Goal: Task Accomplishment & Management: Manage account settings

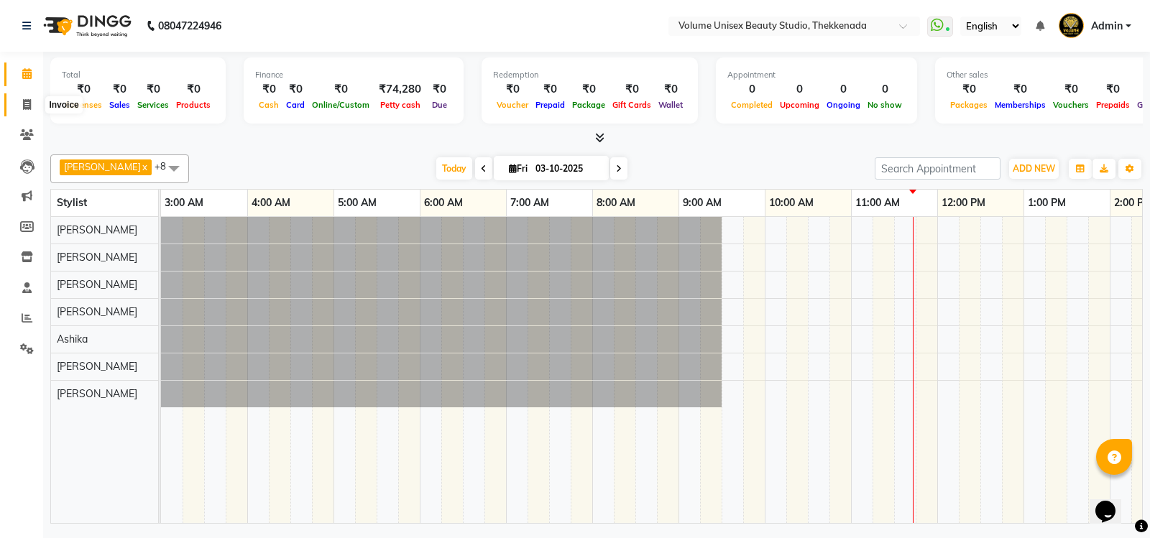
scroll to position [0, 259]
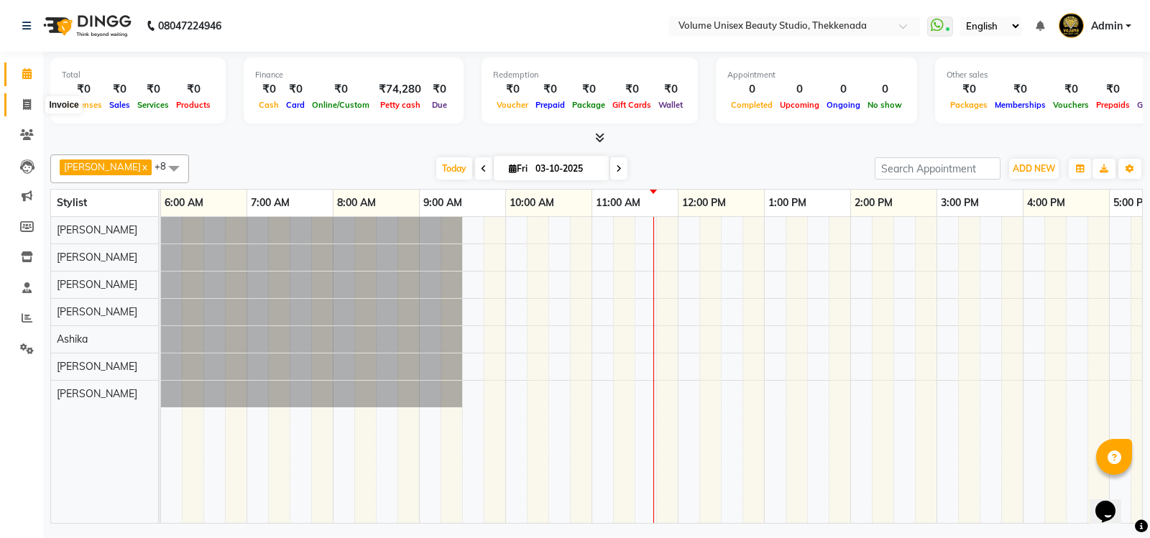
click at [29, 106] on icon at bounding box center [27, 104] width 8 height 11
select select "service"
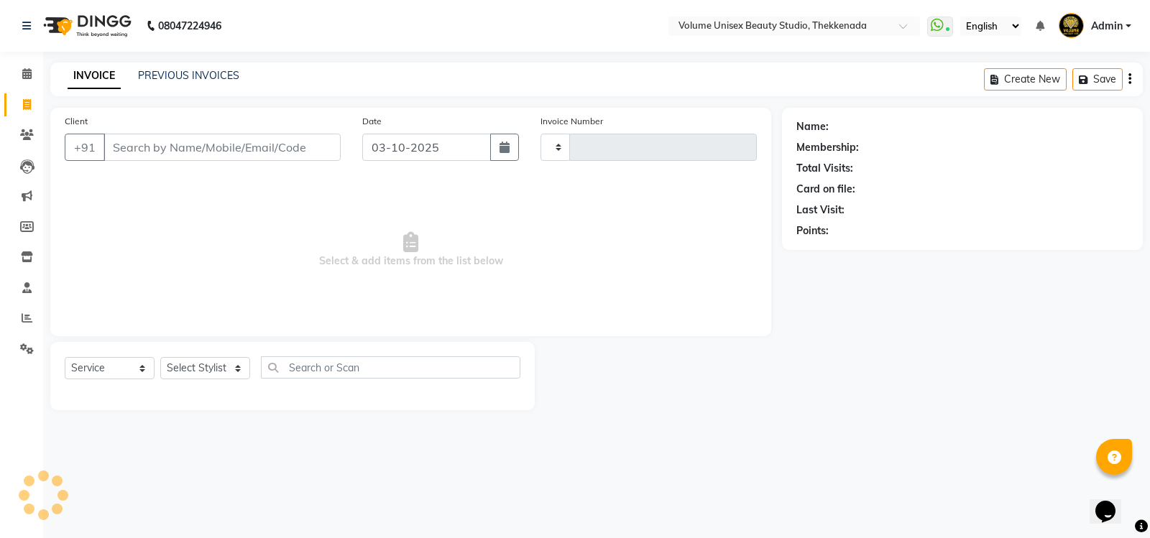
type input "1473"
select select "7432"
click at [166, 145] on input "Client" at bounding box center [221, 147] width 237 height 27
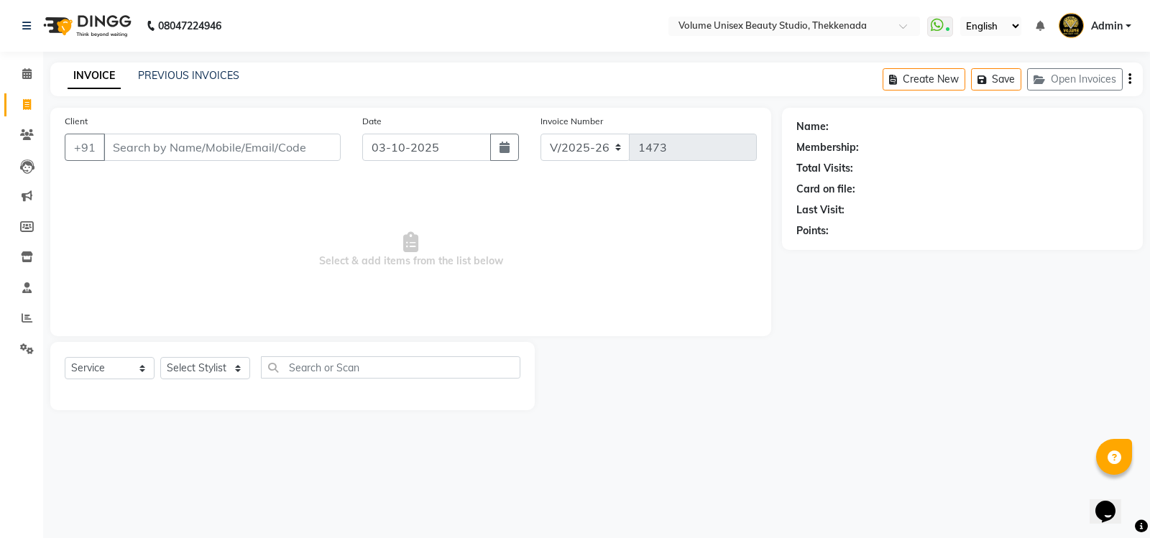
click at [194, 153] on input "Client" at bounding box center [221, 147] width 237 height 27
drag, startPoint x: 237, startPoint y: 370, endPoint x: 232, endPoint y: 358, distance: 13.2
click at [236, 370] on select "Select Stylist [PERSON_NAME] [PERSON_NAME] [PERSON_NAME] [PERSON_NAME] [PERSON_…" at bounding box center [205, 368] width 90 height 22
select select "91918"
click at [160, 357] on select "Select Stylist [PERSON_NAME] [PERSON_NAME] [PERSON_NAME] [PERSON_NAME] [PERSON_…" at bounding box center [205, 368] width 90 height 22
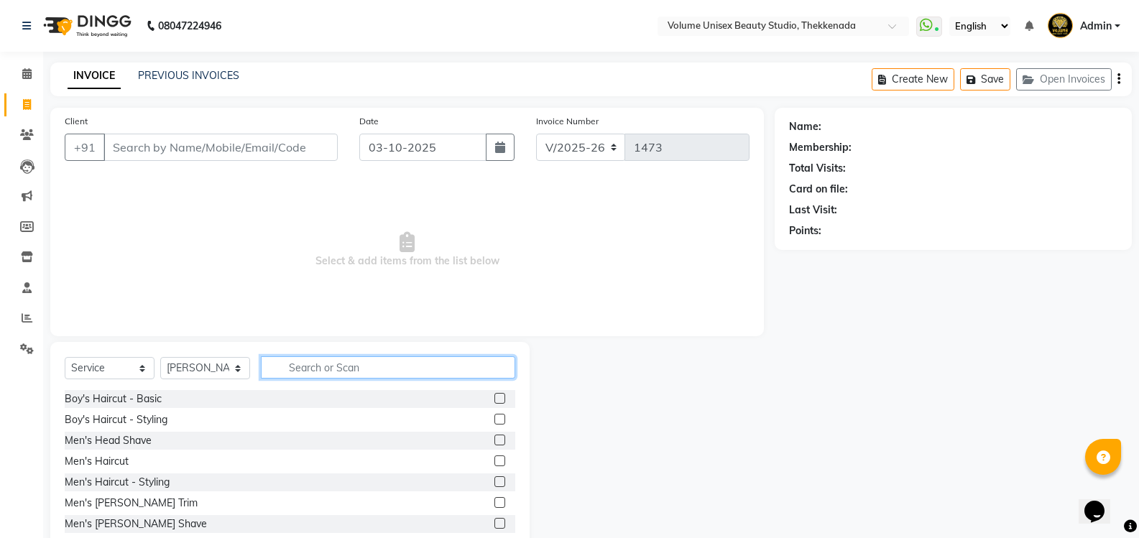
drag, startPoint x: 310, startPoint y: 371, endPoint x: 295, endPoint y: 372, distance: 15.2
click at [310, 371] on input "text" at bounding box center [388, 367] width 254 height 22
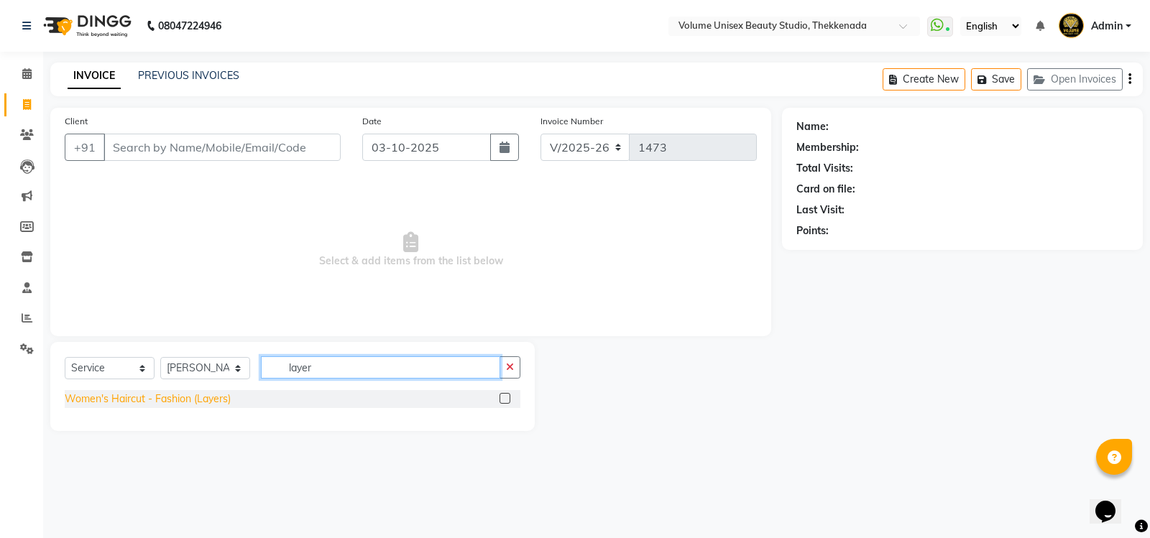
type input "layer"
click at [204, 404] on div "Women's Haircut - Fashion (Layers)" at bounding box center [148, 399] width 166 height 15
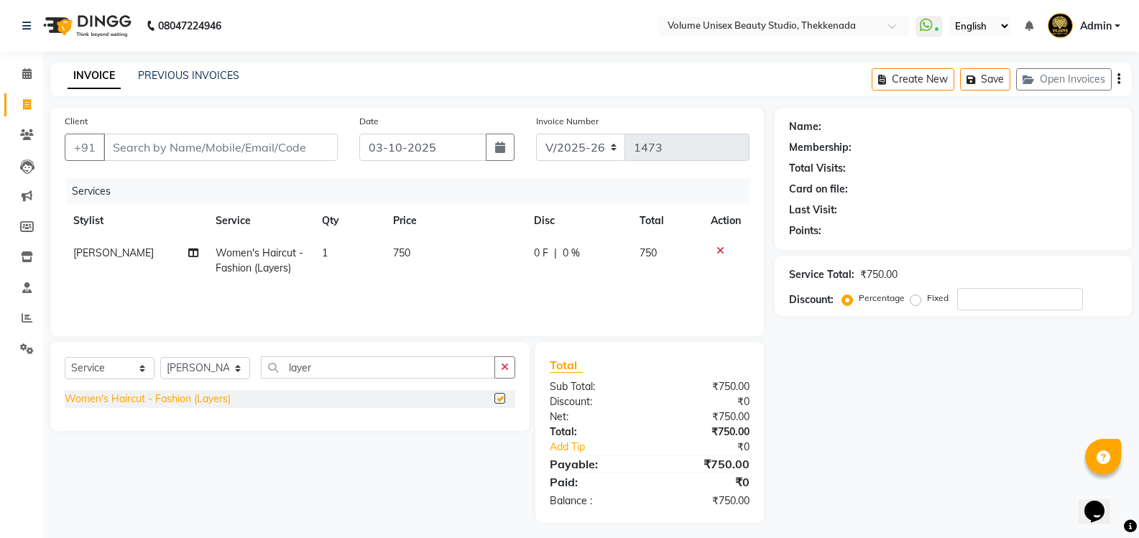
checkbox input "false"
click at [178, 149] on input "Client" at bounding box center [220, 147] width 234 height 27
type input "9"
type input "0"
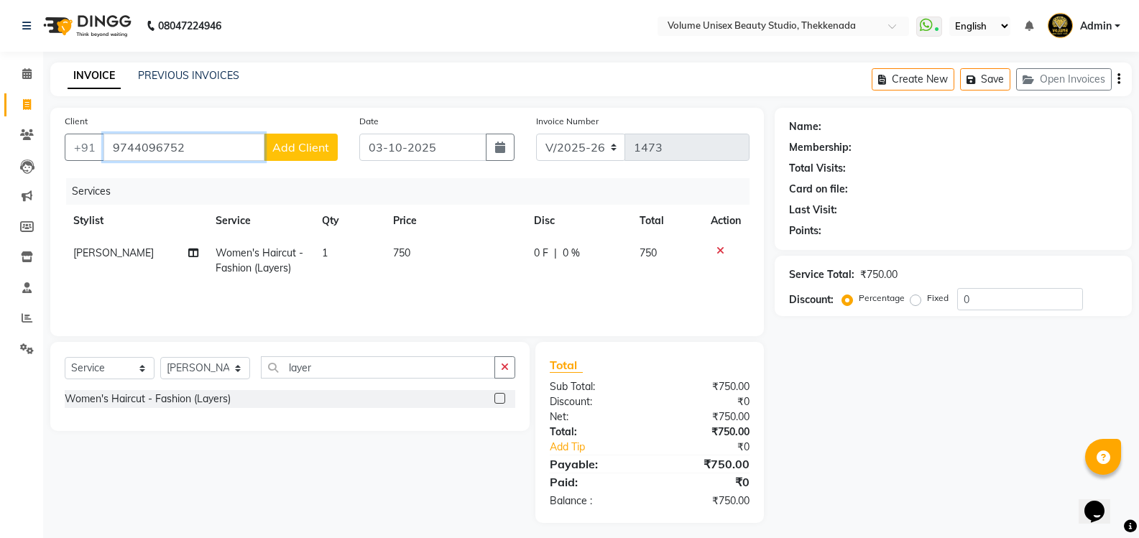
type input "9744096752"
click at [298, 151] on span "Add Client" at bounding box center [300, 147] width 57 height 14
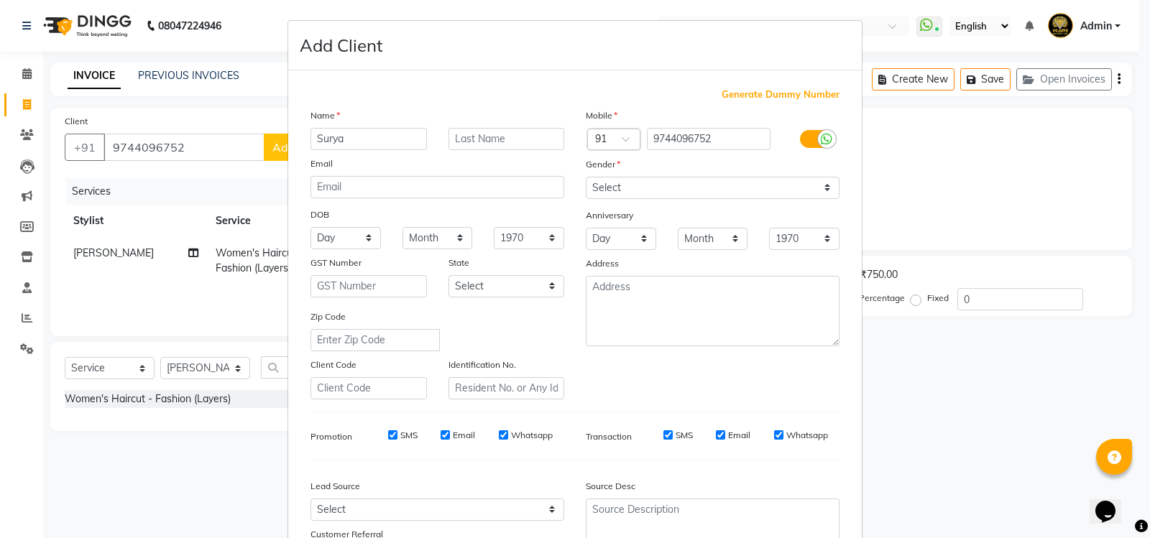
type input "Surya"
type input "N S"
click at [825, 190] on select "Select Male Female Other Prefer Not To Say" at bounding box center [713, 188] width 254 height 22
select select "female"
click at [586, 177] on select "Select Male Female Other Prefer Not To Say" at bounding box center [713, 188] width 254 height 22
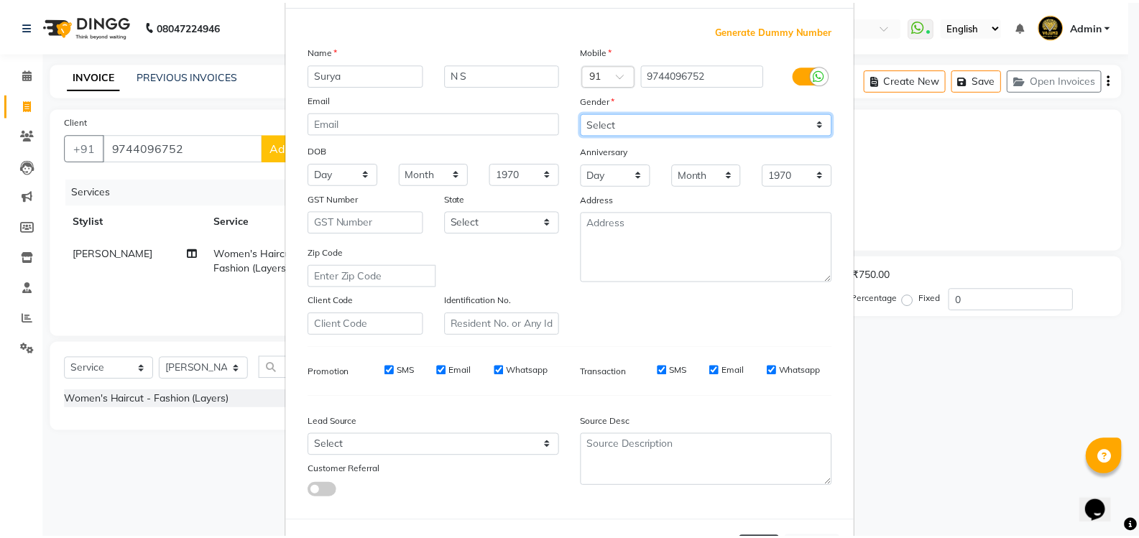
scroll to position [125, 0]
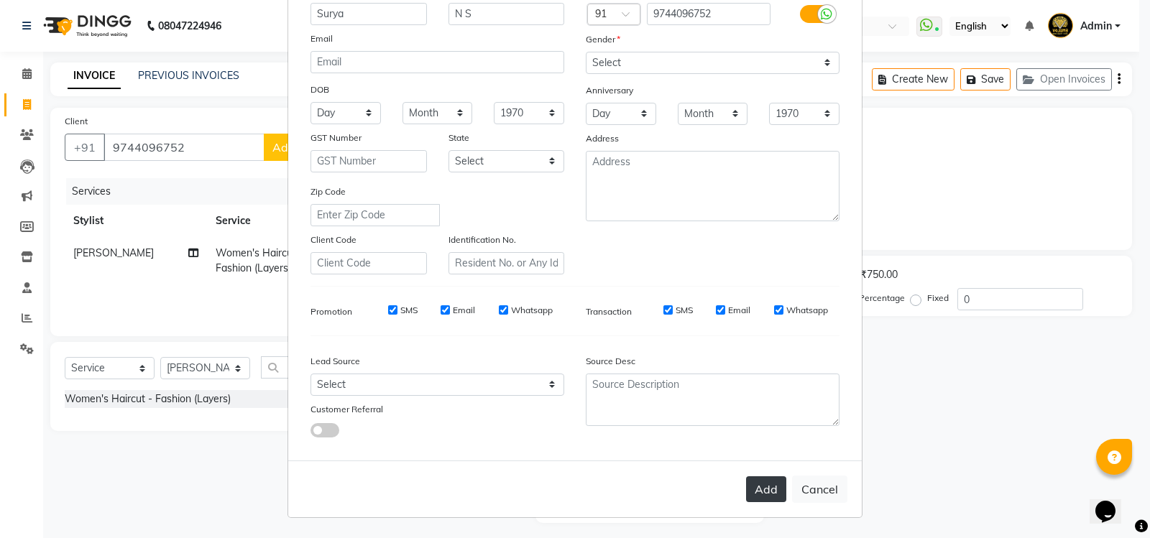
click at [754, 486] on button "Add" at bounding box center [766, 489] width 40 height 26
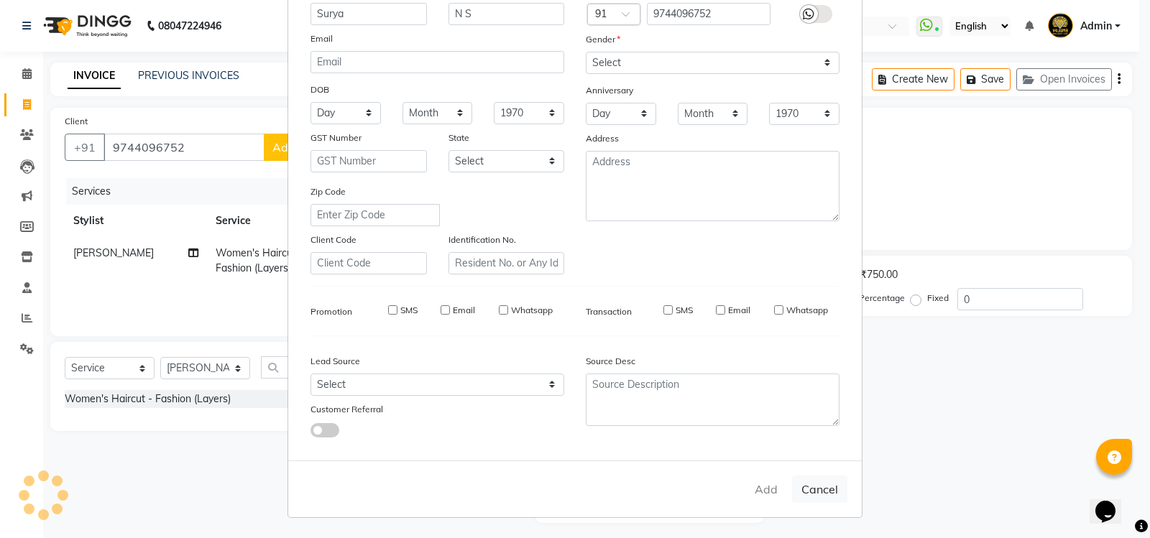
select select
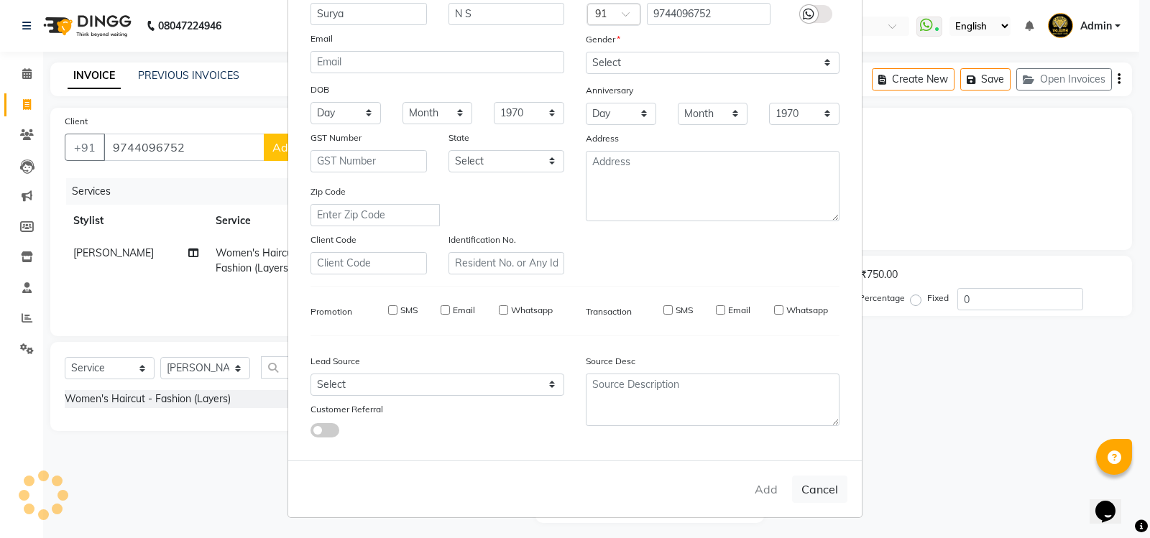
select select
checkbox input "false"
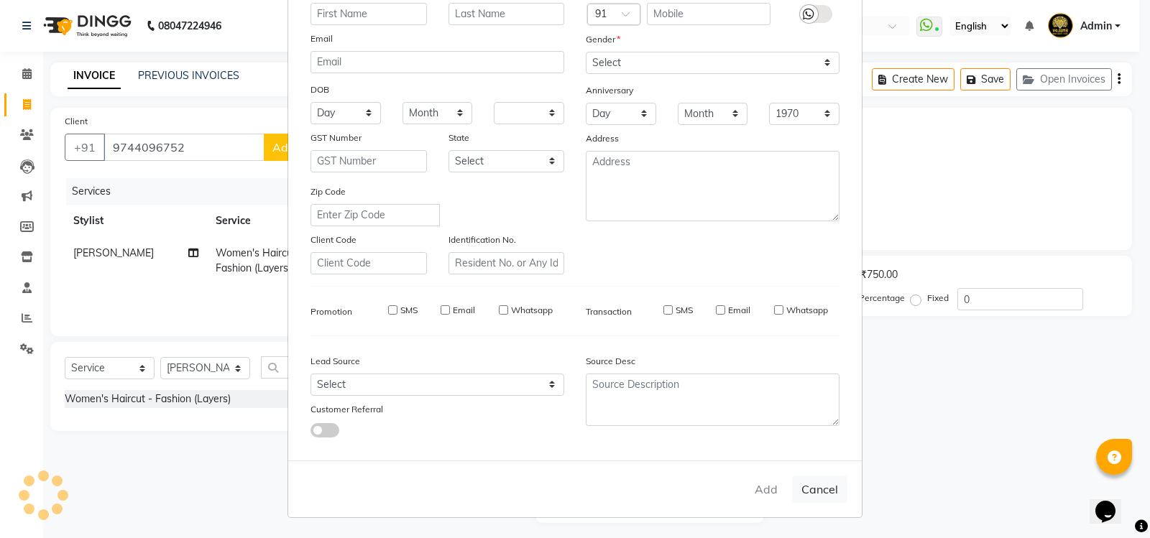
checkbox input "false"
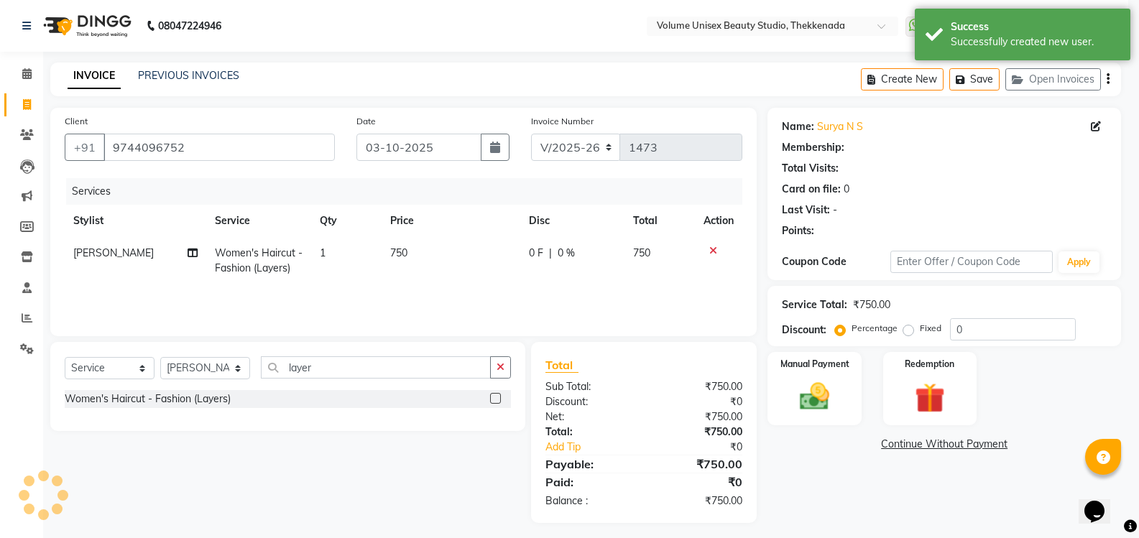
select select "1: Object"
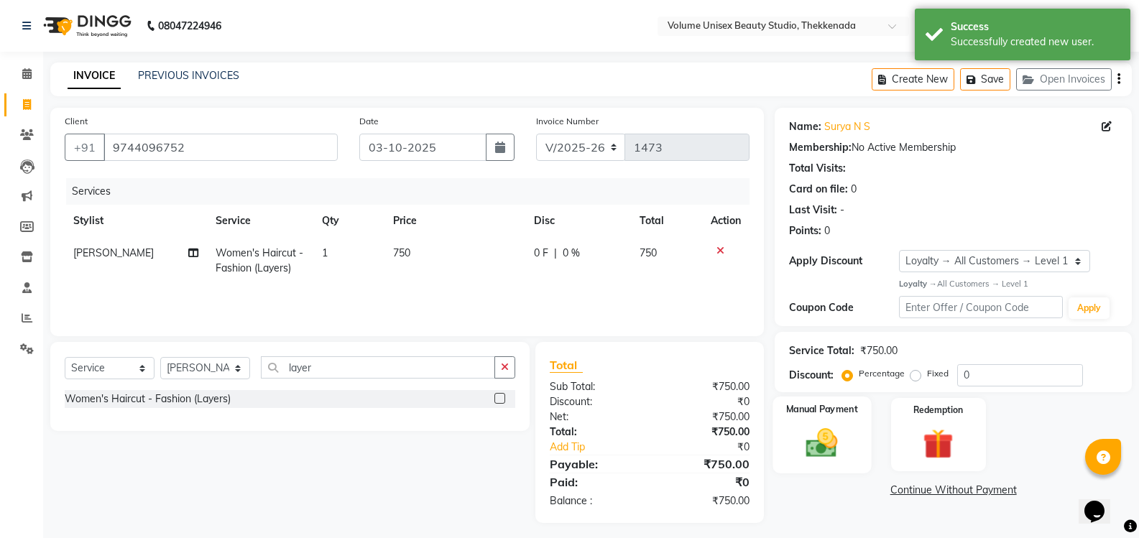
click at [810, 447] on img at bounding box center [821, 443] width 51 height 37
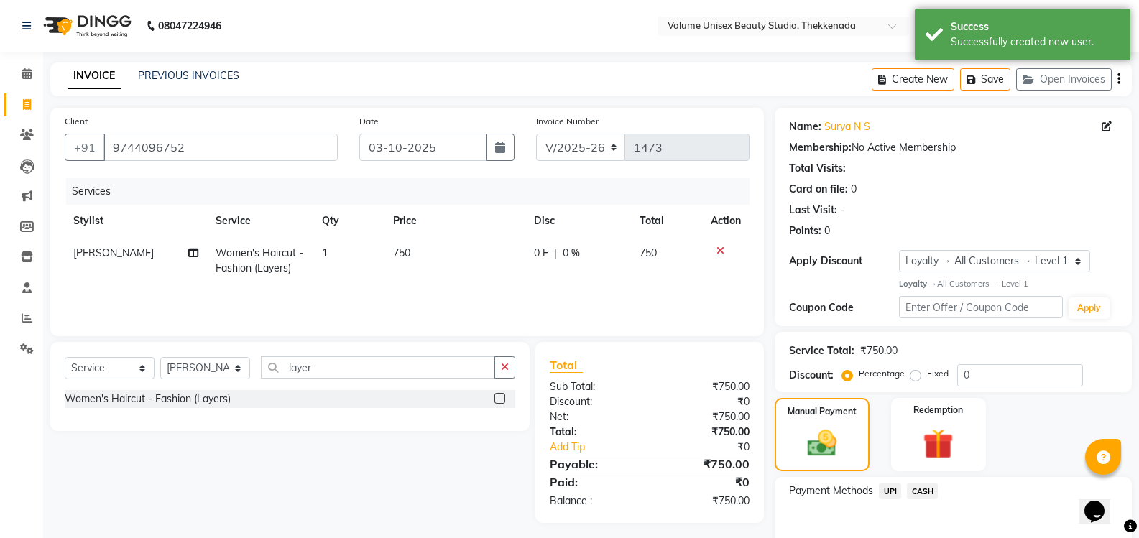
click at [892, 491] on span "UPI" at bounding box center [890, 491] width 22 height 17
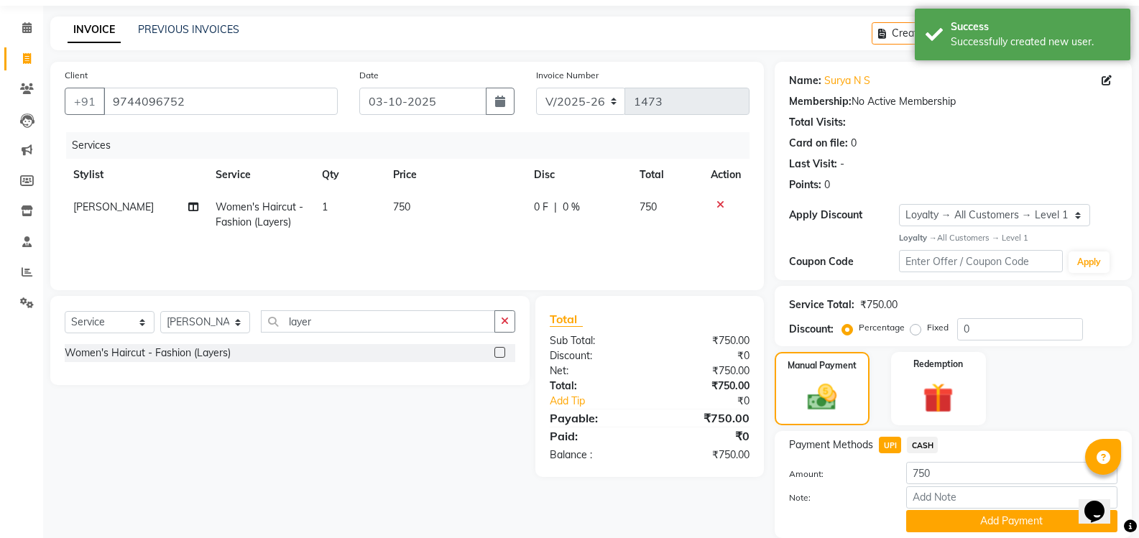
scroll to position [97, 0]
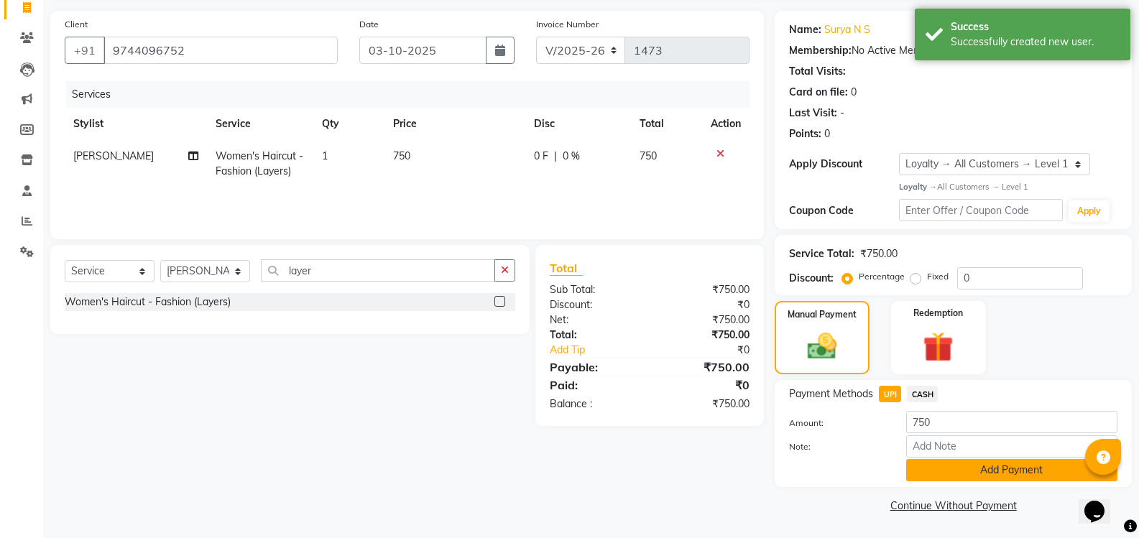
click at [982, 473] on button "Add Payment" at bounding box center [1011, 470] width 211 height 22
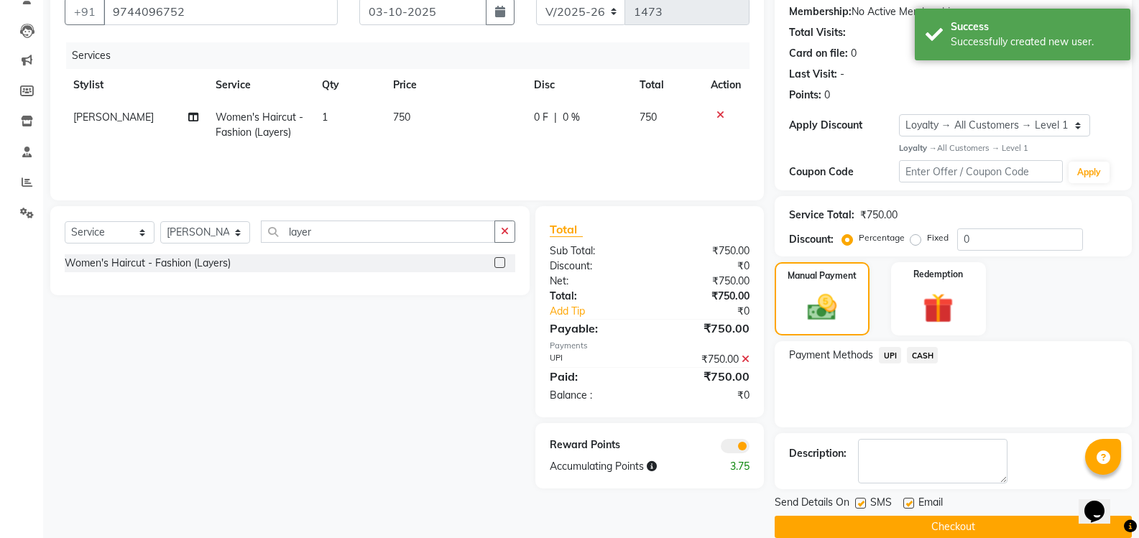
scroll to position [157, 0]
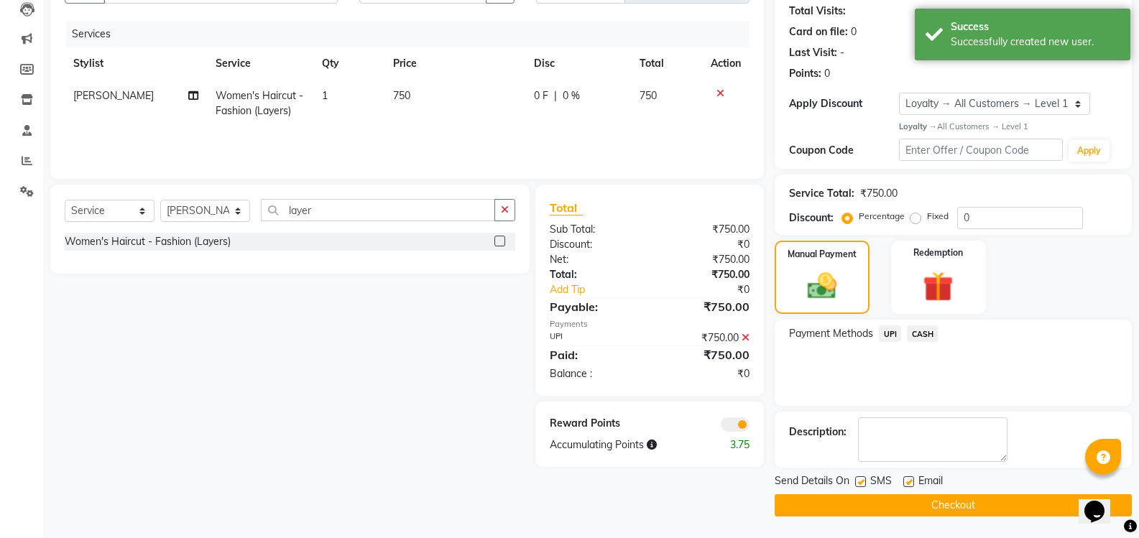
click at [848, 503] on button "Checkout" at bounding box center [953, 505] width 357 height 22
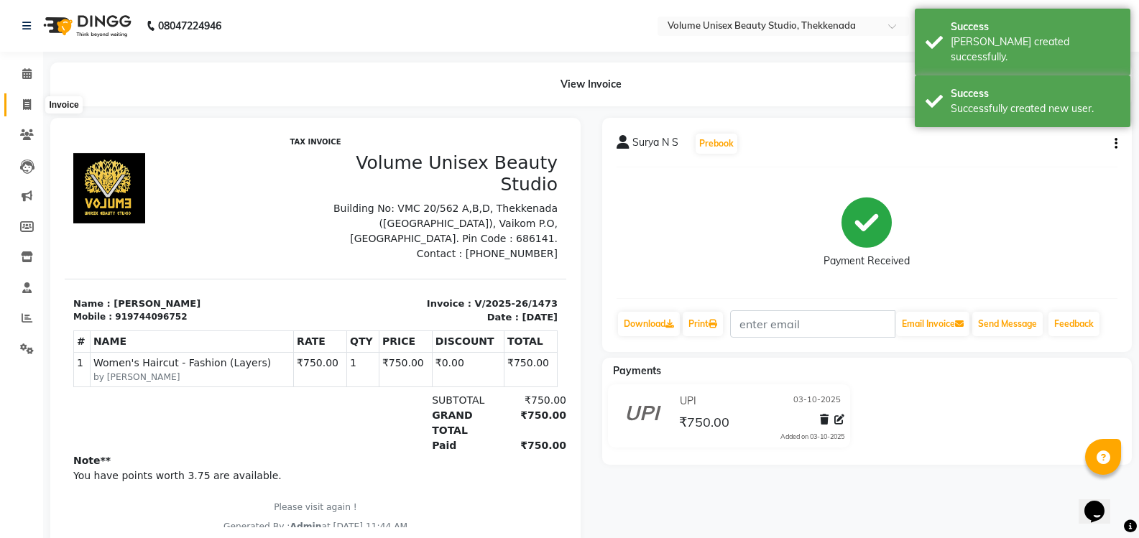
click at [24, 106] on icon at bounding box center [27, 104] width 8 height 11
select select "service"
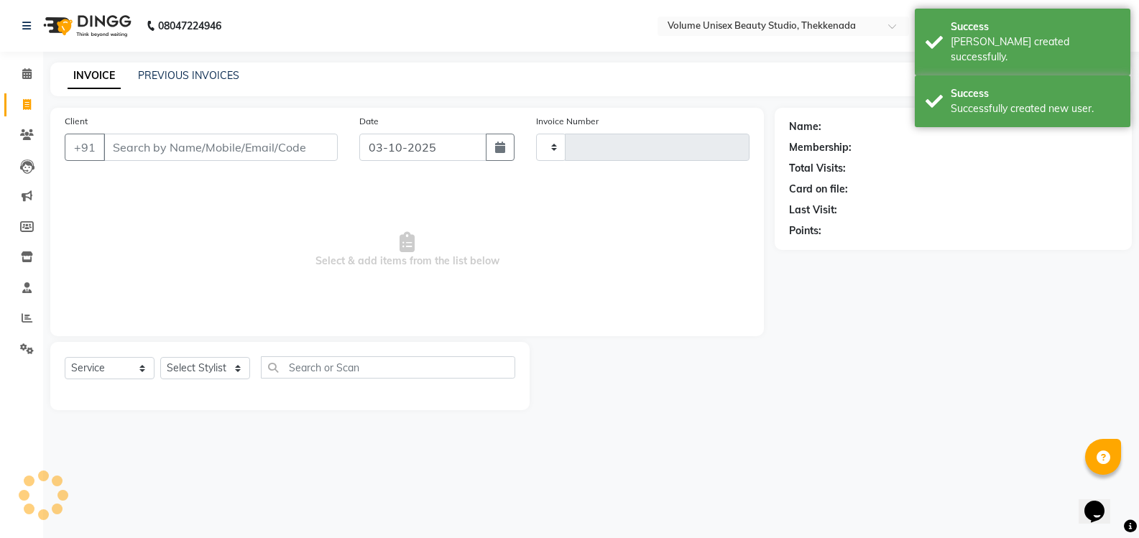
type input "1474"
select select "7432"
click at [201, 75] on link "PREVIOUS INVOICES" at bounding box center [188, 75] width 101 height 13
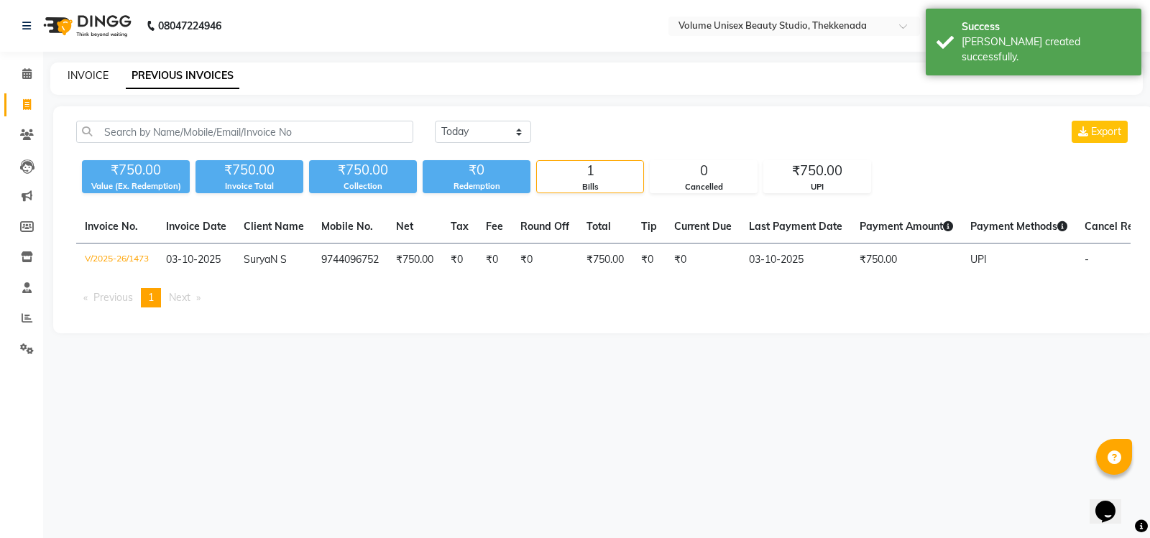
click at [95, 74] on link "INVOICE" at bounding box center [88, 75] width 41 height 13
select select "service"
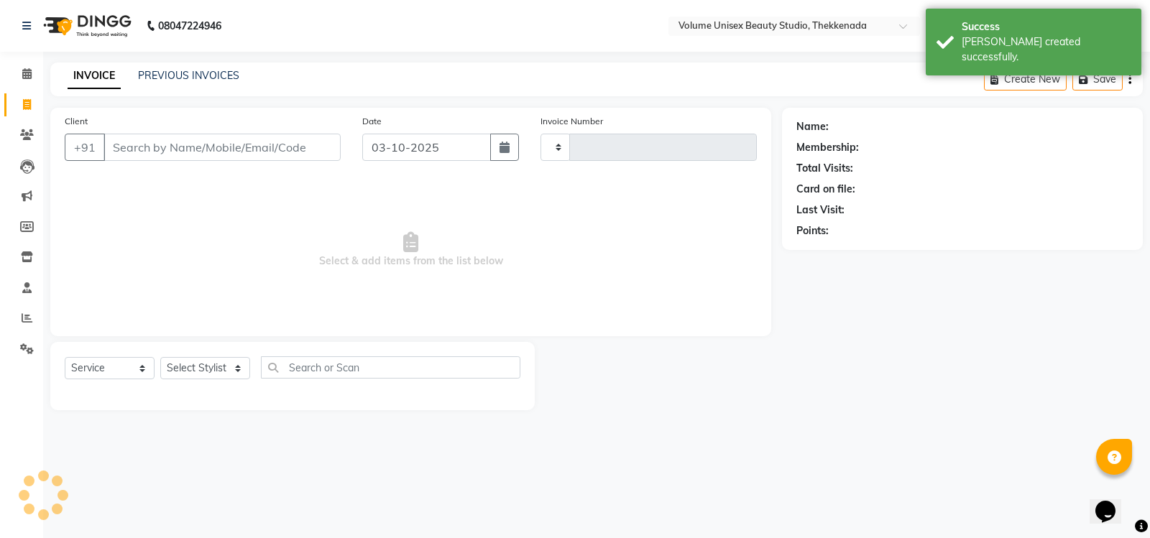
type input "1474"
select select "7432"
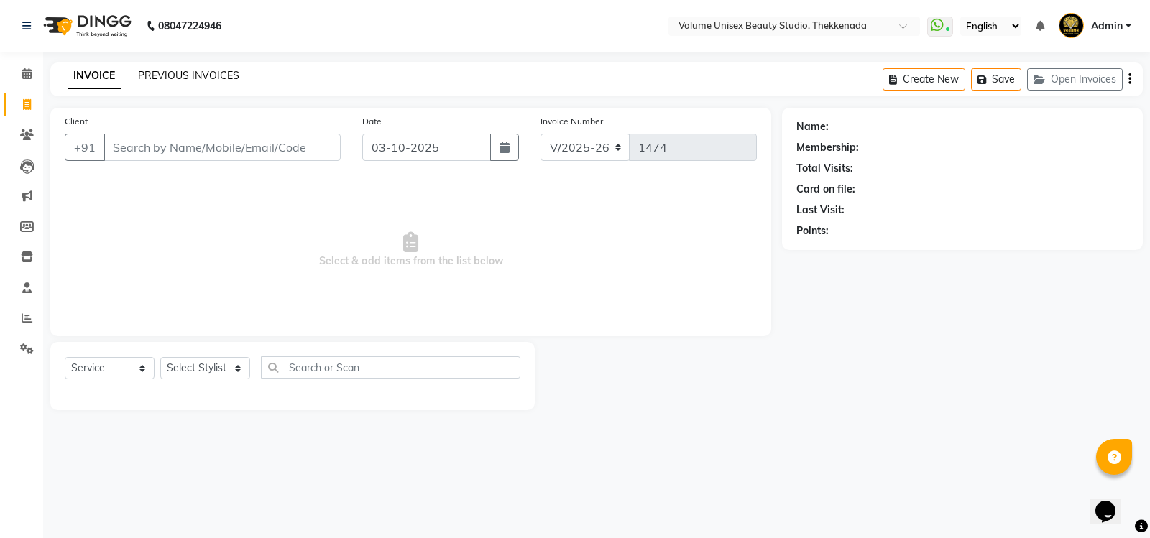
click at [172, 74] on link "PREVIOUS INVOICES" at bounding box center [188, 75] width 101 height 13
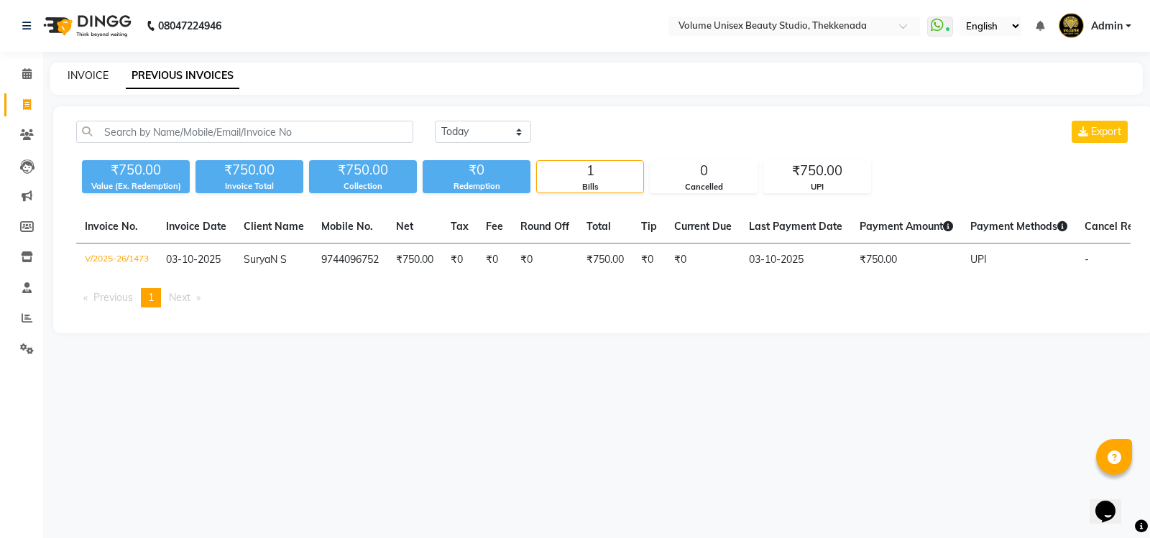
click at [68, 71] on link "INVOICE" at bounding box center [88, 75] width 41 height 13
select select "service"
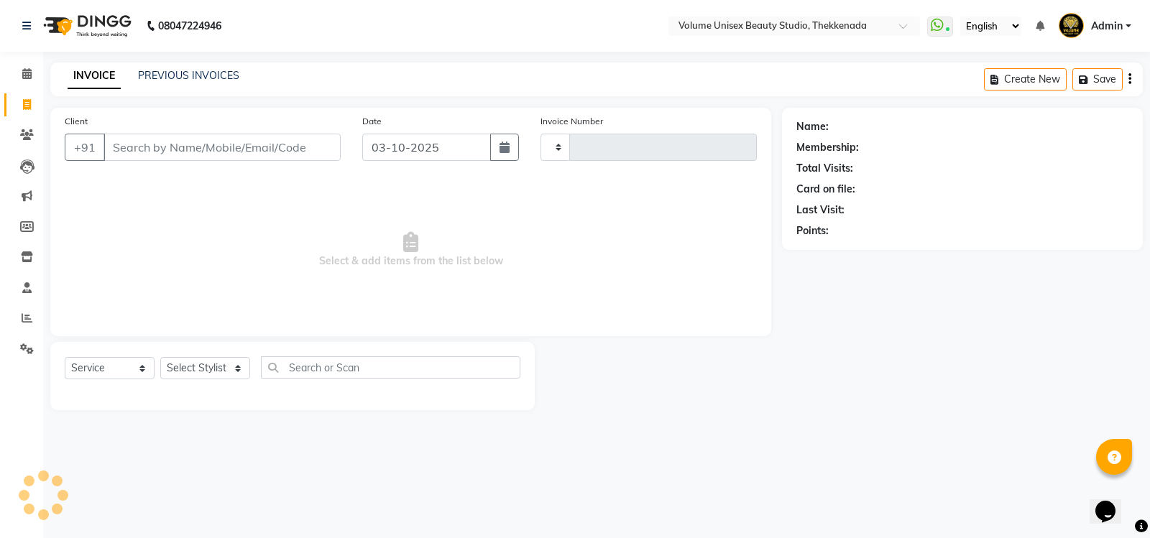
type input "1474"
select select "7432"
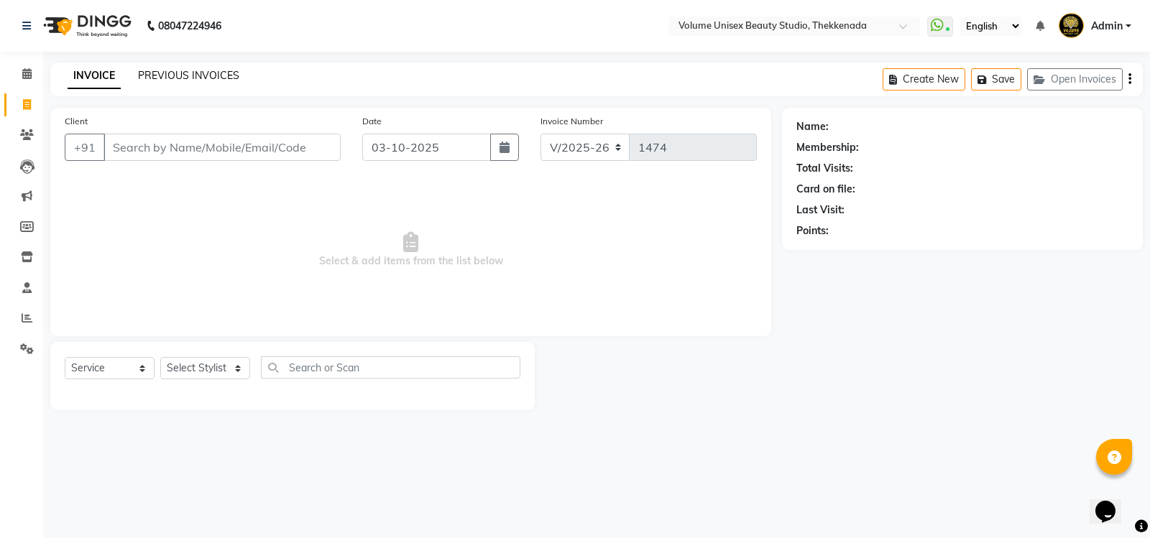
click at [185, 80] on link "PREVIOUS INVOICES" at bounding box center [188, 75] width 101 height 13
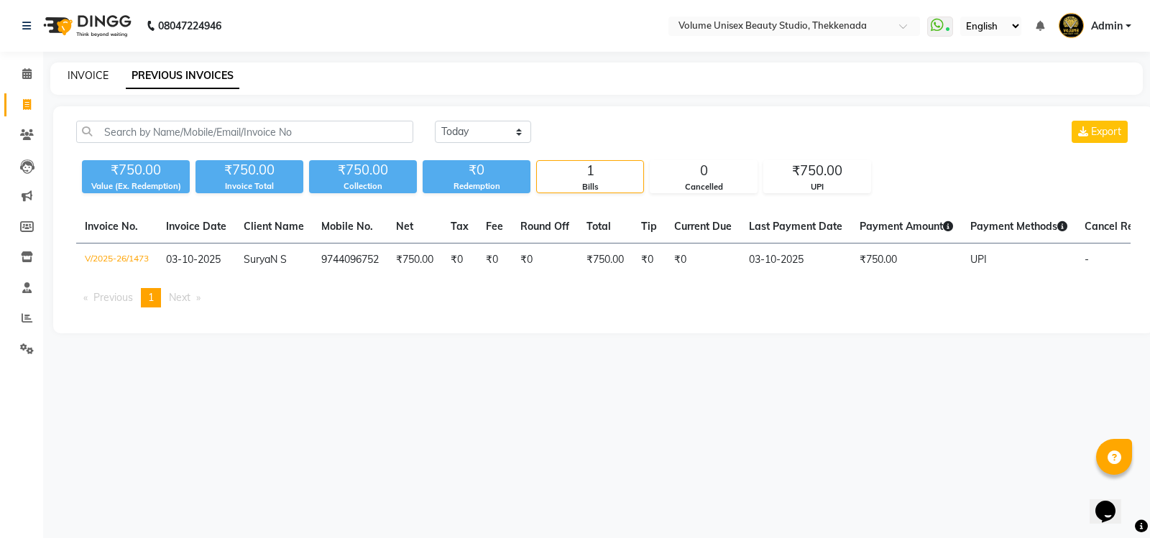
click at [78, 78] on link "INVOICE" at bounding box center [88, 75] width 41 height 13
select select "service"
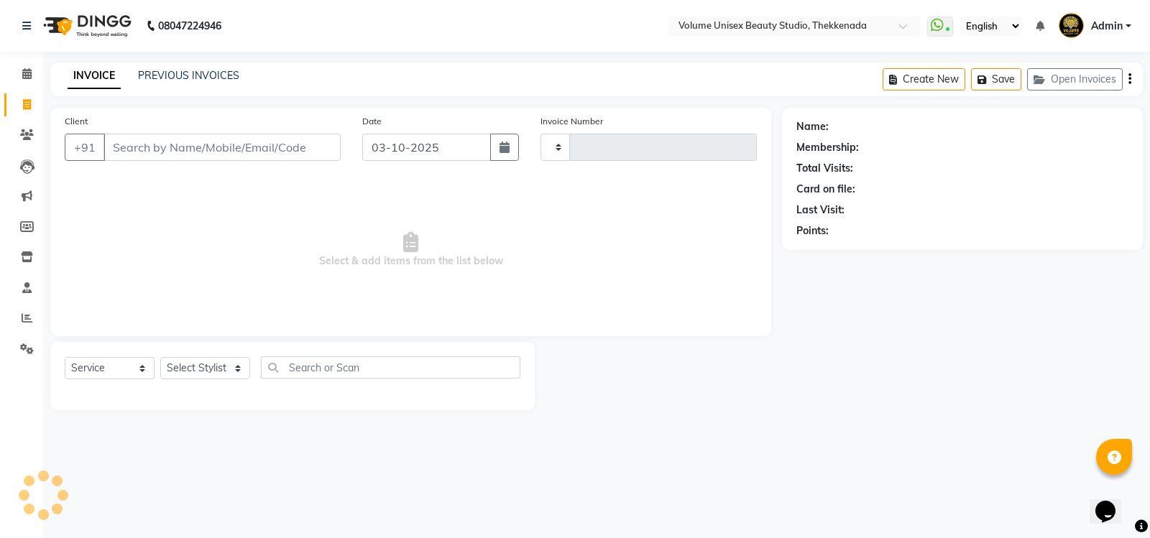
type input "1474"
select select "7432"
click at [248, 152] on input "Client" at bounding box center [221, 147] width 237 height 27
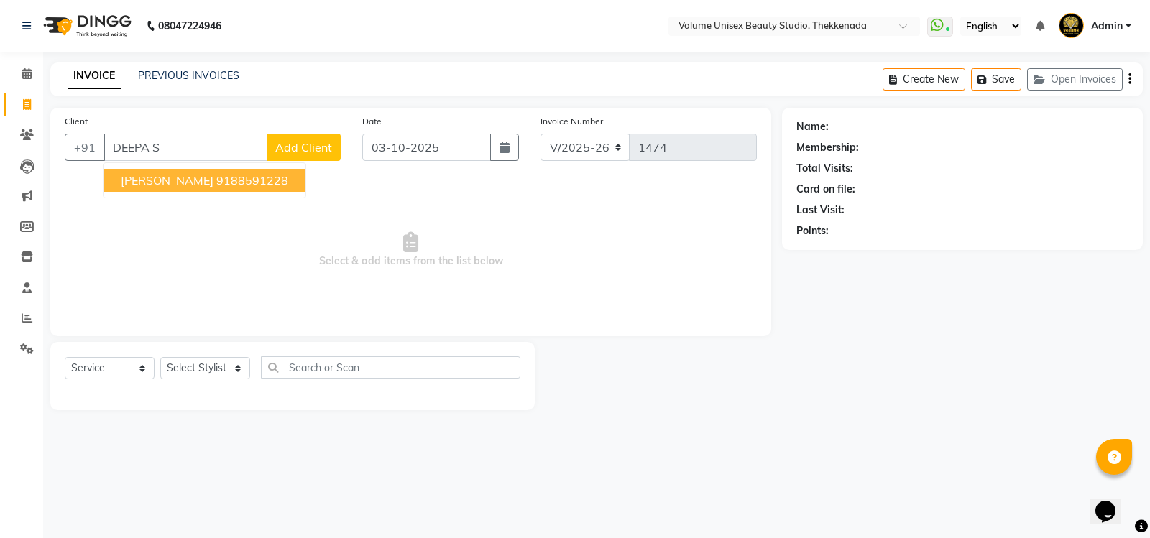
click at [248, 181] on ngb-highlight "9188591228" at bounding box center [252, 180] width 72 height 14
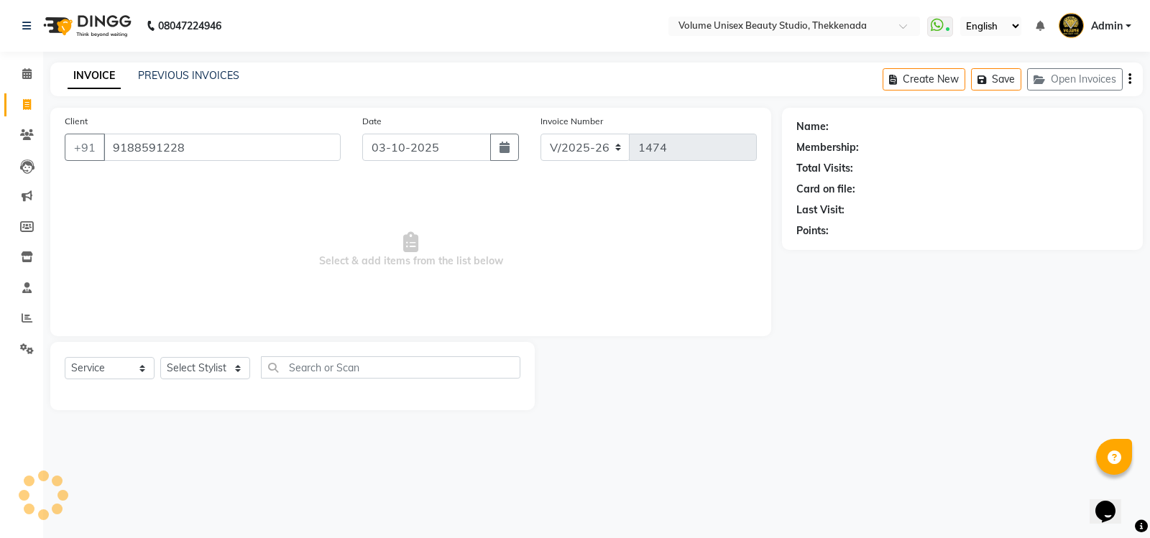
type input "9188591228"
select select "1: Object"
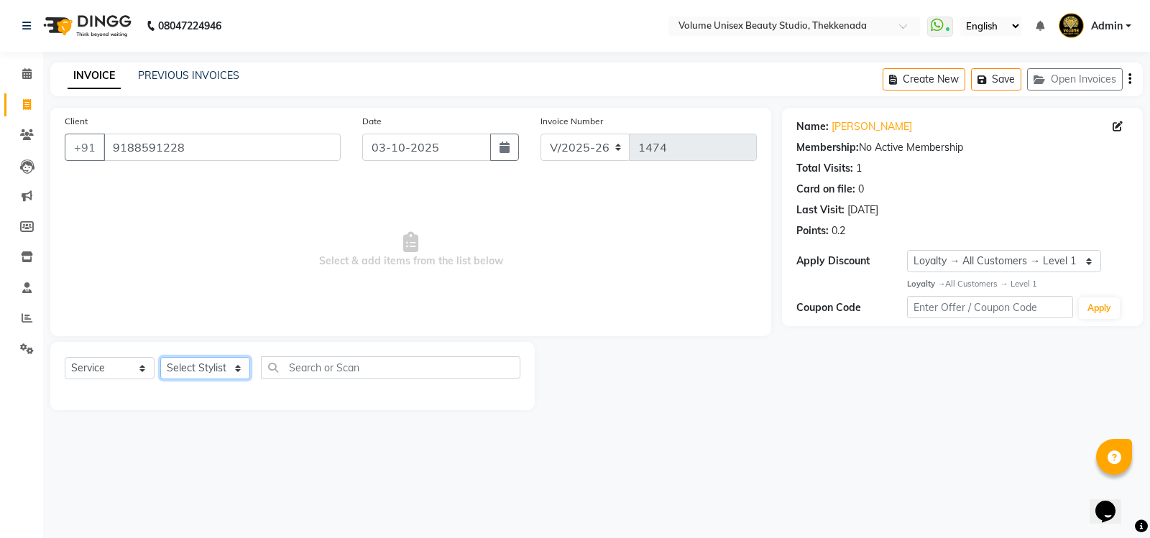
click at [241, 373] on select "Select Stylist [PERSON_NAME] [PERSON_NAME] [PERSON_NAME] [PERSON_NAME] [PERSON_…" at bounding box center [205, 368] width 90 height 22
select select "89910"
click at [160, 357] on select "Select Stylist [PERSON_NAME] [PERSON_NAME] [PERSON_NAME] [PERSON_NAME] [PERSON_…" at bounding box center [205, 368] width 90 height 22
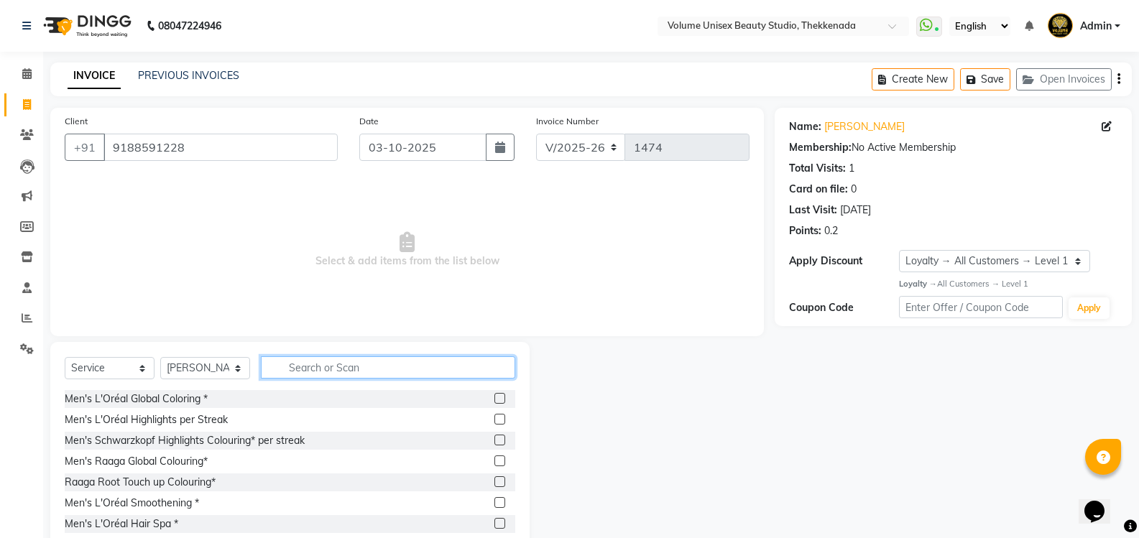
click at [323, 361] on input "text" at bounding box center [388, 367] width 254 height 22
click at [325, 372] on input "text" at bounding box center [388, 367] width 254 height 22
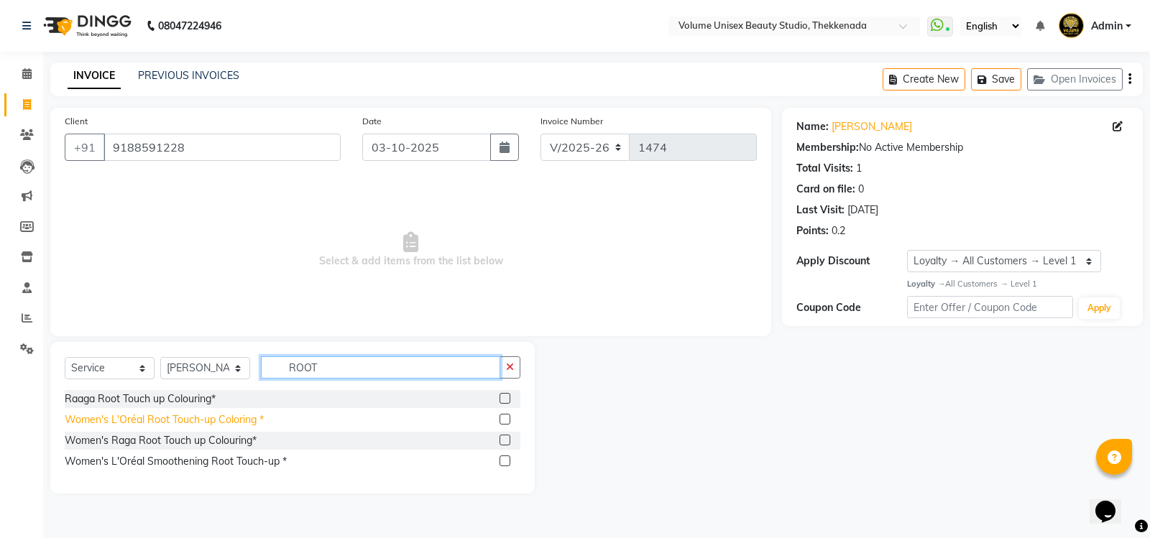
type input "ROOT"
click at [211, 421] on div "Women's L'Oréal Root Touch-up Coloring *" at bounding box center [164, 419] width 199 height 15
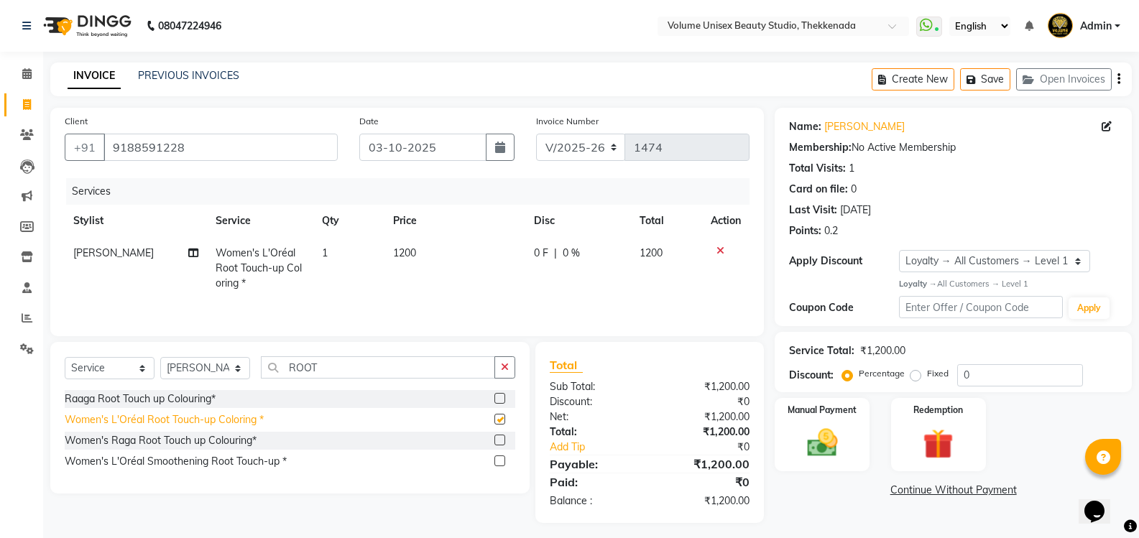
checkbox input "false"
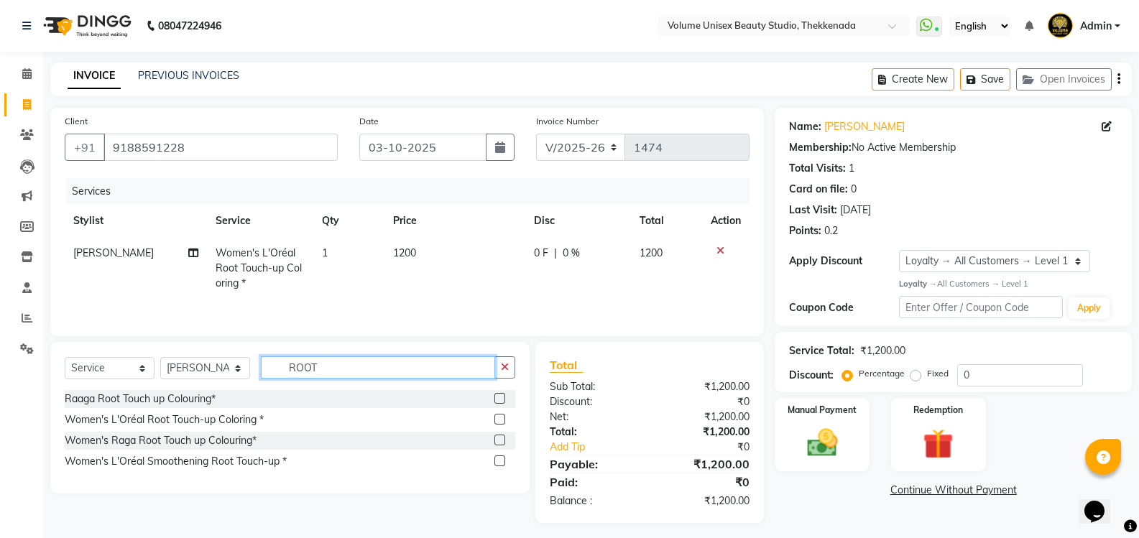
click at [320, 367] on input "ROOT" at bounding box center [378, 367] width 234 height 22
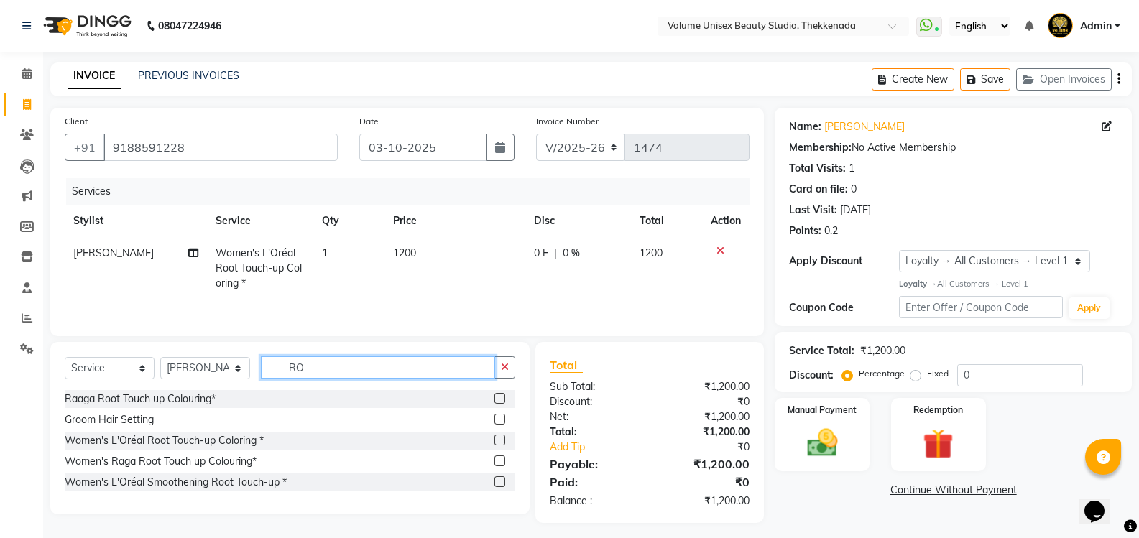
type input "R"
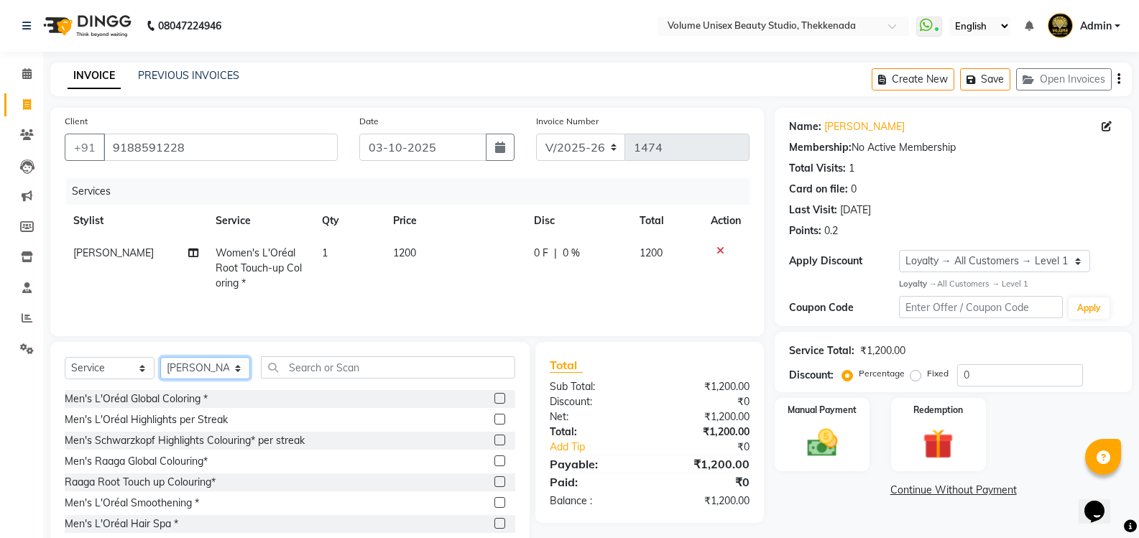
click at [238, 371] on select "Select Stylist [PERSON_NAME] [PERSON_NAME] [PERSON_NAME] [PERSON_NAME] [PERSON_…" at bounding box center [205, 368] width 90 height 22
select select "65211"
click at [160, 357] on select "Select Stylist [PERSON_NAME] [PERSON_NAME] [PERSON_NAME] [PERSON_NAME] [PERSON_…" at bounding box center [205, 368] width 90 height 22
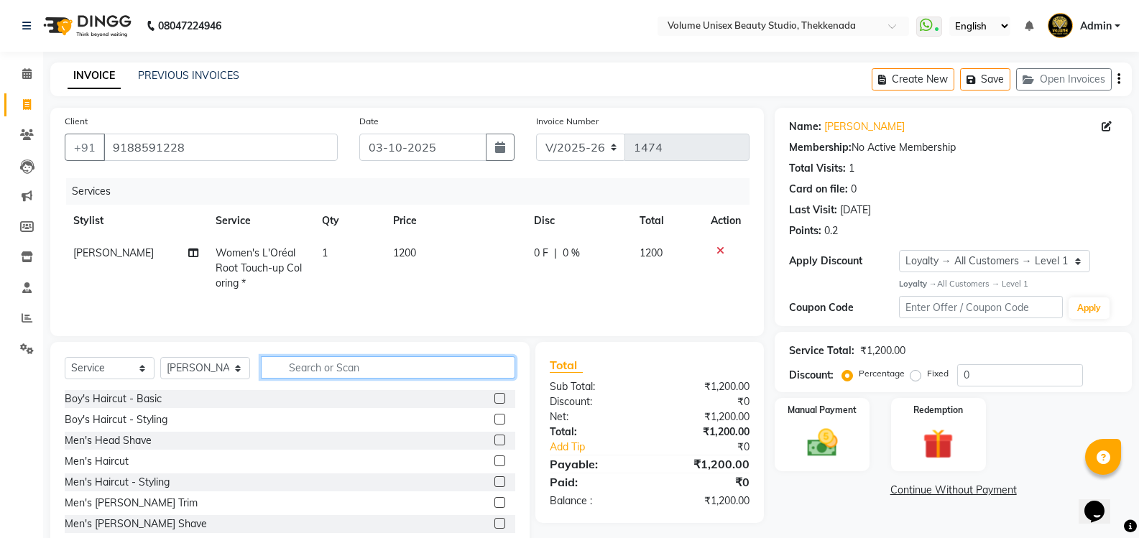
click at [331, 367] on input "text" at bounding box center [388, 367] width 254 height 22
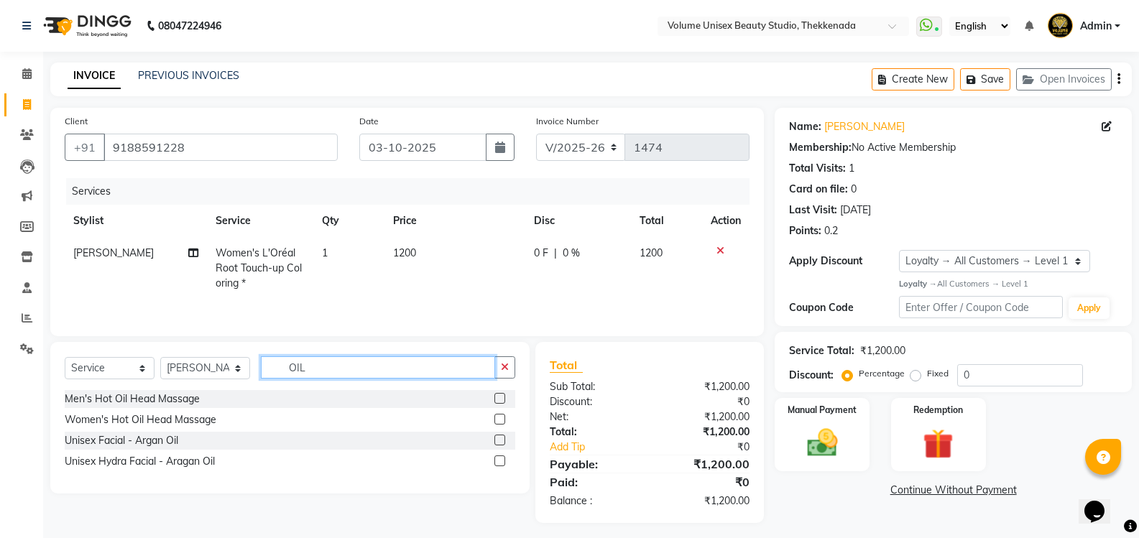
type input "OIL"
click at [140, 369] on select "Select Service Product Membership Package Voucher Prepaid Gift Card" at bounding box center [110, 368] width 90 height 22
select select "product"
click at [65, 357] on select "Select Service Product Membership Package Voucher Prepaid Gift Card" at bounding box center [110, 368] width 90 height 22
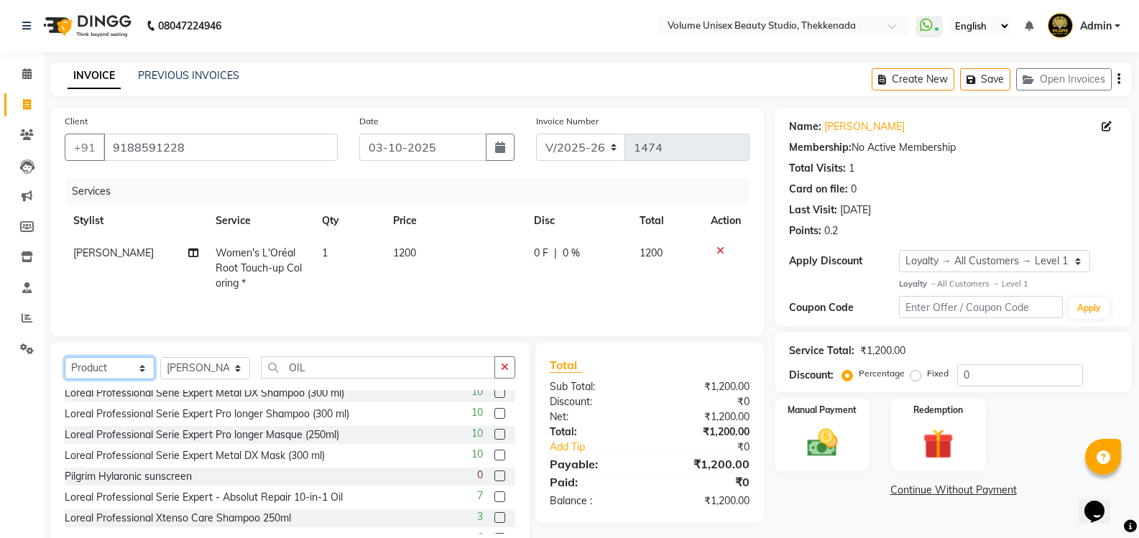
scroll to position [72, 0]
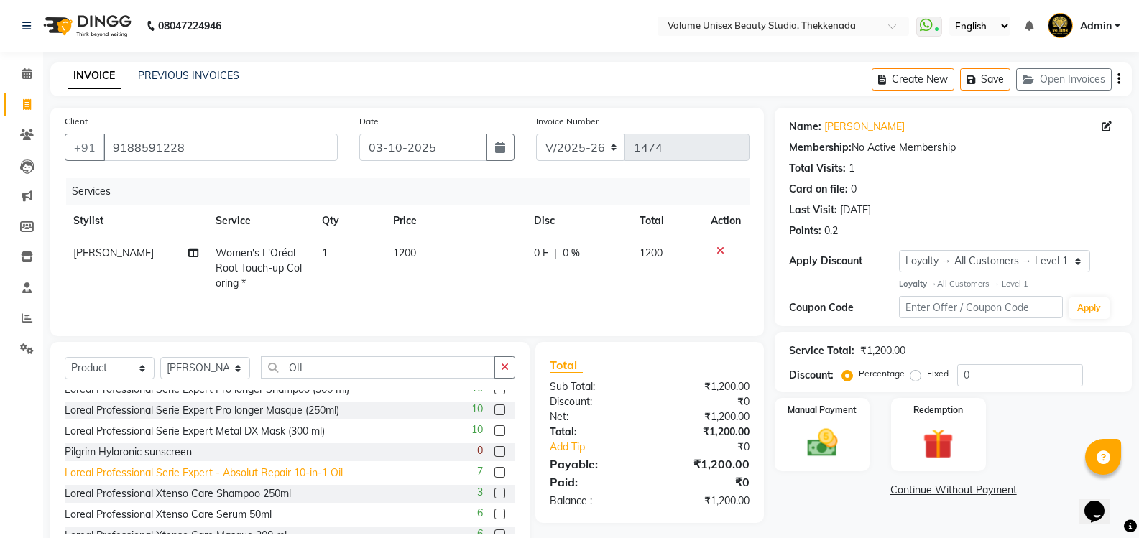
click at [279, 472] on div "Loreal Professional Serie Expert - Absolut Repair 10-in-1 Oil" at bounding box center [204, 473] width 278 height 15
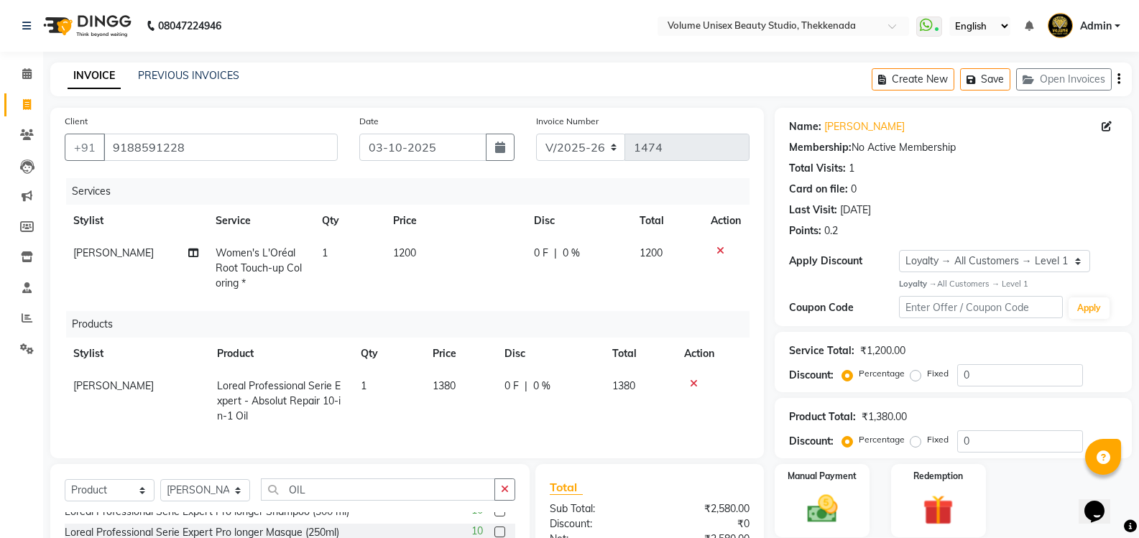
checkbox input "false"
click at [324, 496] on input "OIL" at bounding box center [378, 489] width 234 height 22
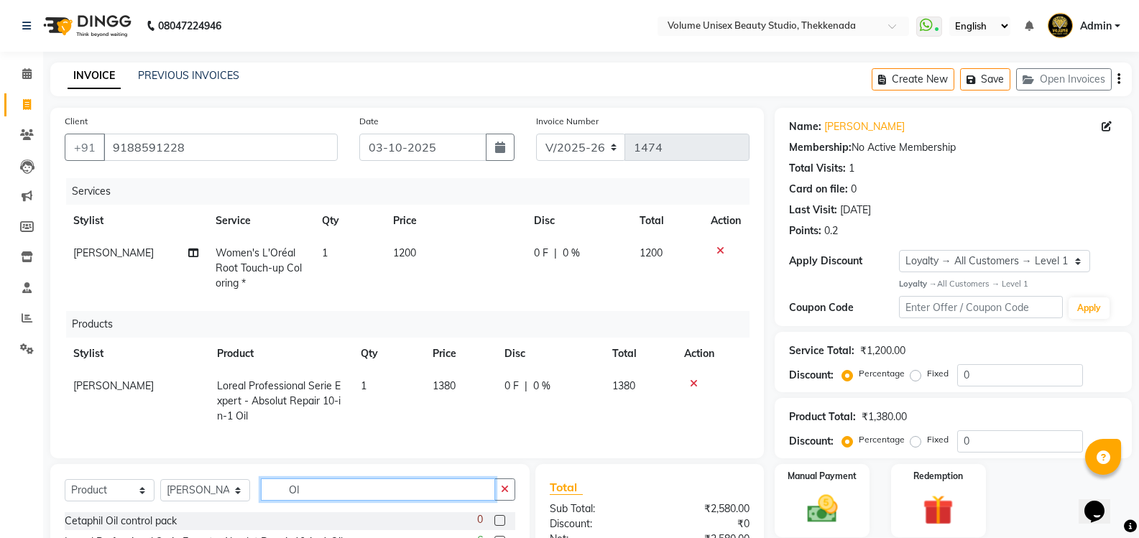
scroll to position [0, 0]
type input "O"
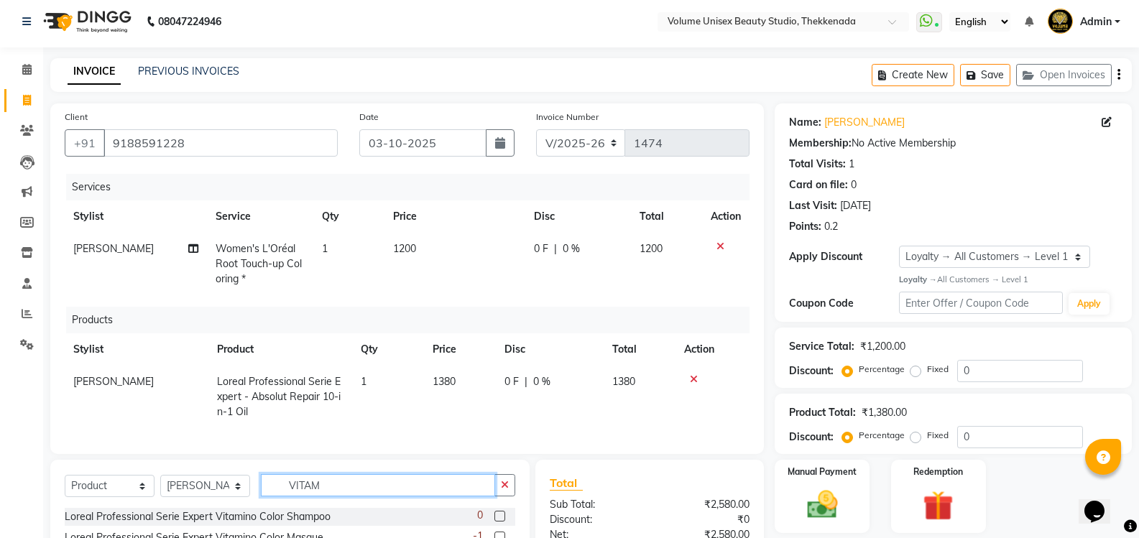
scroll to position [72, 0]
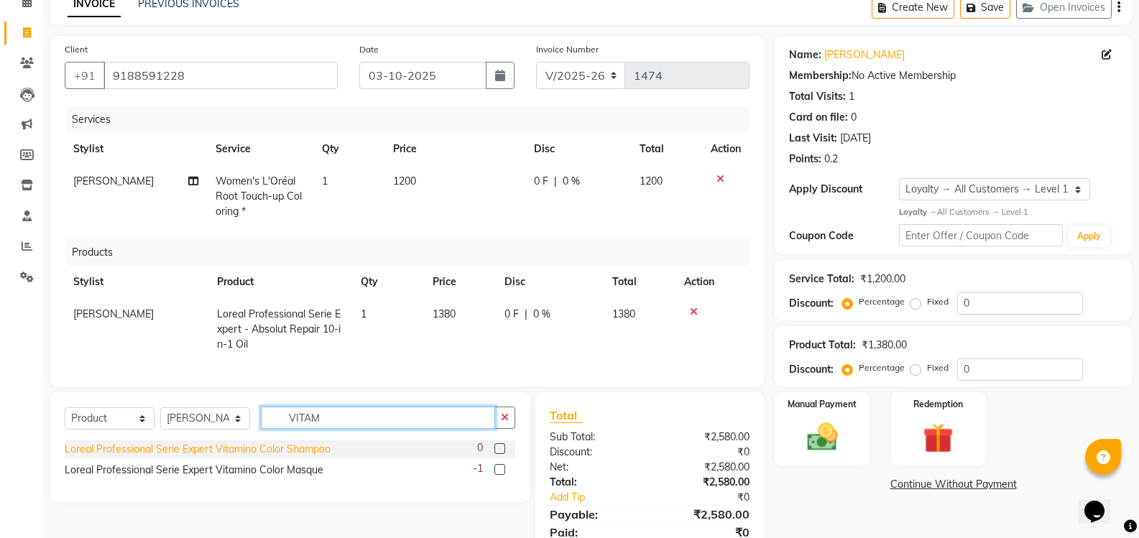
type input "VITAM"
click at [317, 457] on div "Loreal Professional Serie Expert Vitamino Color Shampoo" at bounding box center [198, 449] width 266 height 15
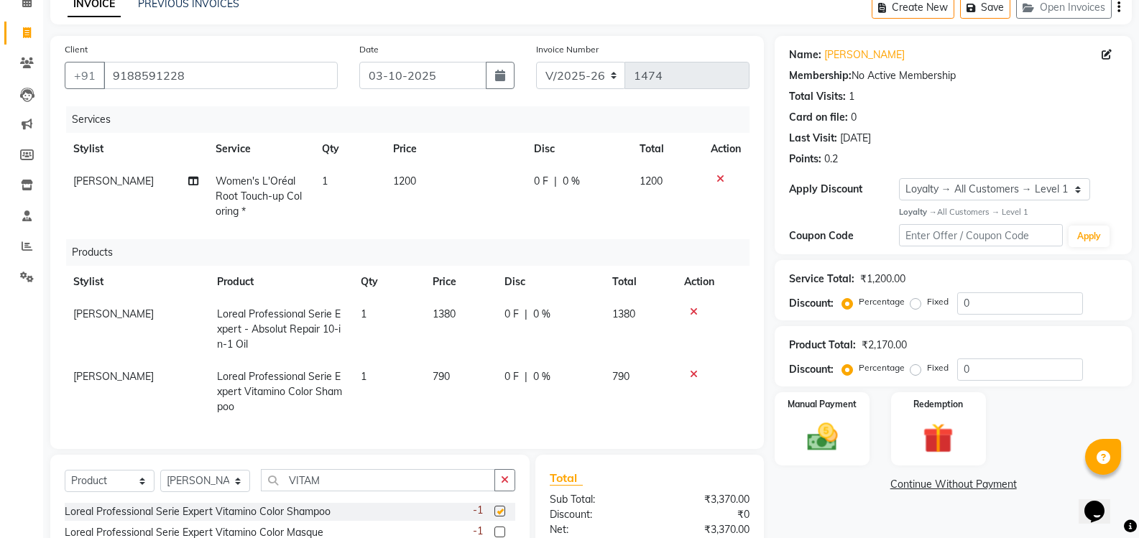
checkbox input "false"
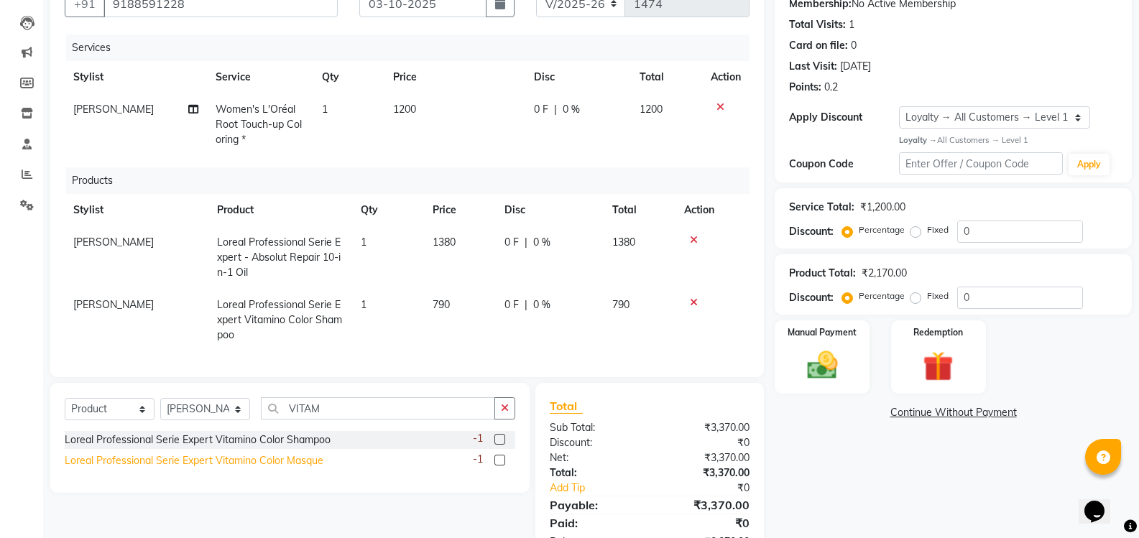
click at [317, 468] on div "Loreal Professional Serie Expert Vitamino Color Masque" at bounding box center [194, 460] width 259 height 15
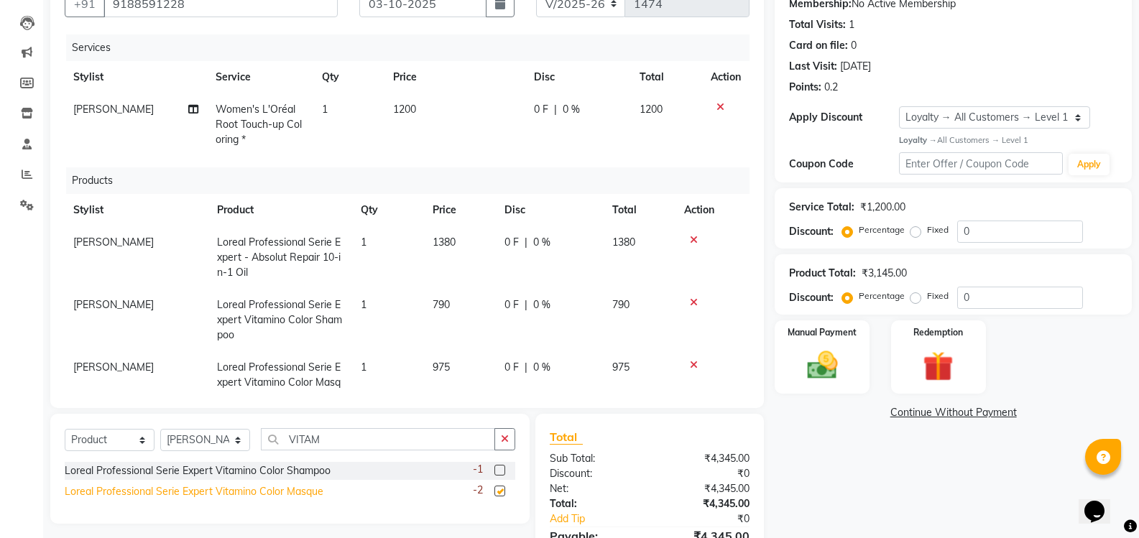
checkbox input "false"
click at [452, 366] on td "975" at bounding box center [460, 382] width 72 height 63
select select "65211"
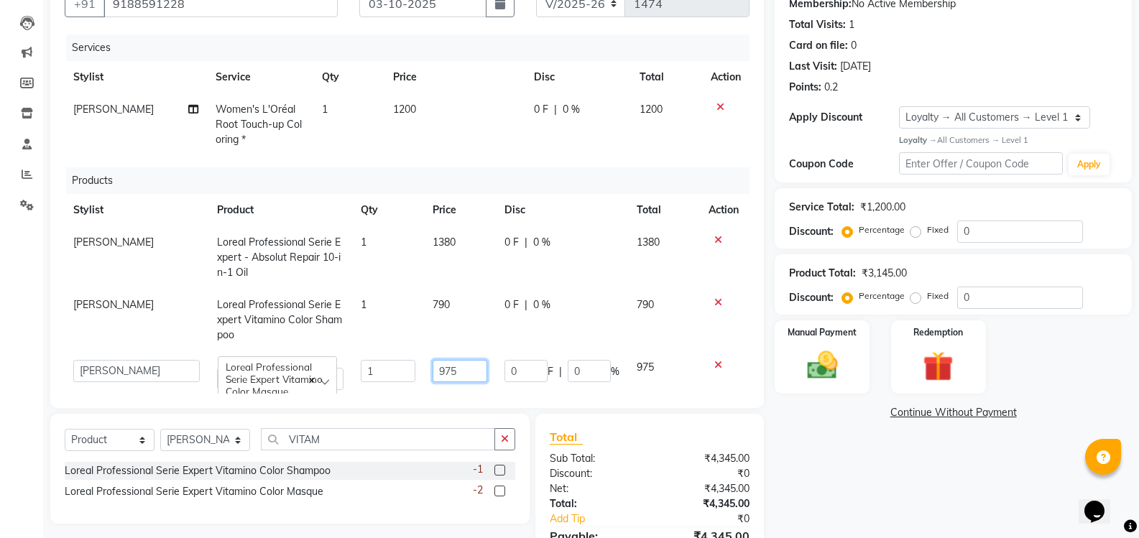
click at [457, 371] on input "975" at bounding box center [460, 371] width 55 height 22
type input "990"
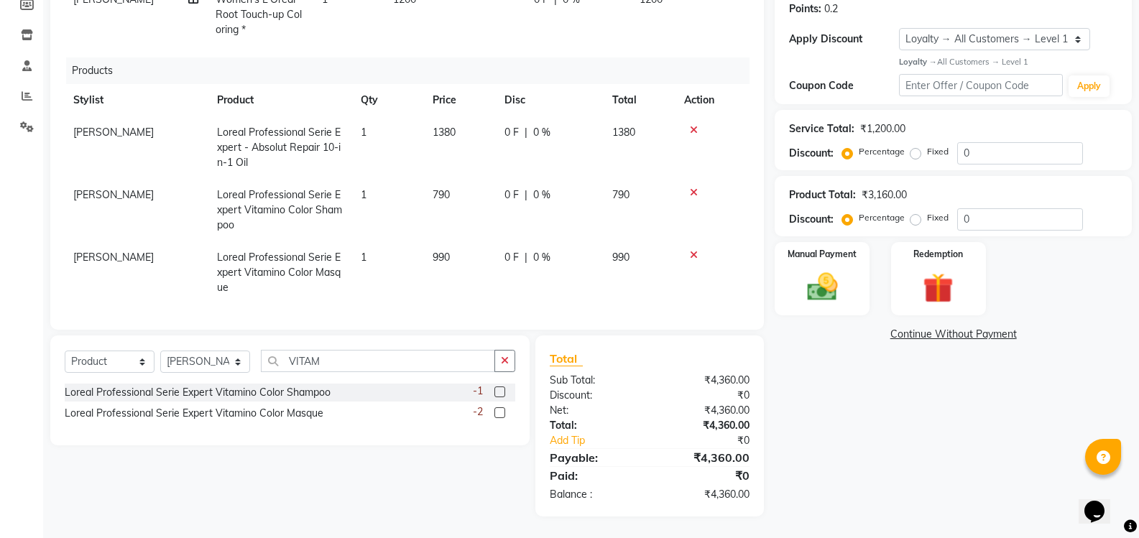
scroll to position [0, 0]
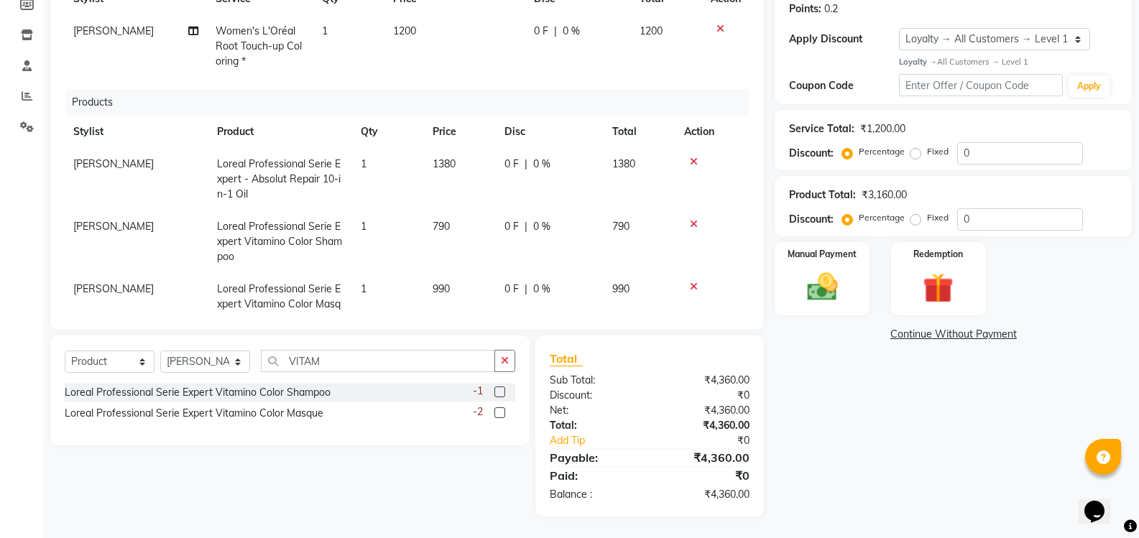
click at [449, 164] on span "1380" at bounding box center [444, 163] width 23 height 13
select select "65211"
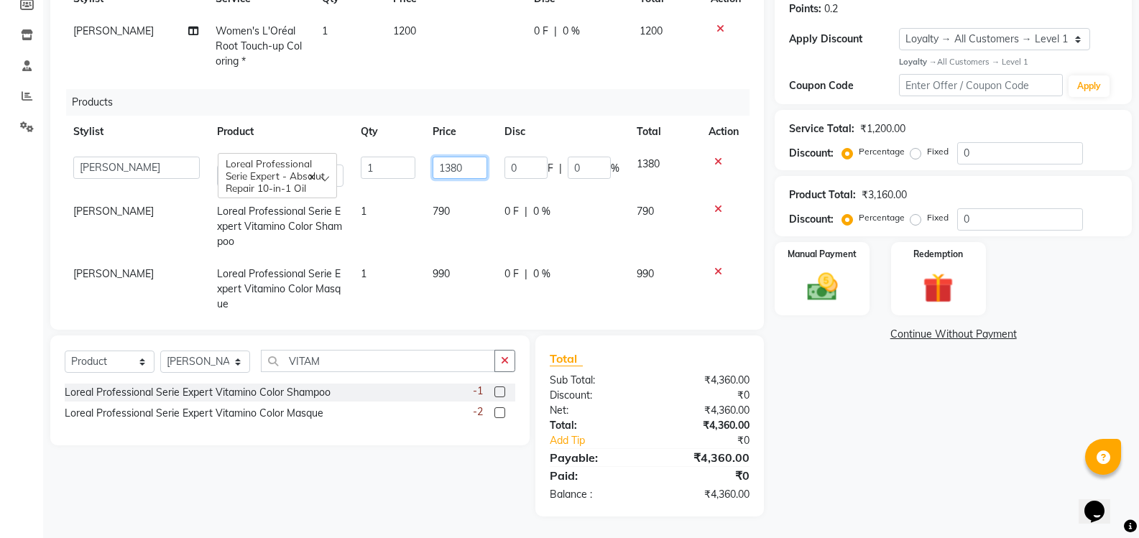
click at [452, 165] on input "1380" at bounding box center [460, 168] width 55 height 22
type input "1390"
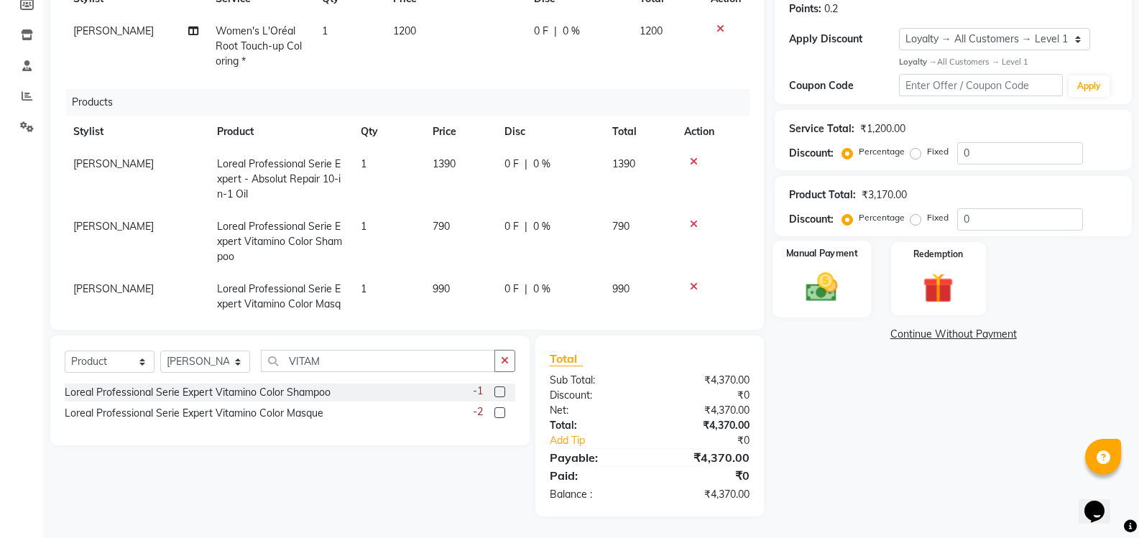
click at [824, 290] on img at bounding box center [821, 287] width 51 height 37
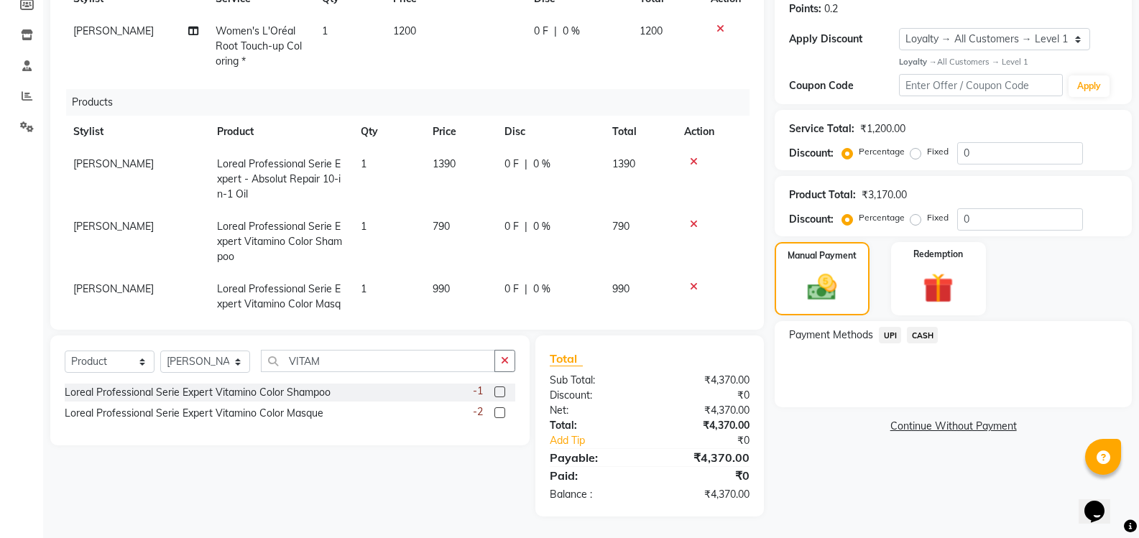
click at [889, 336] on span "UPI" at bounding box center [890, 335] width 22 height 17
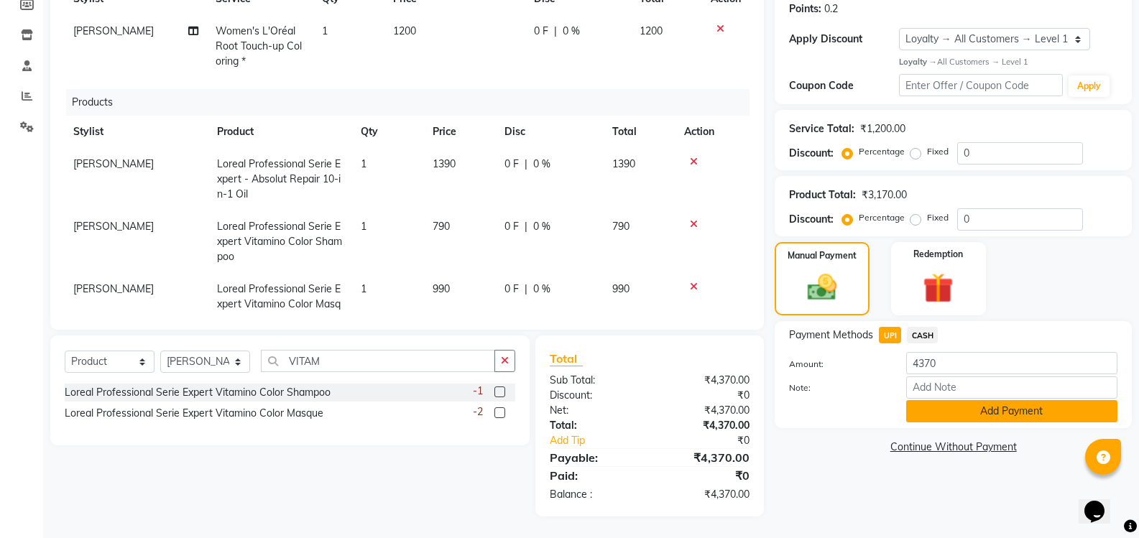
click at [994, 412] on button "Add Payment" at bounding box center [1011, 411] width 211 height 22
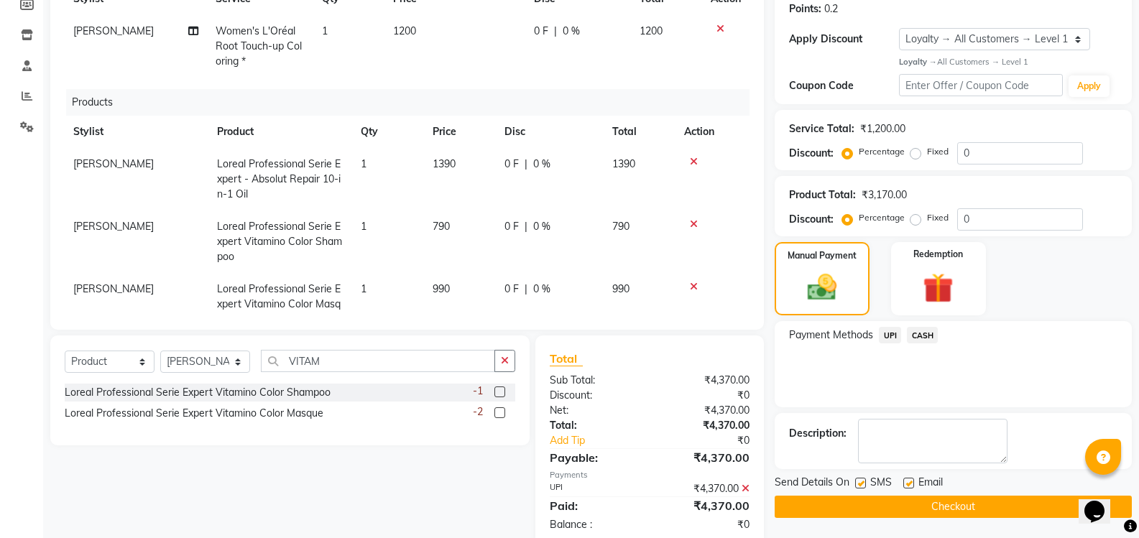
click at [951, 509] on button "Checkout" at bounding box center [953, 507] width 357 height 22
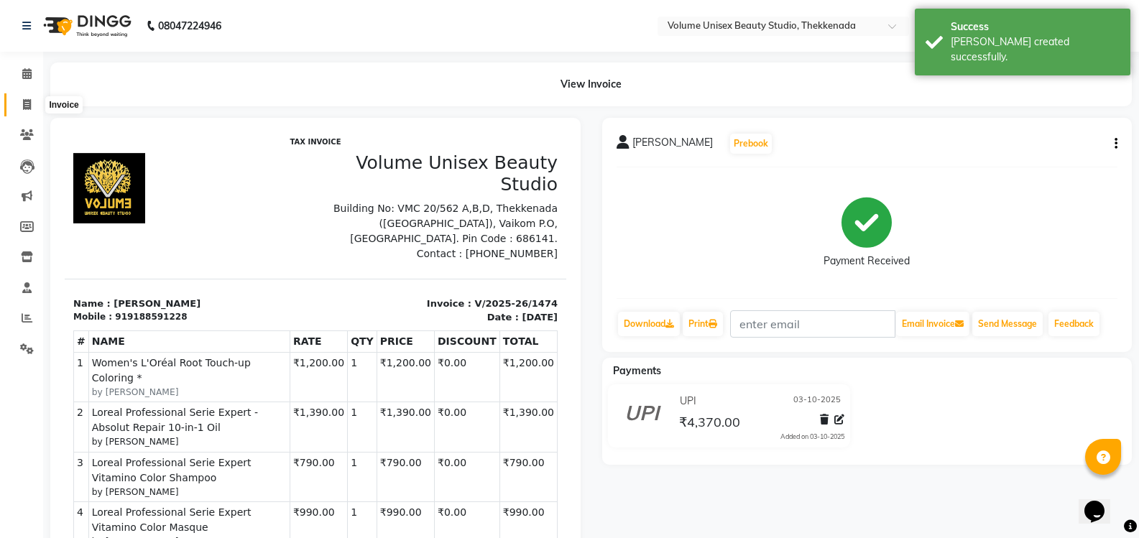
click at [29, 103] on icon at bounding box center [27, 104] width 8 height 11
select select "service"
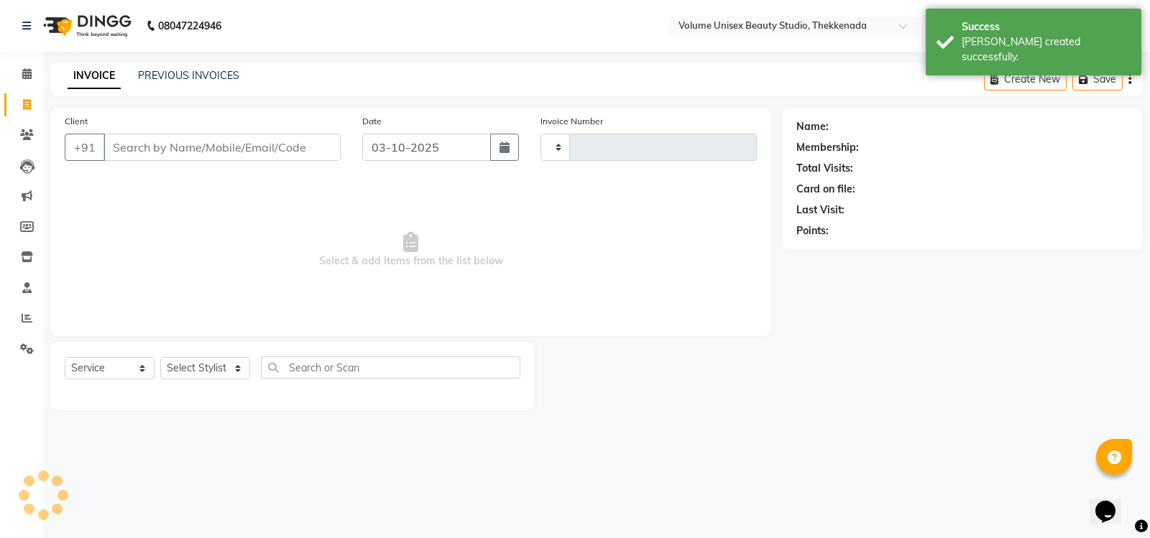
type input "1475"
select select "7432"
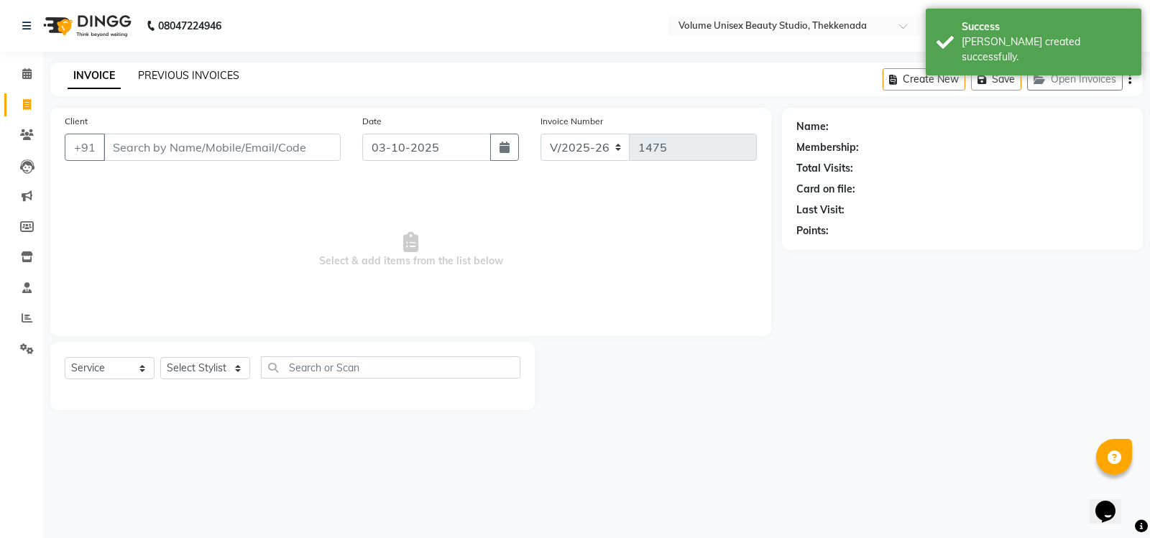
click at [208, 72] on link "PREVIOUS INVOICES" at bounding box center [188, 75] width 101 height 13
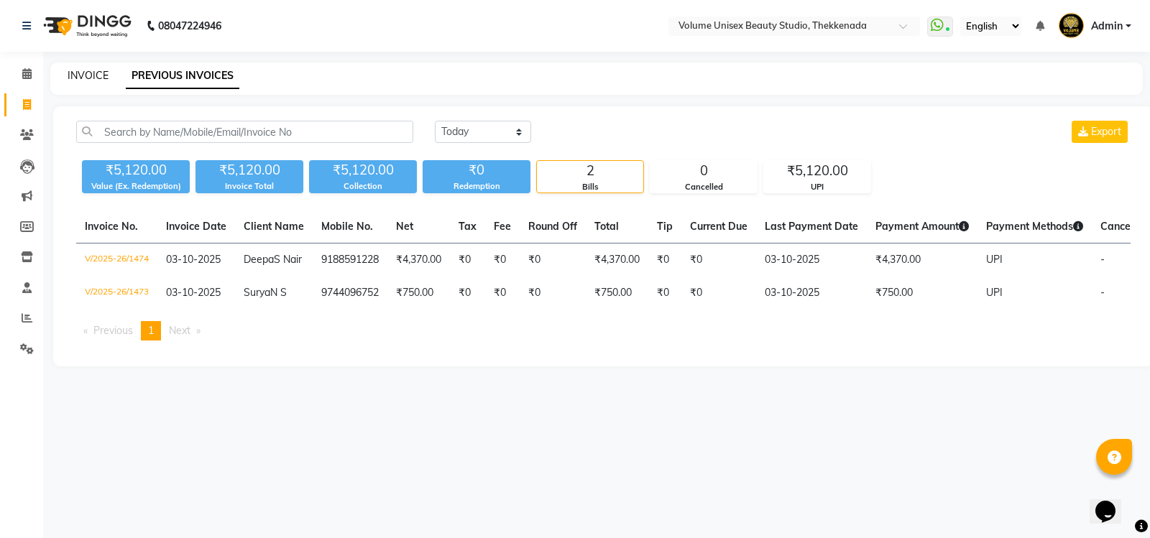
click at [89, 73] on link "INVOICE" at bounding box center [88, 75] width 41 height 13
select select "service"
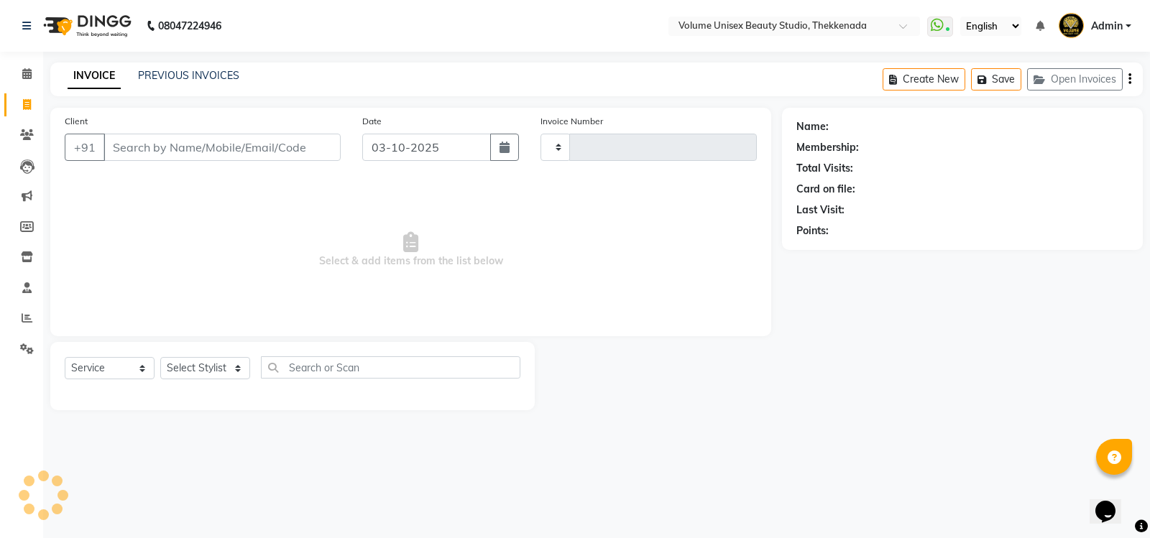
type input "1475"
select select "7432"
click at [193, 76] on link "PREVIOUS INVOICES" at bounding box center [188, 75] width 101 height 13
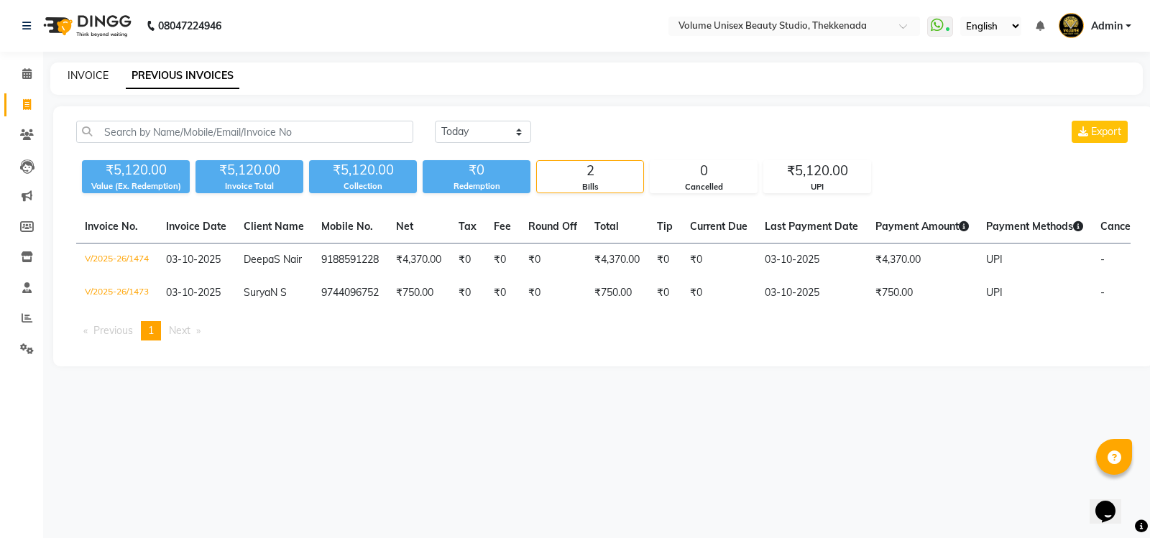
click at [88, 73] on link "INVOICE" at bounding box center [88, 75] width 41 height 13
select select "service"
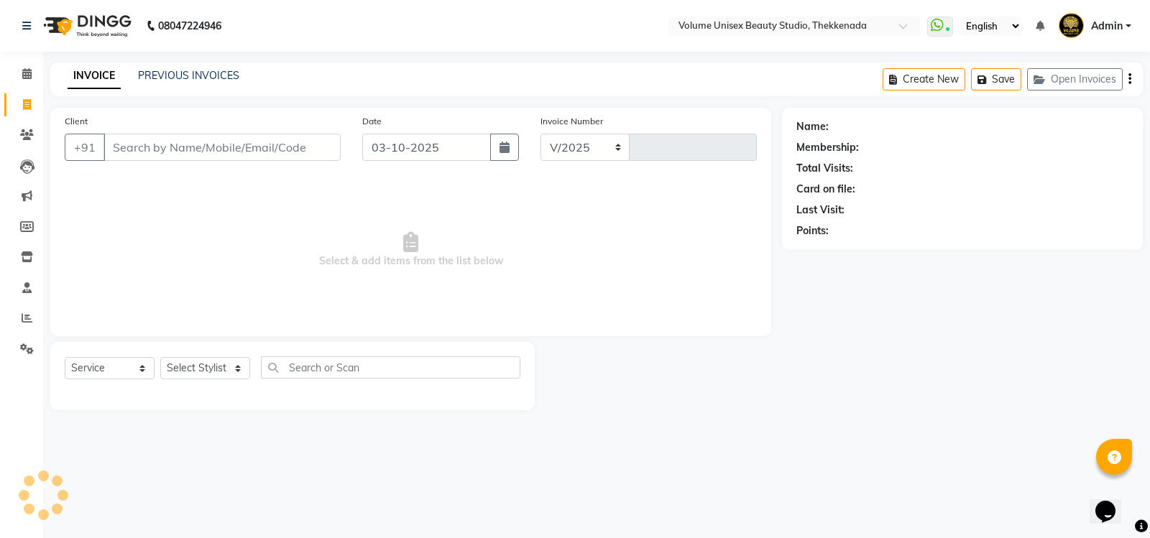
select select "7432"
type input "1475"
click at [229, 142] on input "Client" at bounding box center [221, 147] width 237 height 27
type input "9656807683"
click at [323, 148] on span "Add Client" at bounding box center [303, 147] width 57 height 14
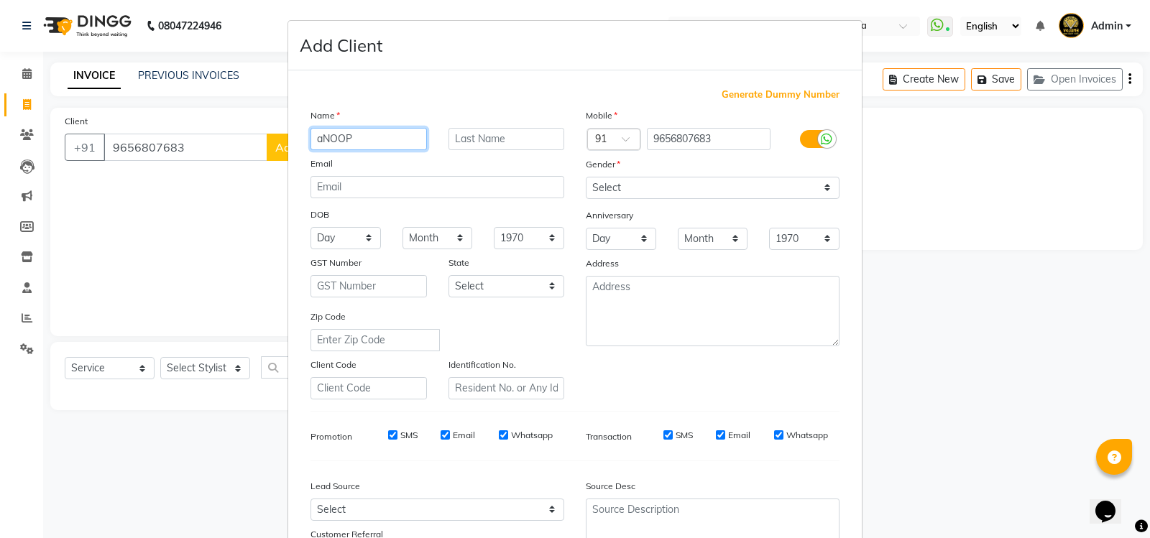
drag, startPoint x: 353, startPoint y: 135, endPoint x: 267, endPoint y: 133, distance: 87.0
click at [268, 134] on ngb-modal-window "Add Client Generate Dummy Number Name aNOOP Email DOB Day 01 02 03 04 05 06 07 …" at bounding box center [575, 269] width 1150 height 538
type input "Anoop"
type input "p"
type input "P K"
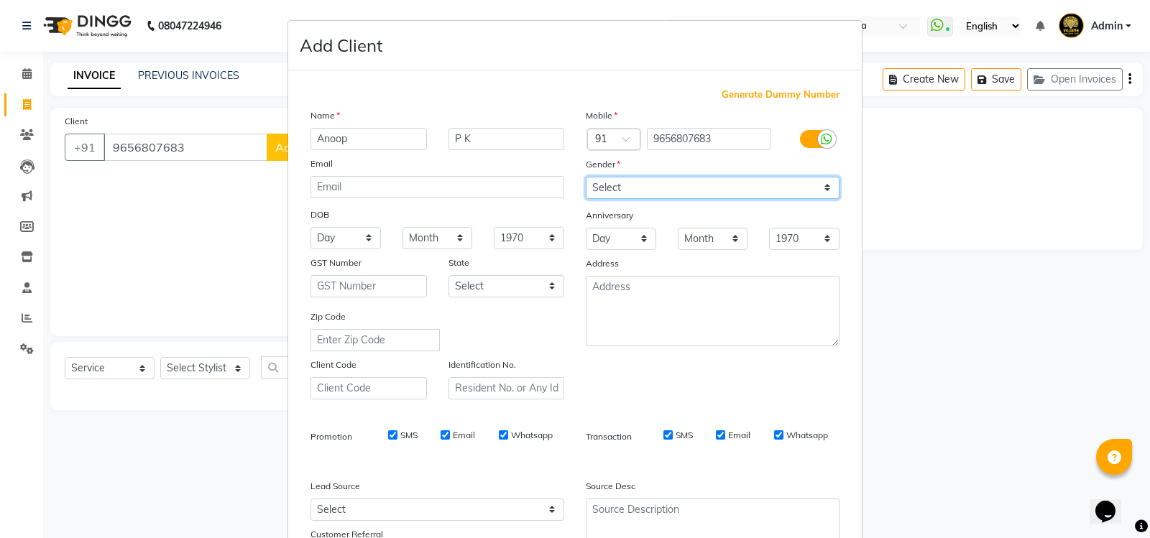
click at [819, 190] on select "Select Male Female Other Prefer Not To Say" at bounding box center [713, 188] width 254 height 22
select select "male"
click at [586, 177] on select "Select Male Female Other Prefer Not To Say" at bounding box center [713, 188] width 254 height 22
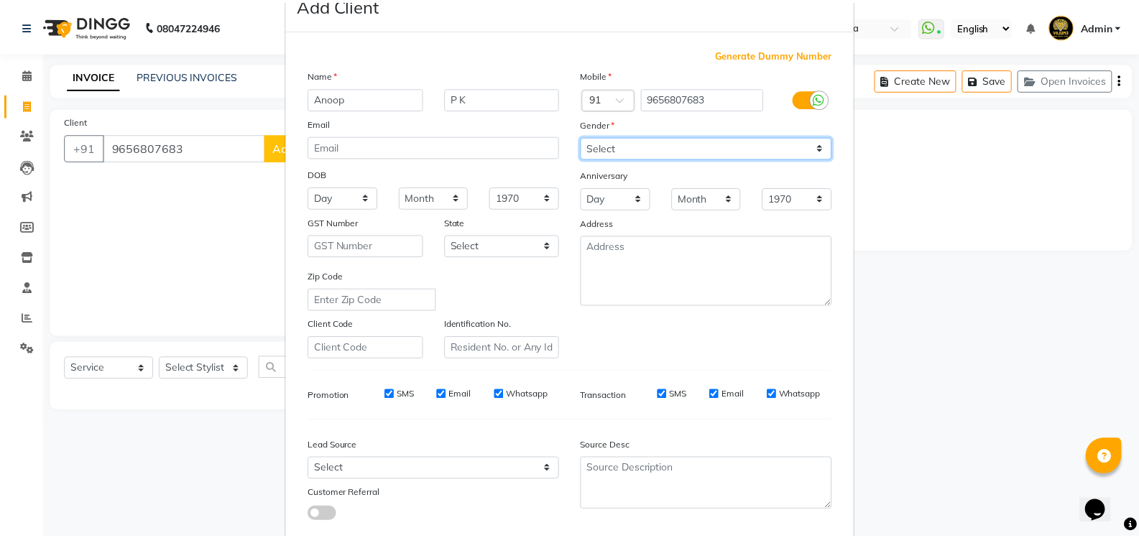
scroll to position [125, 0]
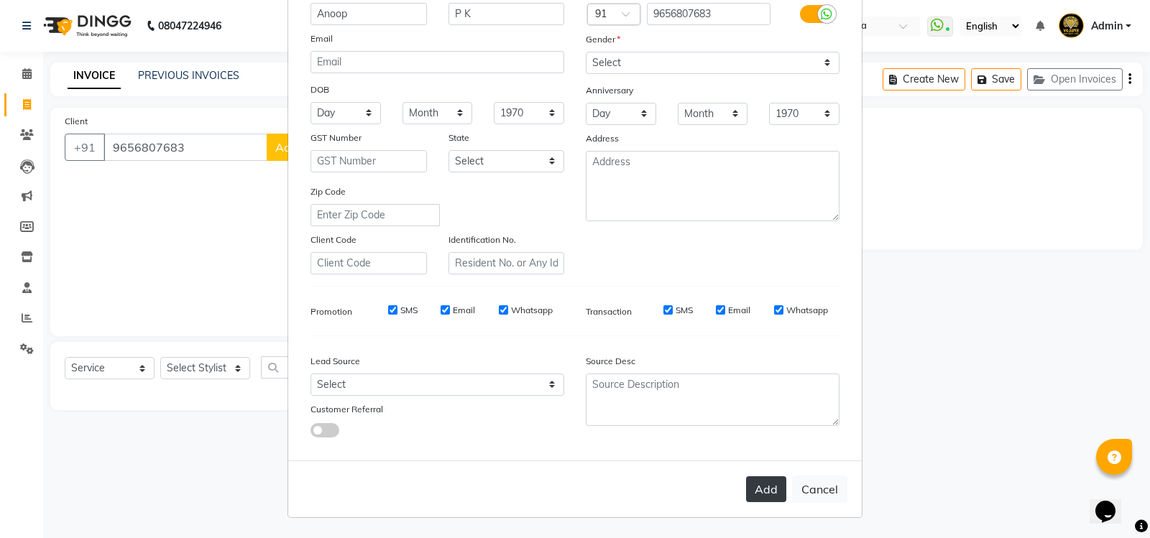
click at [746, 484] on button "Add" at bounding box center [766, 489] width 40 height 26
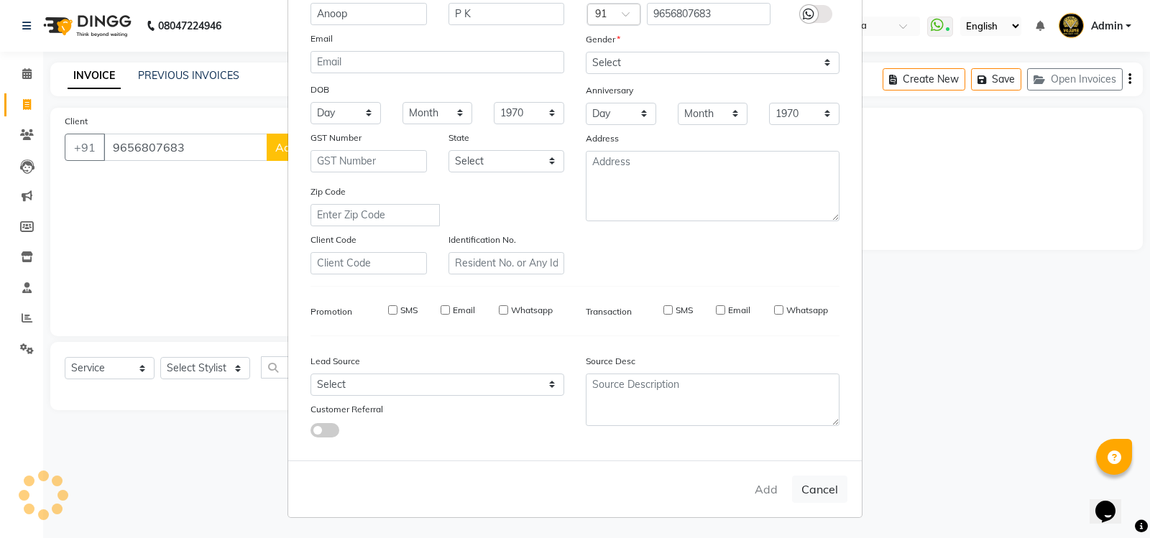
select select
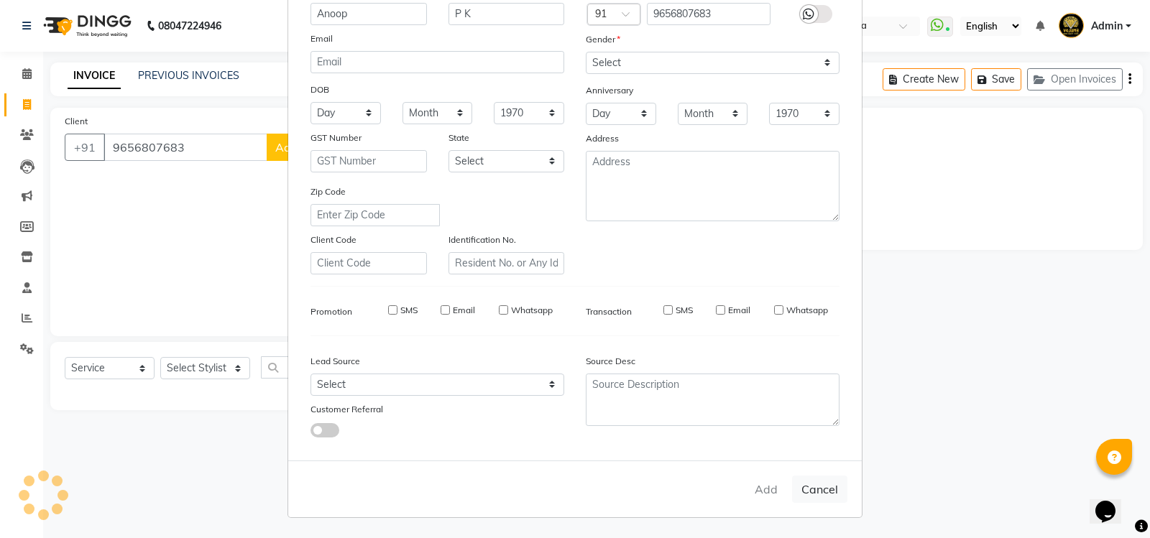
select select
checkbox input "false"
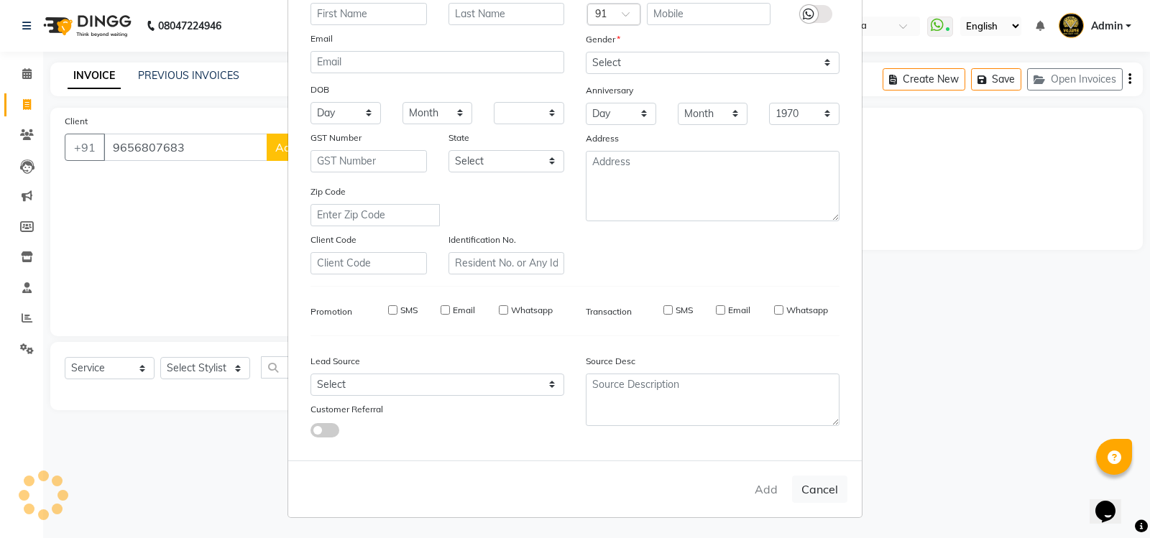
checkbox input "false"
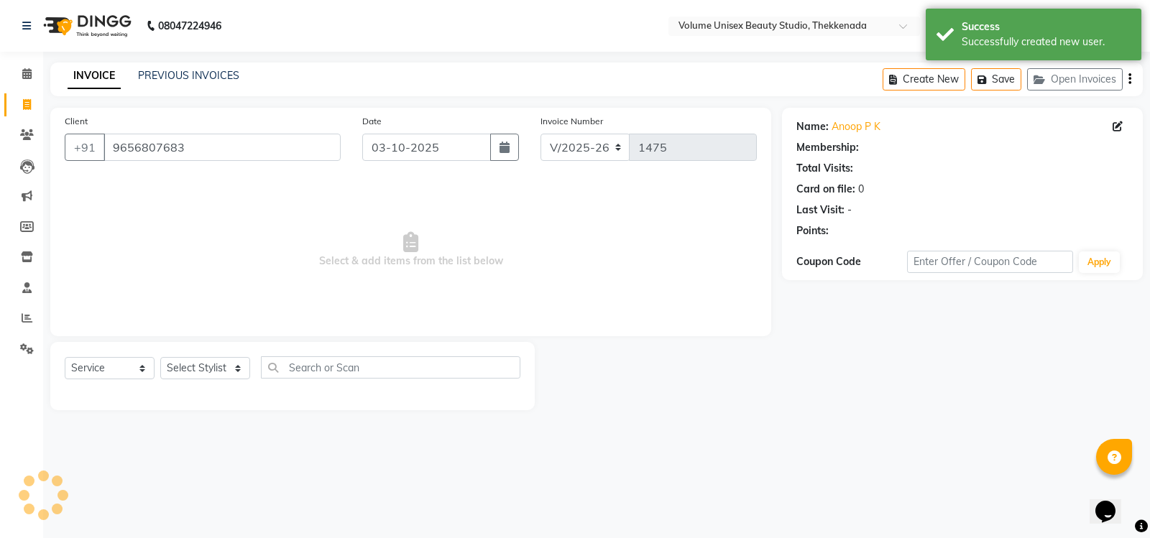
select select "1: Object"
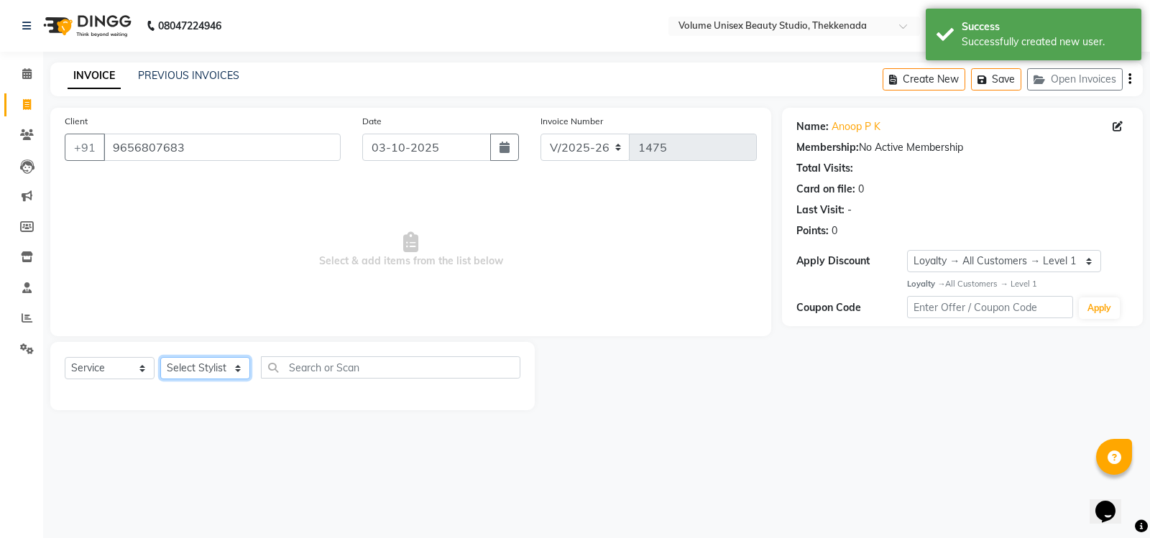
click at [239, 371] on select "Select Stylist [PERSON_NAME] [PERSON_NAME] [PERSON_NAME] [PERSON_NAME] [PERSON_…" at bounding box center [205, 368] width 90 height 22
select select "91920"
click at [160, 357] on select "Select Stylist [PERSON_NAME] [PERSON_NAME] [PERSON_NAME] [PERSON_NAME] [PERSON_…" at bounding box center [205, 368] width 90 height 22
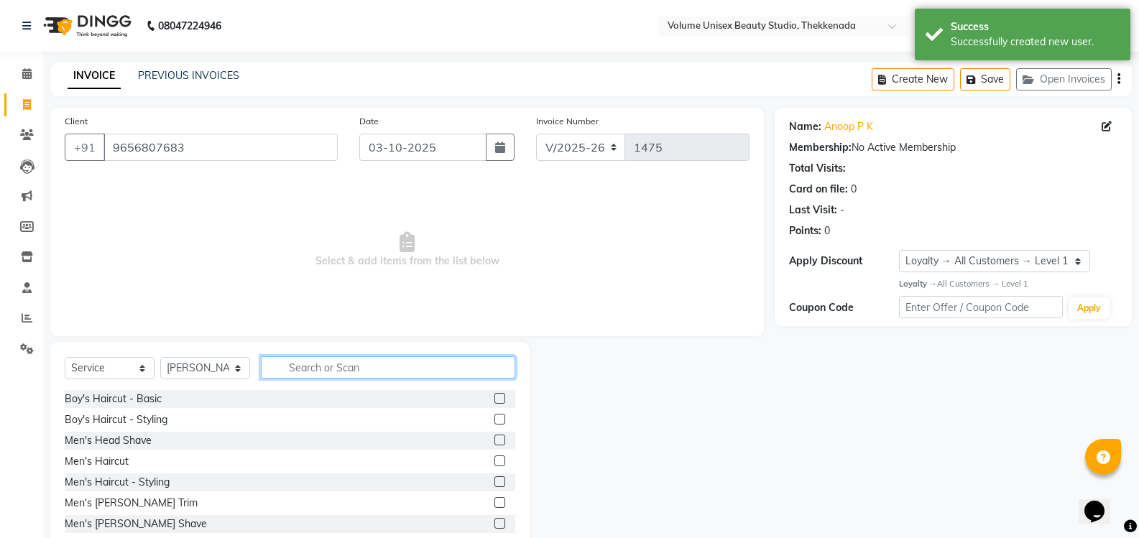
click at [304, 364] on input "text" at bounding box center [388, 367] width 254 height 22
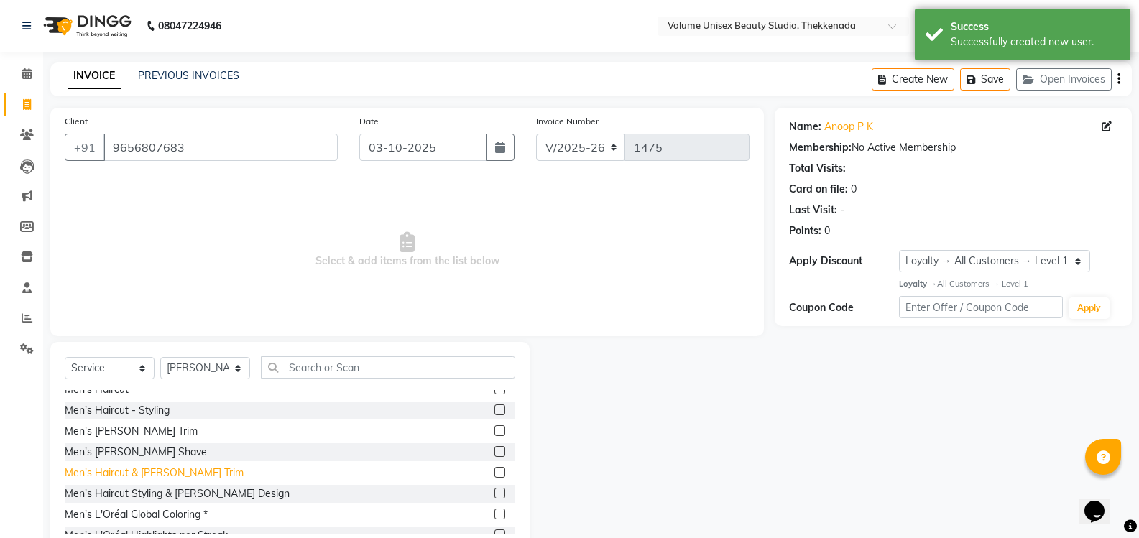
click at [166, 468] on div "Men's Haircut & [PERSON_NAME] Trim" at bounding box center [154, 473] width 179 height 15
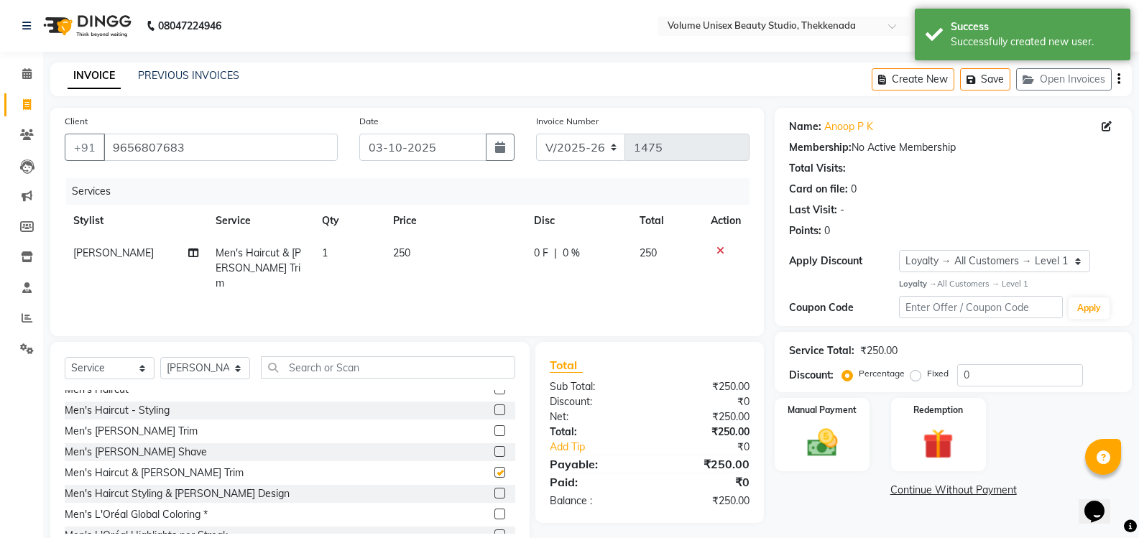
checkbox input "false"
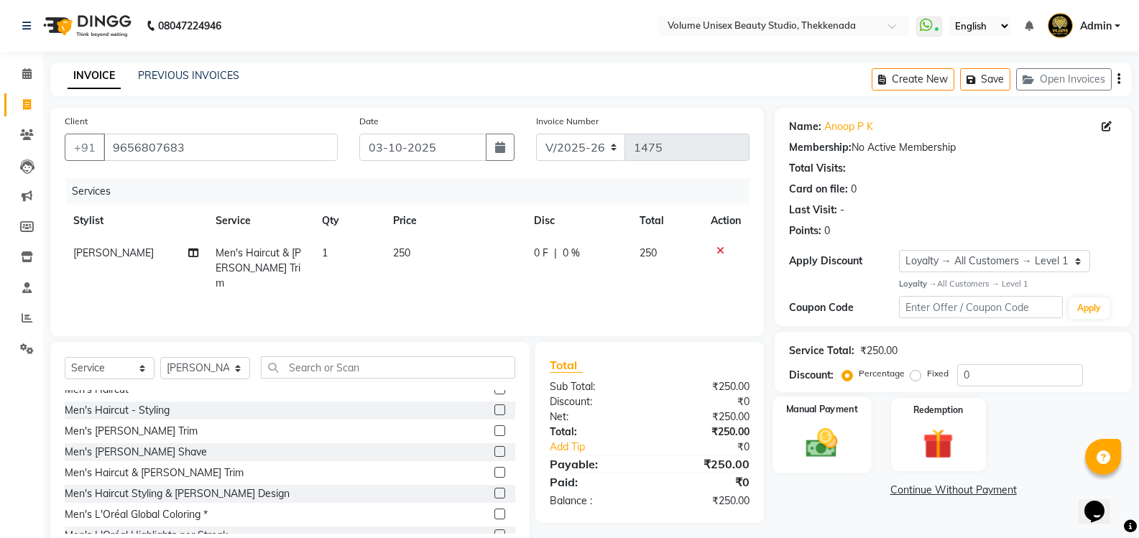
click at [824, 442] on img at bounding box center [821, 443] width 51 height 37
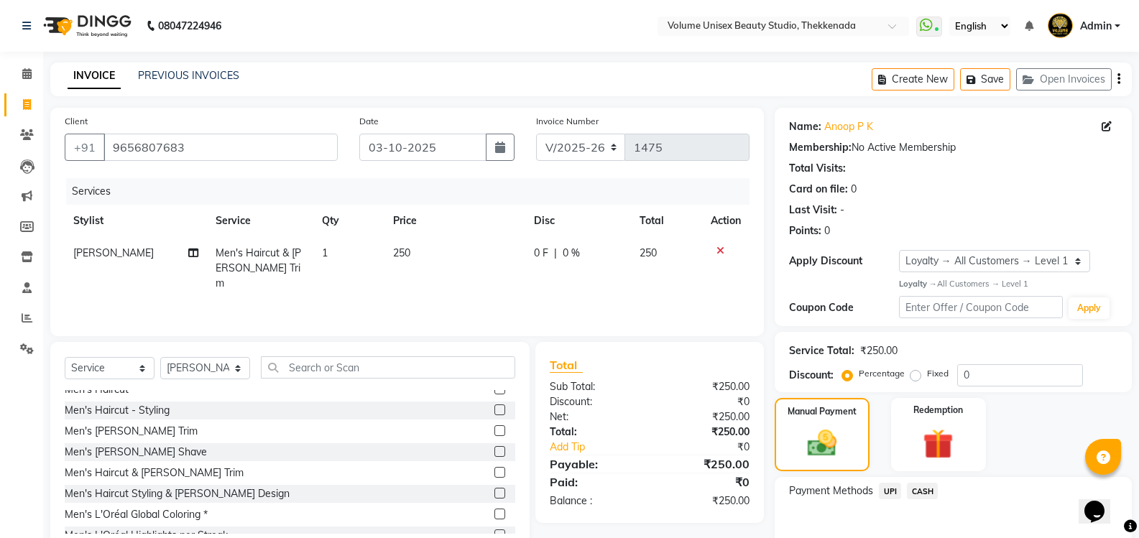
click at [893, 492] on span "UPI" at bounding box center [890, 491] width 22 height 17
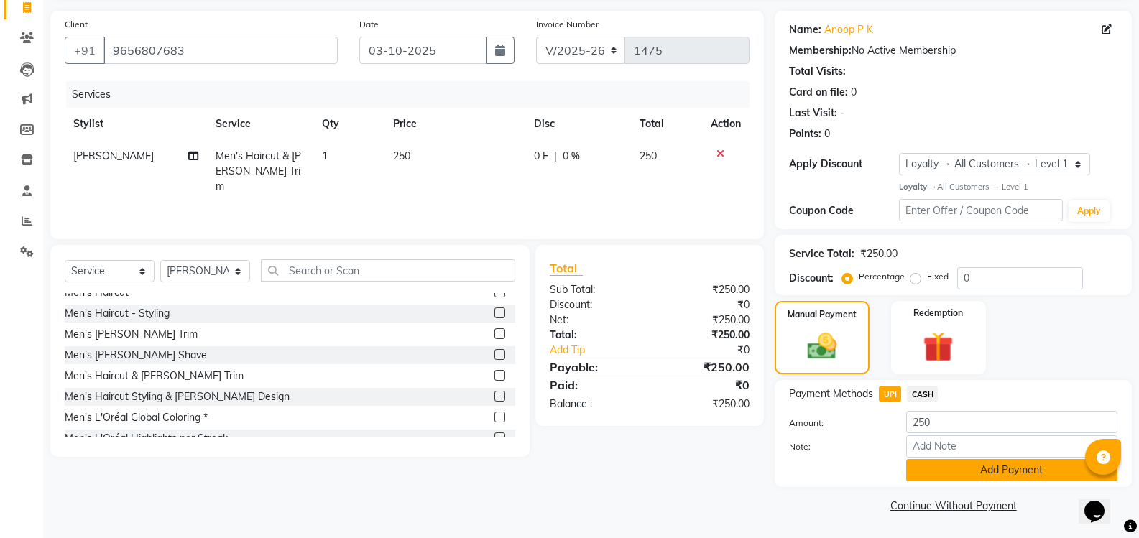
click at [960, 467] on button "Add Payment" at bounding box center [1011, 470] width 211 height 22
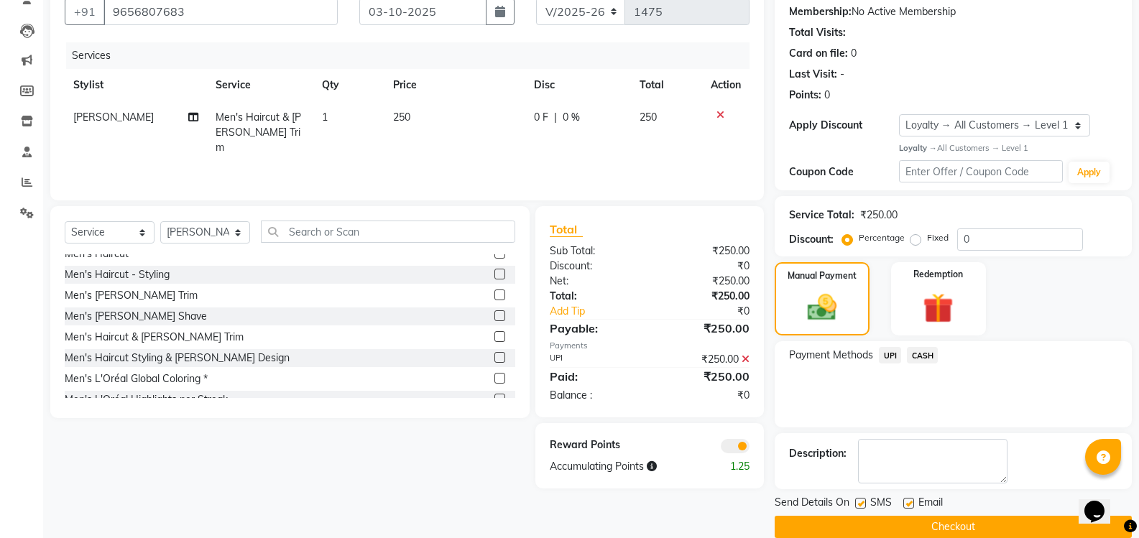
scroll to position [157, 0]
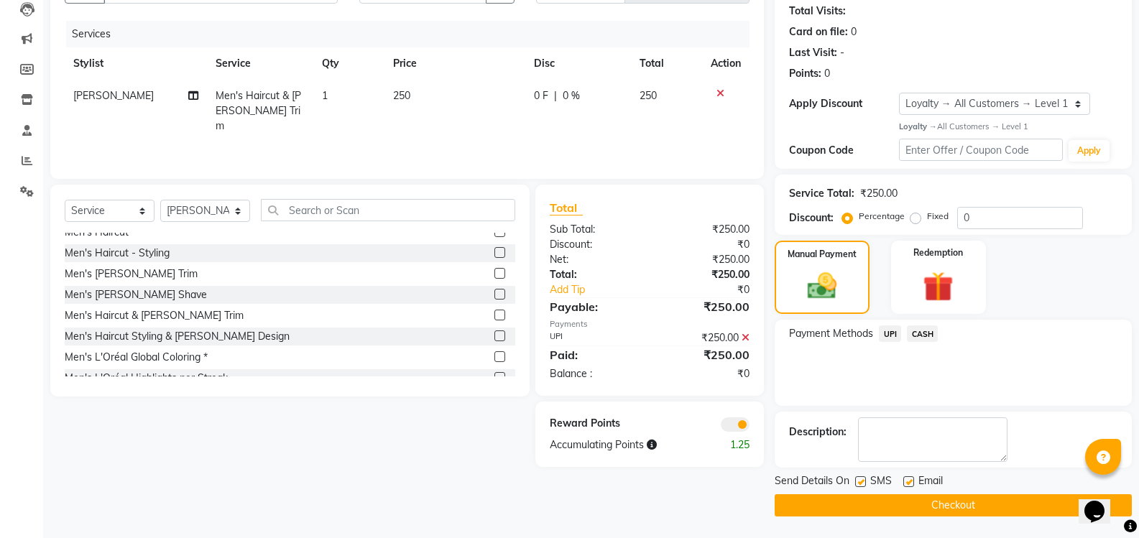
click at [945, 508] on button "Checkout" at bounding box center [953, 505] width 357 height 22
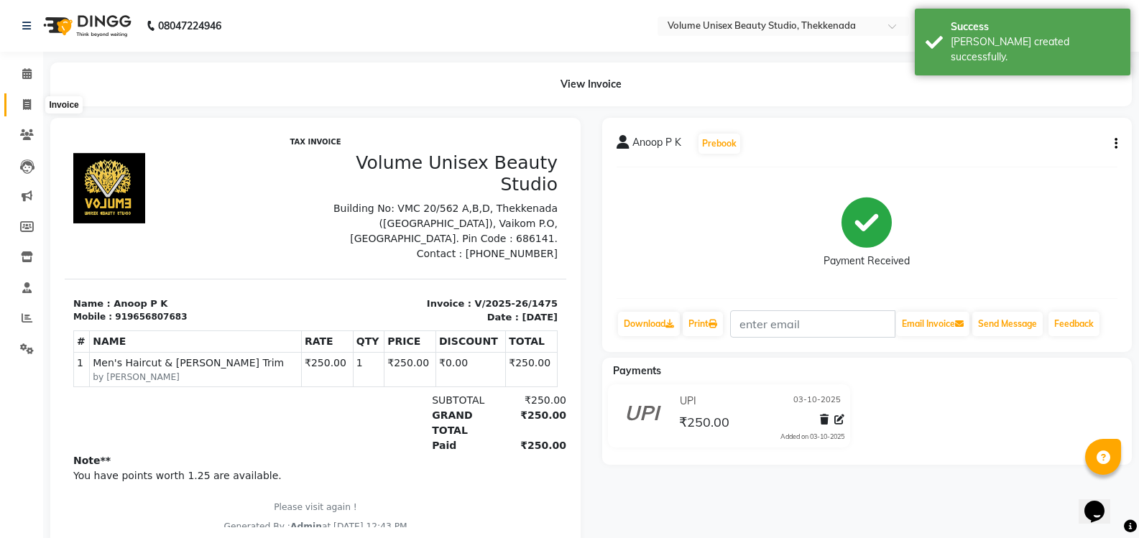
click at [28, 104] on icon at bounding box center [27, 104] width 8 height 11
select select "service"
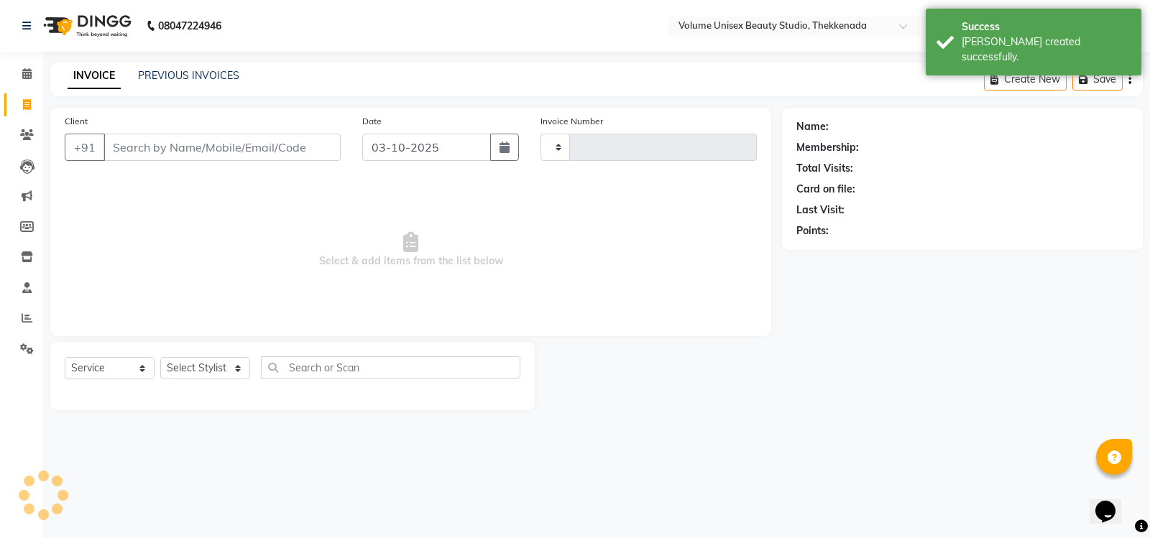
type input "1476"
select select "7432"
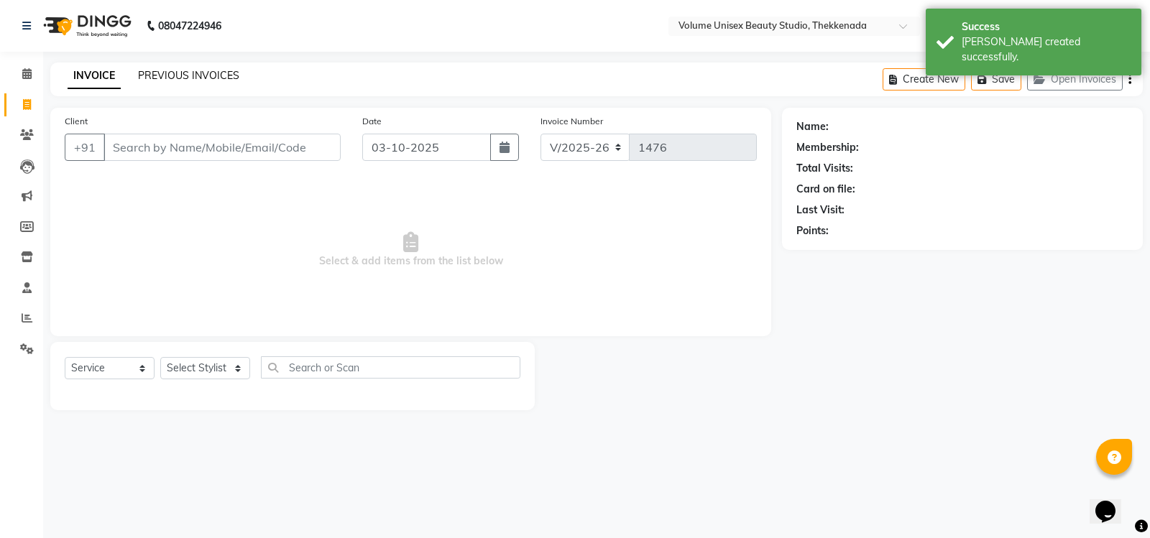
click at [175, 77] on link "PREVIOUS INVOICES" at bounding box center [188, 75] width 101 height 13
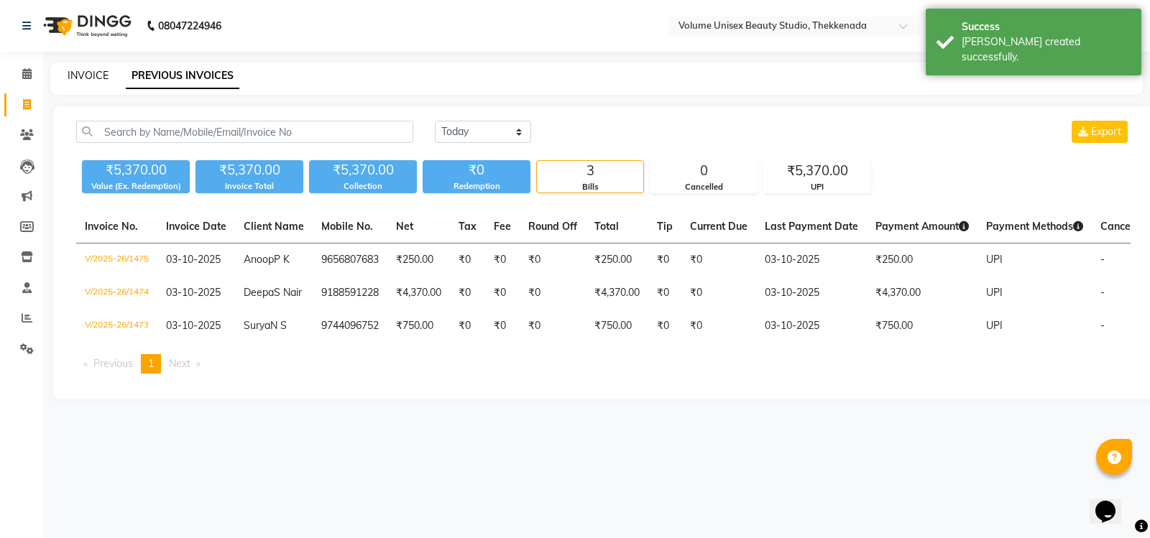
click at [83, 76] on link "INVOICE" at bounding box center [88, 75] width 41 height 13
select select "7432"
select select "service"
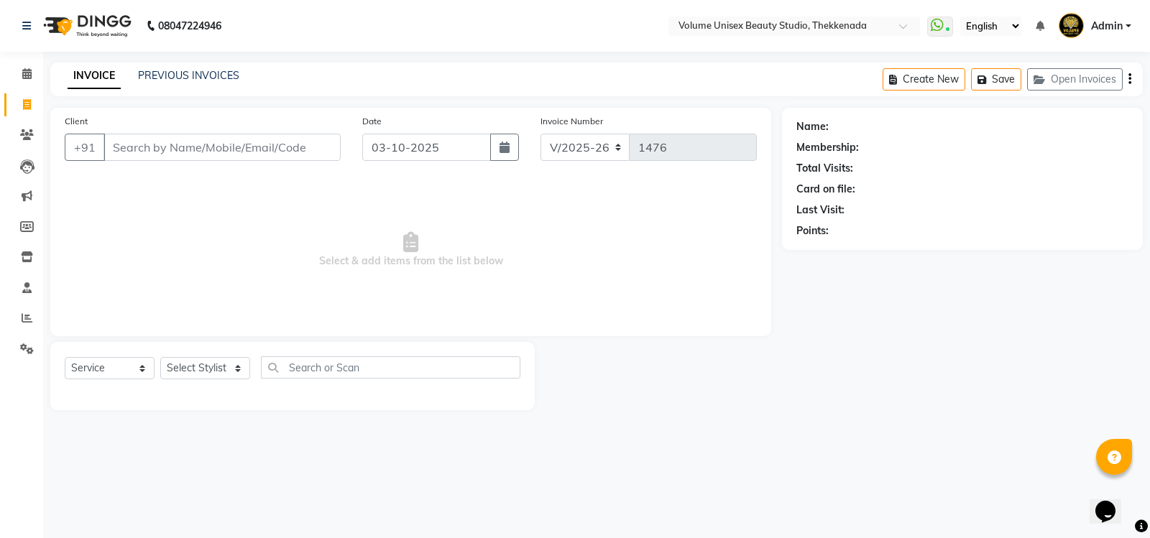
click at [133, 149] on input "Client" at bounding box center [221, 147] width 237 height 27
click at [124, 145] on input "NN" at bounding box center [221, 147] width 237 height 27
click at [153, 149] on input "NN" at bounding box center [221, 147] width 237 height 27
type input "N"
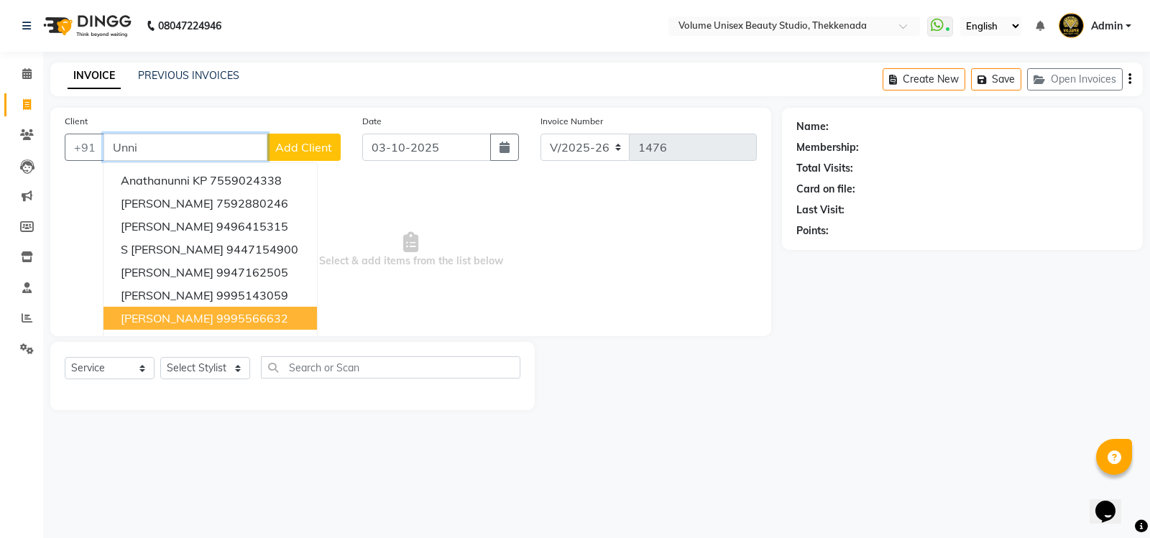
click at [240, 317] on ngb-highlight "9995566632" at bounding box center [252, 318] width 72 height 14
type input "9995566632"
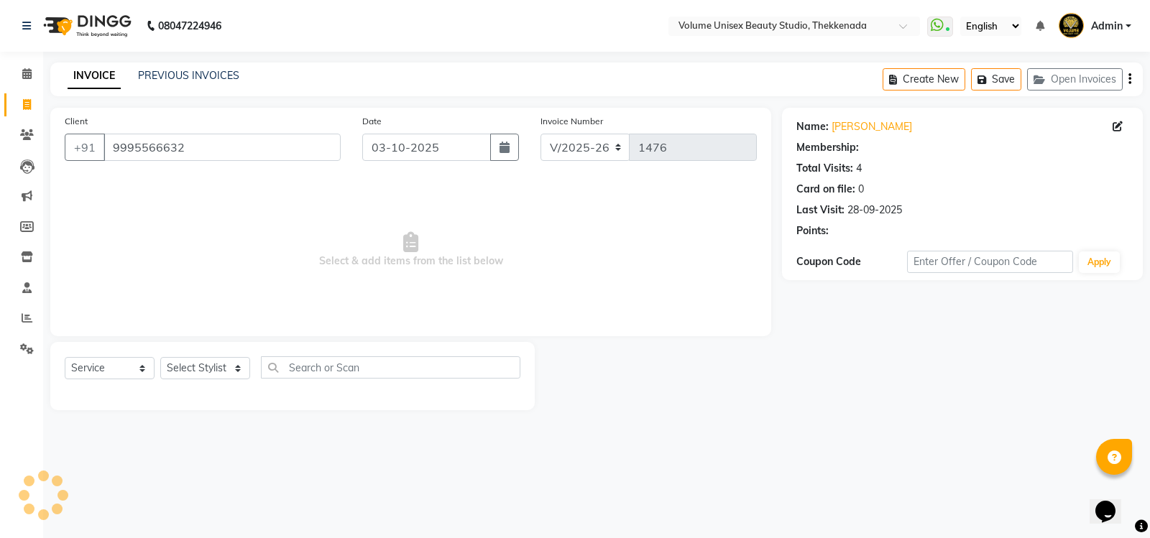
select select "1: Object"
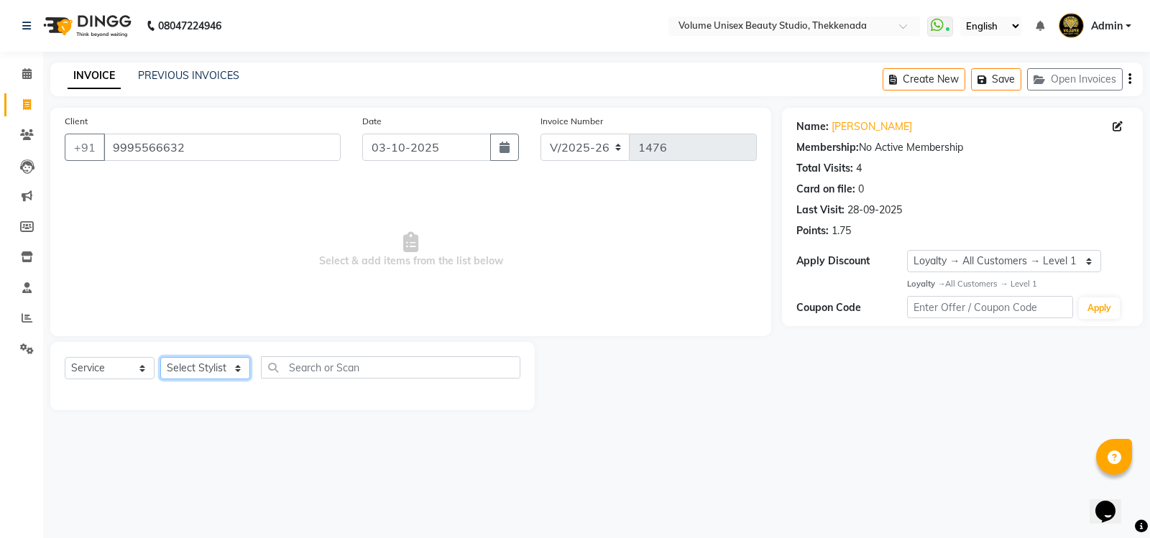
click at [237, 372] on select "Select Stylist [PERSON_NAME] [PERSON_NAME] [PERSON_NAME] [PERSON_NAME] [PERSON_…" at bounding box center [205, 368] width 90 height 22
select select "89555"
click at [160, 357] on select "Select Stylist [PERSON_NAME] [PERSON_NAME] [PERSON_NAME] [PERSON_NAME] [PERSON_…" at bounding box center [205, 368] width 90 height 22
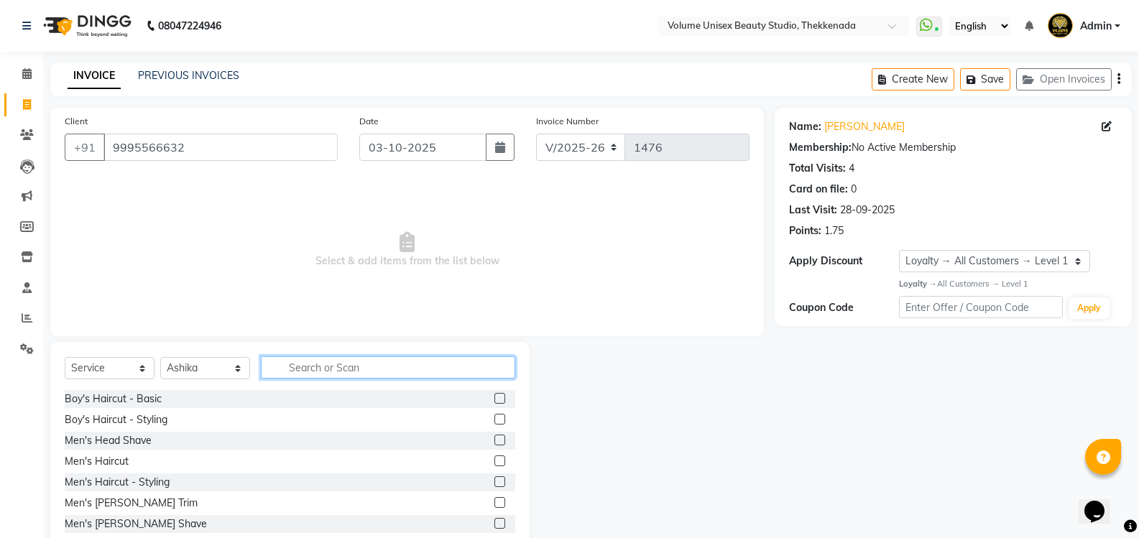
click at [312, 367] on input "text" at bounding box center [388, 367] width 254 height 22
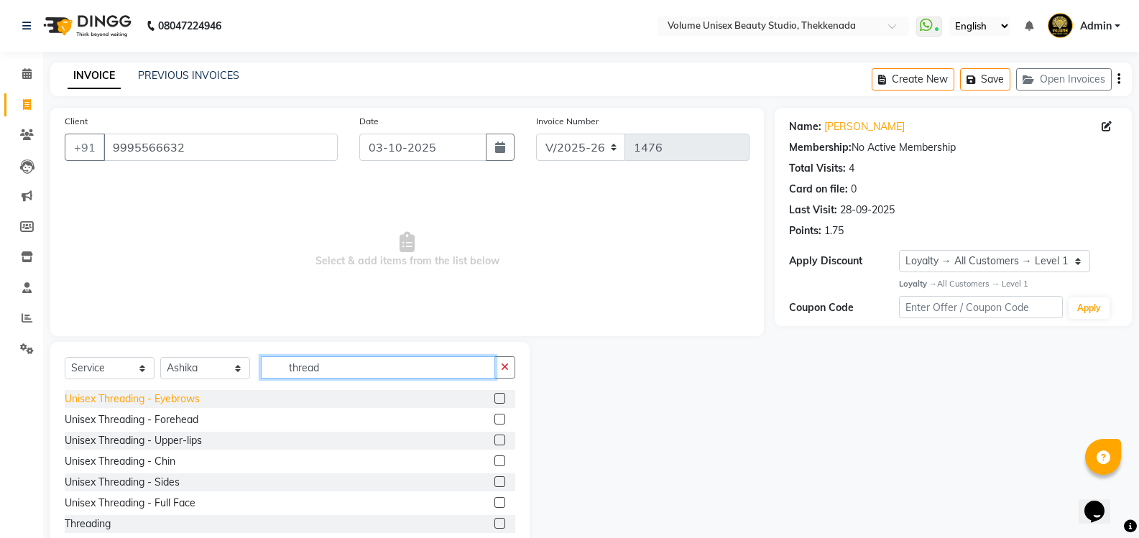
type input "thread"
click at [158, 399] on div "Unisex Threading - Eyebrows" at bounding box center [132, 399] width 135 height 15
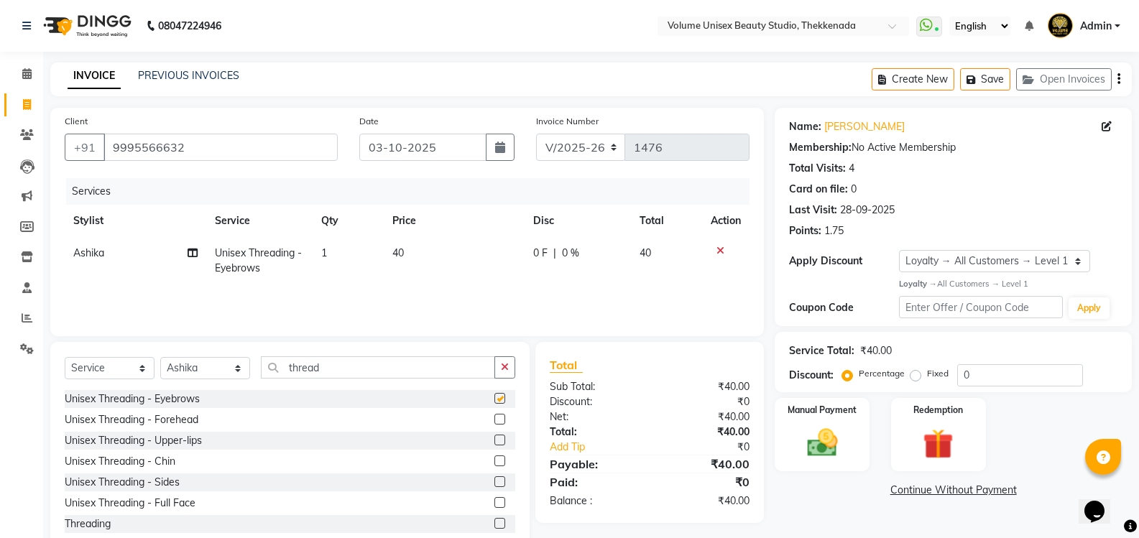
checkbox input "false"
click at [333, 371] on input "thread" at bounding box center [378, 367] width 234 height 22
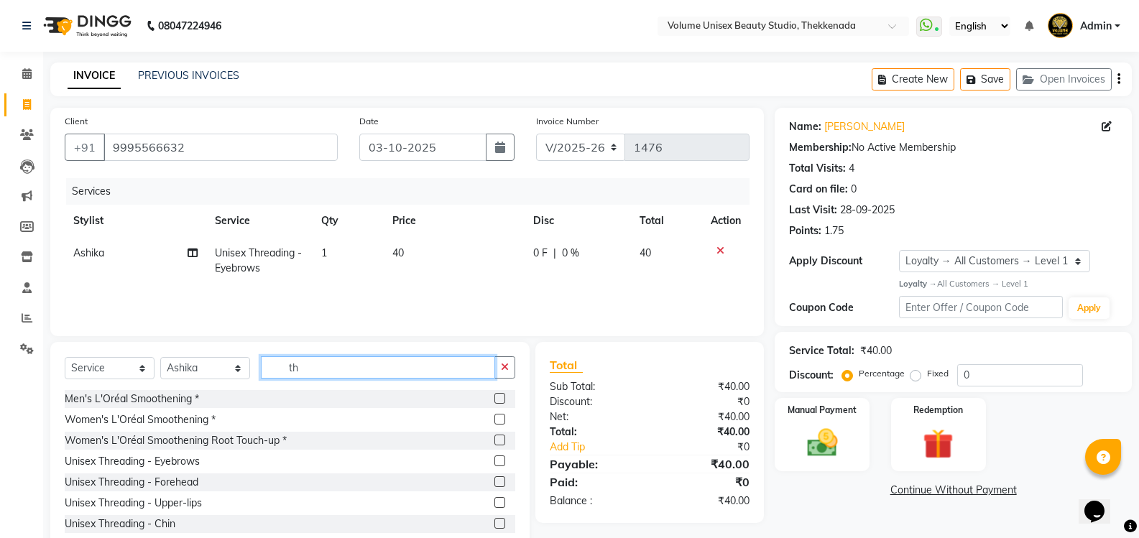
type input "t"
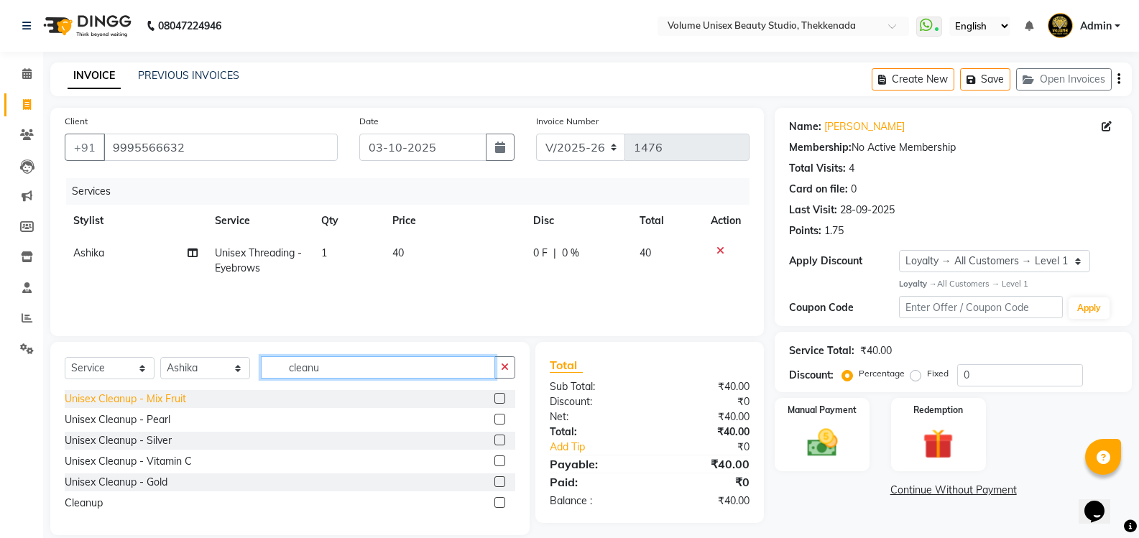
type input "cleanu"
click at [128, 406] on div "Unisex Cleanup - Mix Fruit" at bounding box center [125, 399] width 121 height 15
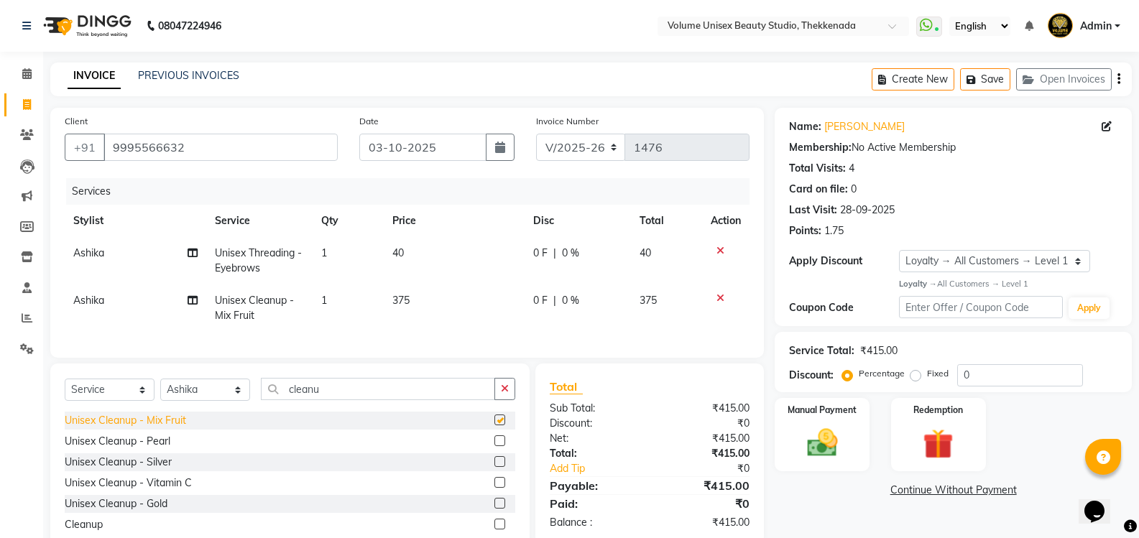
checkbox input "false"
click at [824, 448] on img at bounding box center [821, 443] width 51 height 37
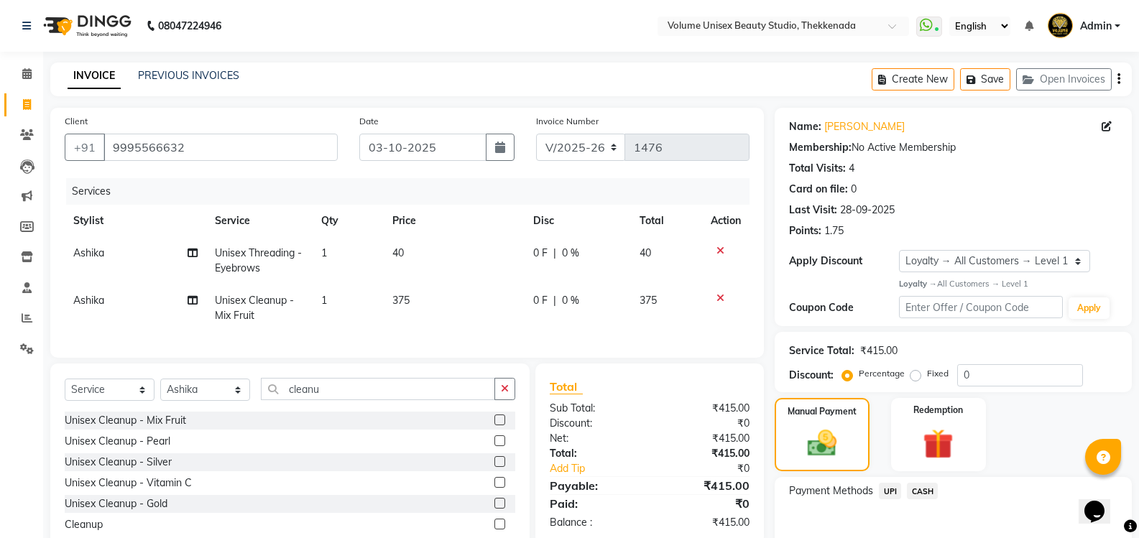
click at [894, 494] on span "UPI" at bounding box center [890, 491] width 22 height 17
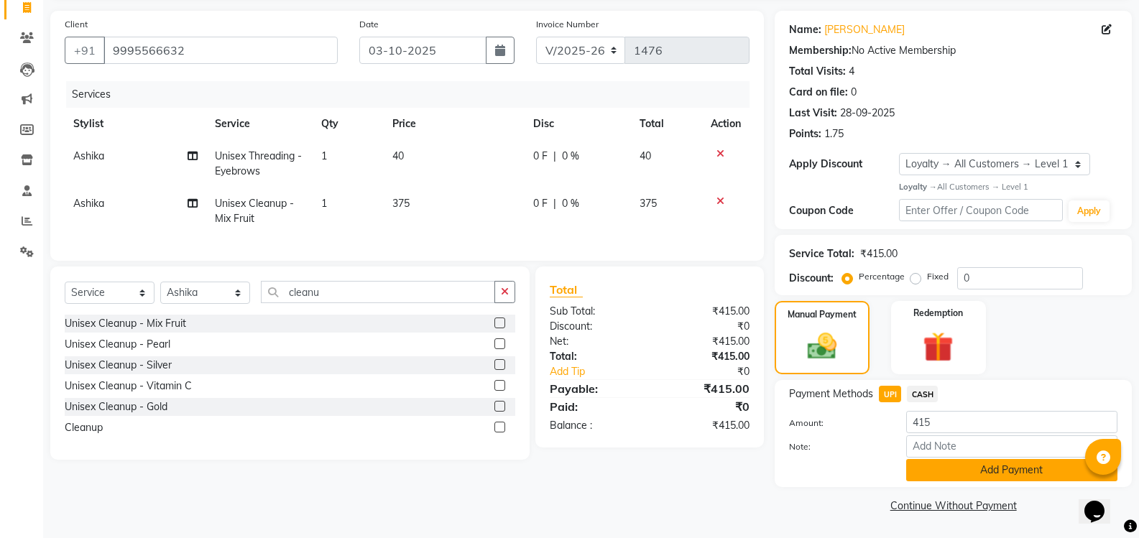
click at [976, 476] on button "Add Payment" at bounding box center [1011, 470] width 211 height 22
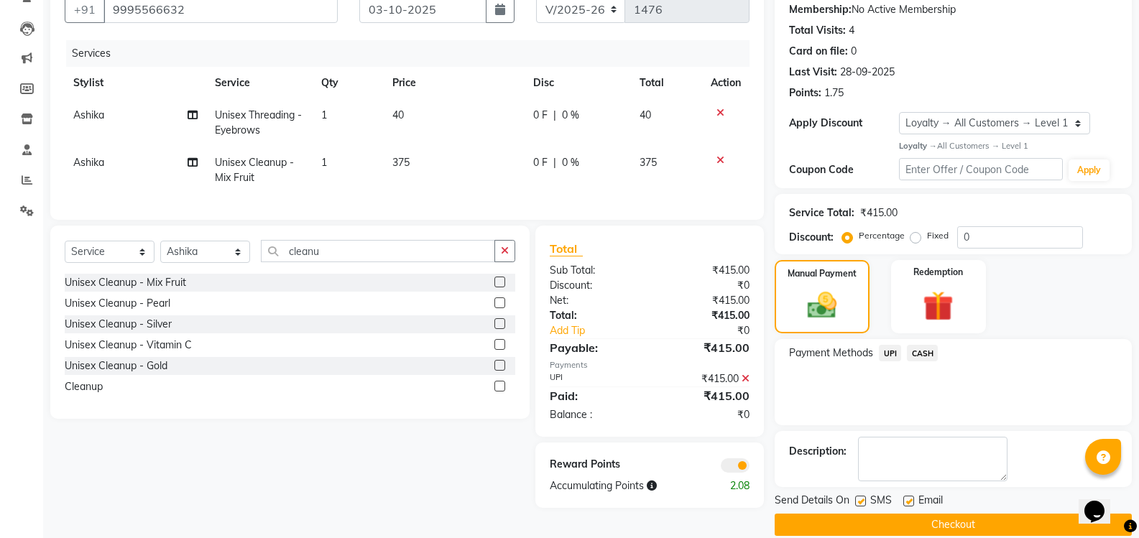
scroll to position [157, 0]
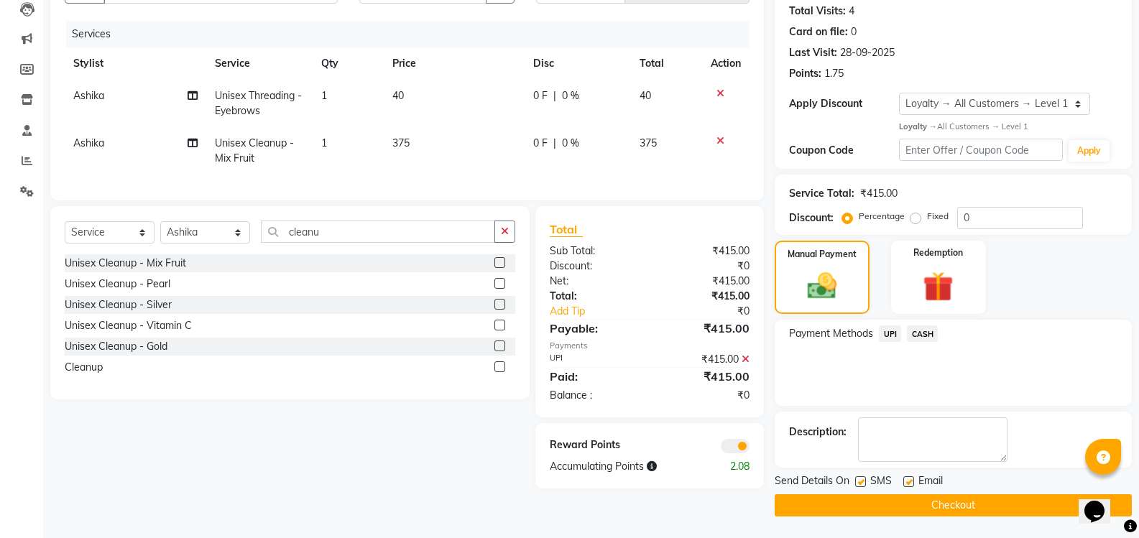
click at [965, 509] on button "Checkout" at bounding box center [953, 505] width 357 height 22
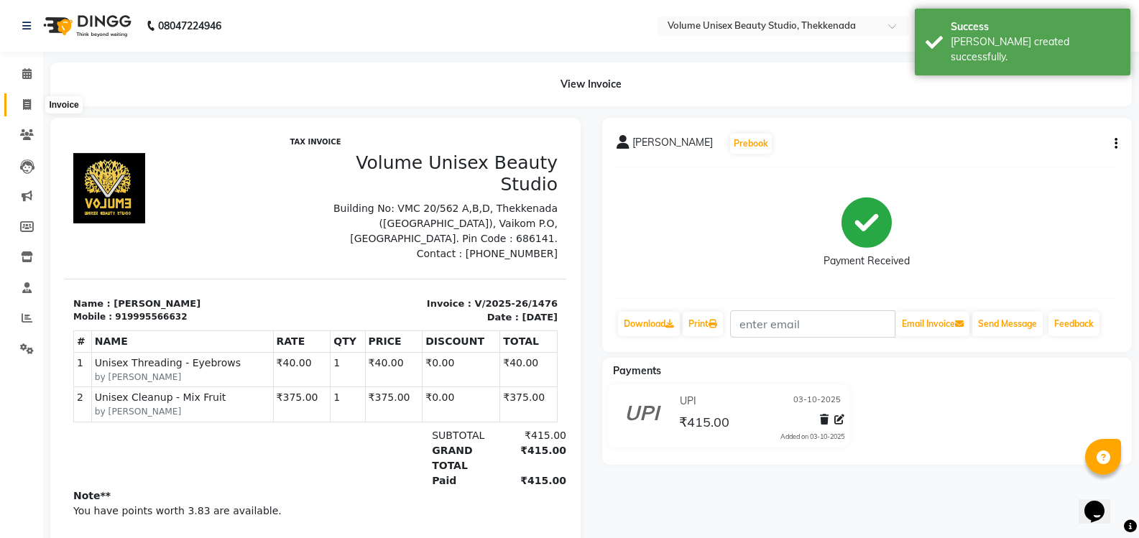
click at [29, 100] on icon at bounding box center [27, 104] width 8 height 11
select select "service"
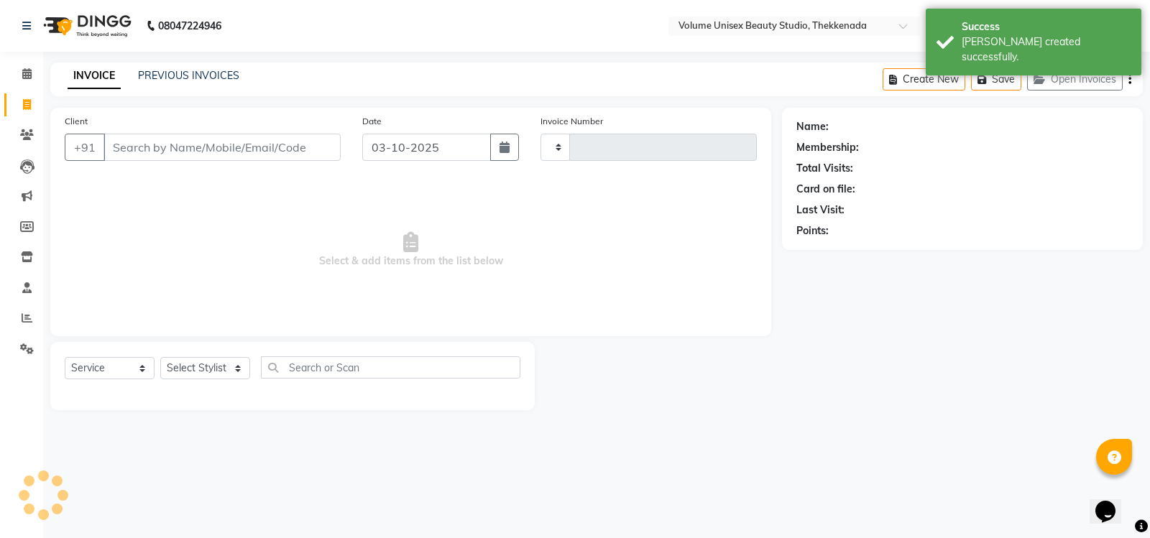
type input "1477"
select select "7432"
click at [190, 75] on link "PREVIOUS INVOICES" at bounding box center [188, 75] width 101 height 13
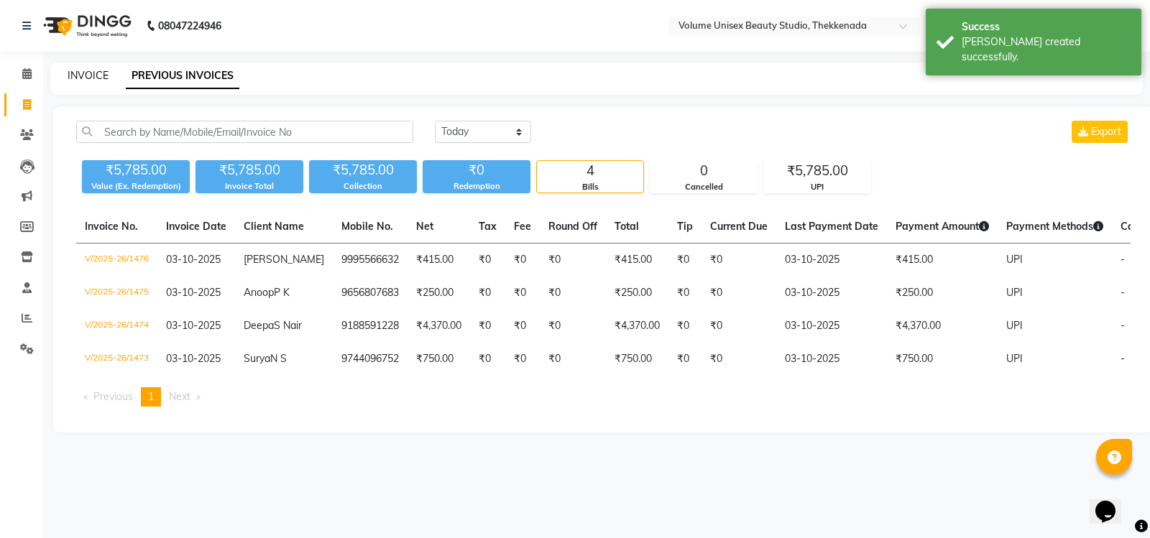
click at [93, 76] on link "INVOICE" at bounding box center [88, 75] width 41 height 13
select select "7432"
select select "service"
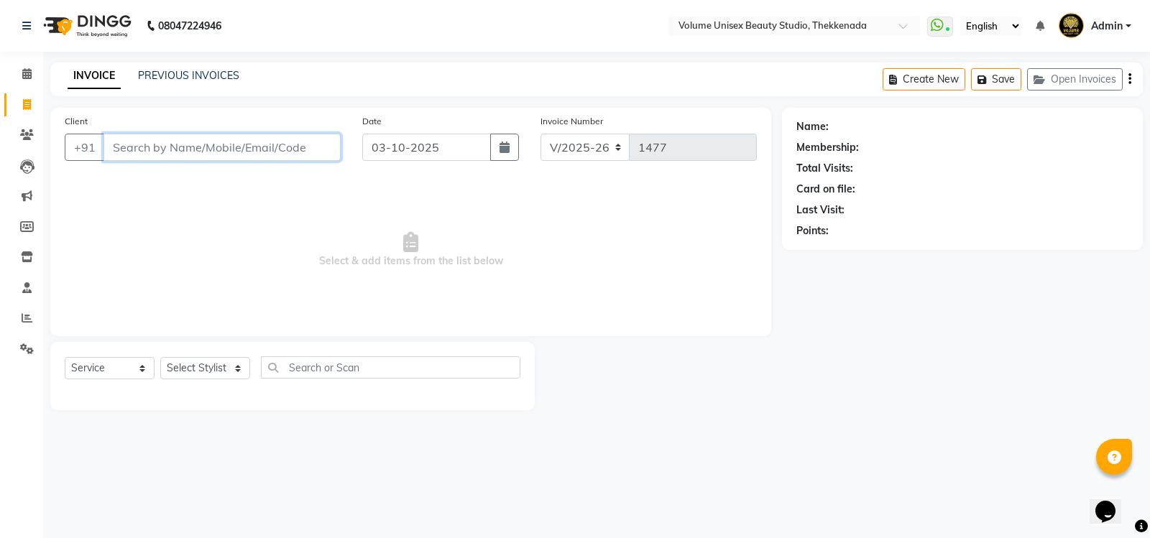
click at [181, 157] on input "Client" at bounding box center [221, 147] width 237 height 27
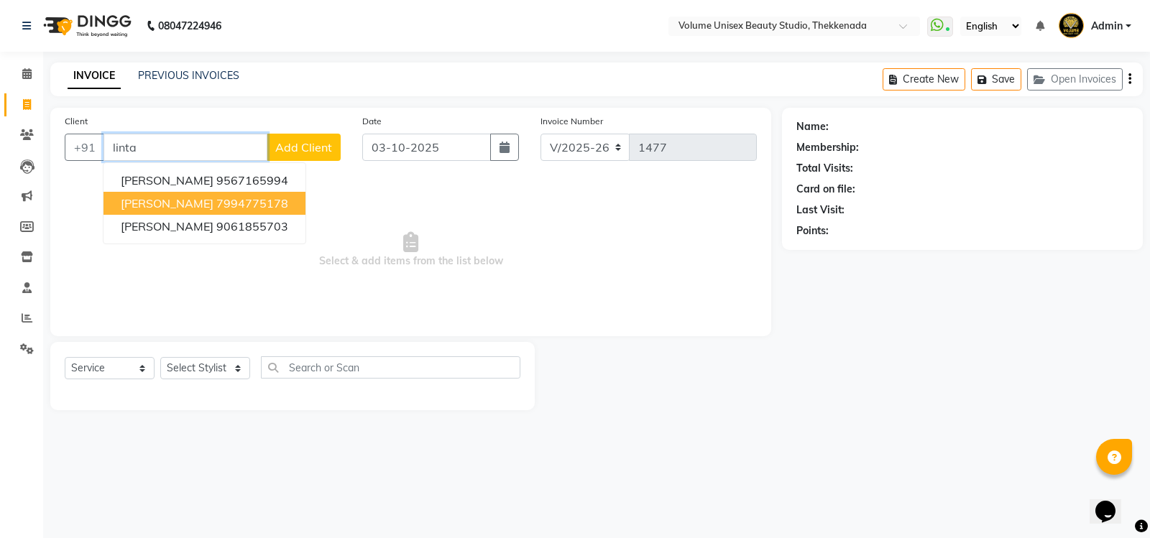
click at [216, 204] on ngb-highlight "7994775178" at bounding box center [252, 203] width 72 height 14
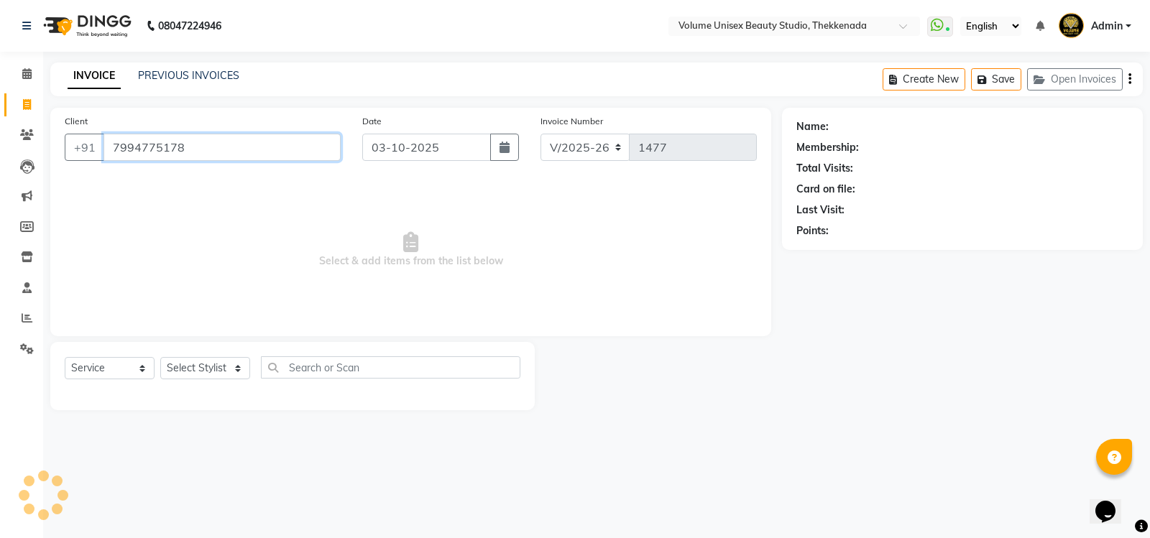
type input "7994775178"
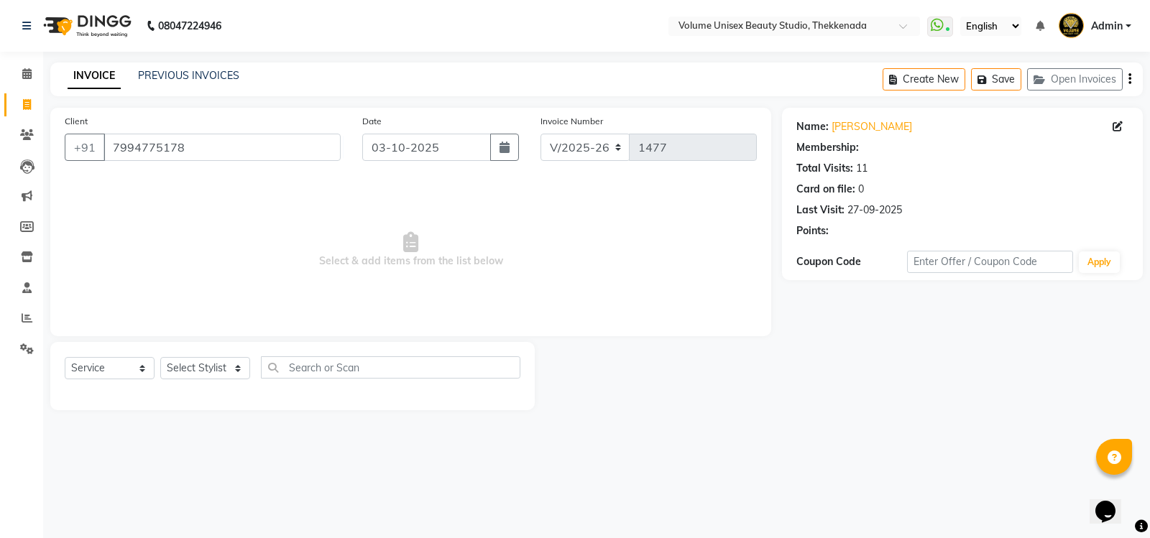
select select "1: Object"
click at [237, 369] on select "Select Stylist [PERSON_NAME] [PERSON_NAME] [PERSON_NAME] [PERSON_NAME] [PERSON_…" at bounding box center [205, 368] width 90 height 22
select select "65211"
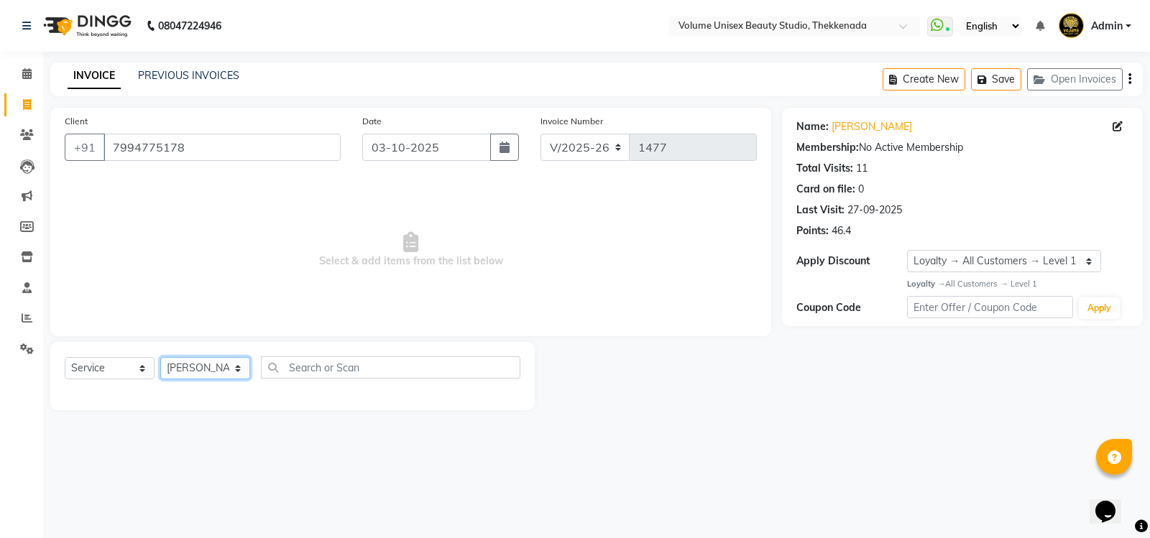
click at [160, 357] on select "Select Stylist [PERSON_NAME] [PERSON_NAME] [PERSON_NAME] [PERSON_NAME] [PERSON_…" at bounding box center [205, 368] width 90 height 22
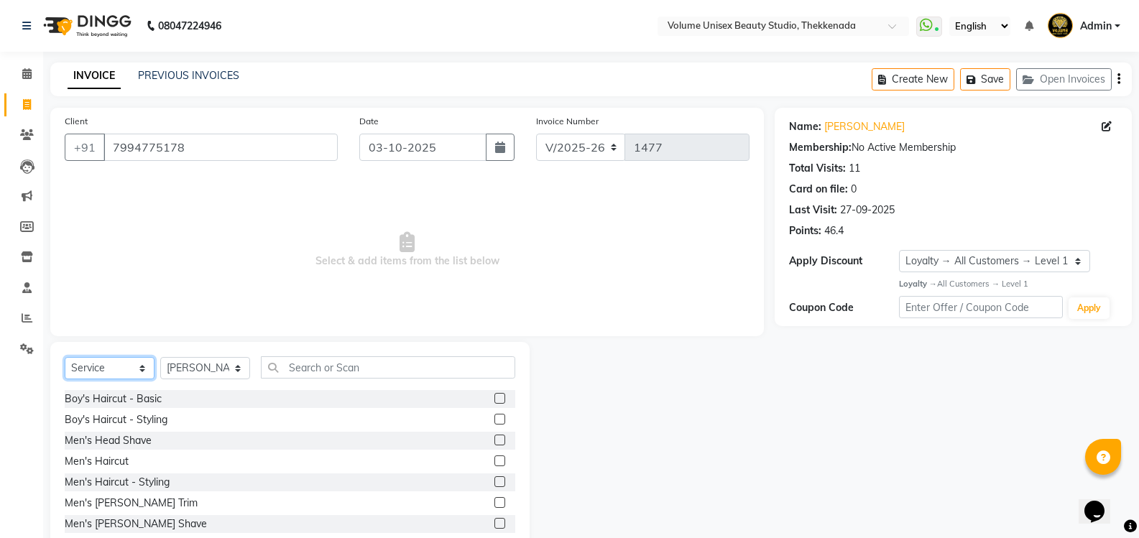
click at [143, 371] on select "Select Service Product Membership Package Voucher Prepaid Gift Card" at bounding box center [110, 368] width 90 height 22
select select "product"
click at [65, 357] on select "Select Service Product Membership Package Voucher Prepaid Gift Card" at bounding box center [110, 368] width 90 height 22
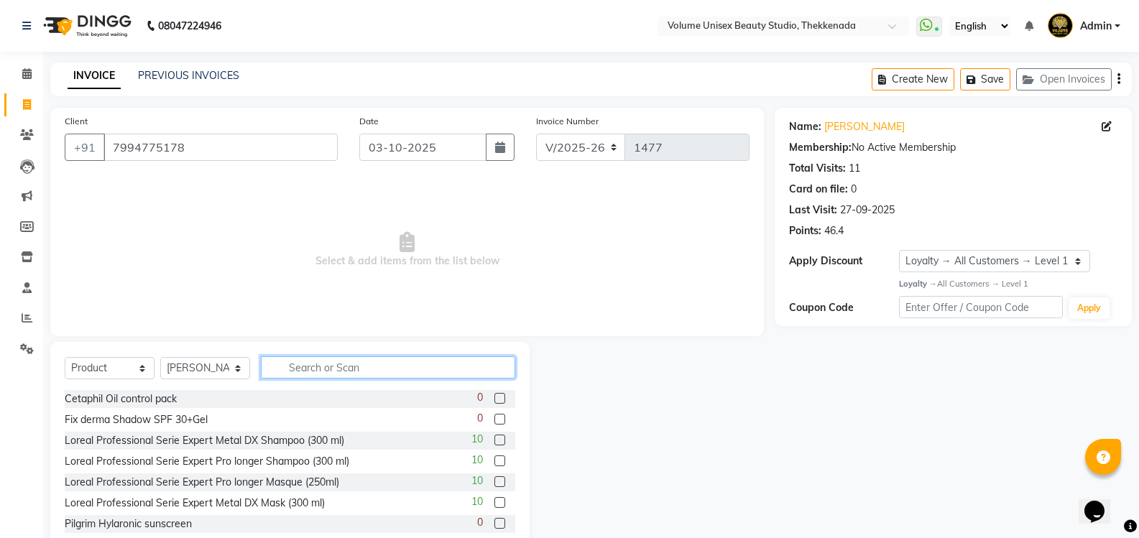
click at [318, 366] on input "text" at bounding box center [388, 367] width 254 height 22
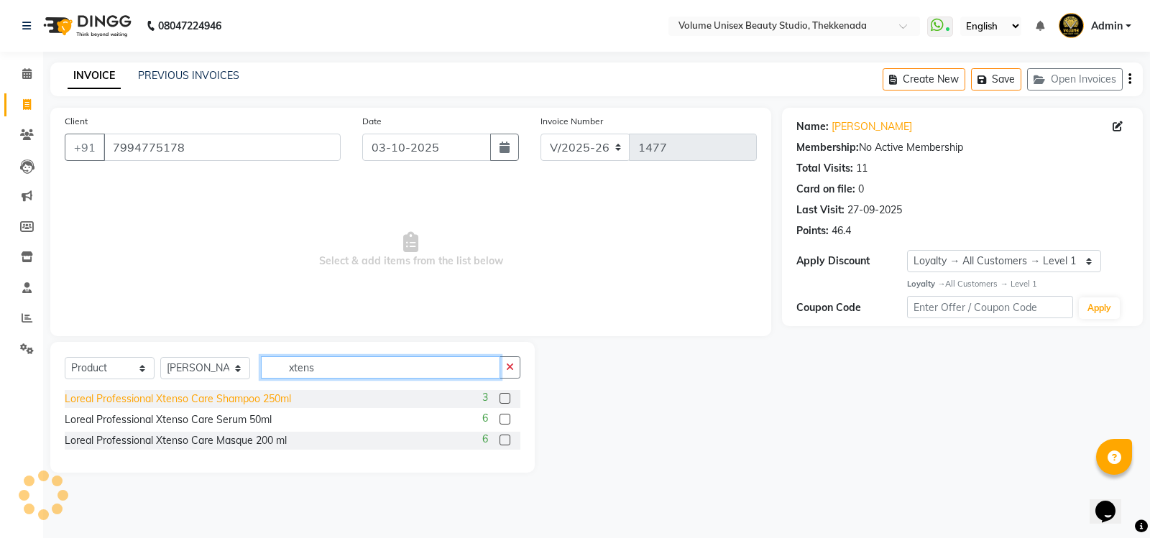
type input "xtens"
click at [194, 399] on div "Loreal Professional Xtenso Care Shampoo 250ml" at bounding box center [178, 399] width 226 height 15
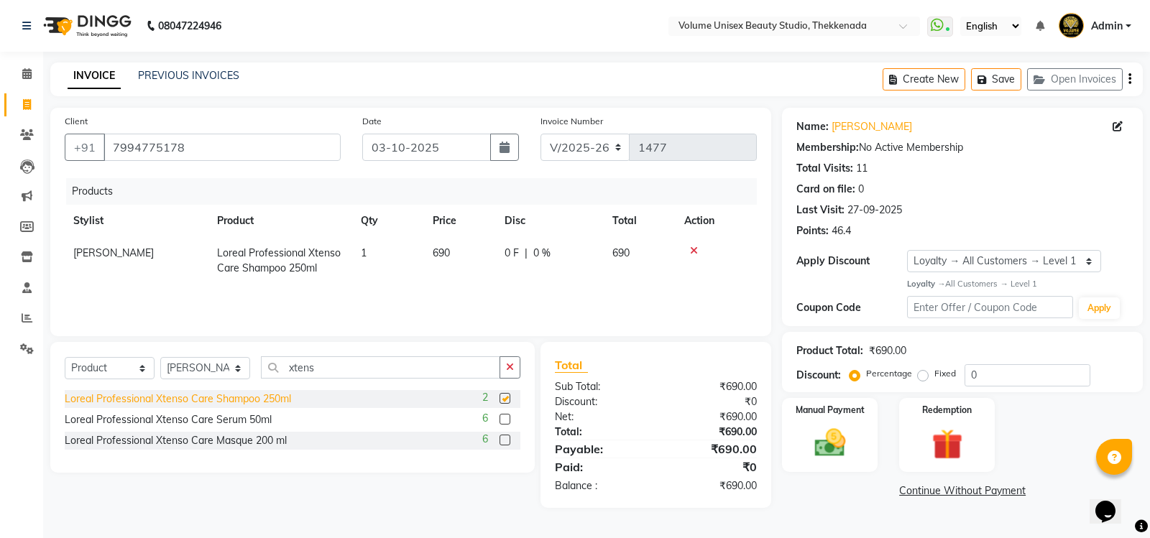
checkbox input "false"
click at [833, 443] on img at bounding box center [830, 443] width 52 height 37
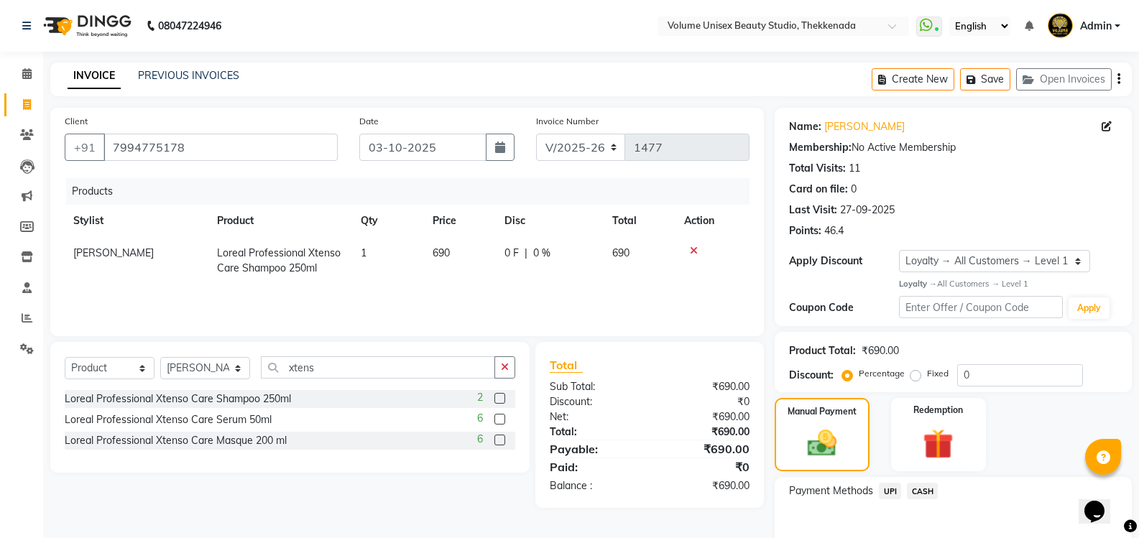
click at [886, 489] on span "UPI" at bounding box center [890, 491] width 22 height 17
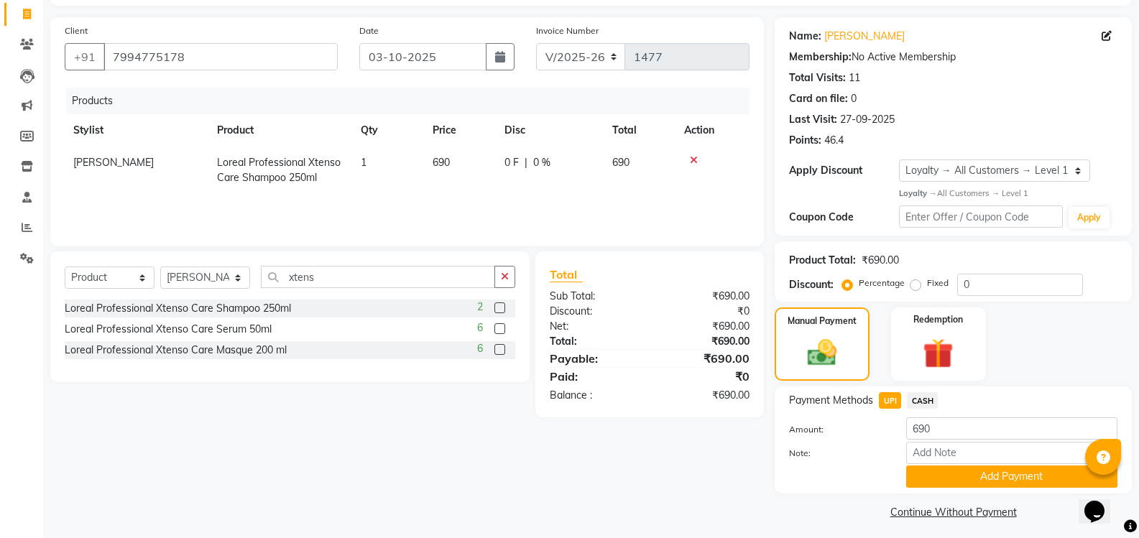
scroll to position [97, 0]
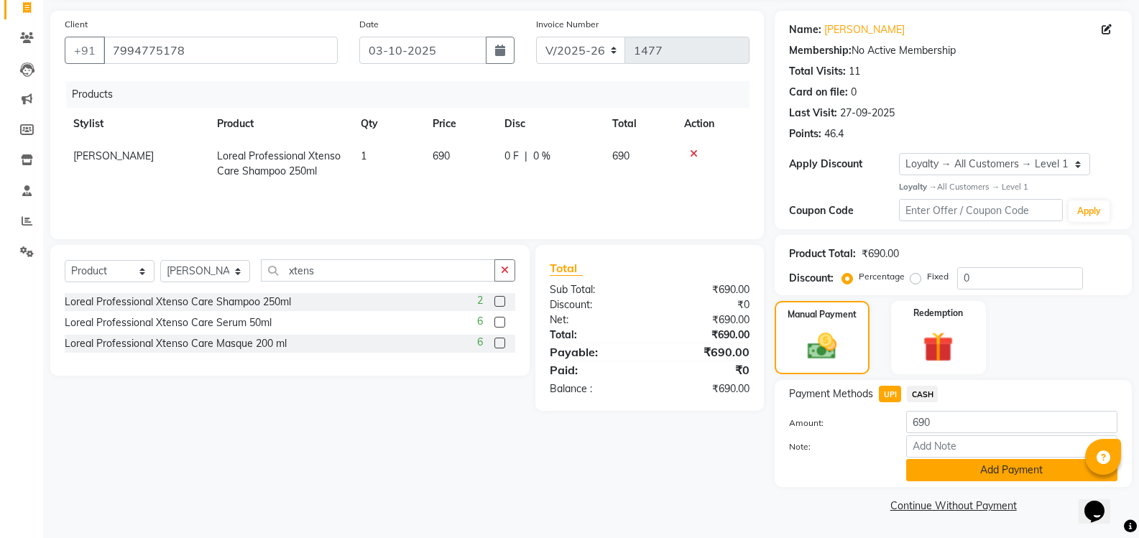
click at [954, 473] on button "Add Payment" at bounding box center [1011, 470] width 211 height 22
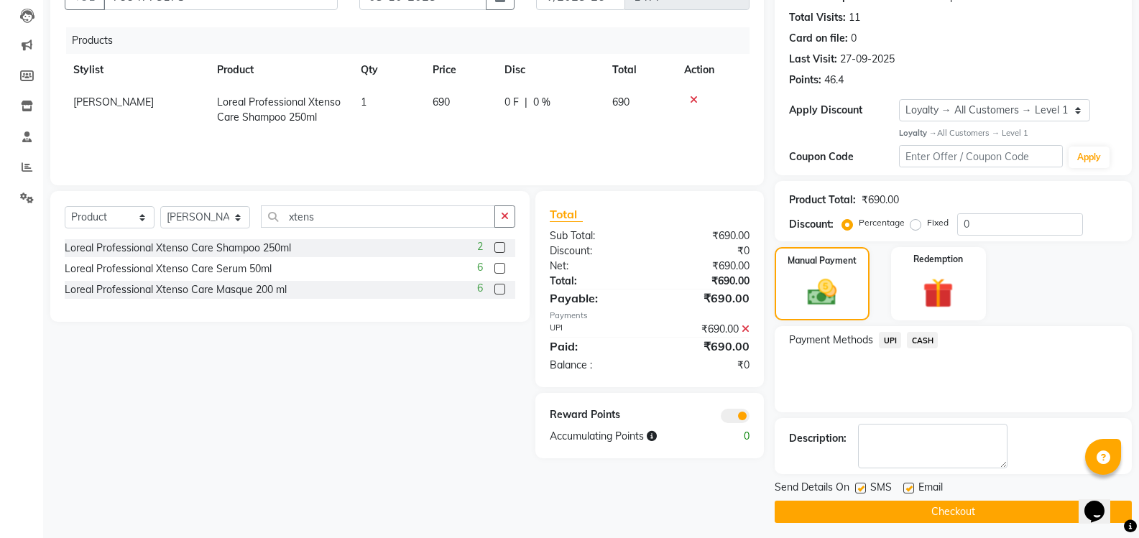
scroll to position [157, 0]
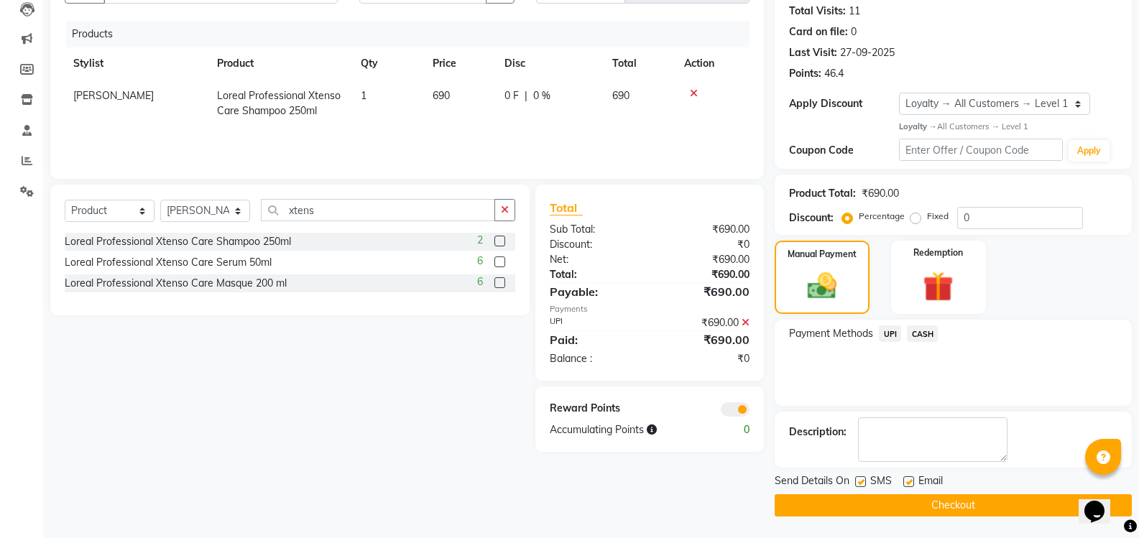
click at [935, 505] on button "Checkout" at bounding box center [953, 505] width 357 height 22
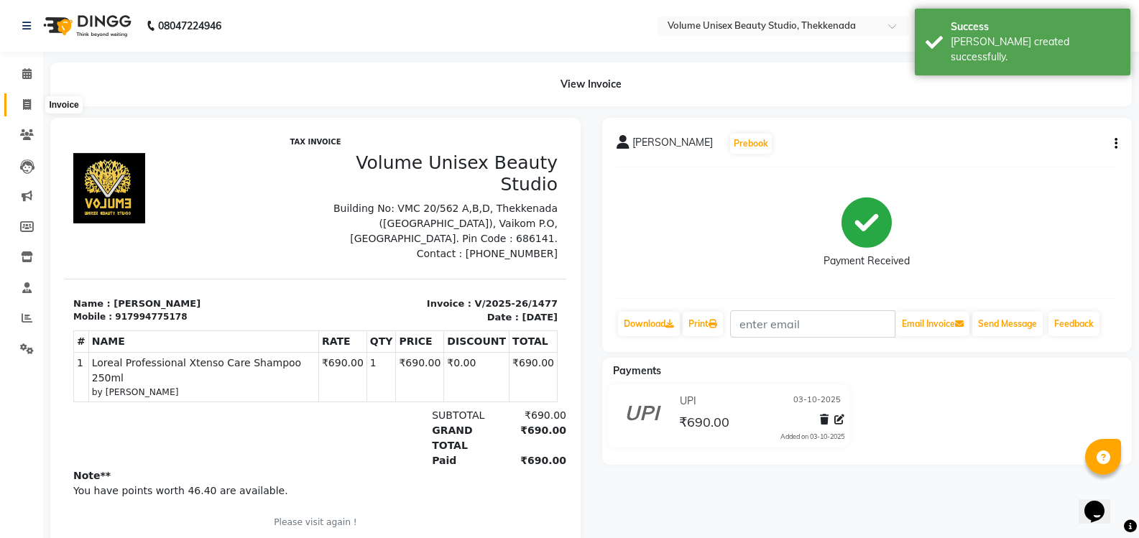
click at [27, 101] on icon at bounding box center [27, 104] width 8 height 11
select select "7432"
select select "service"
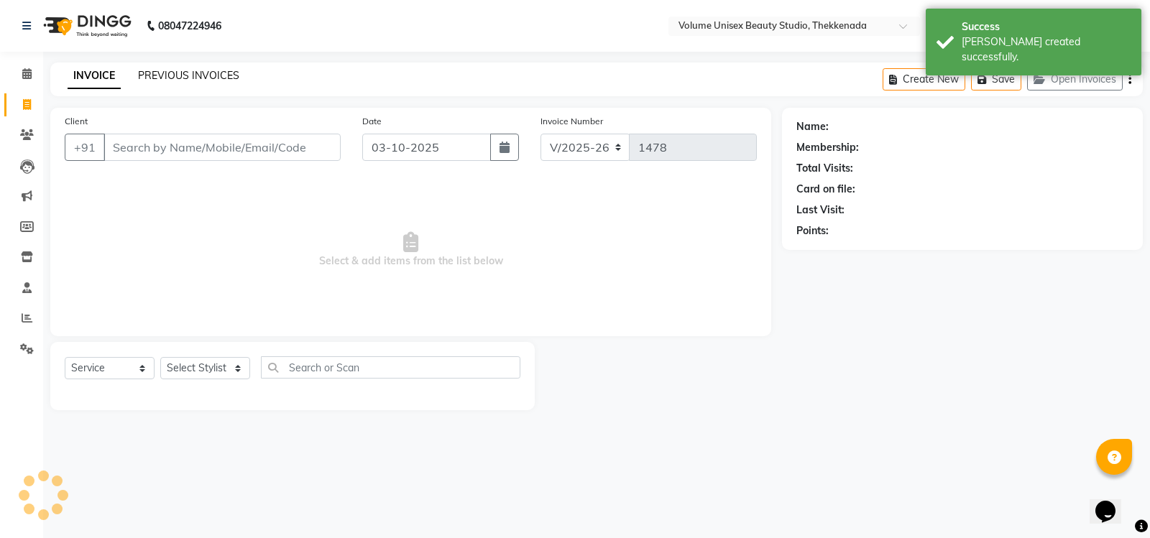
click at [197, 76] on link "PREVIOUS INVOICES" at bounding box center [188, 75] width 101 height 13
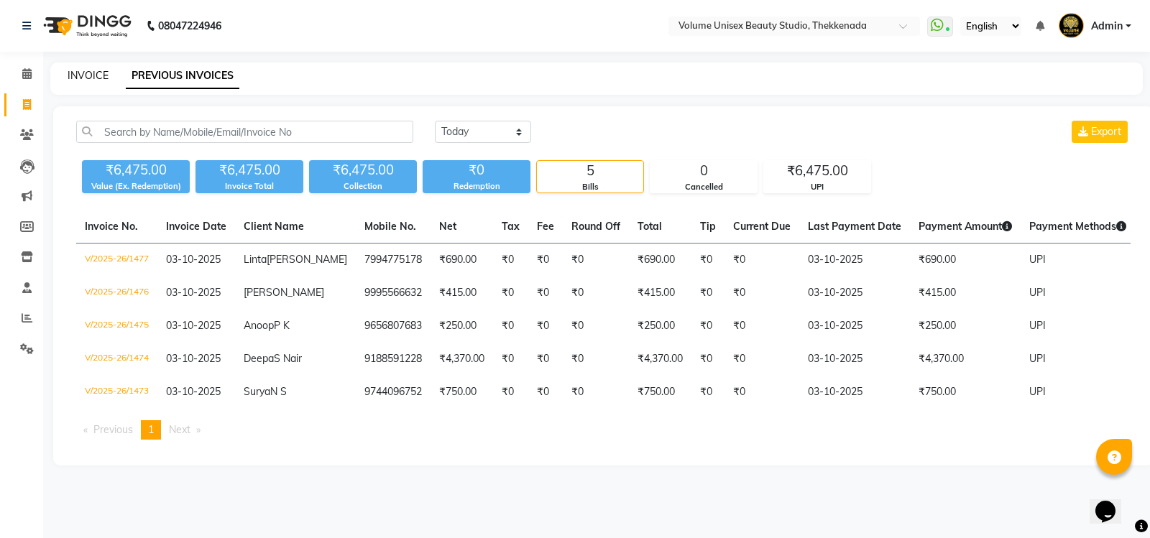
click at [87, 80] on link "INVOICE" at bounding box center [88, 75] width 41 height 13
select select "service"
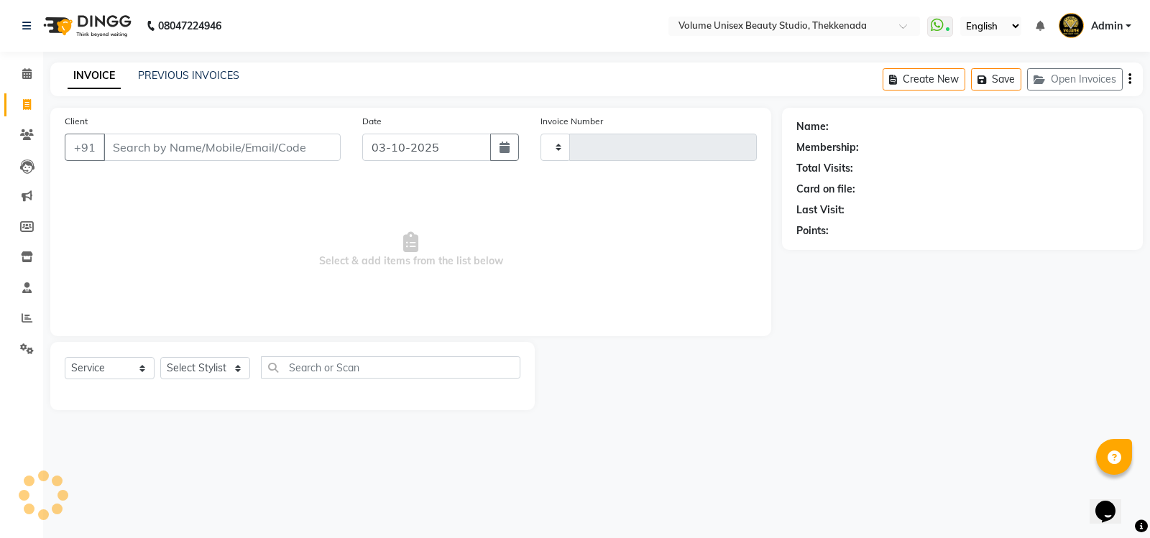
type input "1478"
select select "7432"
click at [180, 78] on link "PREVIOUS INVOICES" at bounding box center [188, 75] width 101 height 13
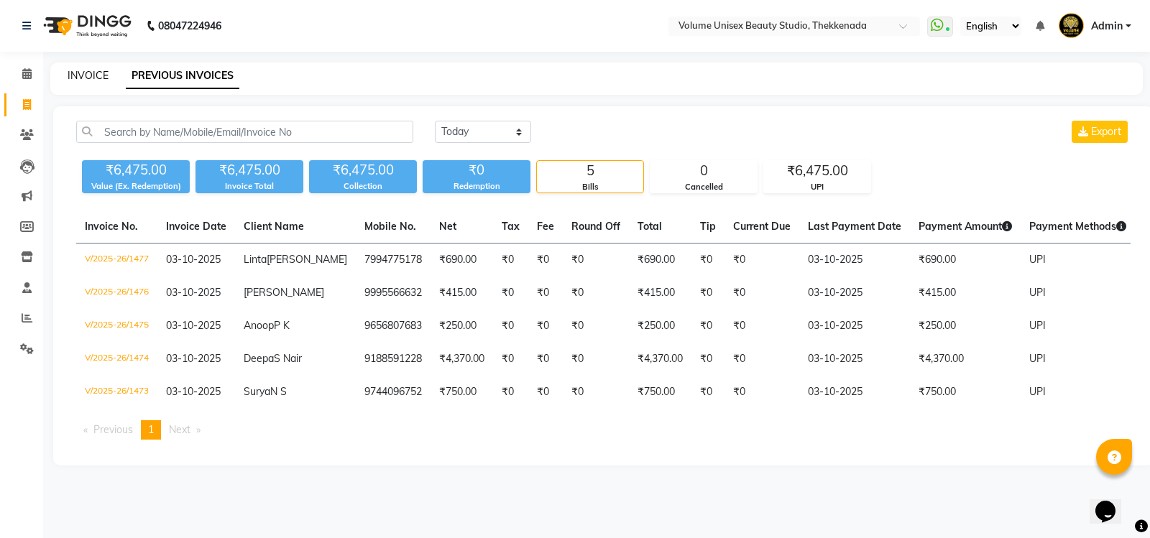
click at [90, 69] on link "INVOICE" at bounding box center [88, 75] width 41 height 13
select select "7432"
select select "service"
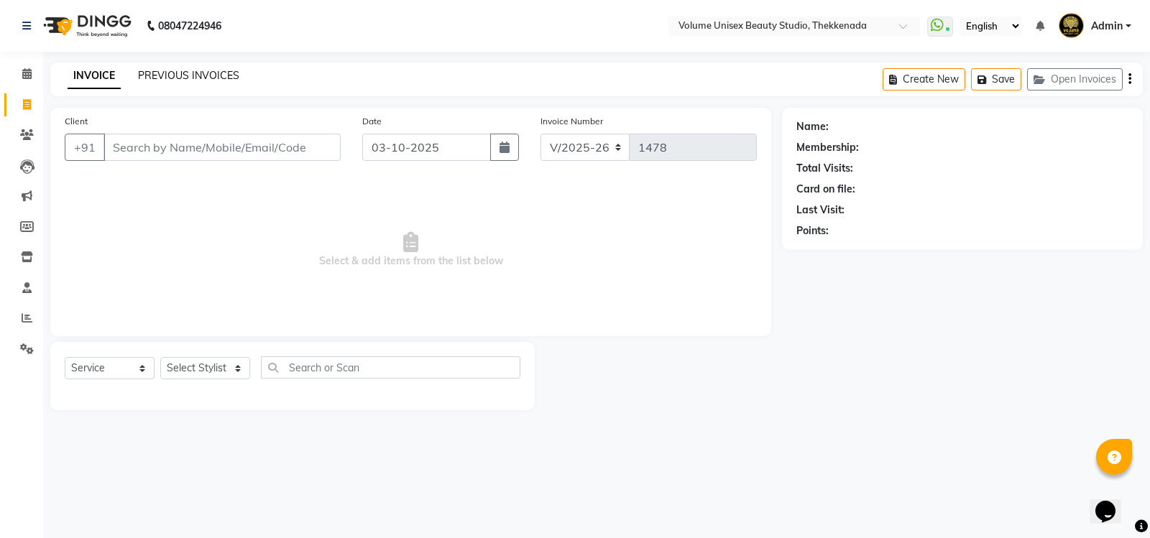
click at [188, 80] on link "PREVIOUS INVOICES" at bounding box center [188, 75] width 101 height 13
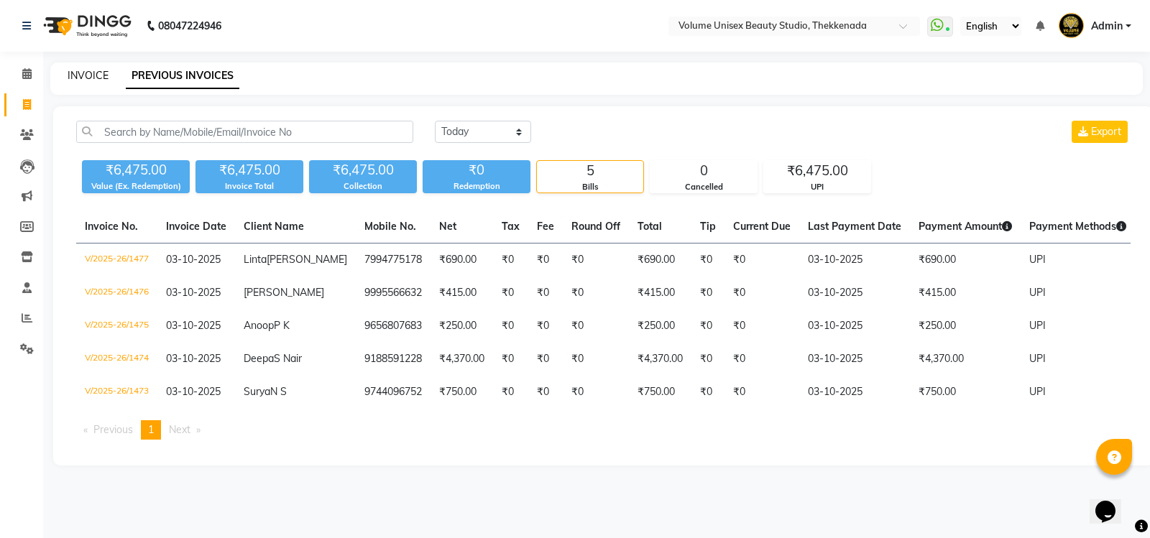
click at [84, 77] on link "INVOICE" at bounding box center [88, 75] width 41 height 13
select select "7432"
select select "service"
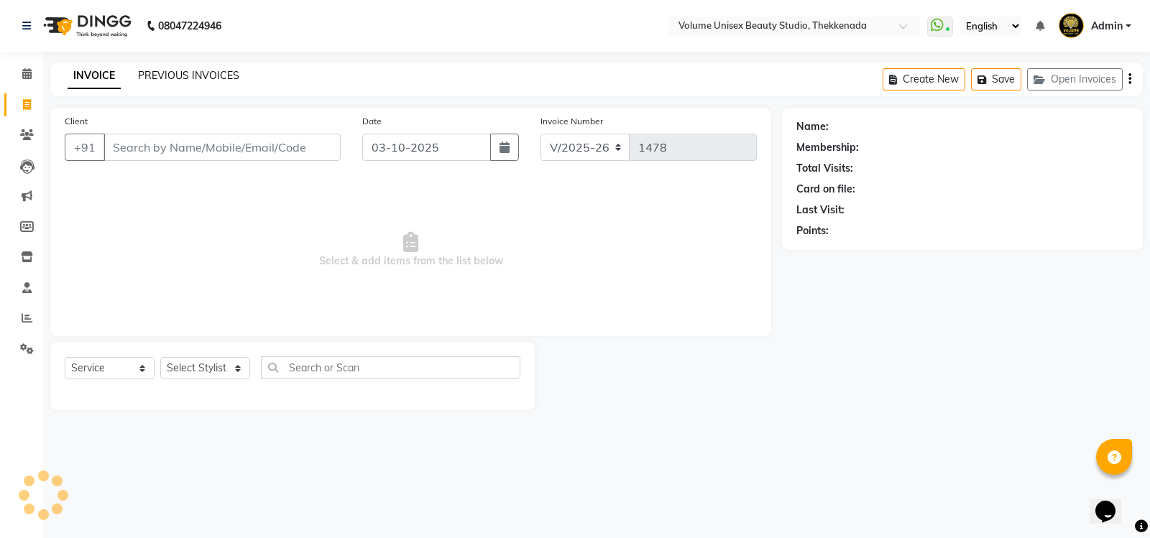
click at [214, 71] on link "PREVIOUS INVOICES" at bounding box center [188, 75] width 101 height 13
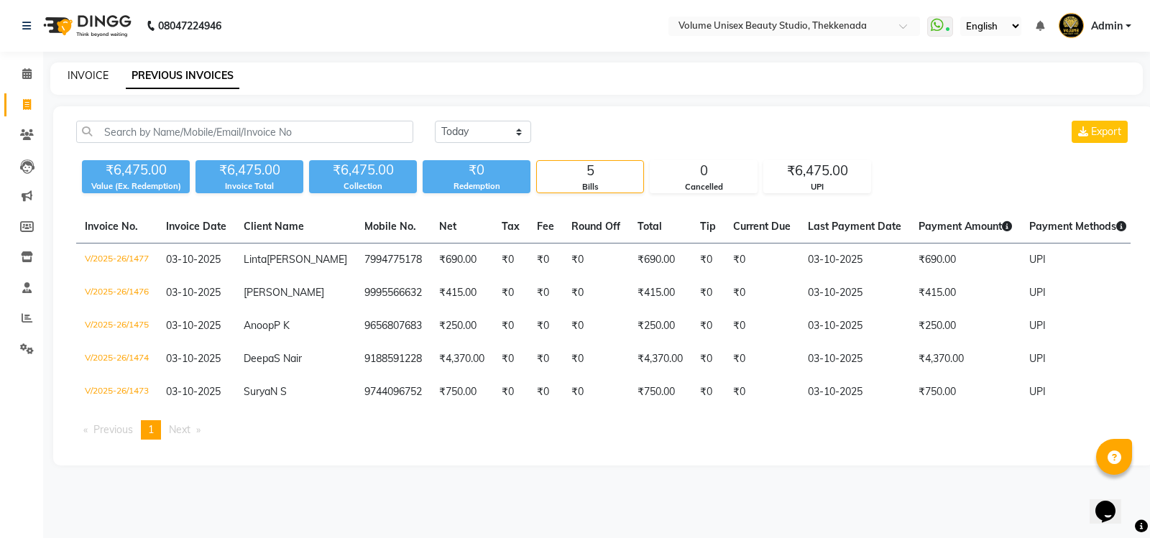
click at [92, 73] on link "INVOICE" at bounding box center [88, 75] width 41 height 13
select select "7432"
select select "service"
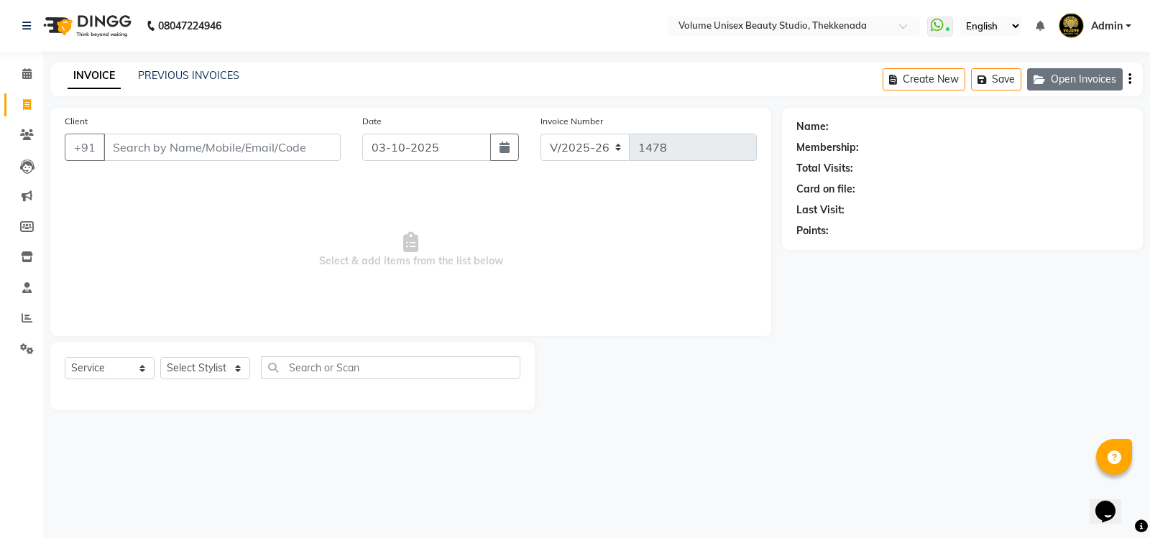
click at [1076, 87] on button "Open Invoices" at bounding box center [1075, 79] width 96 height 22
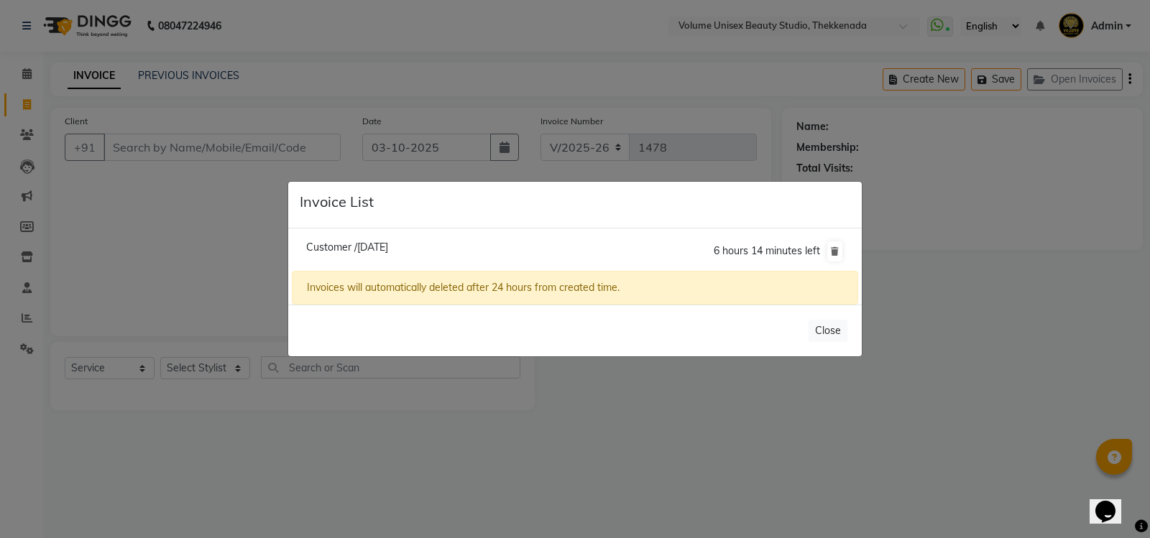
click at [367, 251] on span "Customer /02 October 2025" at bounding box center [347, 247] width 82 height 13
type input "447570393520"
type input "02-10-2025"
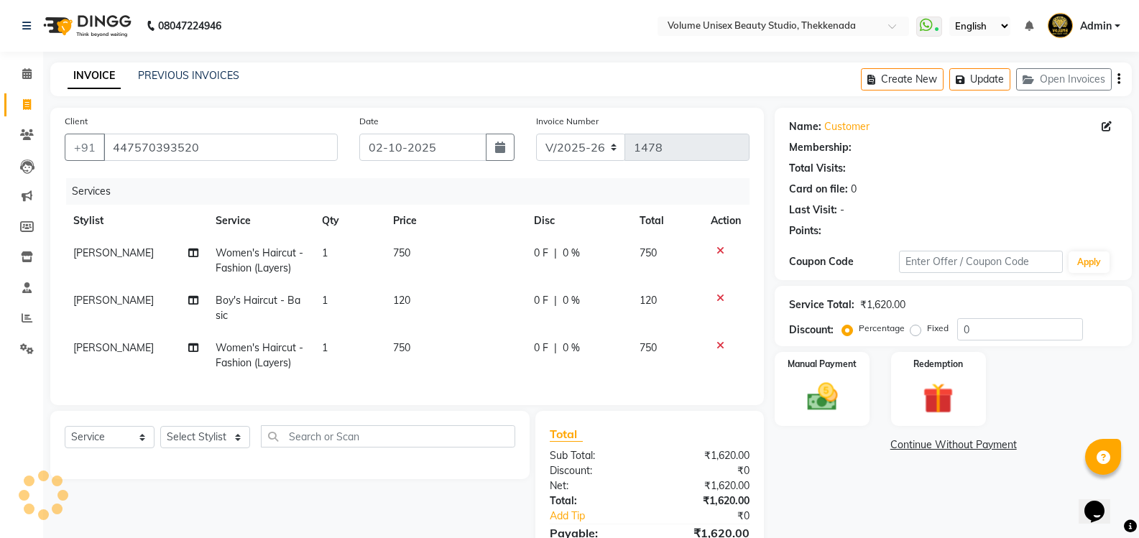
select select "1: Object"
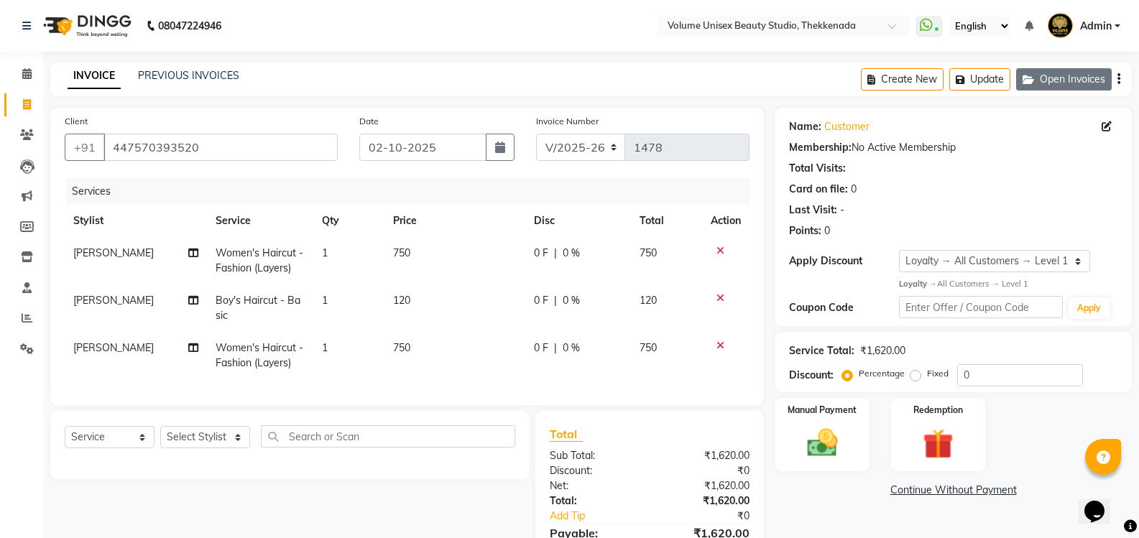
click at [1056, 85] on button "Open Invoices" at bounding box center [1064, 79] width 96 height 22
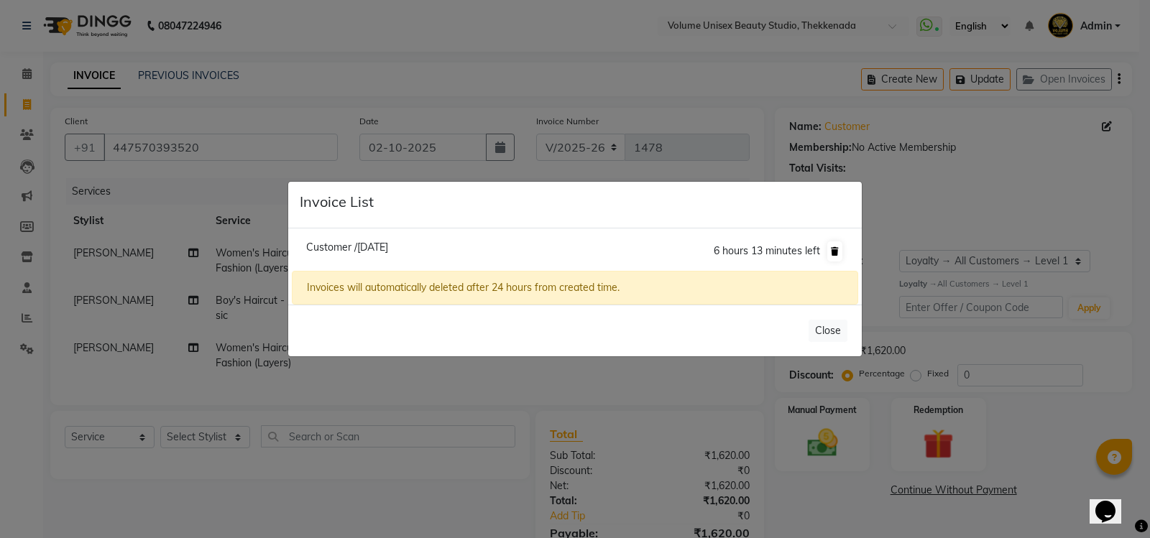
click at [832, 254] on icon at bounding box center [835, 251] width 8 height 9
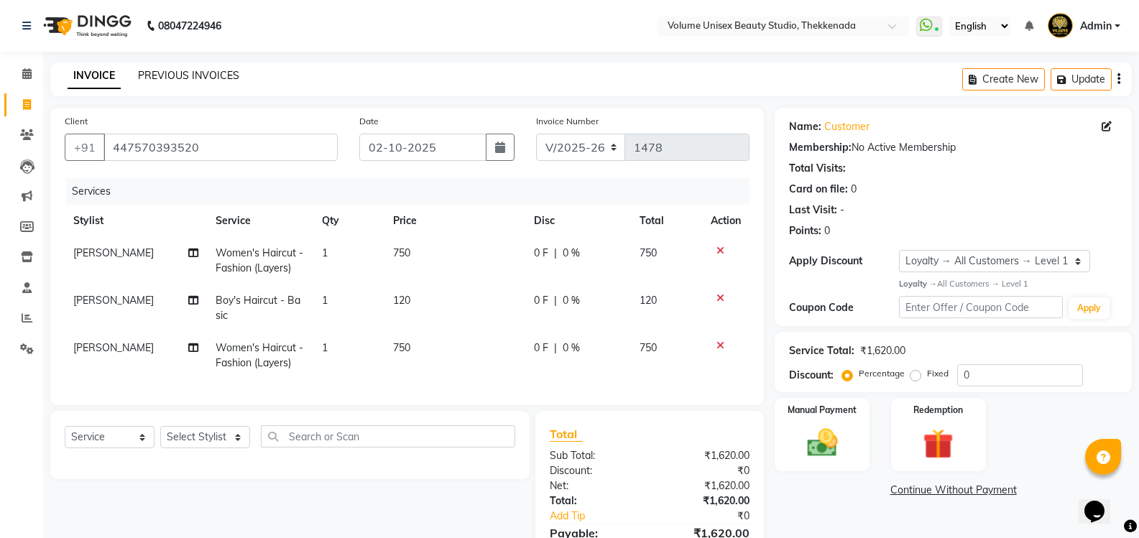
click at [195, 74] on link "PREVIOUS INVOICES" at bounding box center [188, 75] width 101 height 13
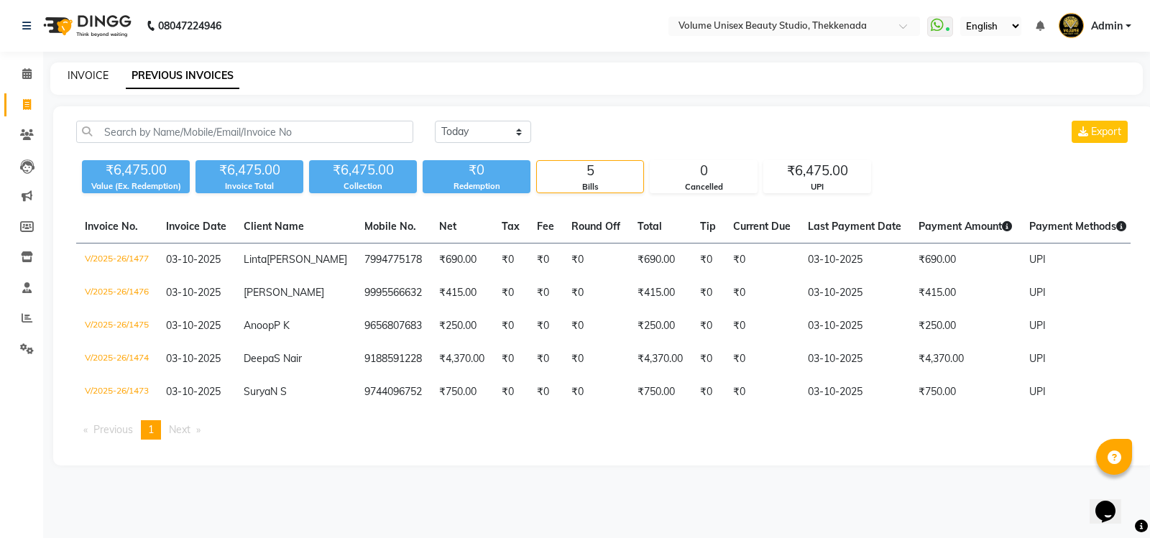
click at [106, 77] on link "INVOICE" at bounding box center [88, 75] width 41 height 13
select select "service"
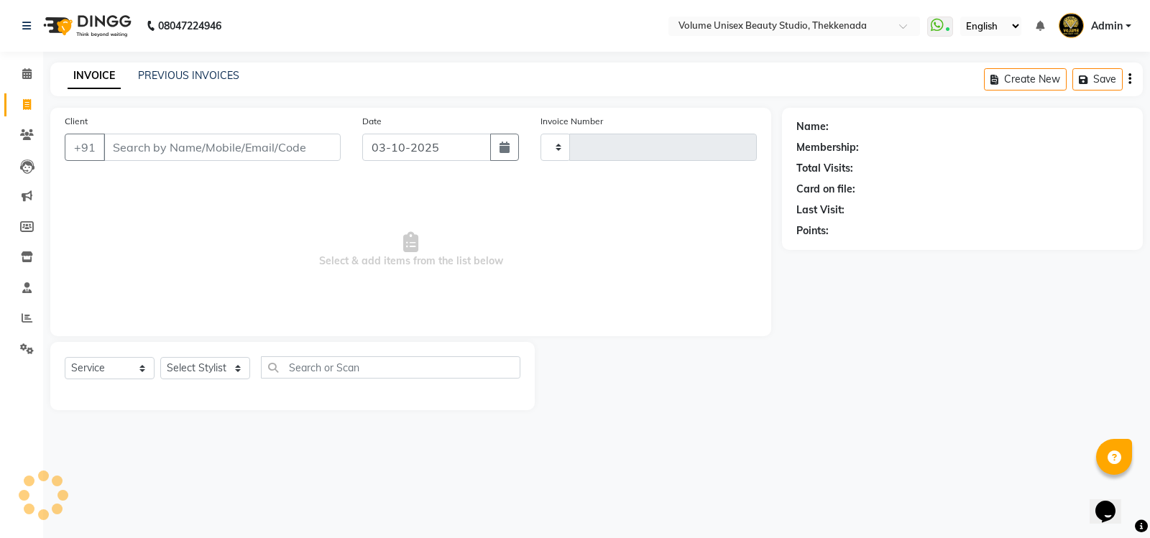
type input "1478"
select select "7432"
click at [197, 80] on link "PREVIOUS INVOICES" at bounding box center [188, 75] width 101 height 13
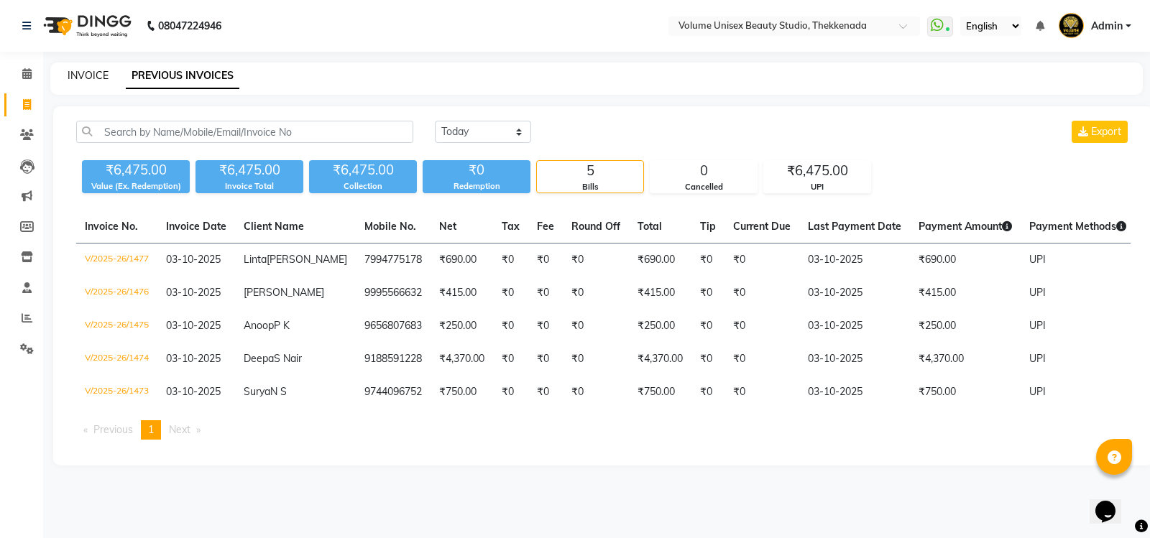
click at [96, 78] on link "INVOICE" at bounding box center [88, 75] width 41 height 13
select select "service"
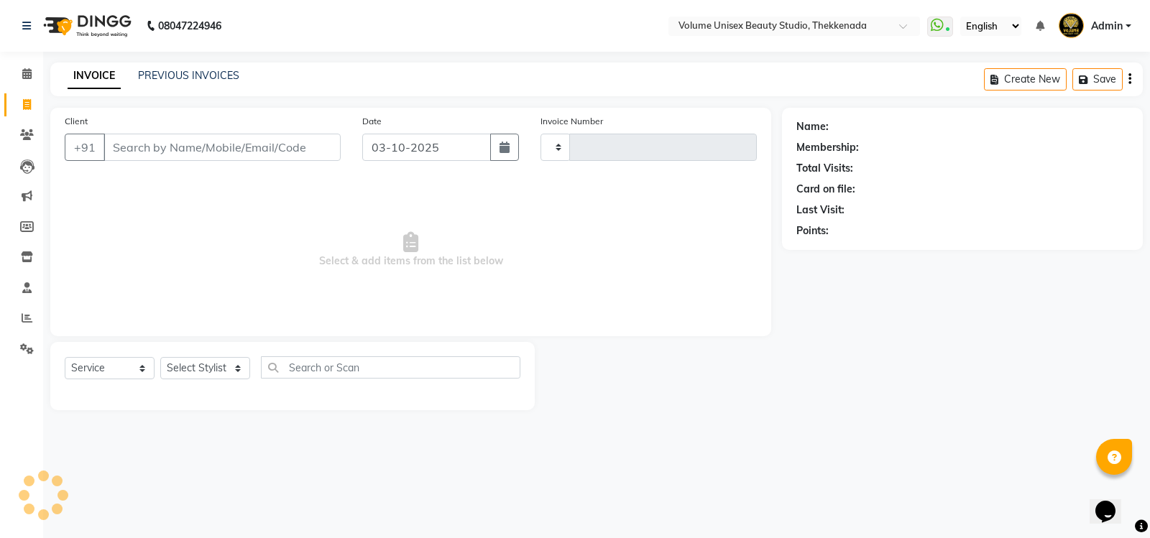
type input "1478"
select select "7432"
click at [188, 76] on link "PREVIOUS INVOICES" at bounding box center [188, 75] width 101 height 13
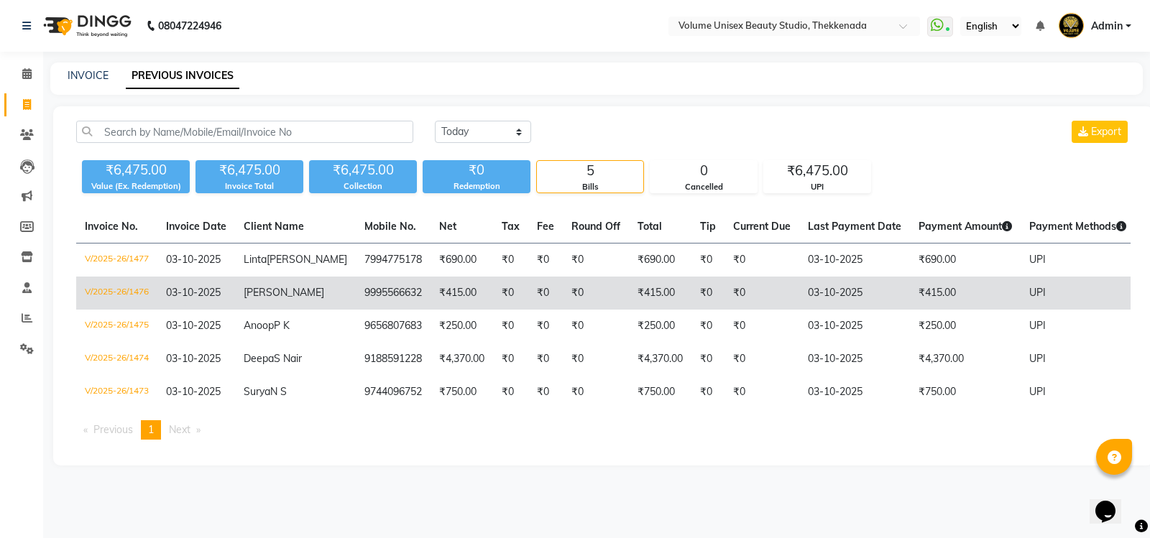
click at [356, 287] on td "9995566632" at bounding box center [393, 293] width 75 height 33
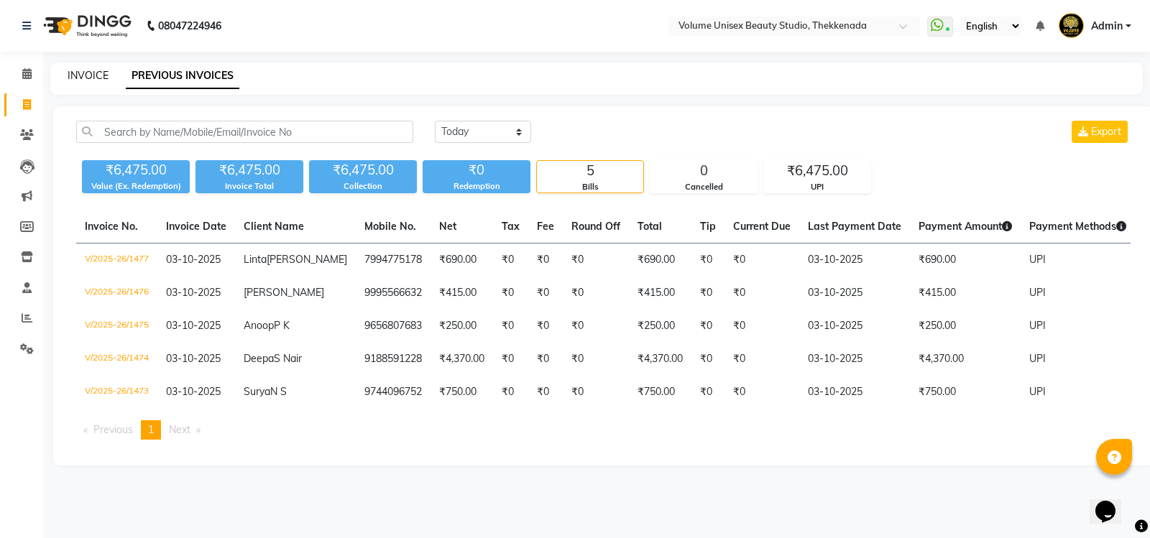
click at [97, 74] on link "INVOICE" at bounding box center [88, 75] width 41 height 13
select select "7432"
select select "service"
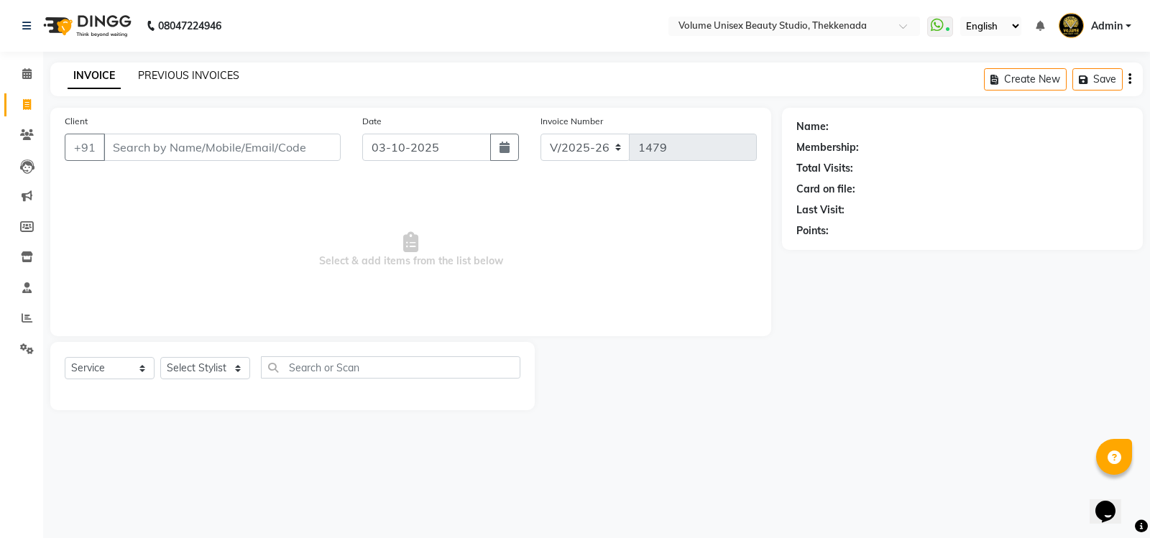
click at [212, 69] on link "PREVIOUS INVOICES" at bounding box center [188, 75] width 101 height 13
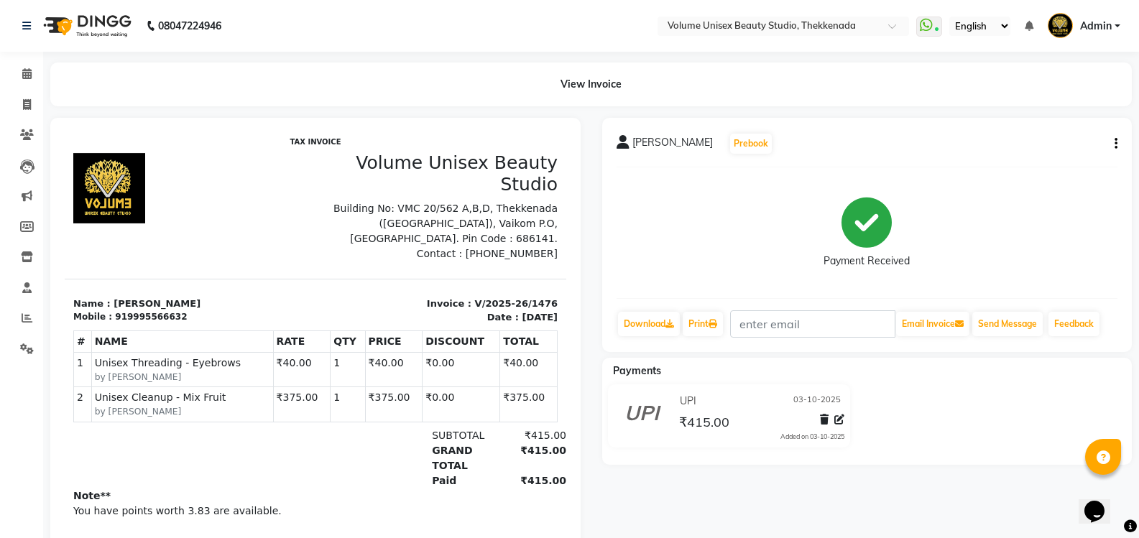
click at [1110, 147] on button "button" at bounding box center [1113, 144] width 9 height 15
click at [28, 106] on icon at bounding box center [27, 104] width 8 height 11
select select "service"
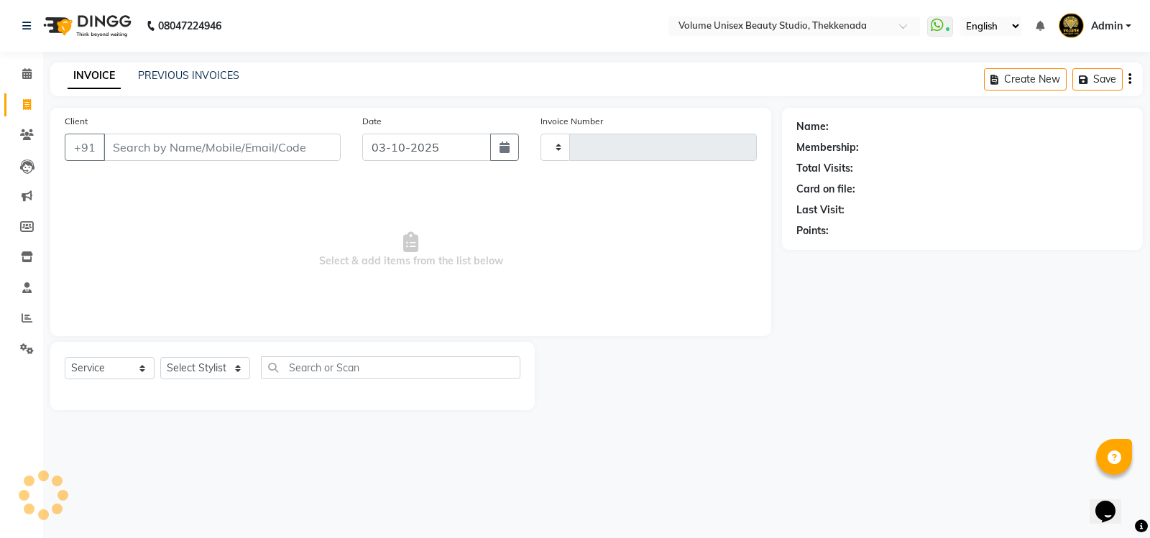
type input "1478"
select select "7432"
click at [148, 145] on input "Client" at bounding box center [221, 147] width 237 height 27
click at [156, 148] on input "Client" at bounding box center [221, 147] width 237 height 27
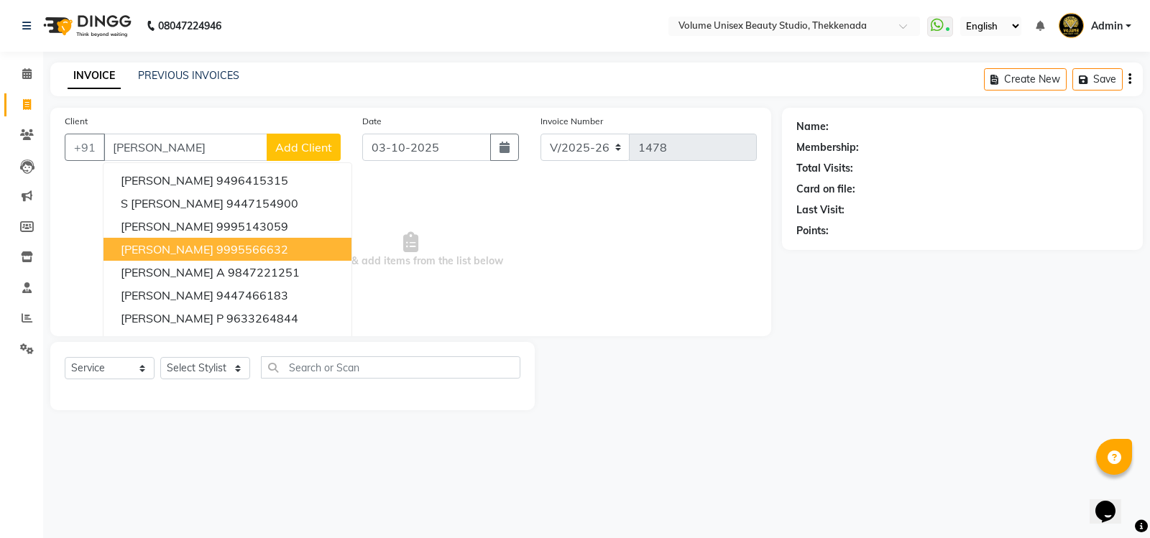
click at [216, 246] on ngb-highlight "9995566632" at bounding box center [252, 249] width 72 height 14
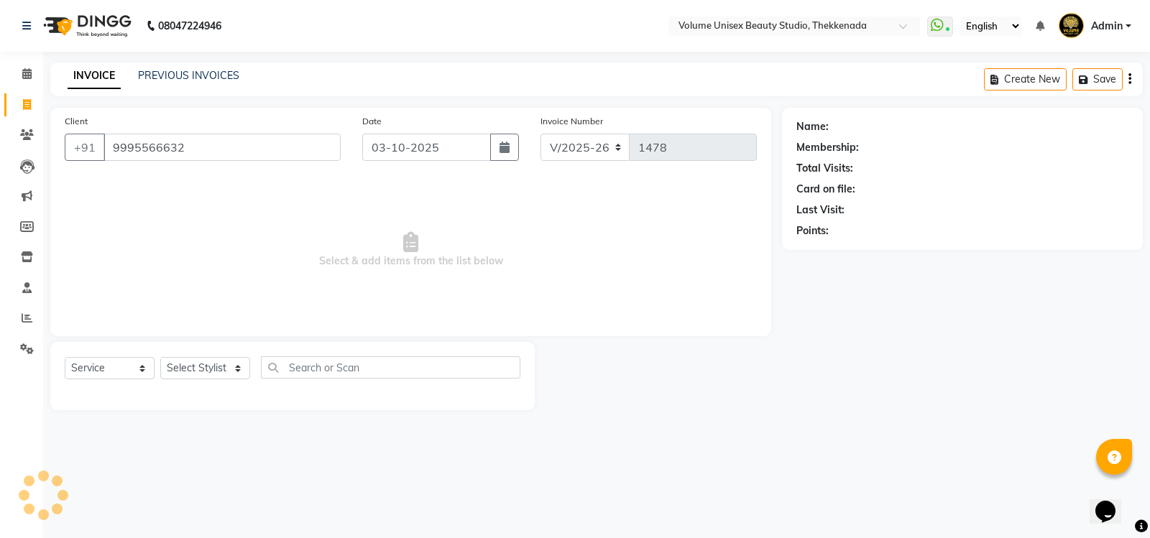
type input "9995566632"
select select "1: Object"
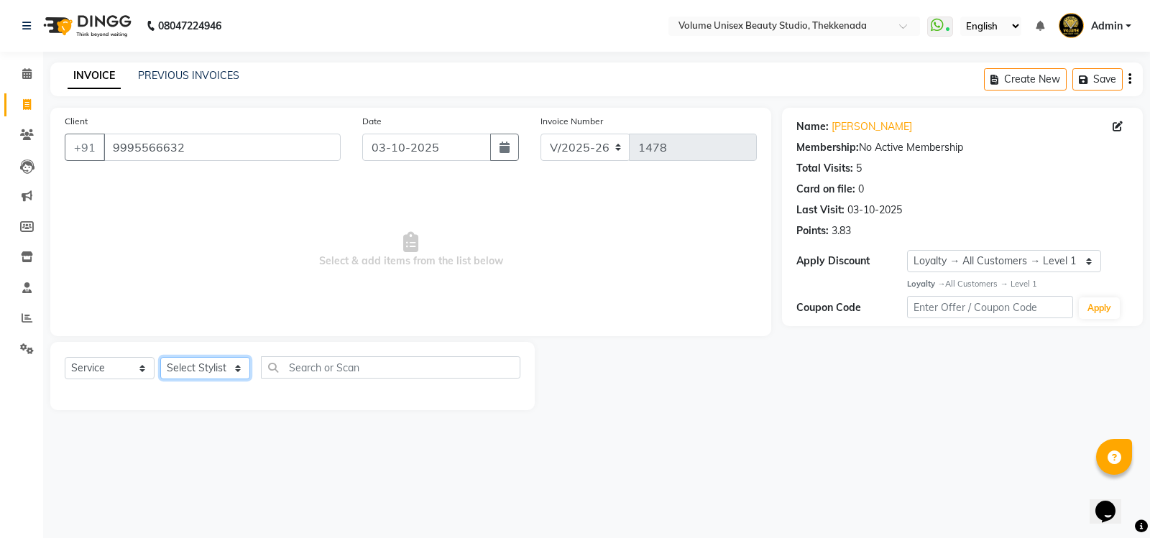
click at [236, 370] on select "Select Stylist [PERSON_NAME] [PERSON_NAME] [PERSON_NAME] [PERSON_NAME] [PERSON_…" at bounding box center [205, 368] width 90 height 22
select select "89555"
click at [160, 357] on select "Select Stylist [PERSON_NAME] [PERSON_NAME] [PERSON_NAME] [PERSON_NAME] [PERSON_…" at bounding box center [205, 368] width 90 height 22
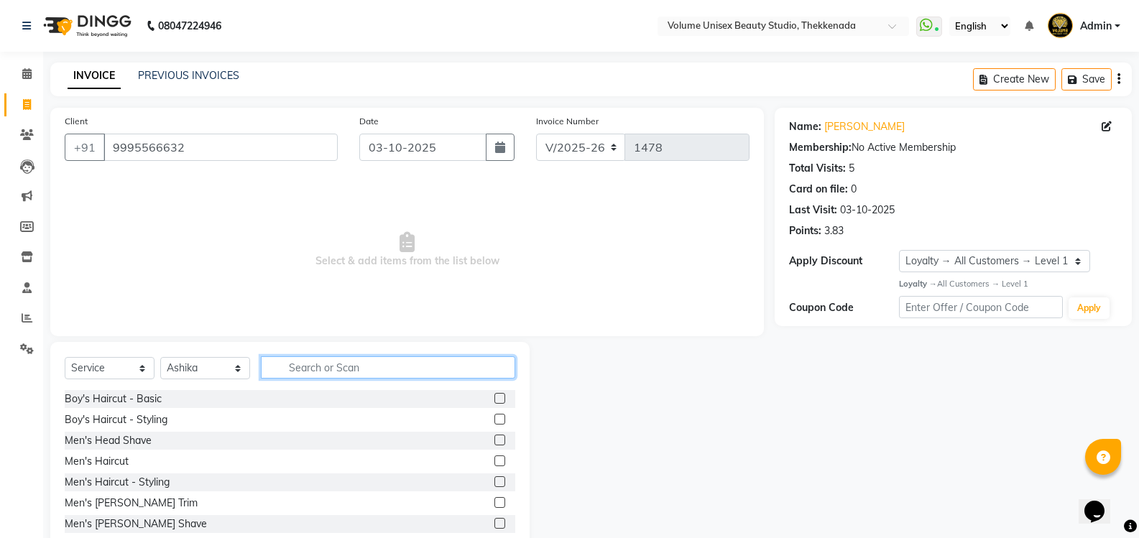
click at [305, 361] on input "text" at bounding box center [388, 367] width 254 height 22
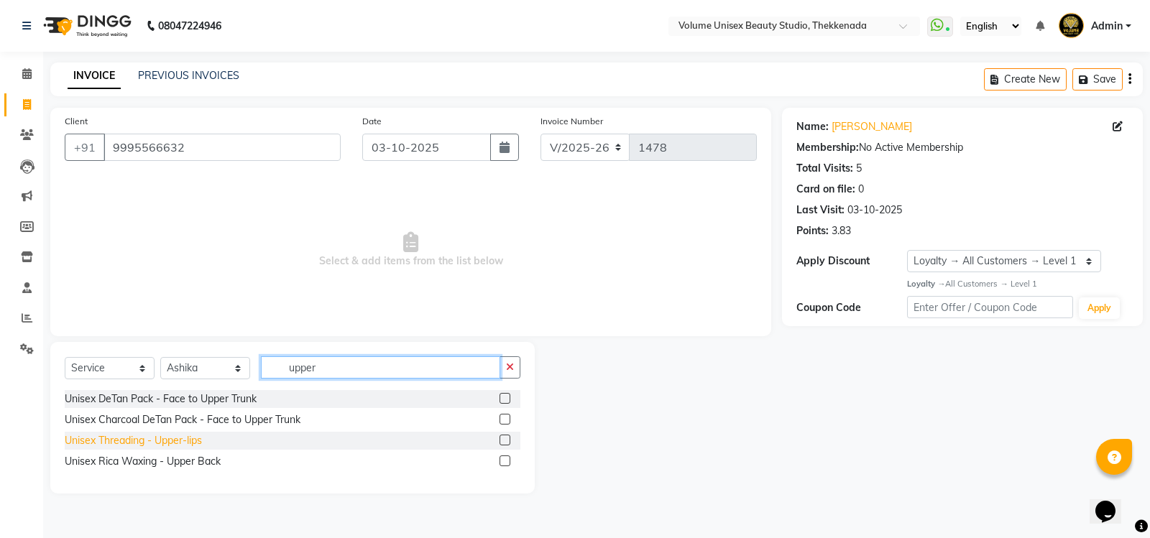
type input "upper"
click at [175, 439] on div "Unisex Threading - Upper-lips" at bounding box center [133, 440] width 137 height 15
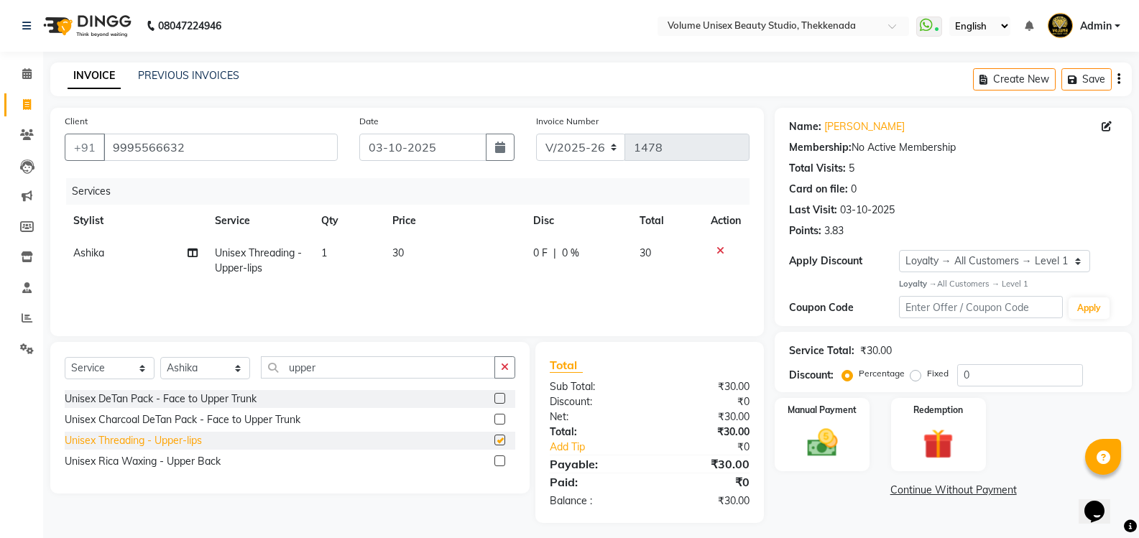
checkbox input "false"
click at [341, 366] on input "upper" at bounding box center [378, 367] width 234 height 22
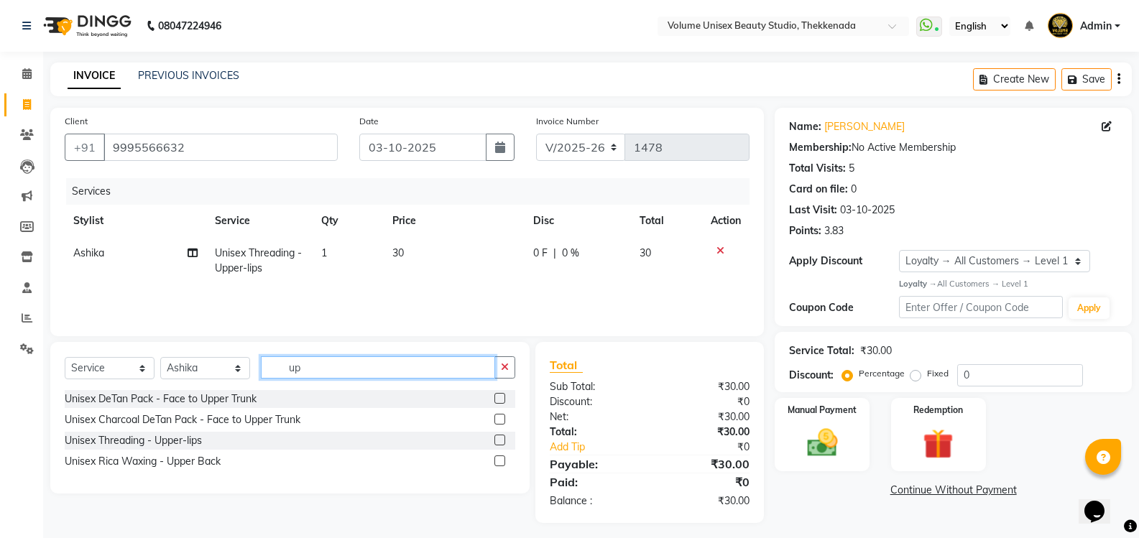
type input "u"
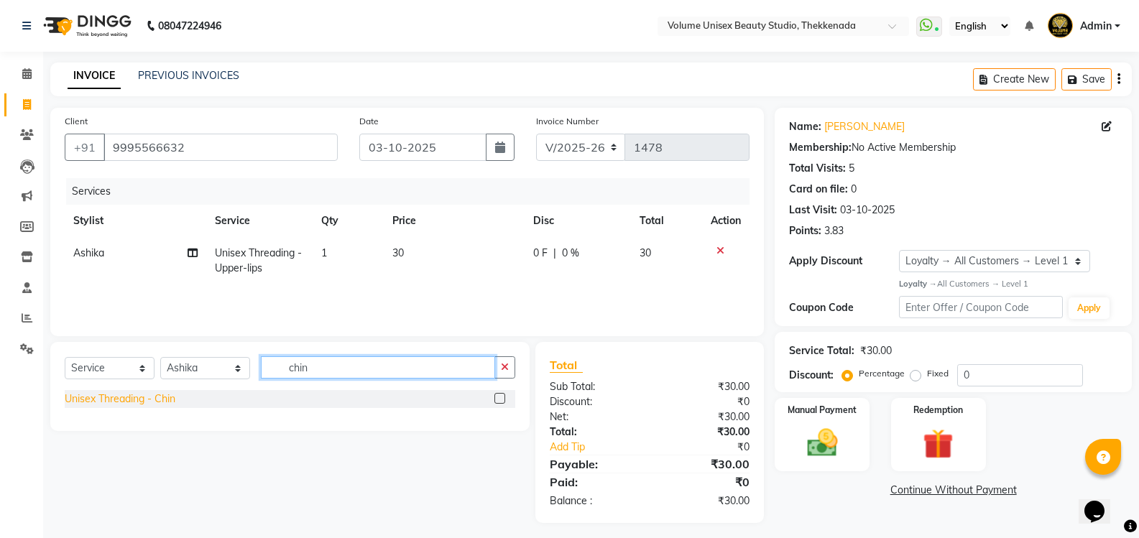
type input "chin"
click at [166, 397] on div "Unisex Threading - Chin" at bounding box center [120, 399] width 111 height 15
checkbox input "false"
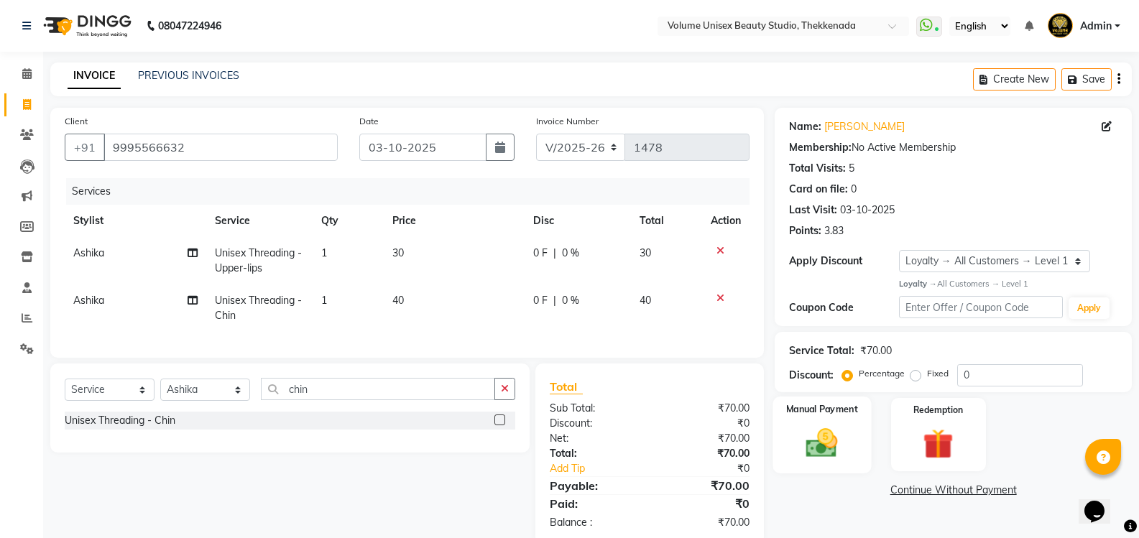
click at [826, 449] on img at bounding box center [821, 443] width 51 height 37
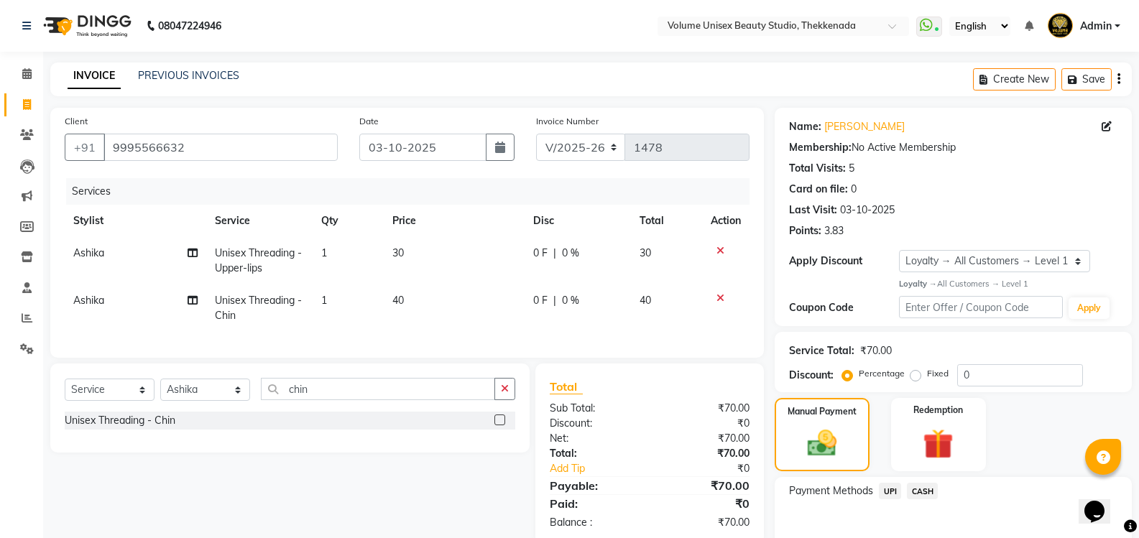
click at [889, 487] on span "UPI" at bounding box center [890, 491] width 22 height 17
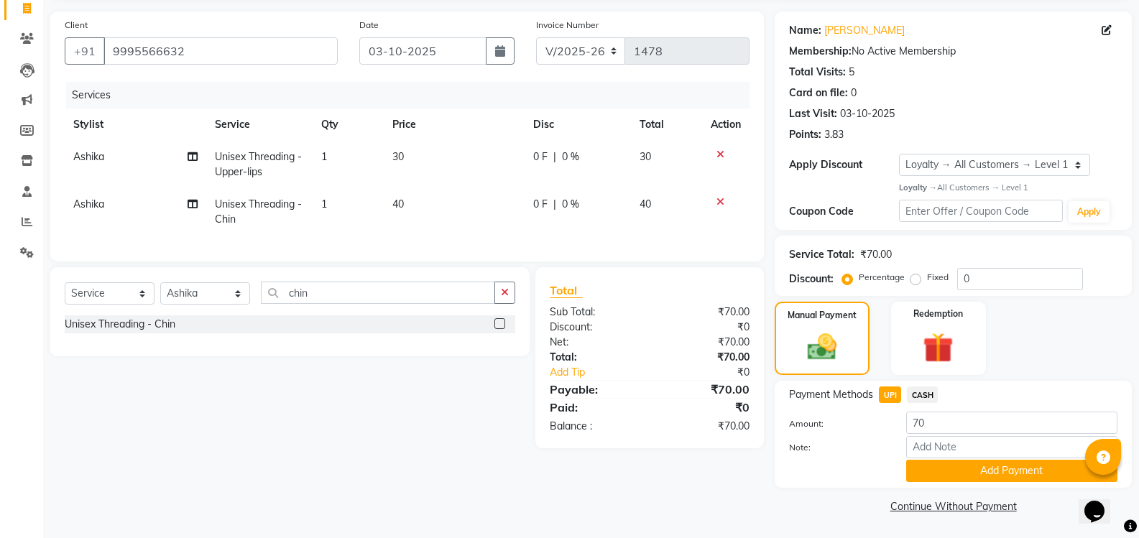
scroll to position [97, 0]
click at [960, 464] on button "Add Payment" at bounding box center [1011, 470] width 211 height 22
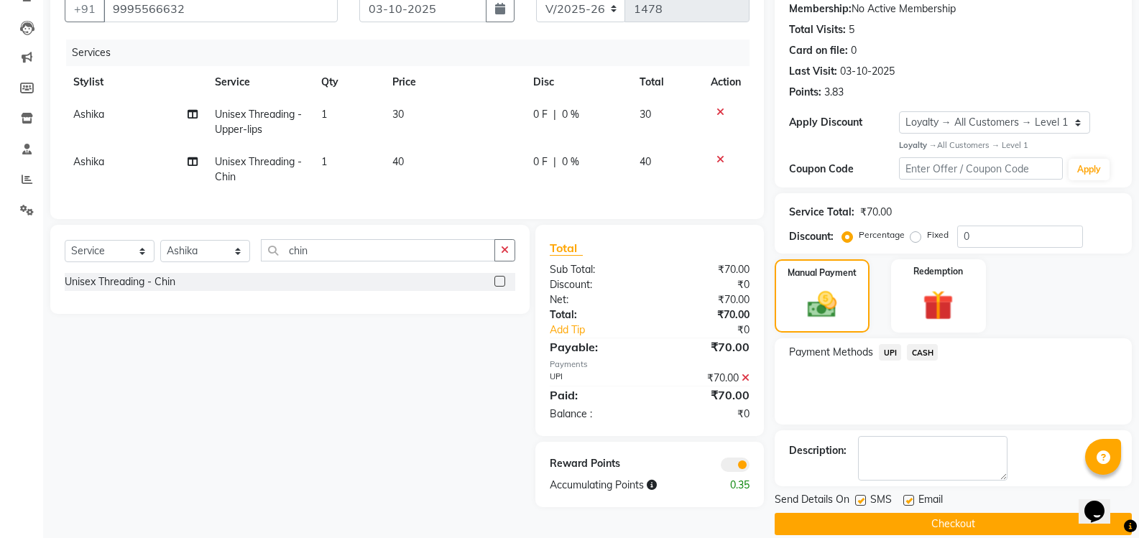
scroll to position [157, 0]
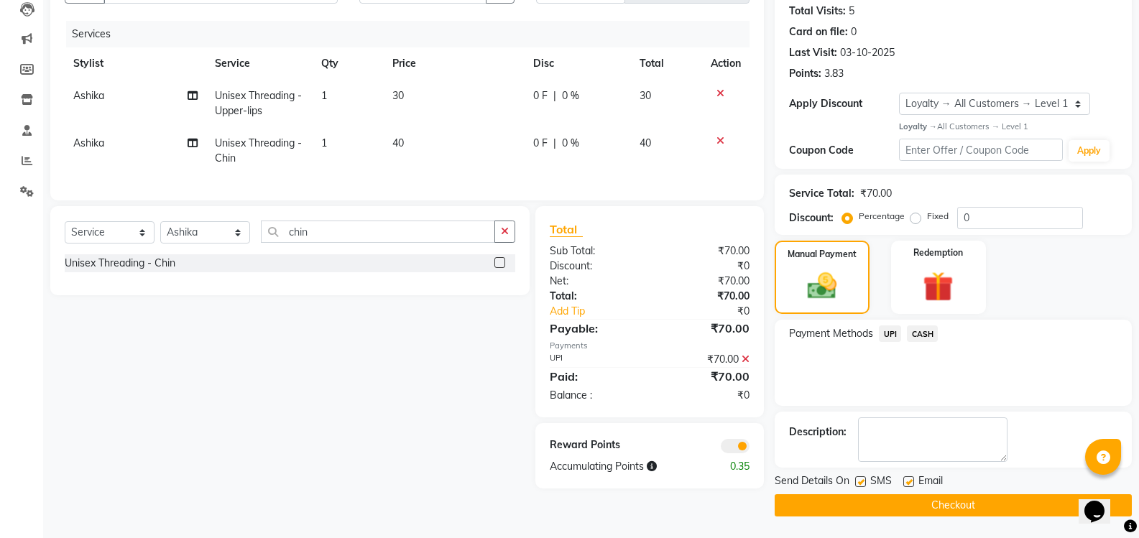
click at [926, 506] on button "Checkout" at bounding box center [953, 505] width 357 height 22
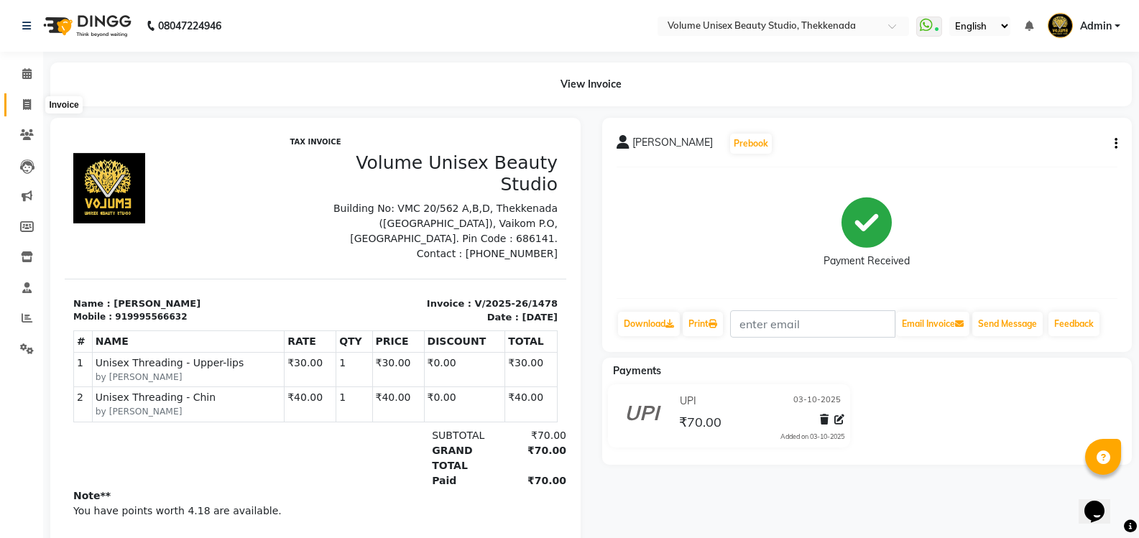
click at [27, 99] on icon at bounding box center [27, 104] width 8 height 11
select select "7432"
select select "service"
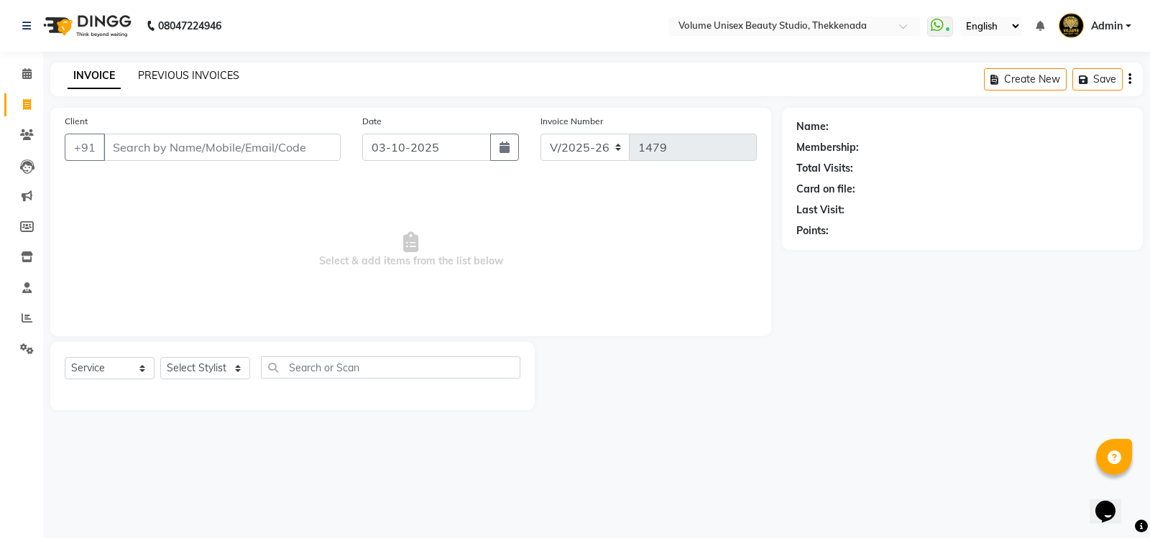
click at [188, 78] on link "PREVIOUS INVOICES" at bounding box center [188, 75] width 101 height 13
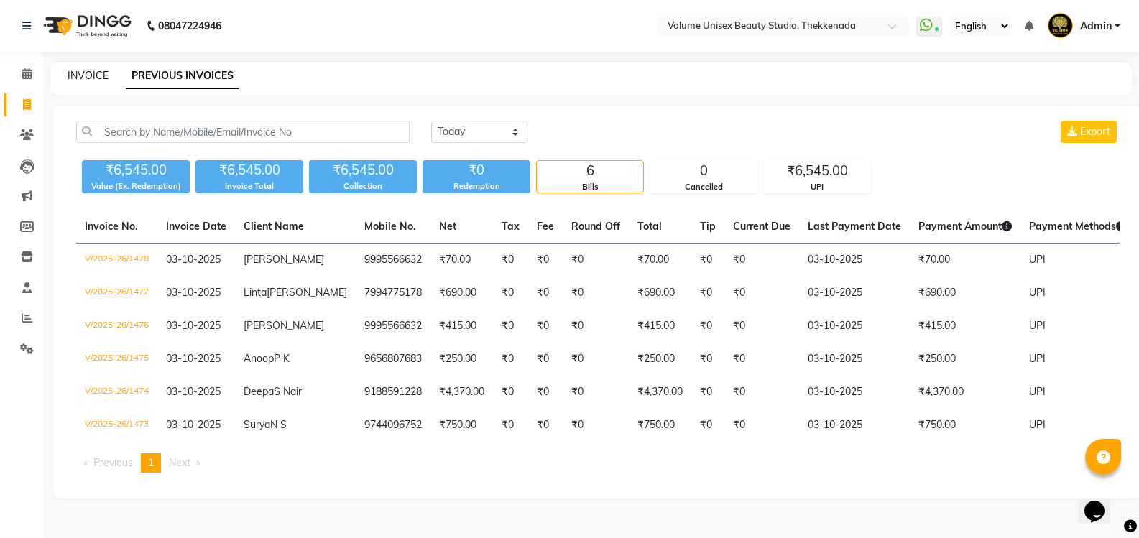
click at [80, 75] on link "INVOICE" at bounding box center [88, 75] width 41 height 13
select select "7432"
select select "service"
click at [96, 75] on link "INVOICE" at bounding box center [88, 75] width 41 height 13
select select "7432"
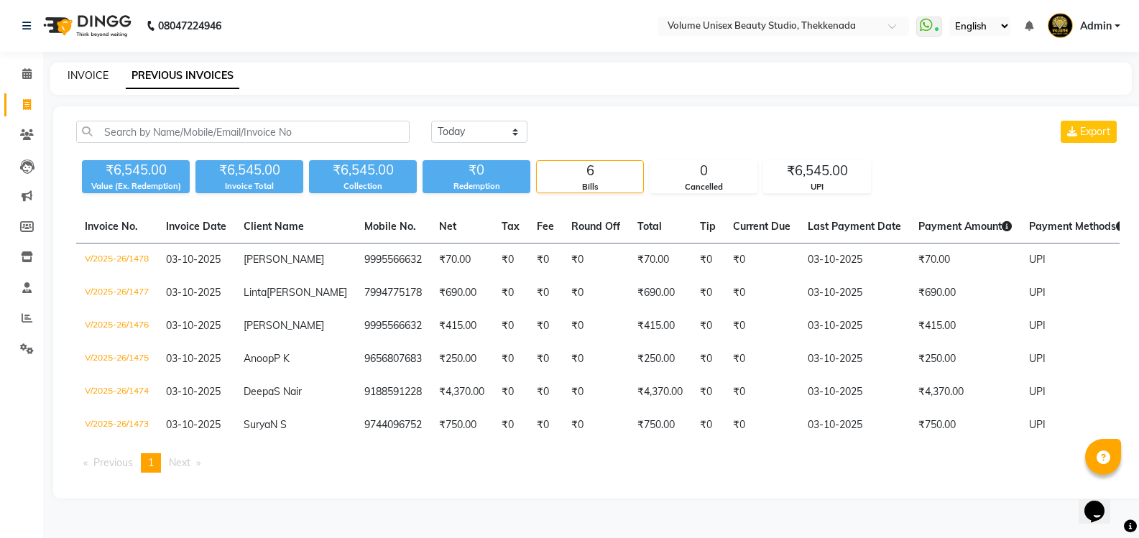
select select "service"
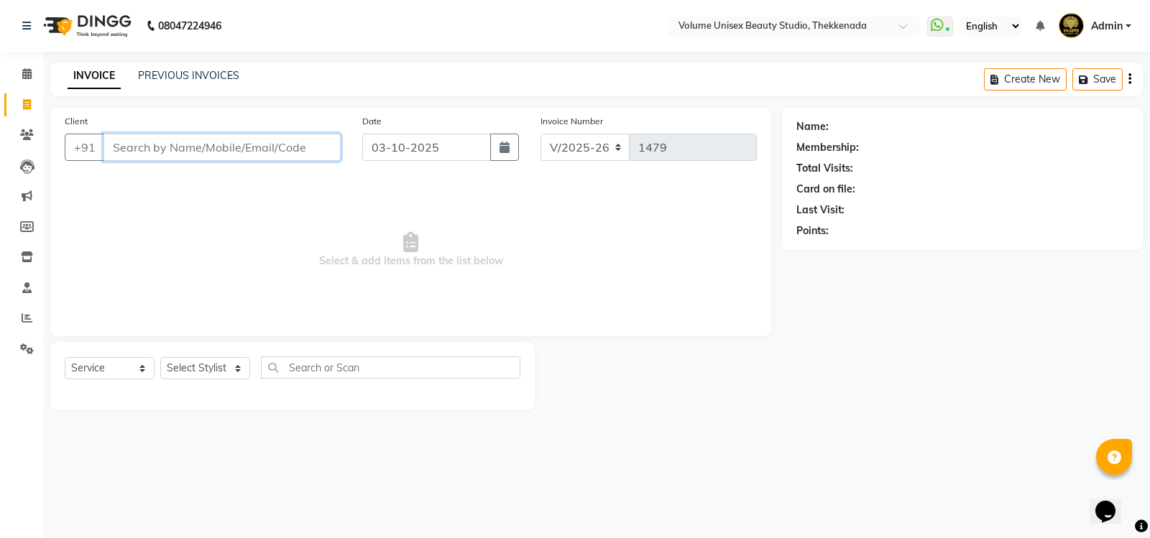
drag, startPoint x: 220, startPoint y: 142, endPoint x: 227, endPoint y: 132, distance: 12.4
click at [224, 137] on input "Client" at bounding box center [221, 147] width 237 height 27
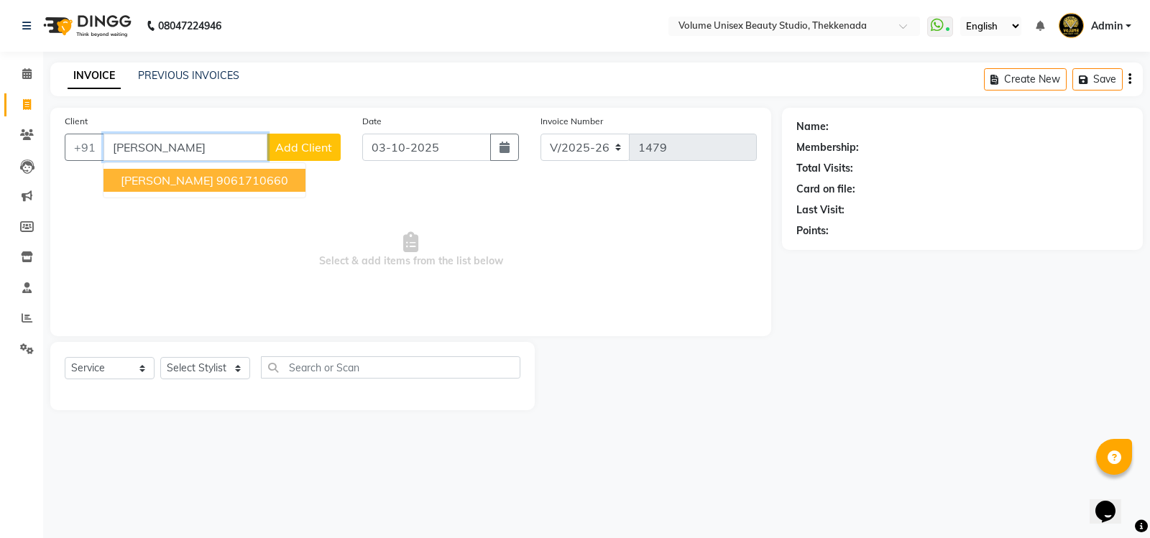
click at [216, 187] on ngb-highlight "9061710660" at bounding box center [252, 180] width 72 height 14
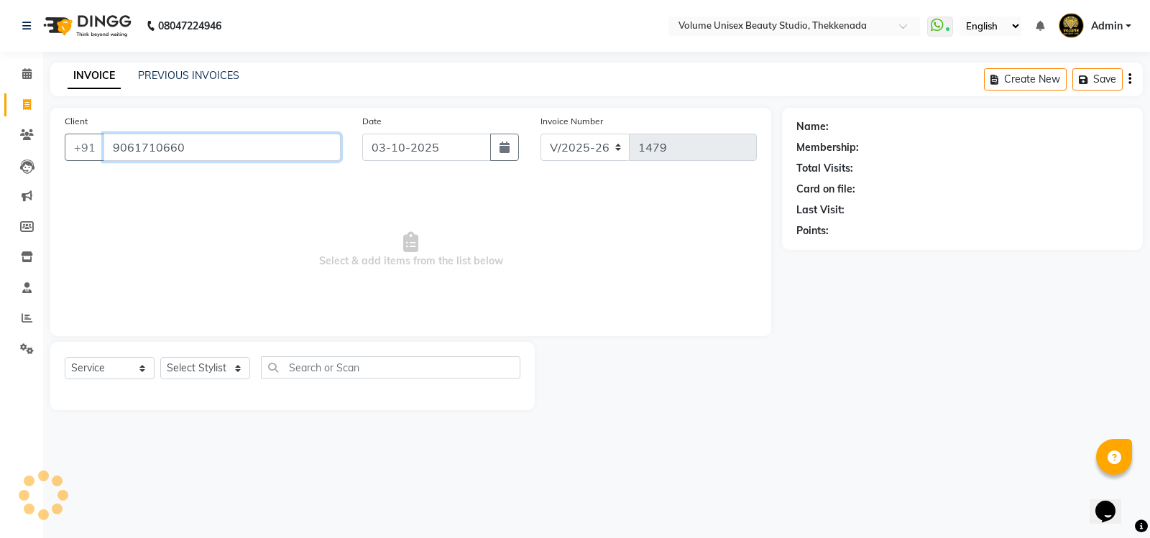
type input "9061710660"
select select "1: Object"
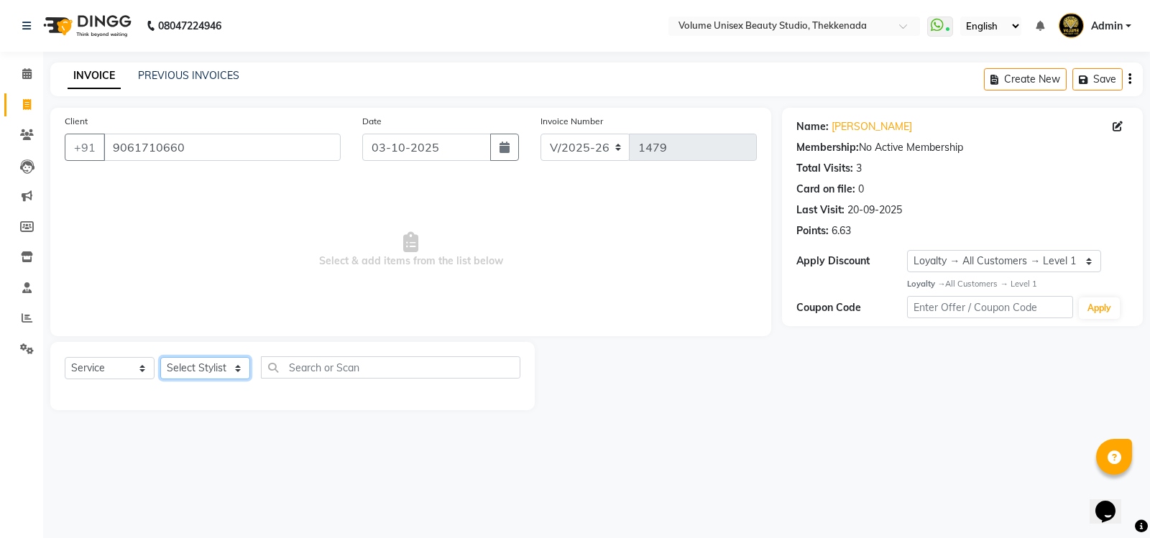
click at [239, 371] on select "Select Stylist [PERSON_NAME] [PERSON_NAME] [PERSON_NAME] [PERSON_NAME] [PERSON_…" at bounding box center [205, 368] width 90 height 22
select select "65214"
click at [160, 357] on select "Select Stylist [PERSON_NAME] [PERSON_NAME] [PERSON_NAME] [PERSON_NAME] [PERSON_…" at bounding box center [205, 368] width 90 height 22
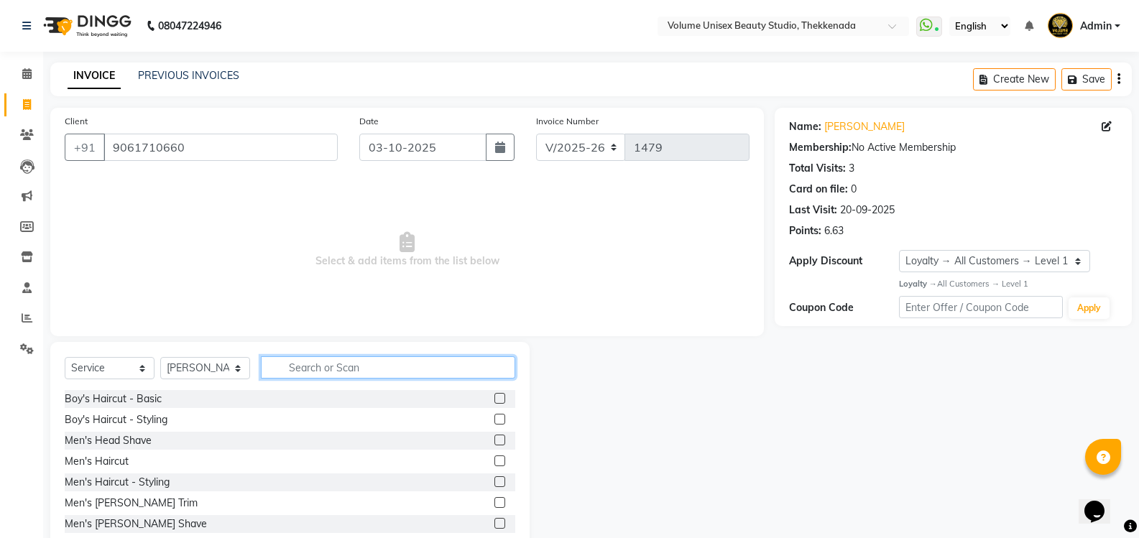
click at [334, 364] on input "text" at bounding box center [388, 367] width 254 height 22
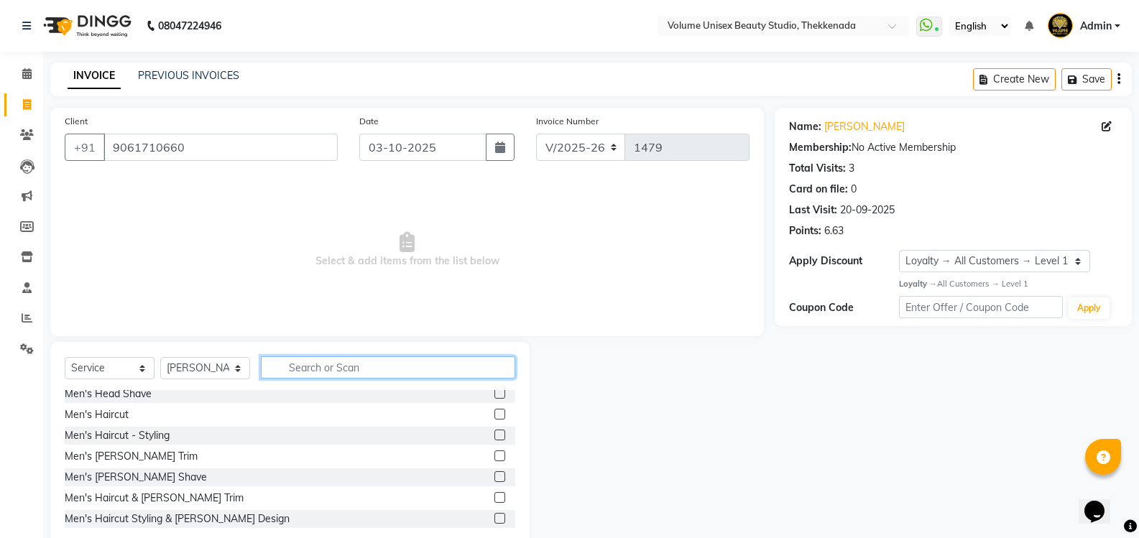
scroll to position [72, 0]
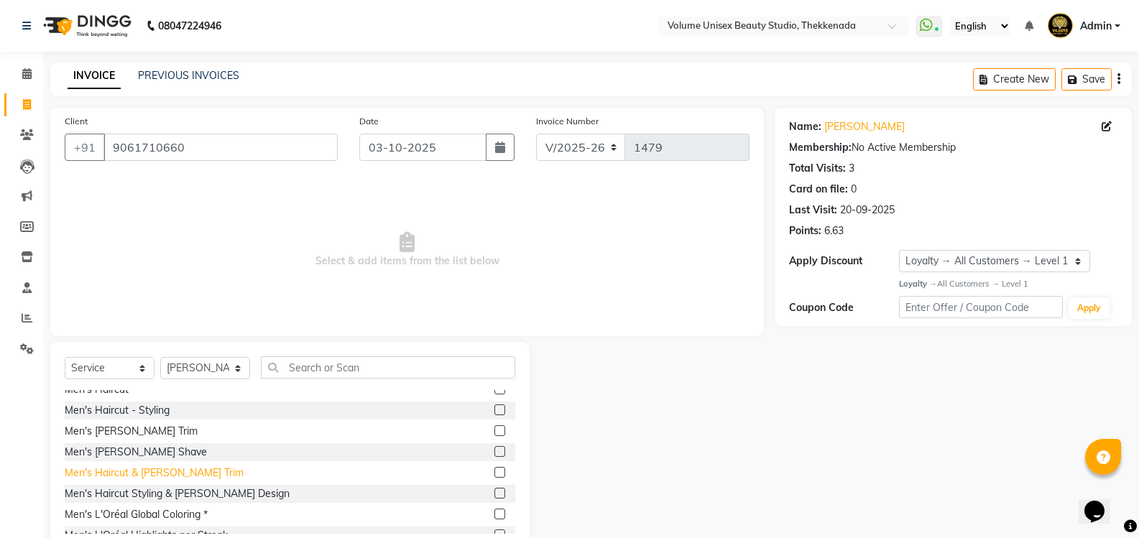
click at [127, 473] on div "Men's Haircut & [PERSON_NAME] Trim" at bounding box center [154, 473] width 179 height 15
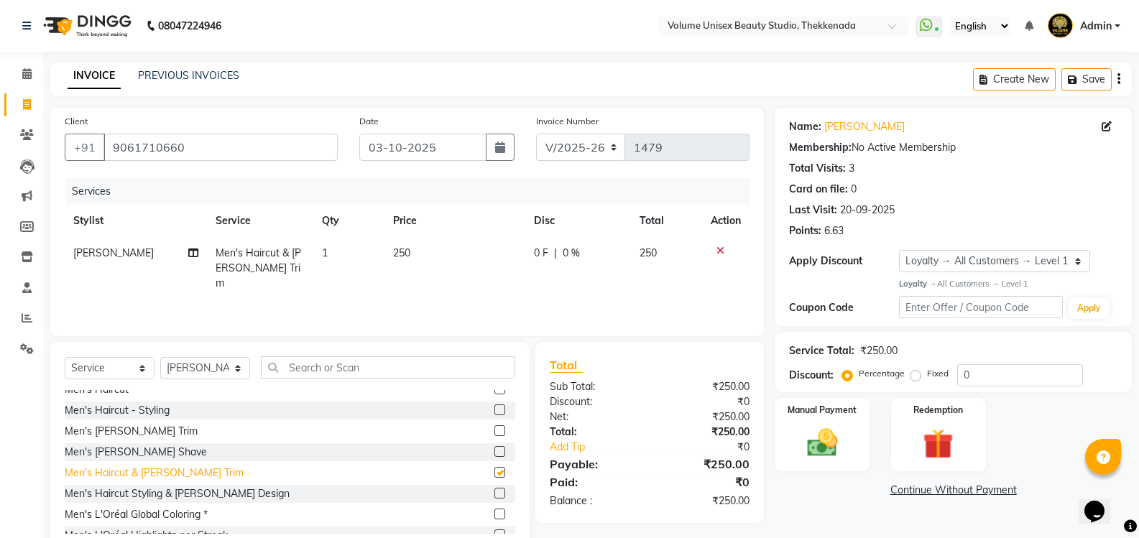
checkbox input "false"
click at [816, 444] on img at bounding box center [821, 443] width 51 height 37
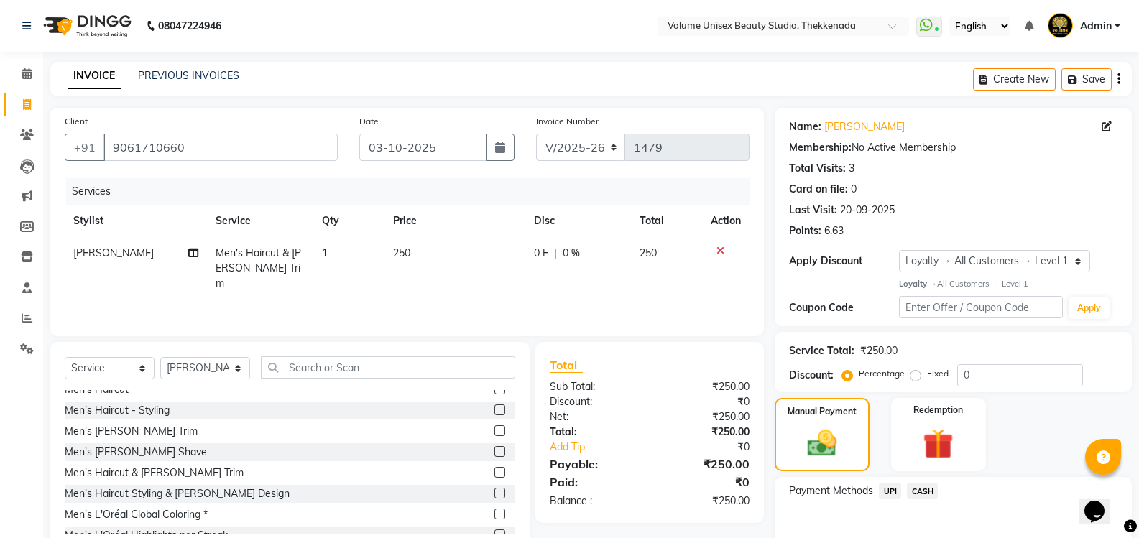
click at [892, 489] on span "UPI" at bounding box center [890, 491] width 22 height 17
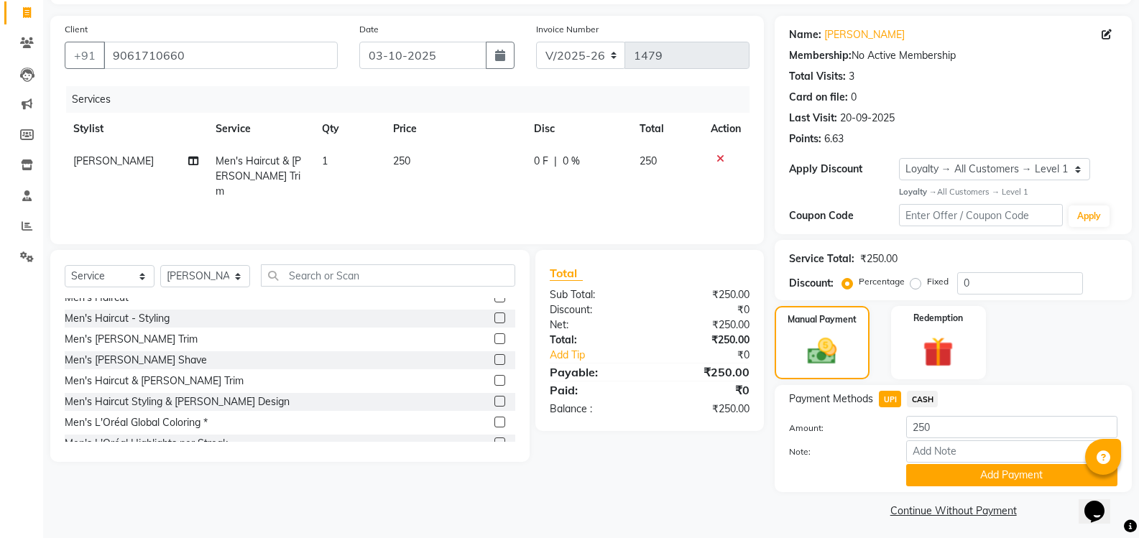
scroll to position [97, 0]
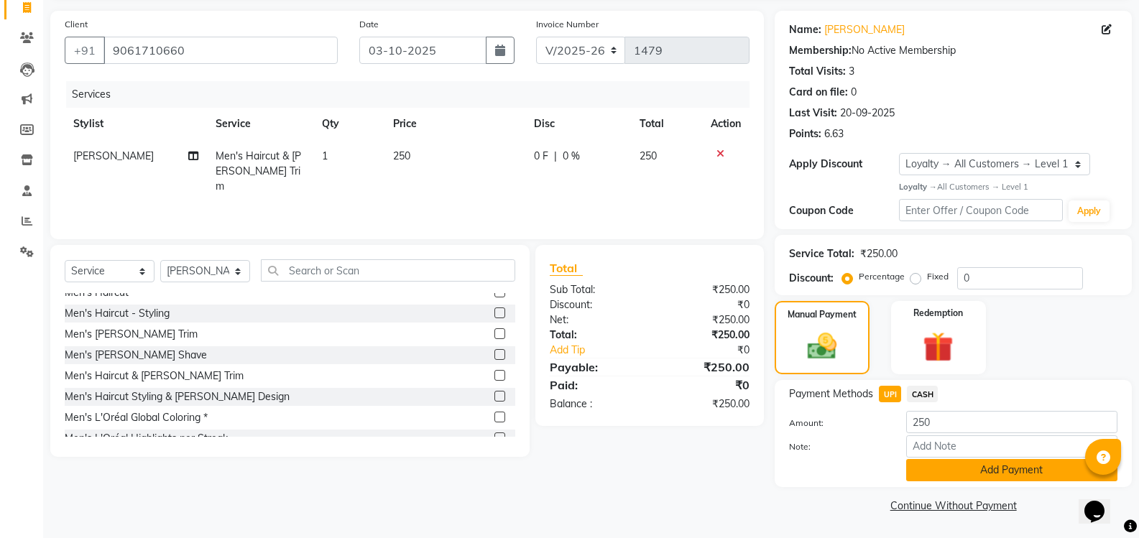
click at [938, 478] on button "Add Payment" at bounding box center [1011, 470] width 211 height 22
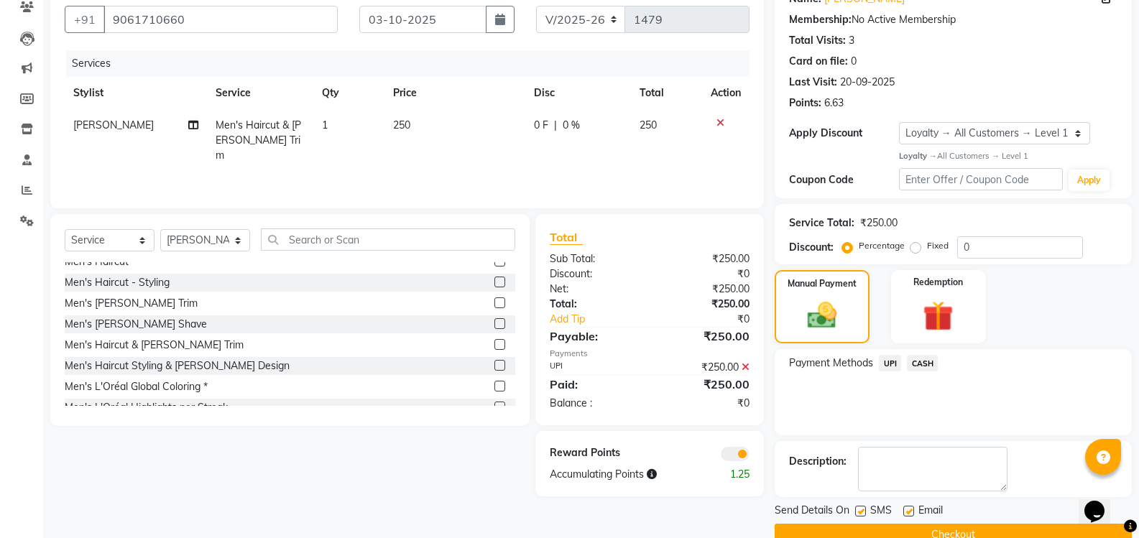
scroll to position [157, 0]
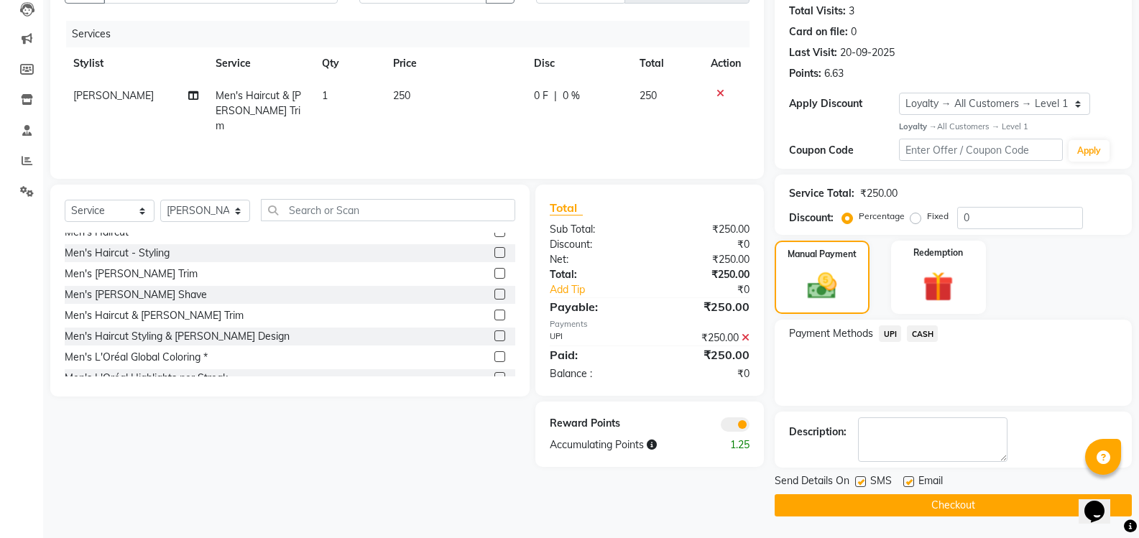
click at [860, 499] on button "Checkout" at bounding box center [953, 505] width 357 height 22
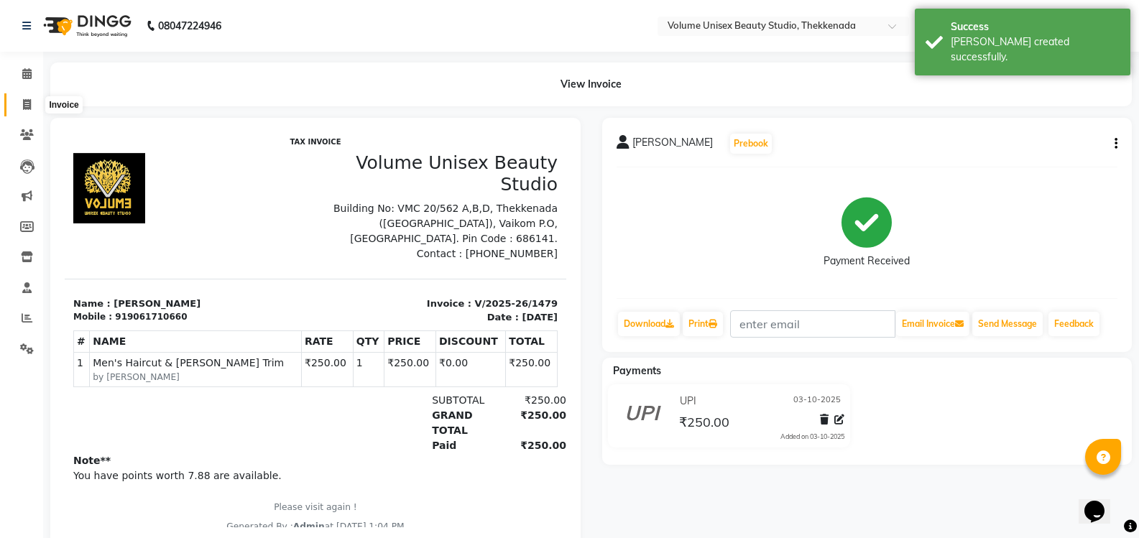
click at [32, 106] on span at bounding box center [26, 105] width 25 height 17
select select "service"
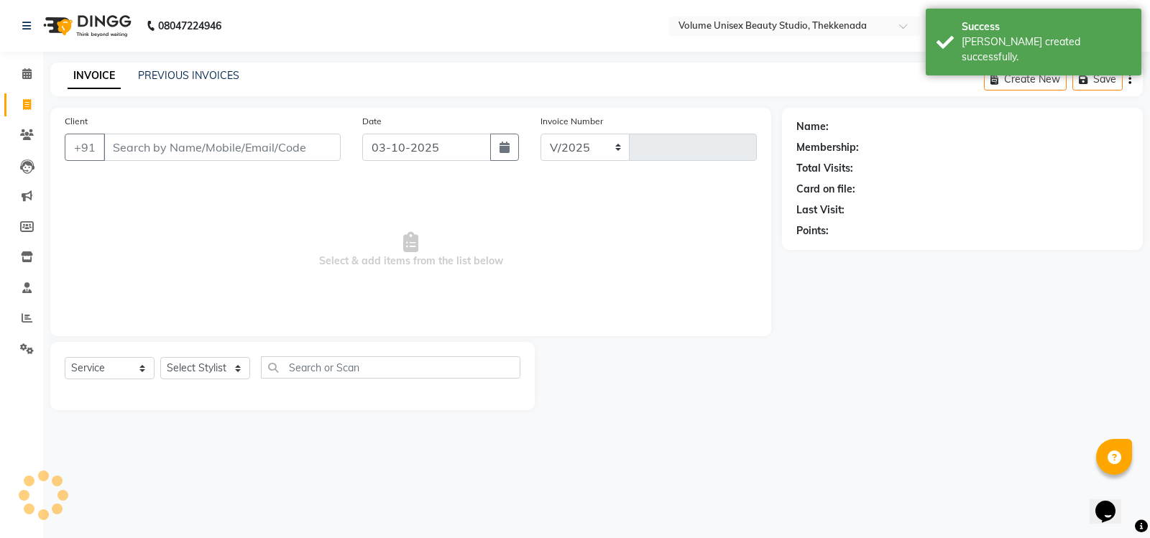
select select "7432"
type input "1480"
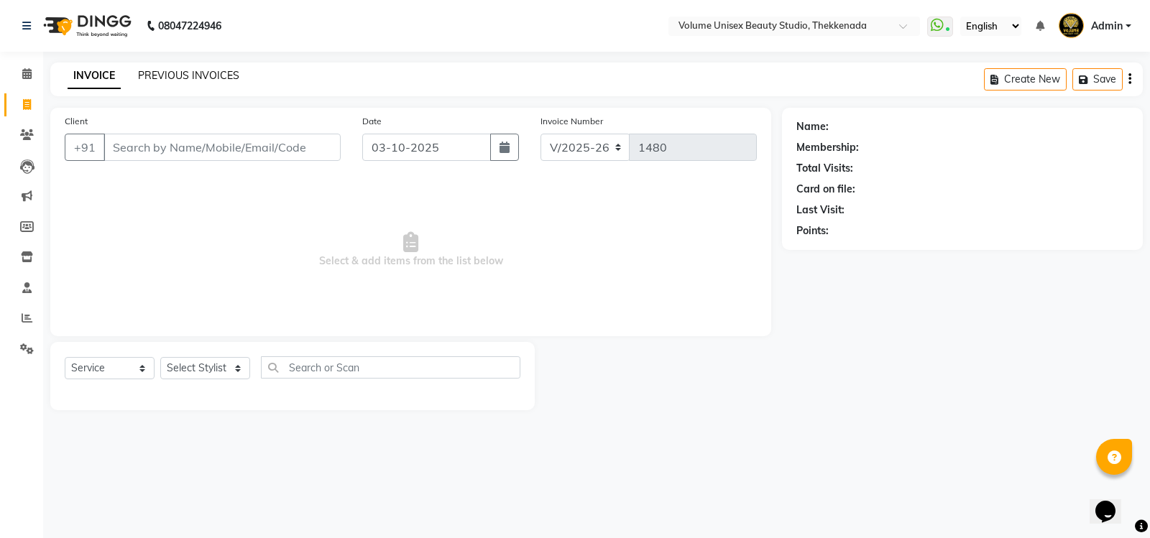
click at [213, 74] on link "PREVIOUS INVOICES" at bounding box center [188, 75] width 101 height 13
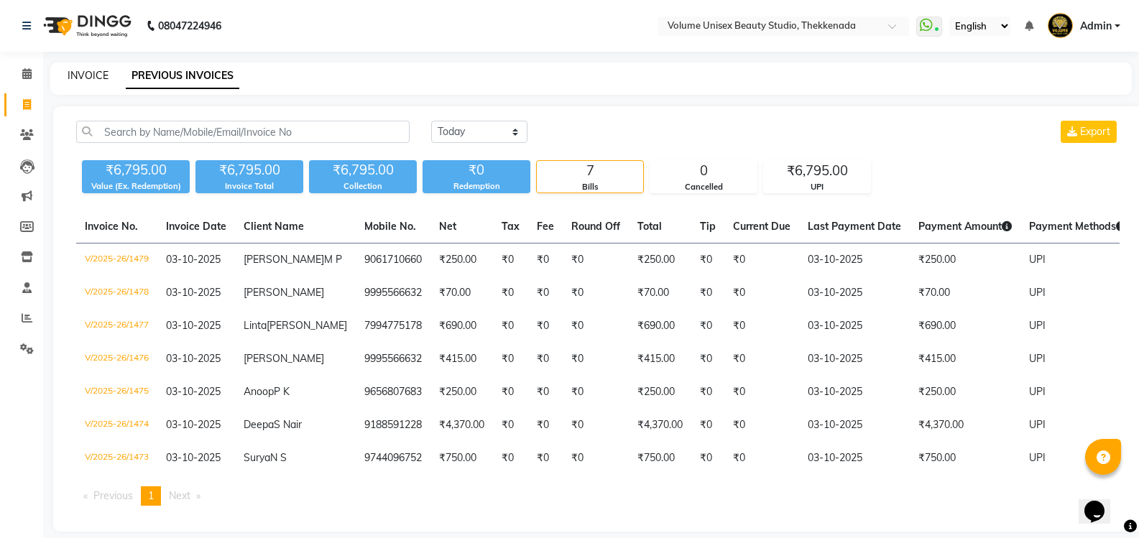
click at [88, 73] on link "INVOICE" at bounding box center [88, 75] width 41 height 13
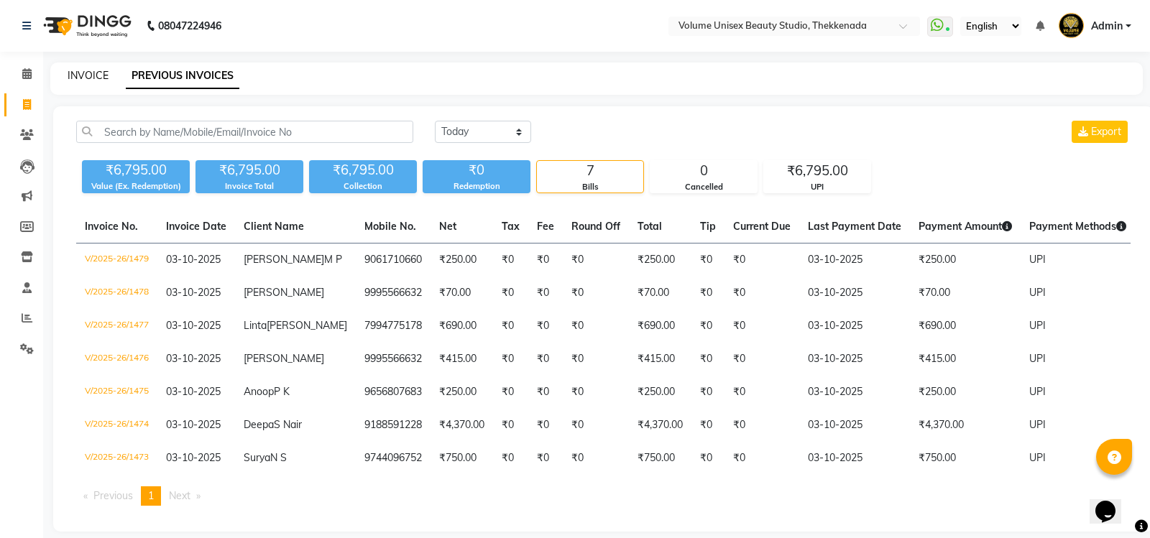
select select "7432"
select select "service"
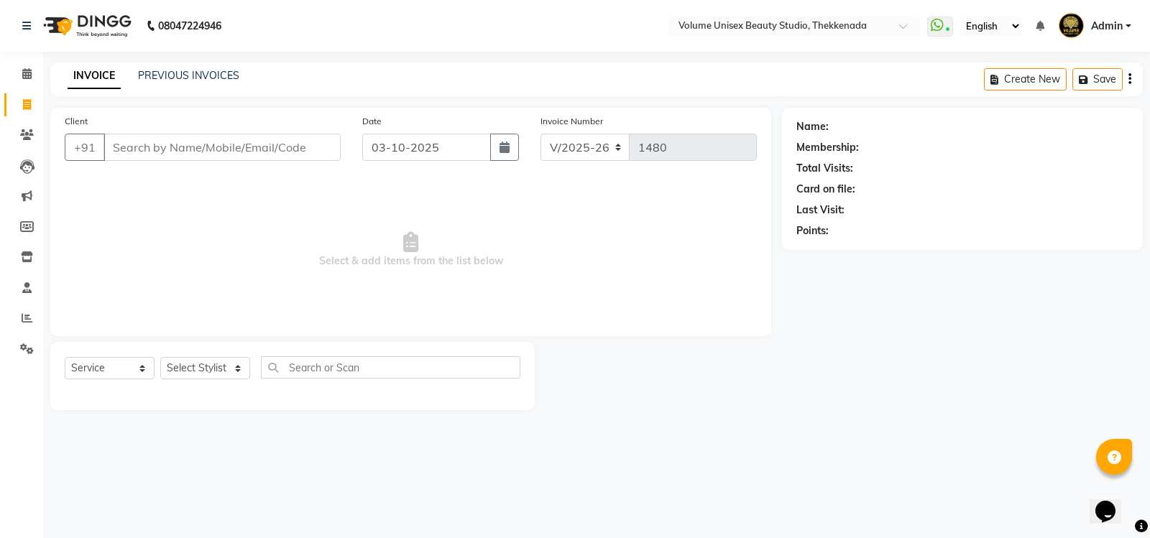
click at [158, 149] on input "Client" at bounding box center [221, 147] width 237 height 27
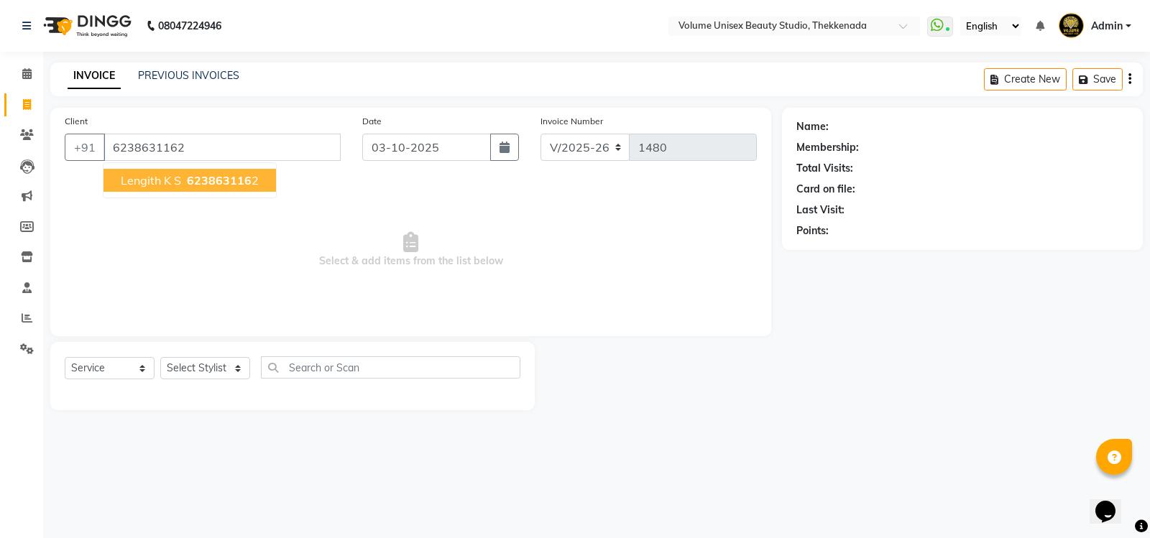
type input "6238631162"
select select "1: Object"
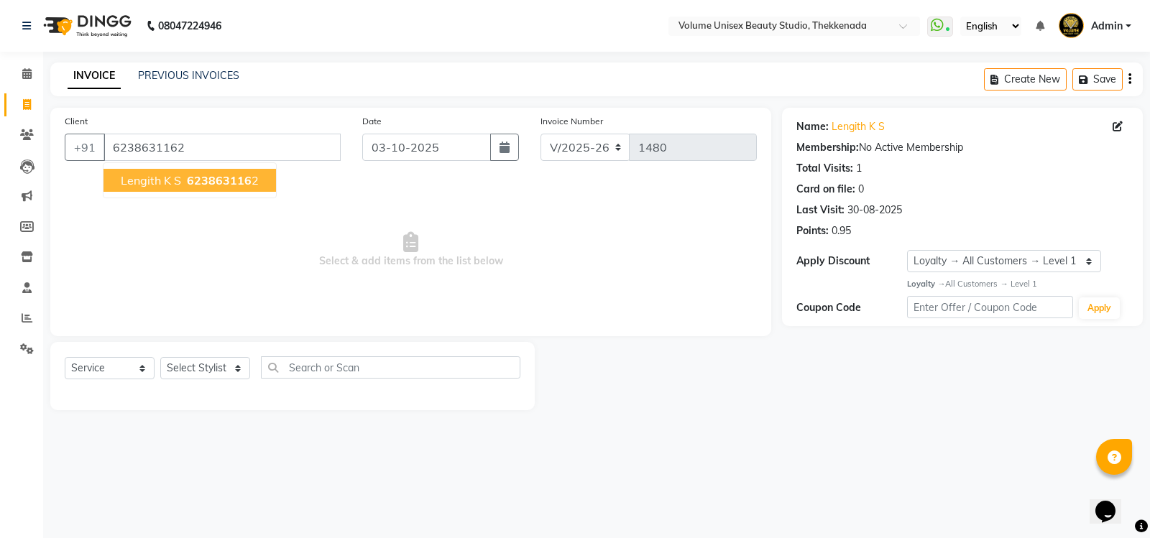
click at [171, 180] on span "Lengith K S" at bounding box center [151, 180] width 60 height 14
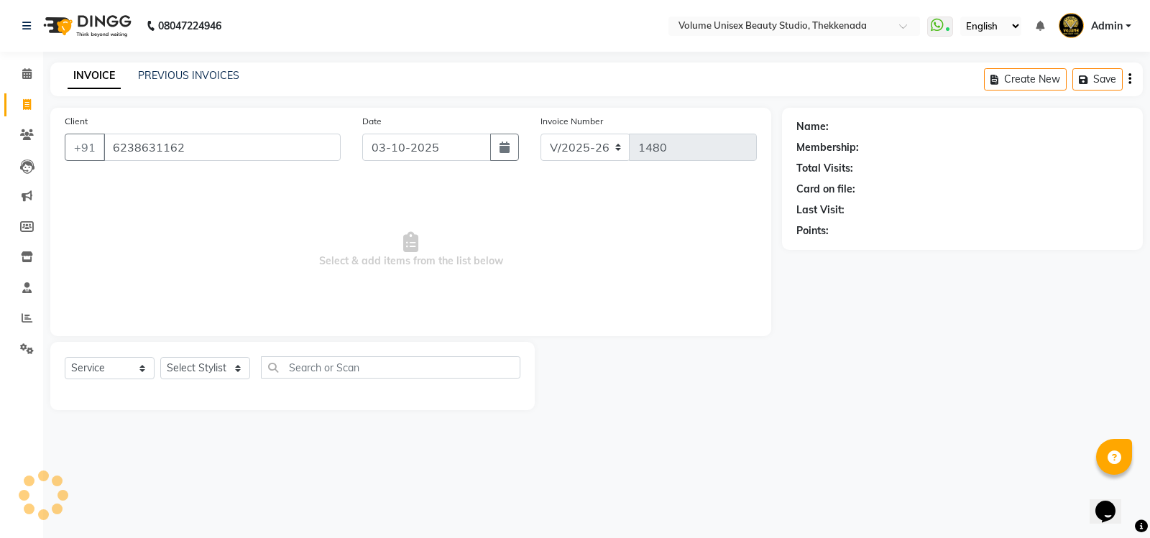
select select "1: Object"
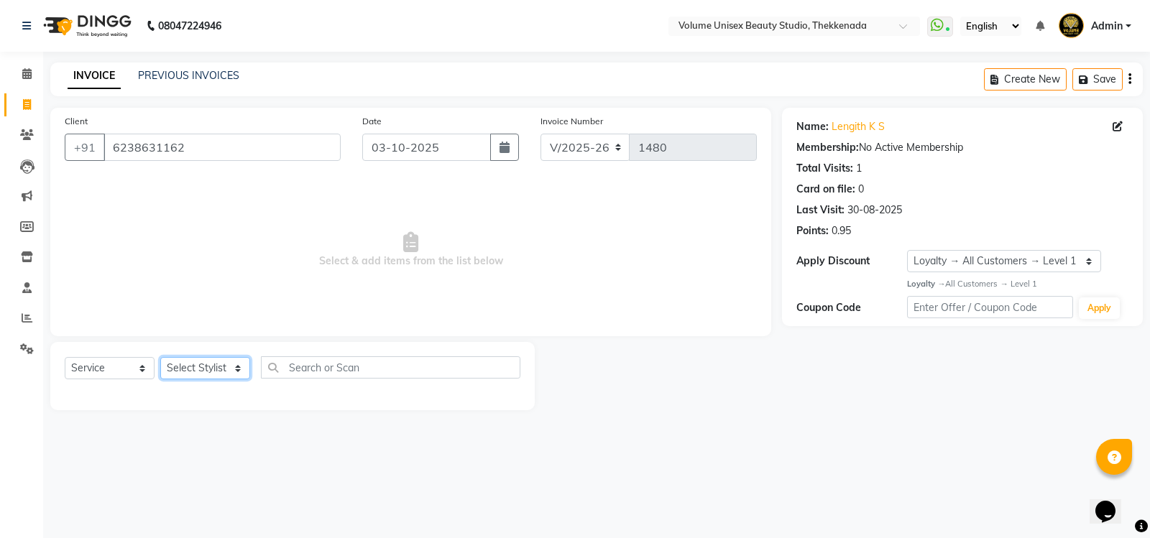
click at [239, 372] on select "Select Stylist [PERSON_NAME] [PERSON_NAME] [PERSON_NAME] [PERSON_NAME] [PERSON_…" at bounding box center [205, 368] width 90 height 22
select select "91918"
click at [160, 357] on select "Select Stylist [PERSON_NAME] [PERSON_NAME] [PERSON_NAME] [PERSON_NAME] [PERSON_…" at bounding box center [205, 368] width 90 height 22
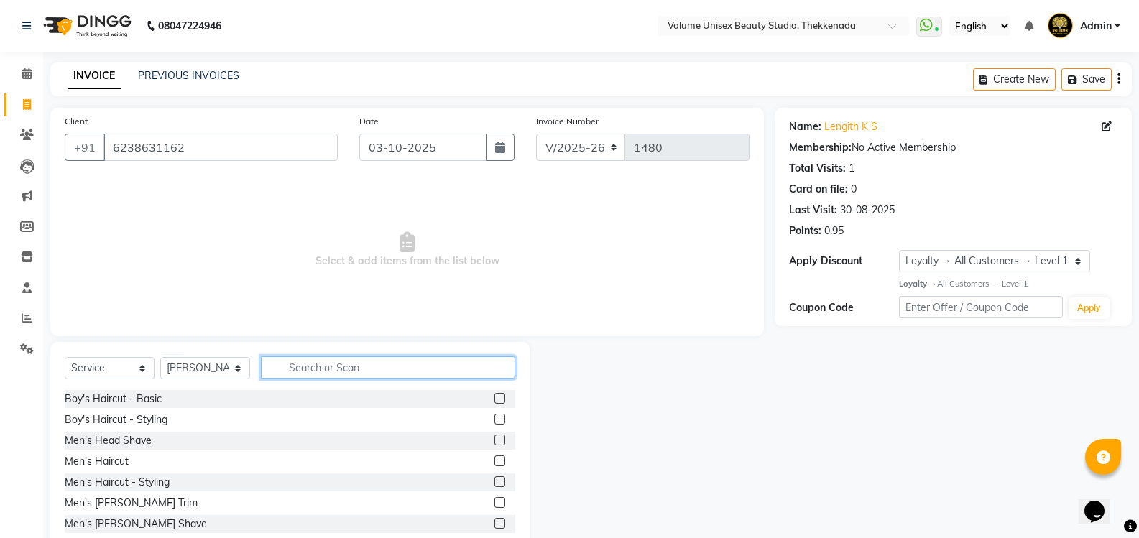
click at [333, 367] on input "text" at bounding box center [388, 367] width 254 height 22
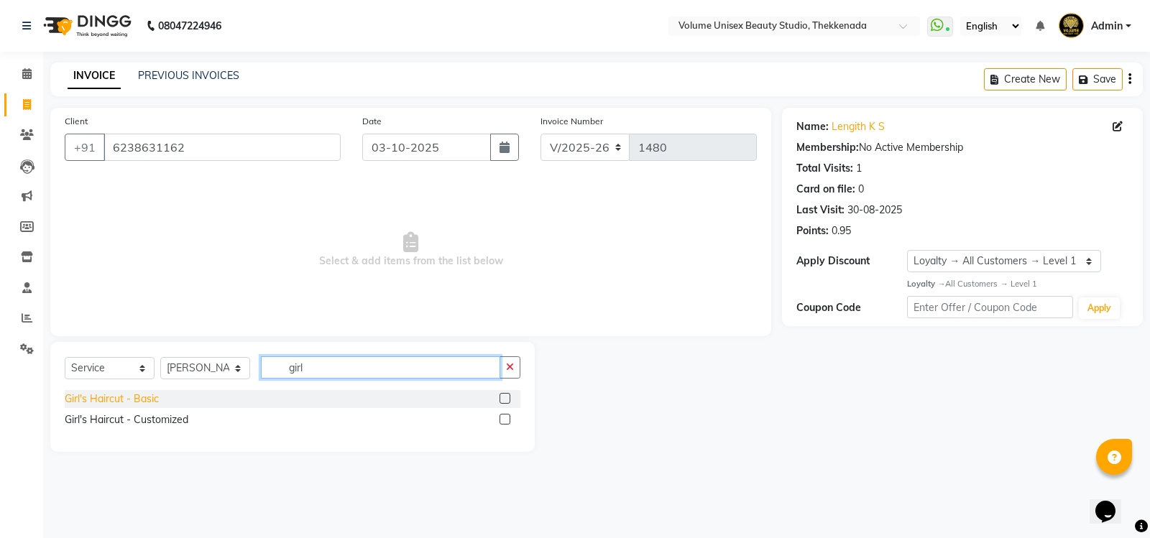
type input "girl"
click at [121, 397] on div "Girl's Haircut - Basic" at bounding box center [112, 399] width 94 height 15
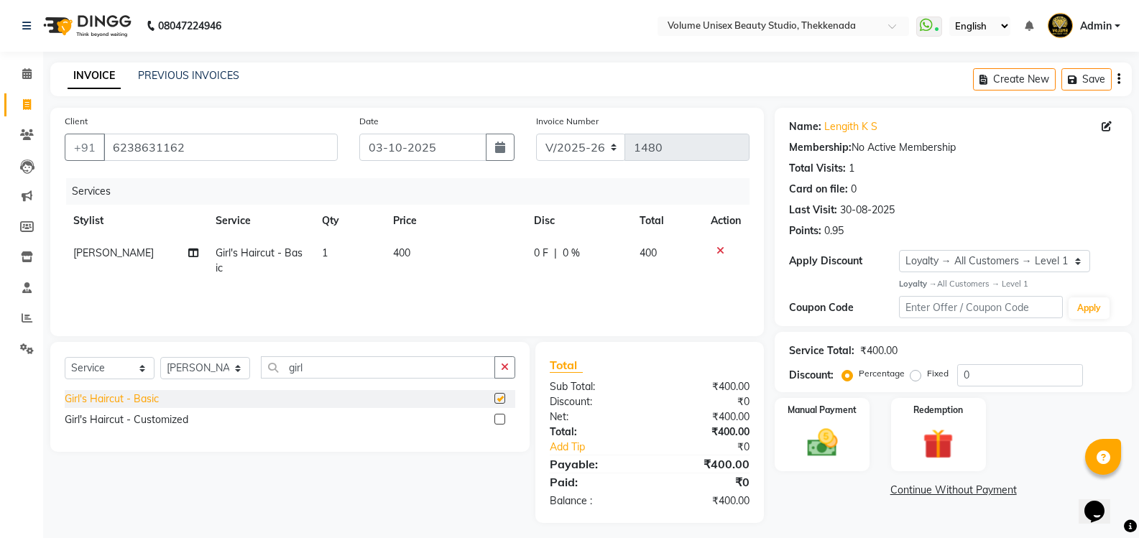
checkbox input "false"
click at [540, 251] on span "0 F" at bounding box center [541, 253] width 14 height 15
select select "91918"
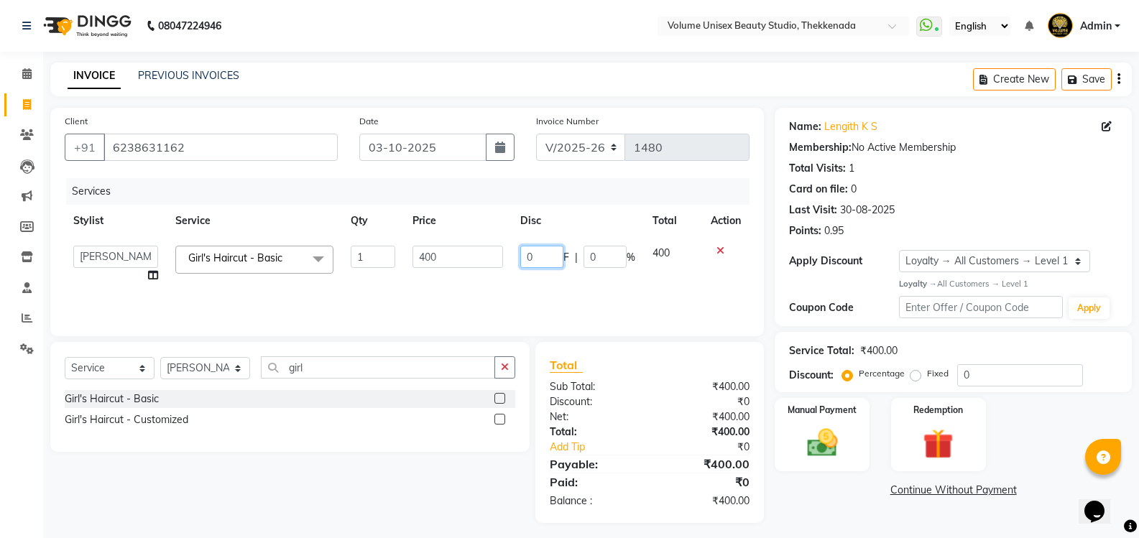
click at [539, 255] on input "0" at bounding box center [541, 257] width 43 height 22
type input "200"
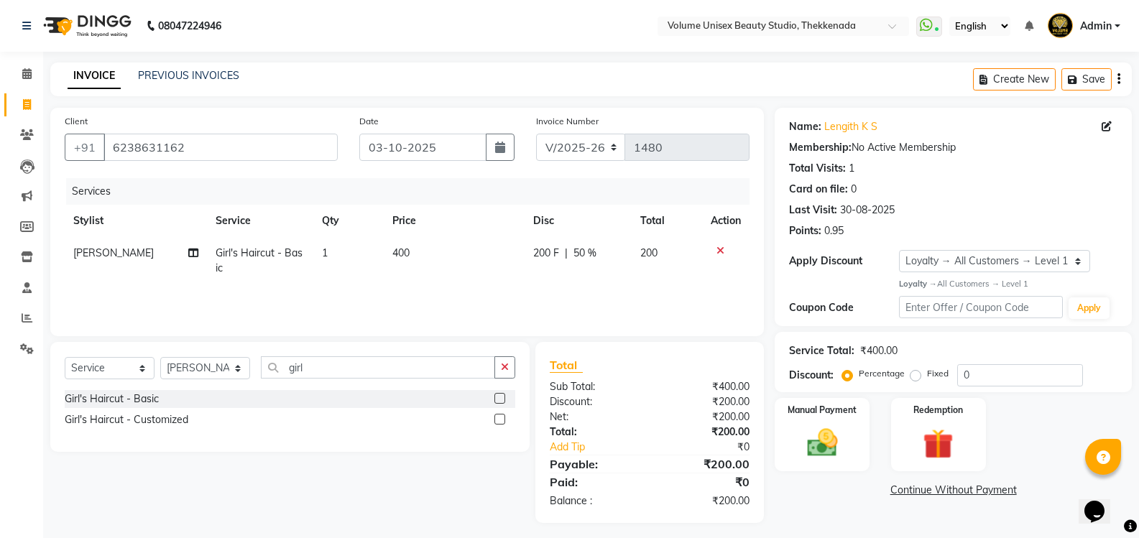
click at [543, 255] on span "200 F" at bounding box center [546, 253] width 26 height 15
select select "91918"
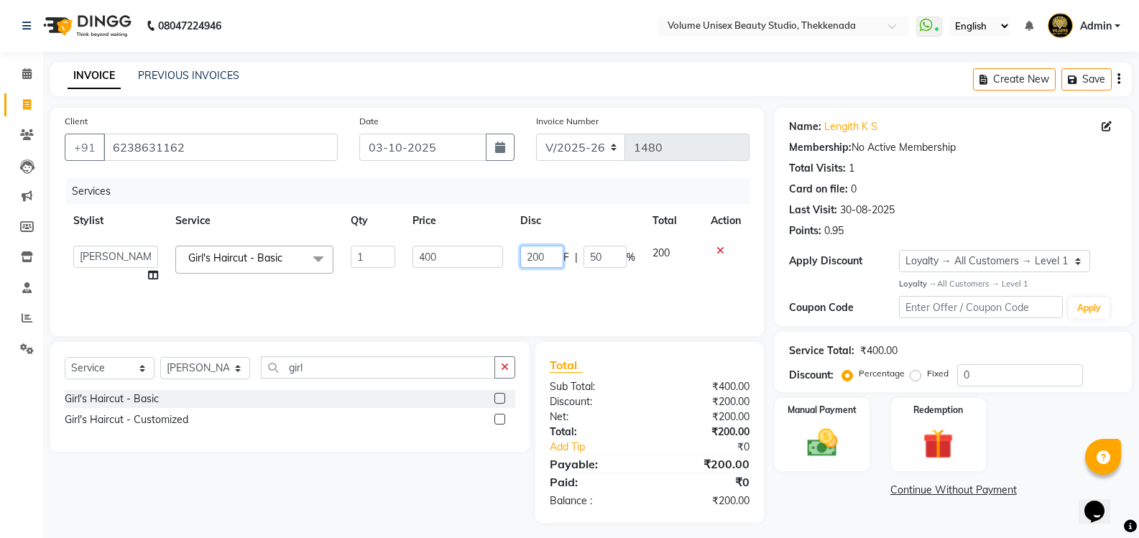
click at [552, 253] on input "200" at bounding box center [541, 257] width 43 height 22
type input "2"
type input "250"
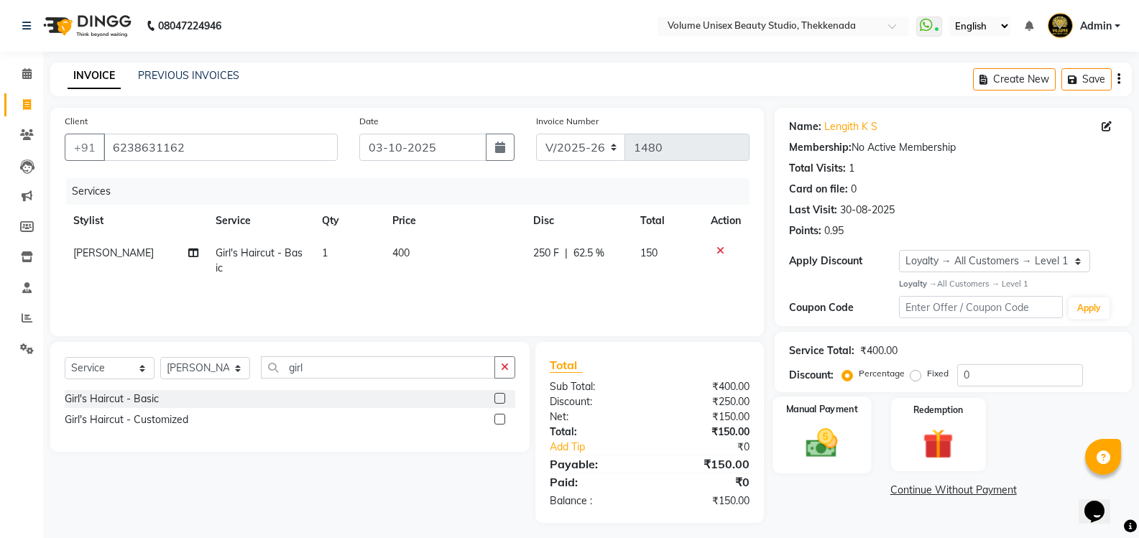
click at [820, 441] on img at bounding box center [821, 443] width 51 height 37
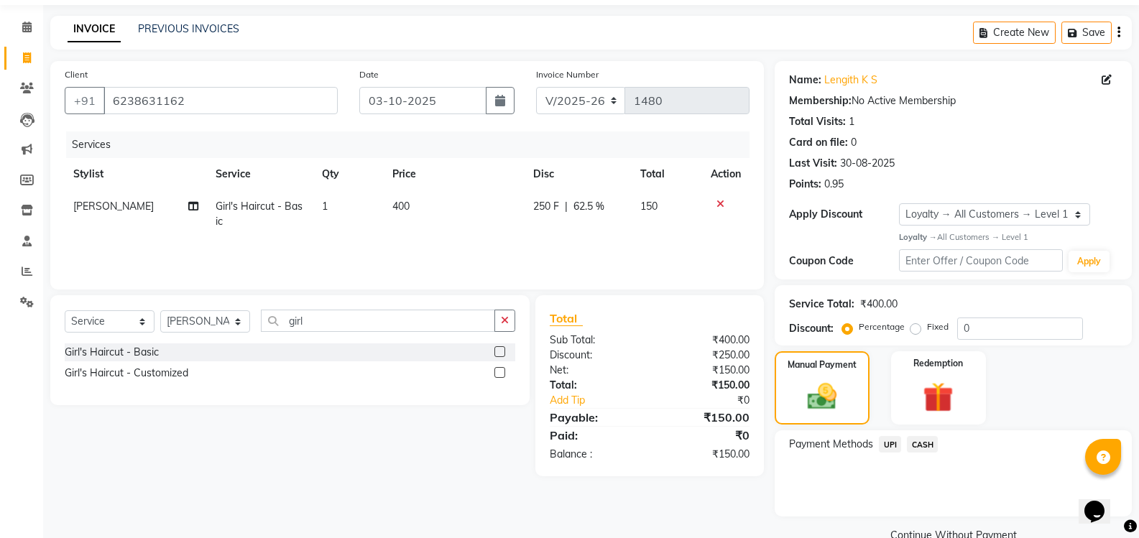
scroll to position [72, 0]
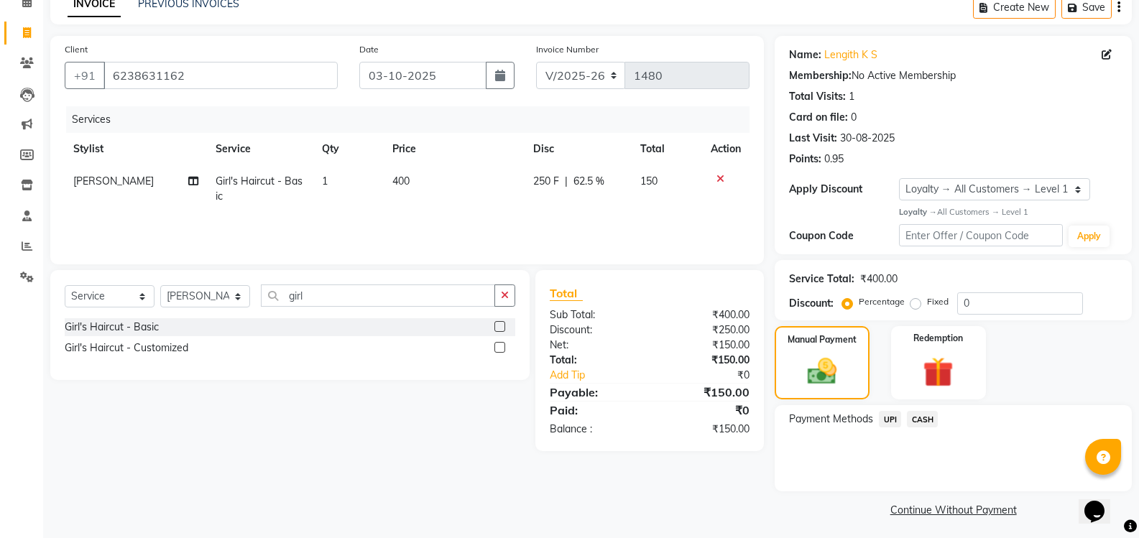
click at [894, 413] on span "UPI" at bounding box center [890, 419] width 22 height 17
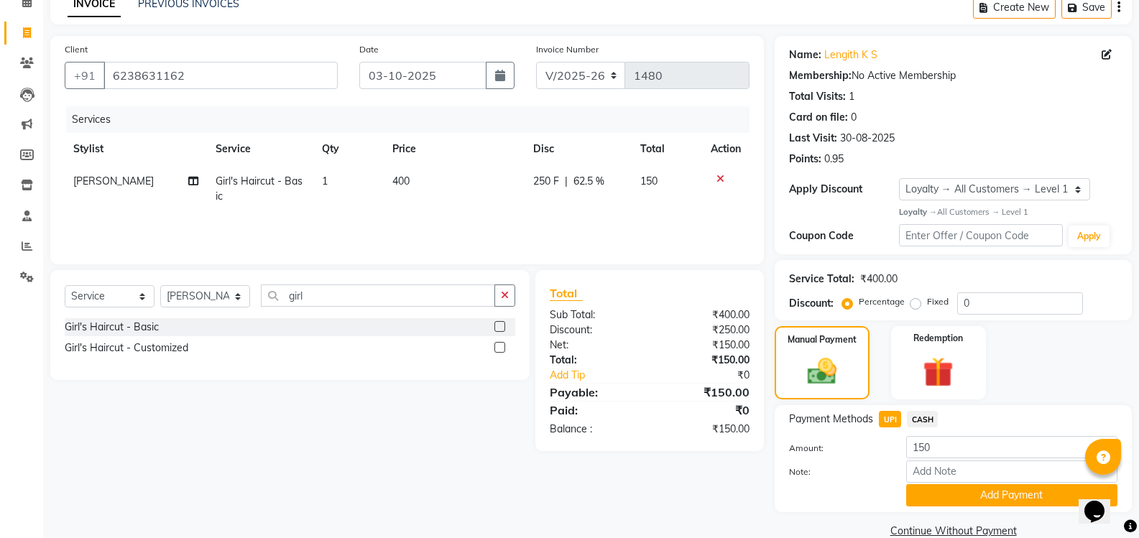
click at [964, 496] on button "Add Payment" at bounding box center [1011, 495] width 211 height 22
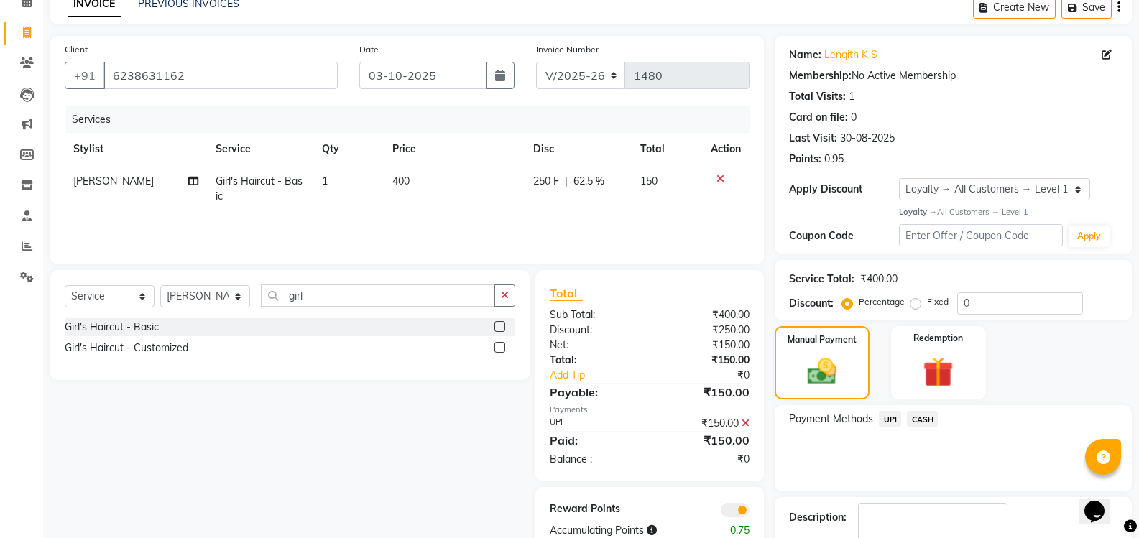
scroll to position [157, 0]
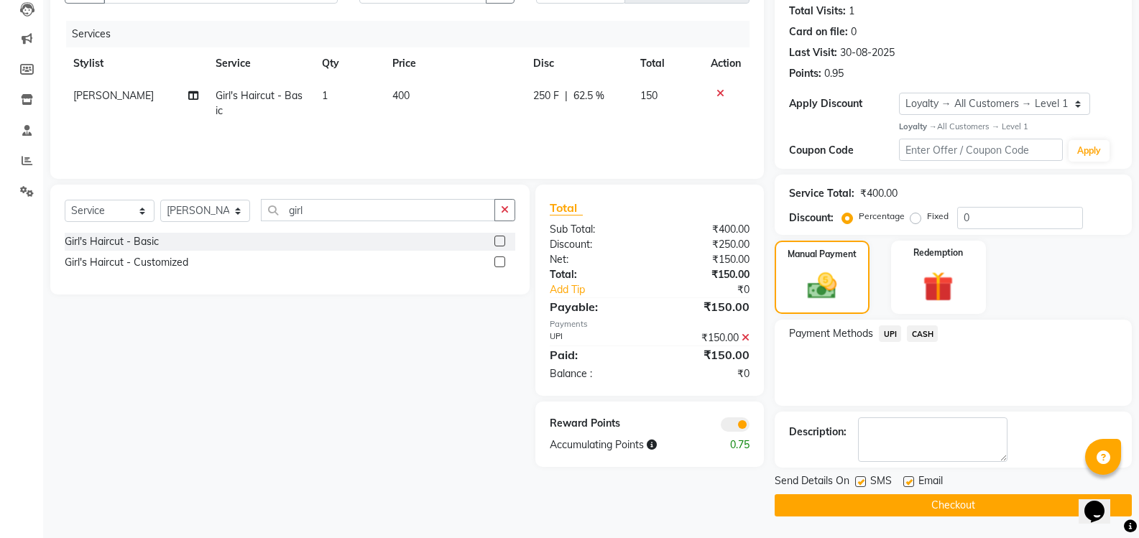
click at [947, 505] on button "Checkout" at bounding box center [953, 505] width 357 height 22
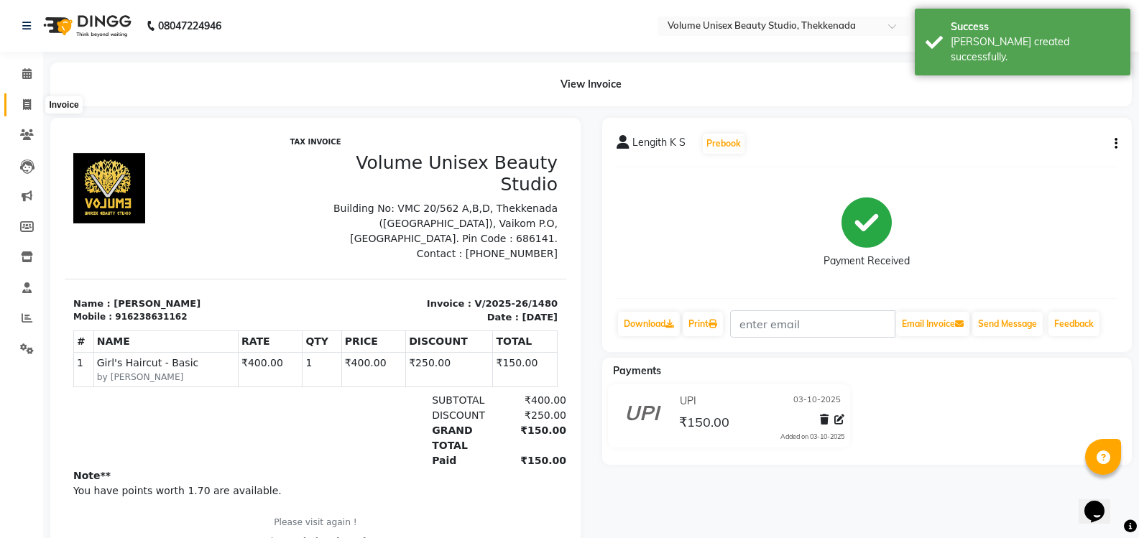
click at [29, 103] on icon at bounding box center [27, 104] width 8 height 11
select select "7432"
select select "service"
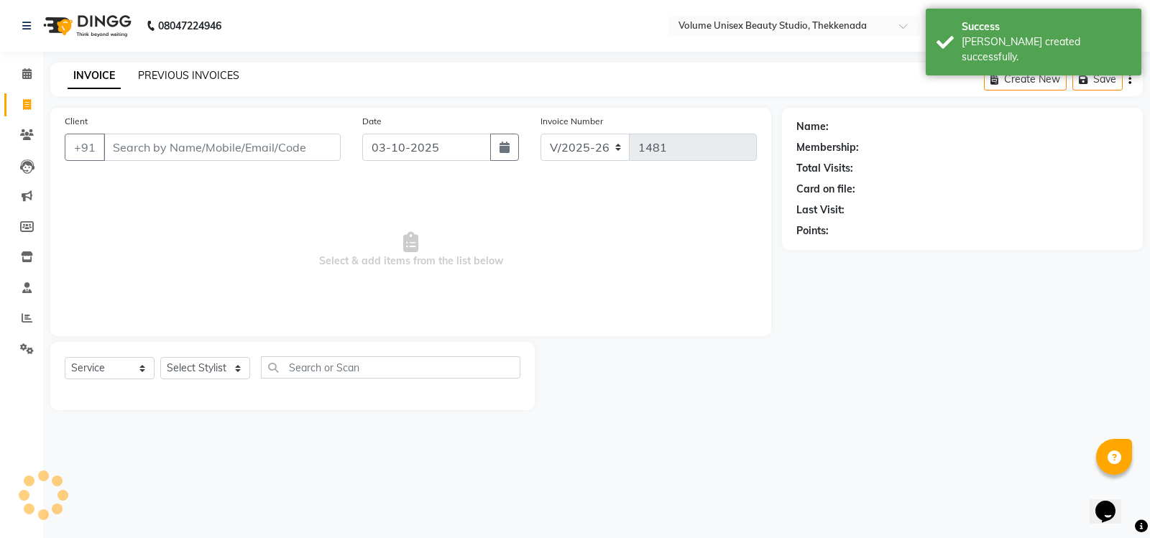
click at [176, 73] on link "PREVIOUS INVOICES" at bounding box center [188, 75] width 101 height 13
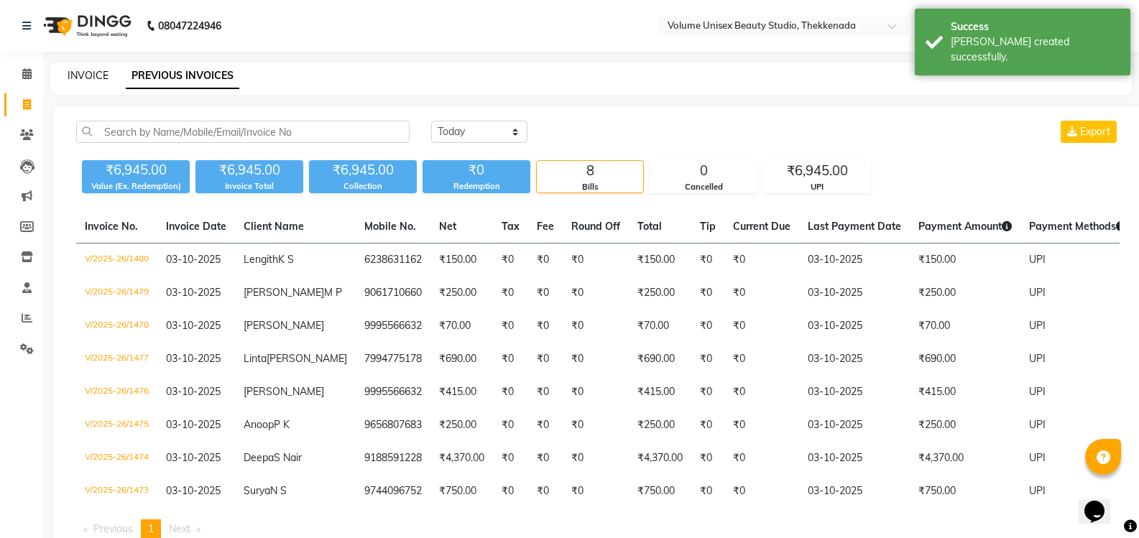
click at [98, 74] on link "INVOICE" at bounding box center [88, 75] width 41 height 13
select select "service"
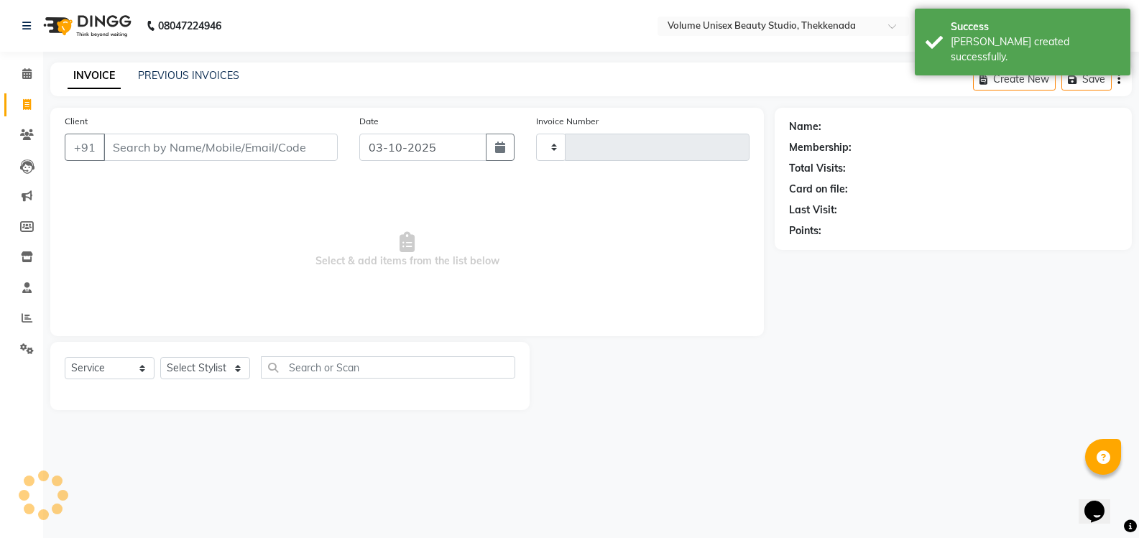
type input "1481"
select select "7432"
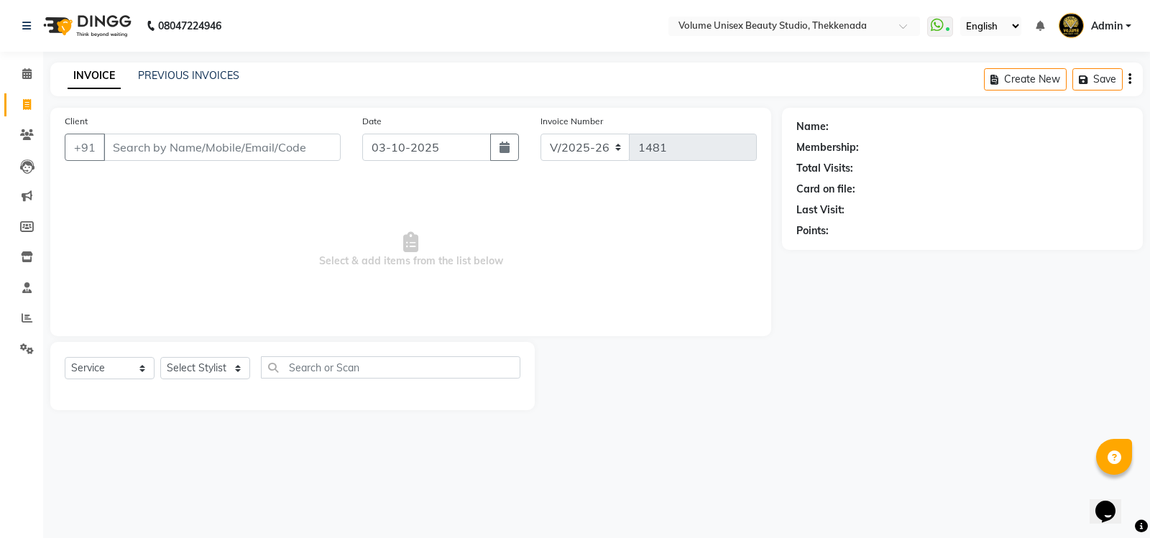
click at [177, 144] on input "Client" at bounding box center [221, 147] width 237 height 27
click at [148, 141] on input "Client" at bounding box center [221, 147] width 237 height 27
type input "9562802665"
click at [314, 148] on span "Add Client" at bounding box center [303, 147] width 57 height 14
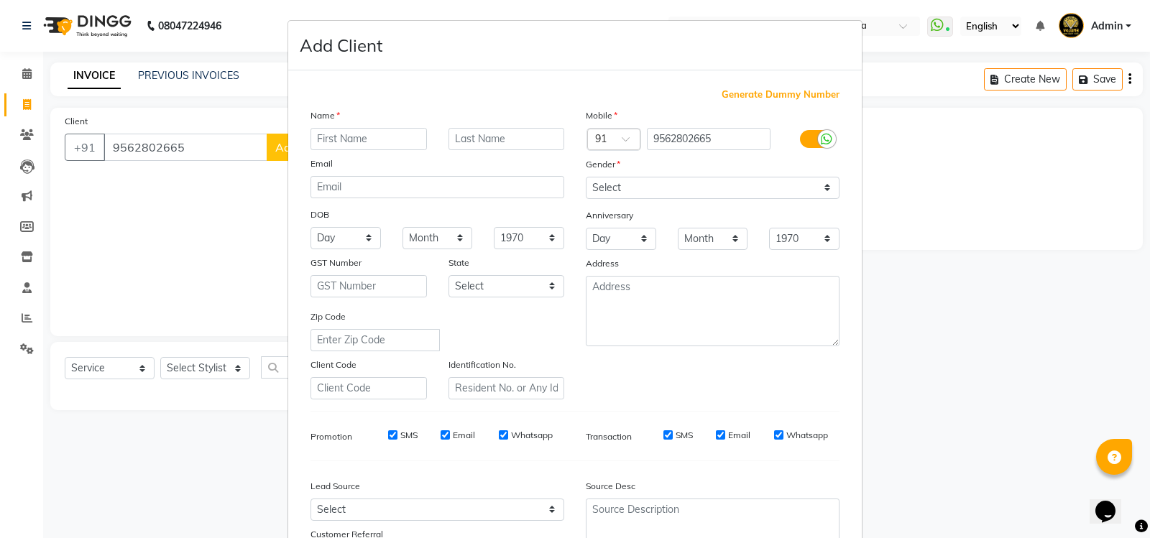
click at [344, 144] on input "text" at bounding box center [368, 139] width 116 height 22
type input "Aswin"
type input "Dev"
click at [818, 190] on select "Select Male Female Other Prefer Not To Say" at bounding box center [713, 188] width 254 height 22
select select "male"
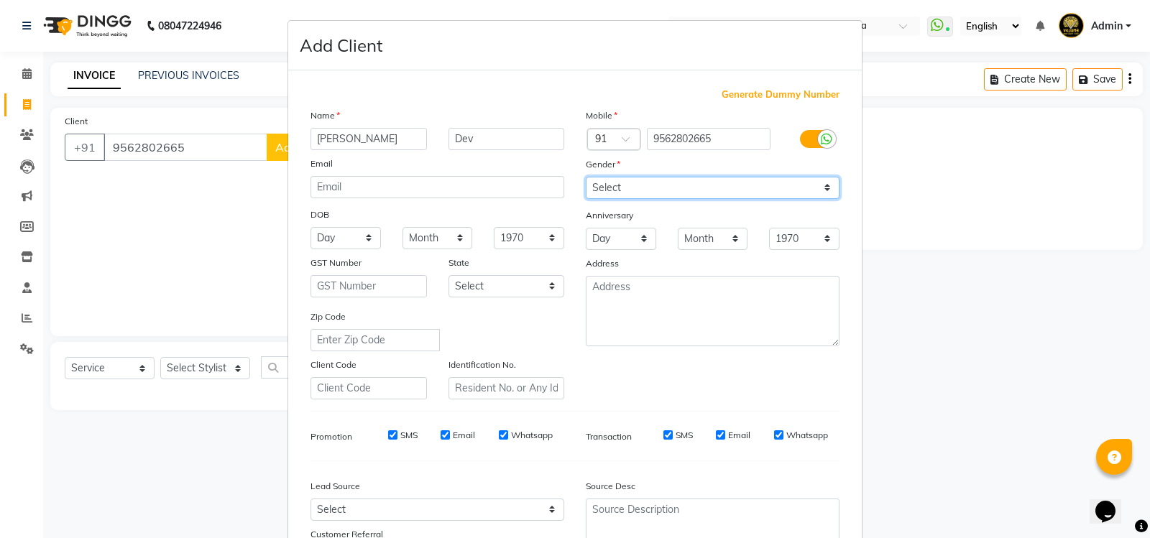
click at [586, 177] on select "Select Male Female Other Prefer Not To Say" at bounding box center [713, 188] width 254 height 22
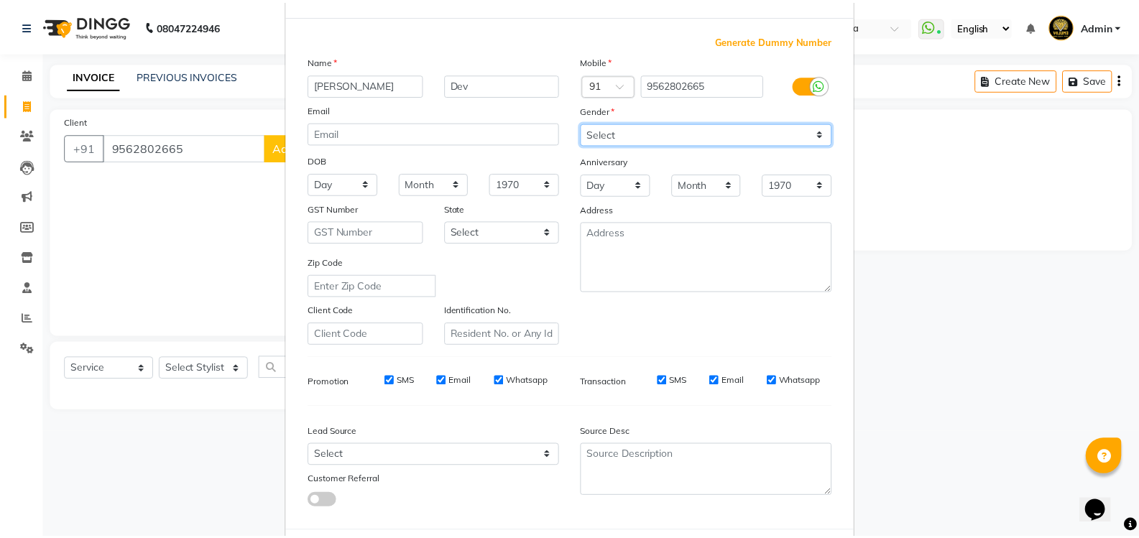
scroll to position [125, 0]
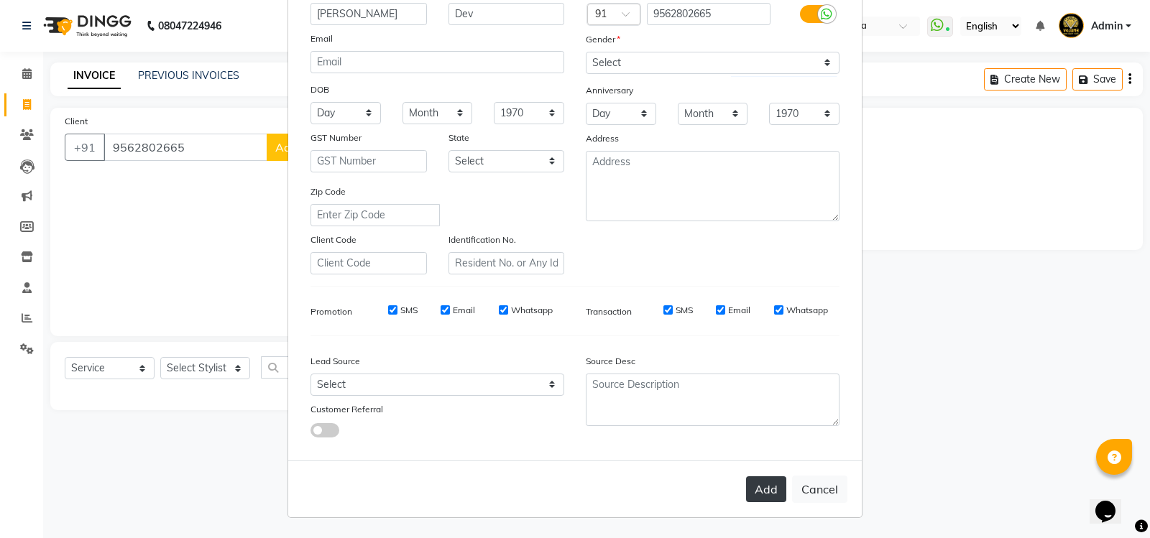
click at [756, 488] on button "Add" at bounding box center [766, 489] width 40 height 26
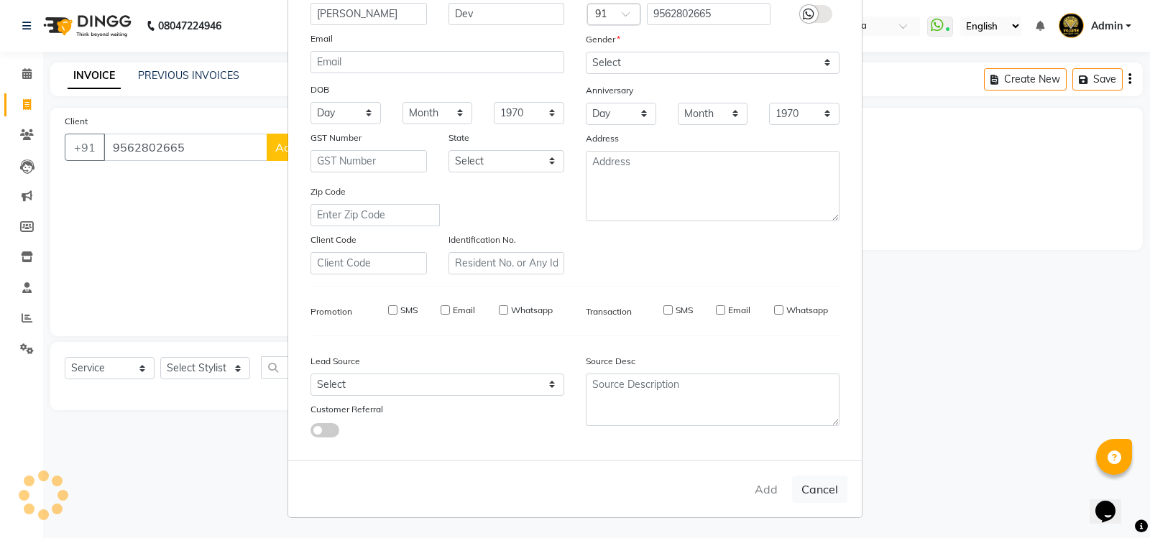
select select
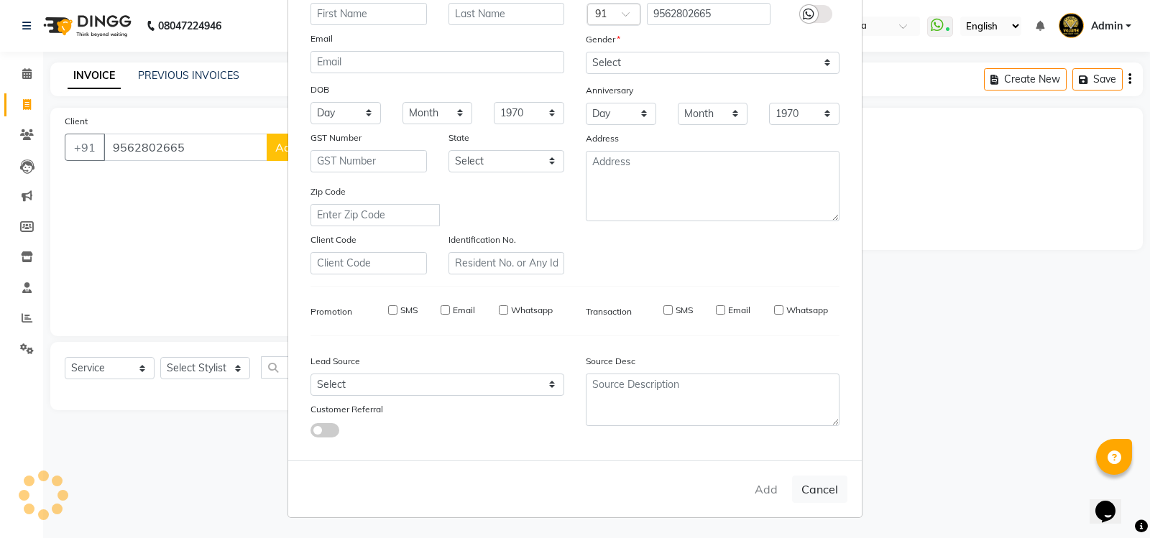
select select
checkbox input "false"
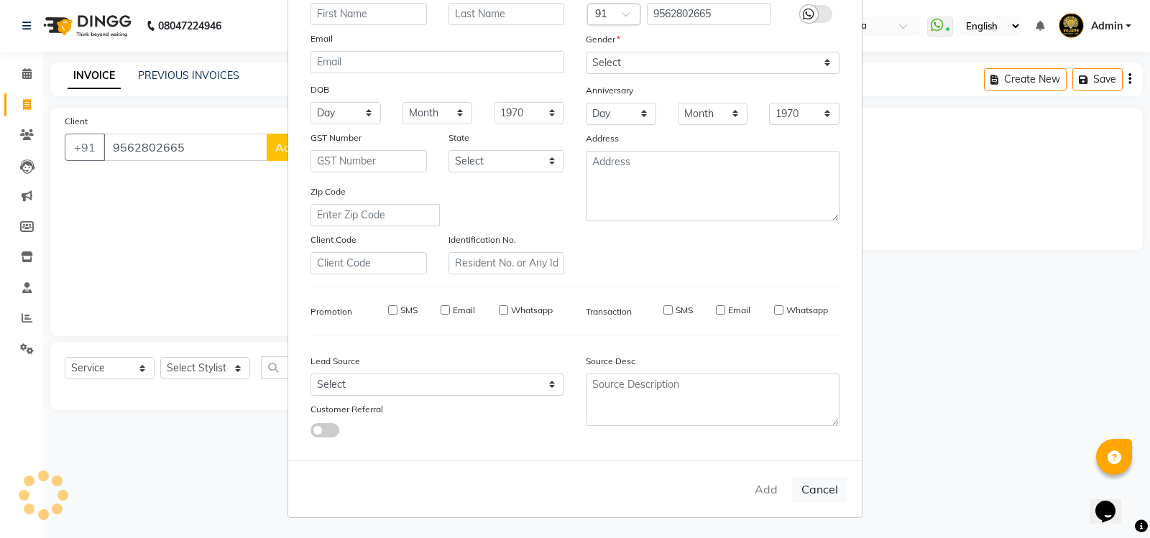
checkbox input "false"
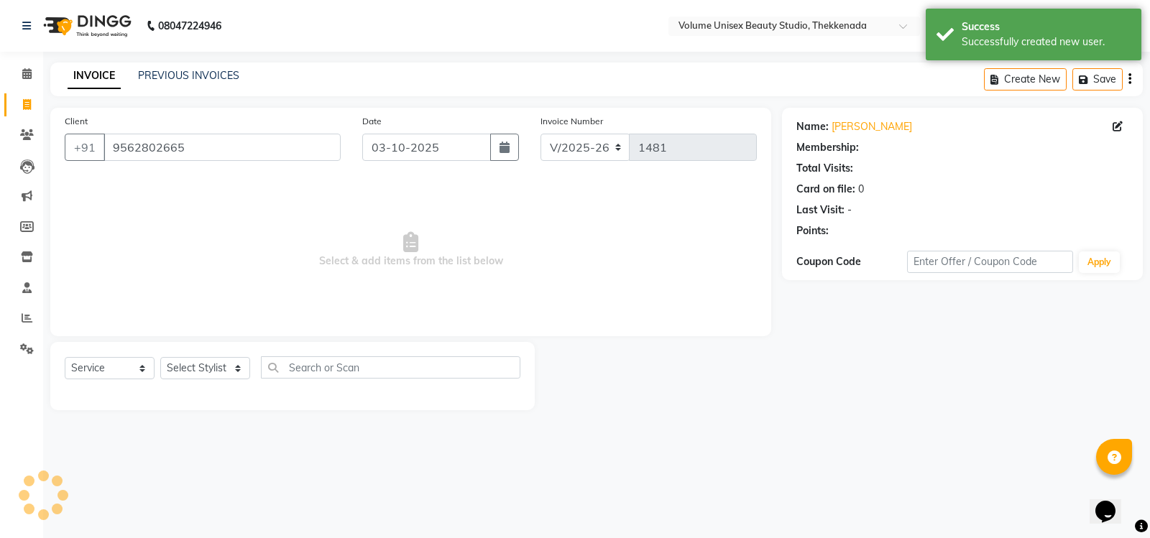
select select "1: Object"
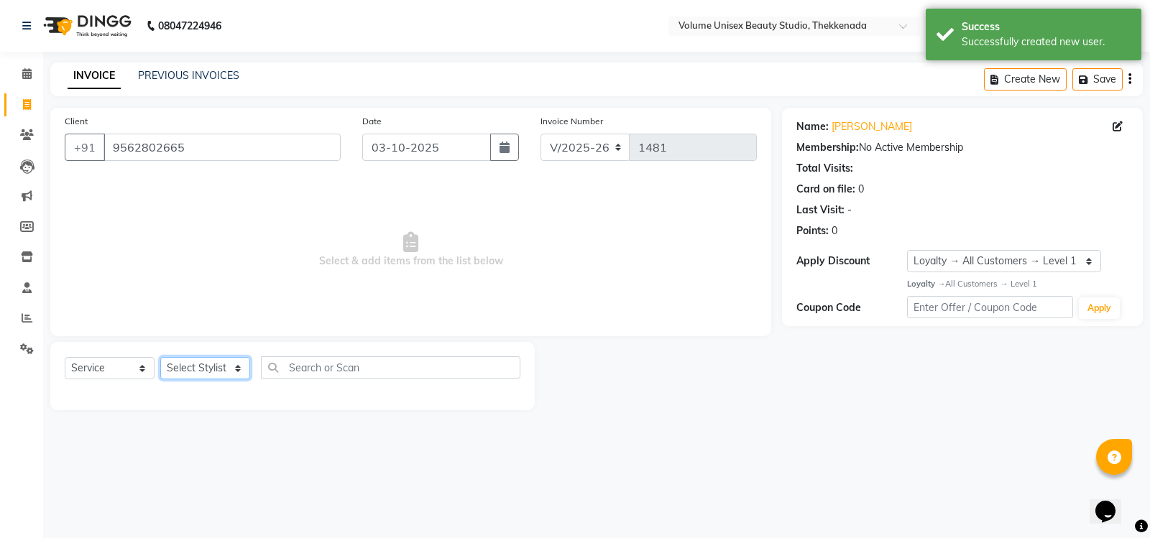
click at [238, 370] on select "Select Stylist [PERSON_NAME] [PERSON_NAME] [PERSON_NAME] [PERSON_NAME] [PERSON_…" at bounding box center [205, 368] width 90 height 22
select select "91920"
click at [160, 357] on select "Select Stylist [PERSON_NAME] [PERSON_NAME] [PERSON_NAME] [PERSON_NAME] [PERSON_…" at bounding box center [205, 368] width 90 height 22
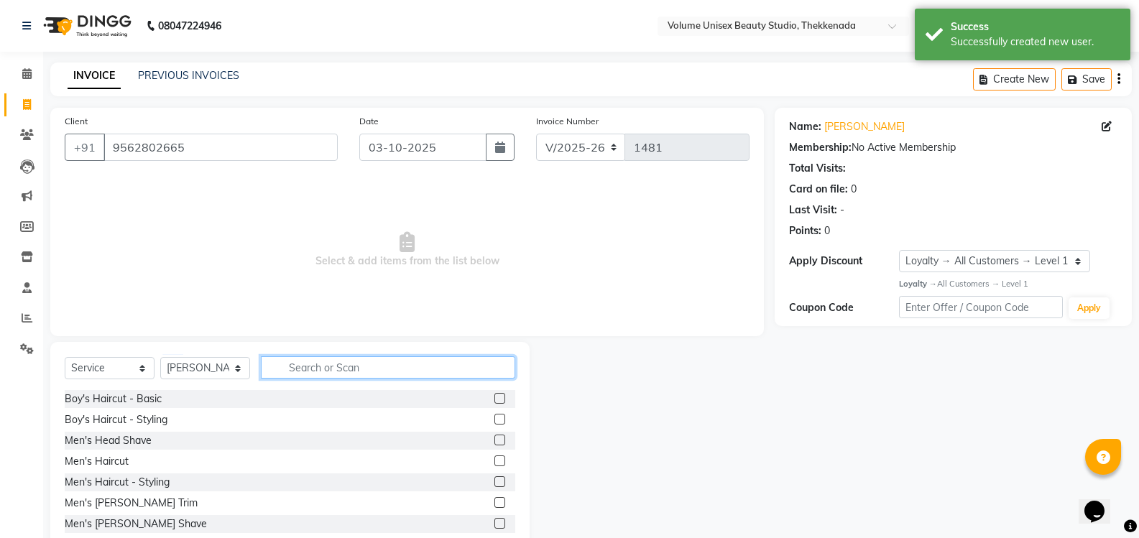
click at [347, 364] on input "text" at bounding box center [388, 367] width 254 height 22
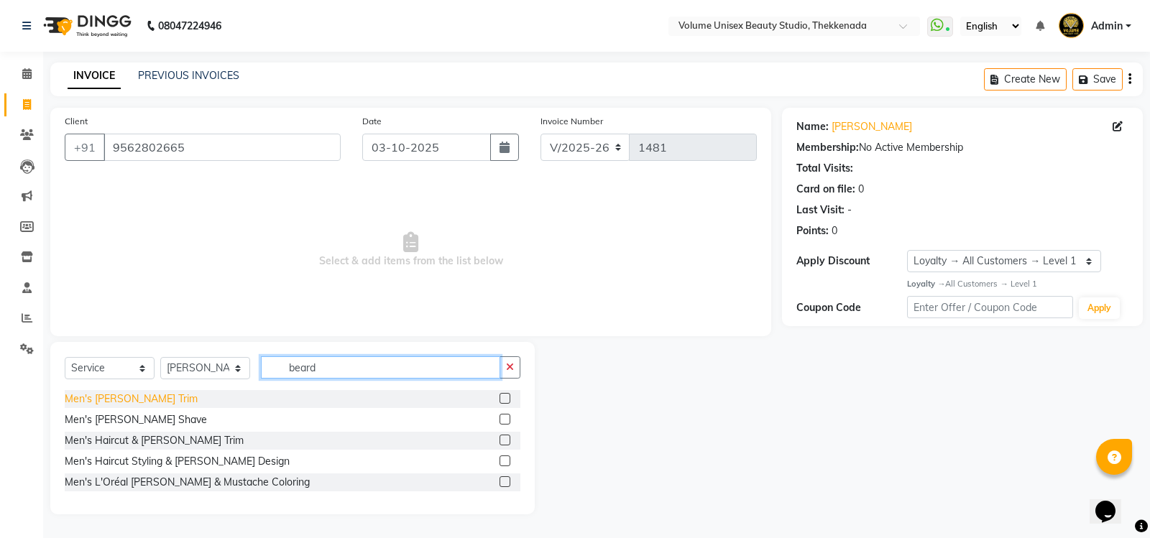
type input "beard"
click at [99, 399] on div "Men's [PERSON_NAME] Trim" at bounding box center [131, 399] width 133 height 15
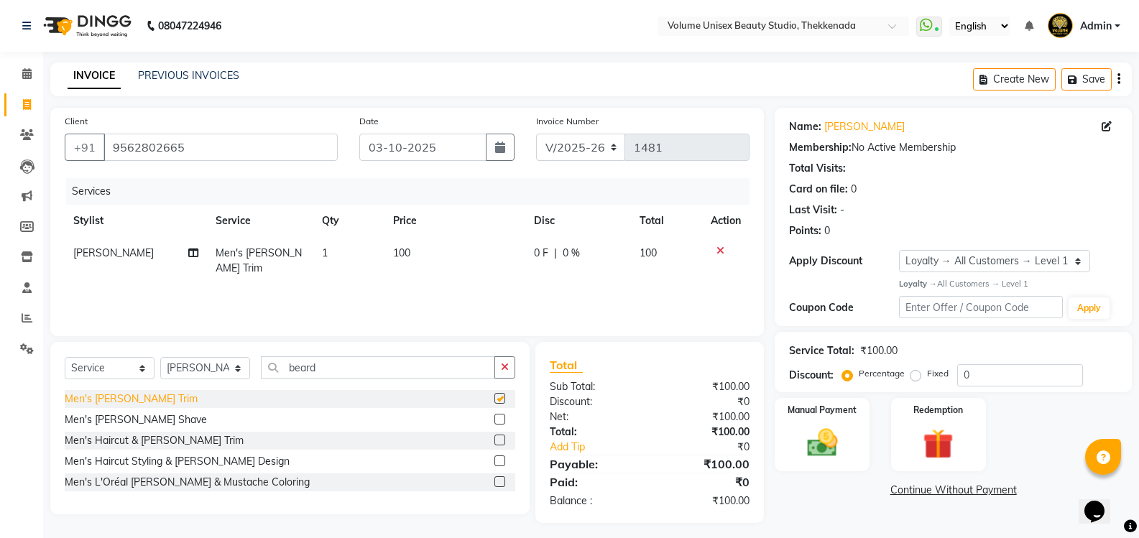
checkbox input "false"
click at [820, 440] on img at bounding box center [821, 443] width 51 height 37
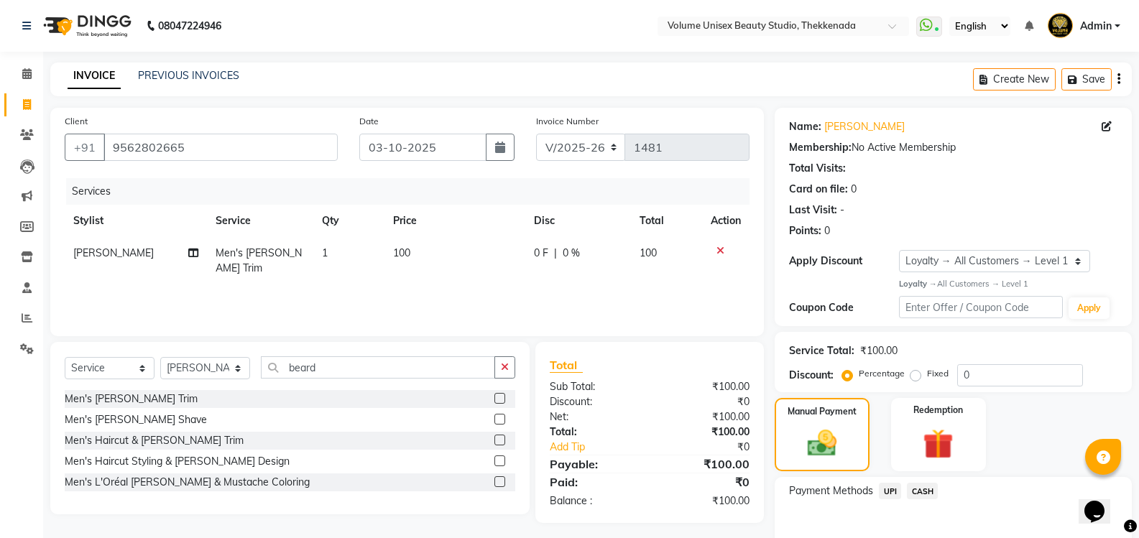
click at [891, 489] on span "UPI" at bounding box center [890, 491] width 22 height 17
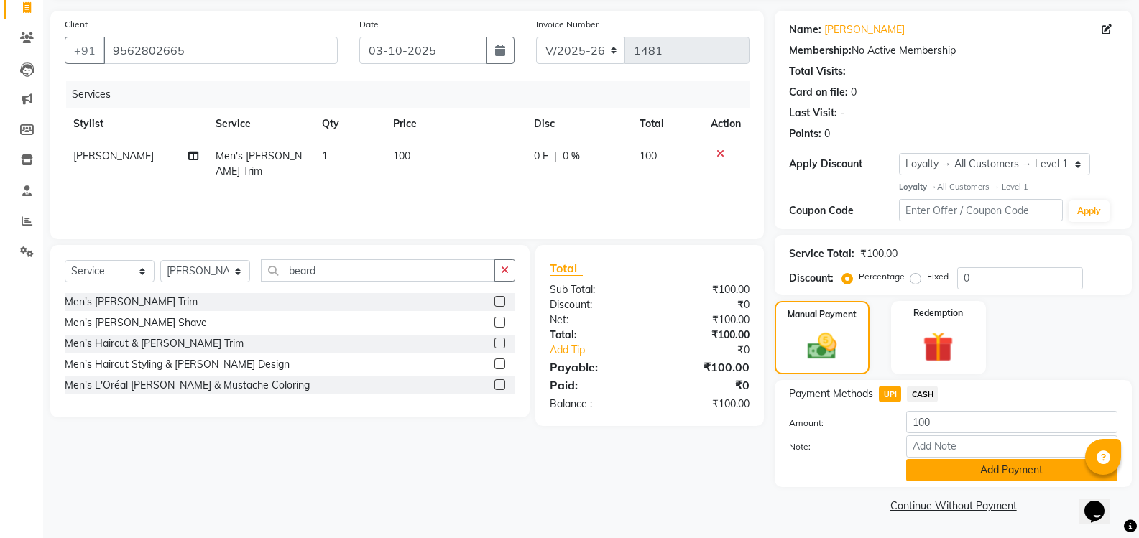
click at [940, 468] on button "Add Payment" at bounding box center [1011, 470] width 211 height 22
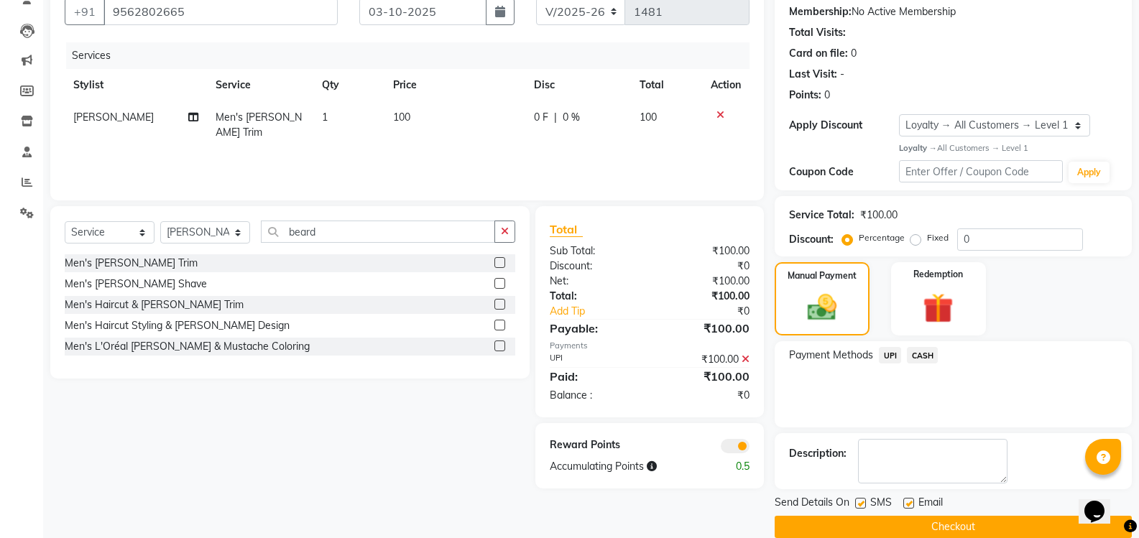
scroll to position [157, 0]
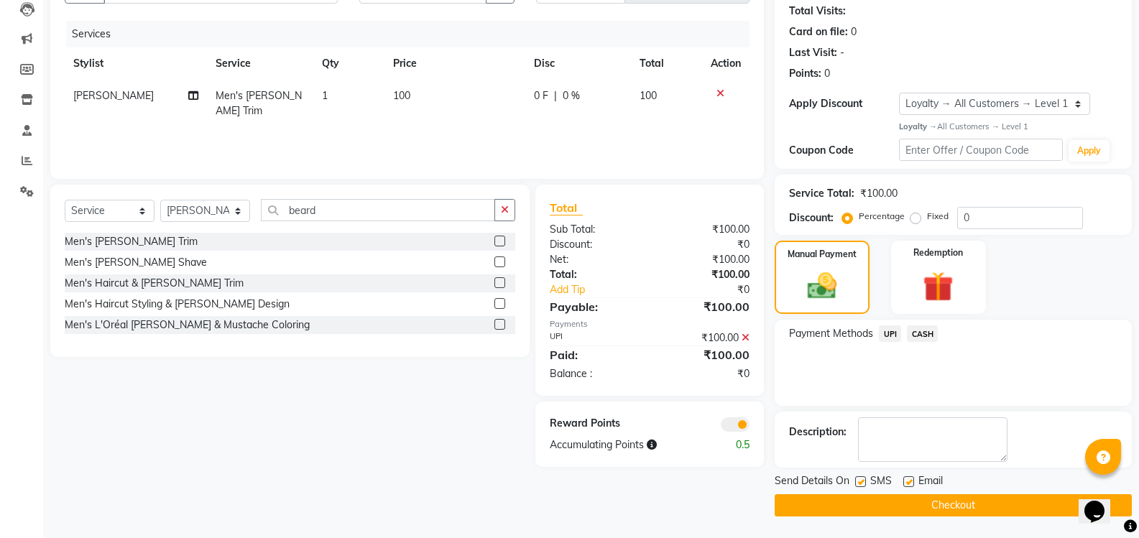
click at [906, 504] on button "Checkout" at bounding box center [953, 505] width 357 height 22
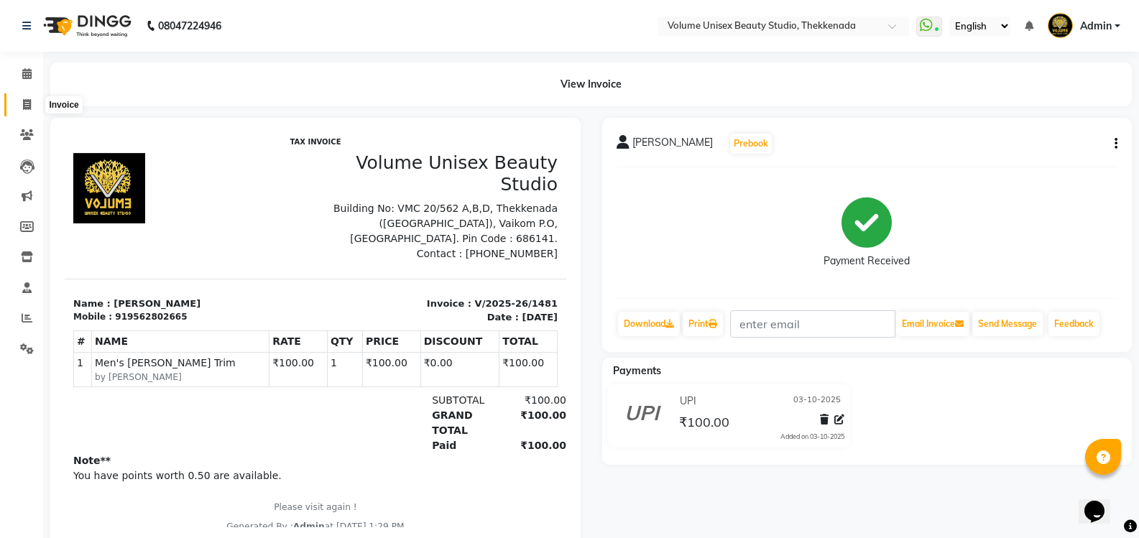
click at [30, 103] on icon at bounding box center [27, 104] width 8 height 11
select select "service"
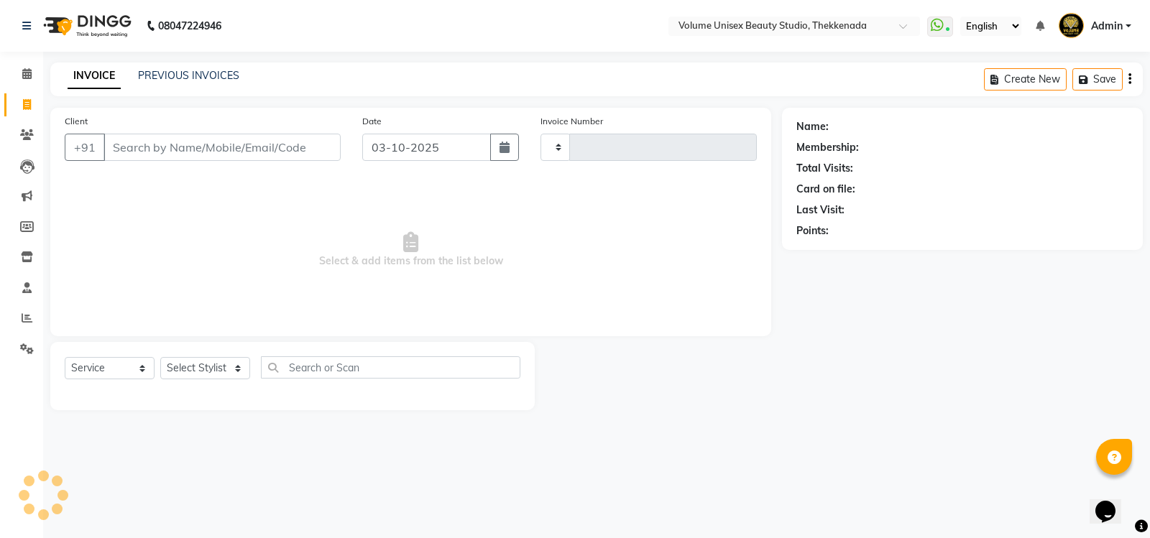
type input "1482"
select select "7432"
click at [179, 151] on input "Client" at bounding box center [221, 147] width 237 height 27
type input "a"
click at [164, 77] on link "PREVIOUS INVOICES" at bounding box center [188, 75] width 101 height 13
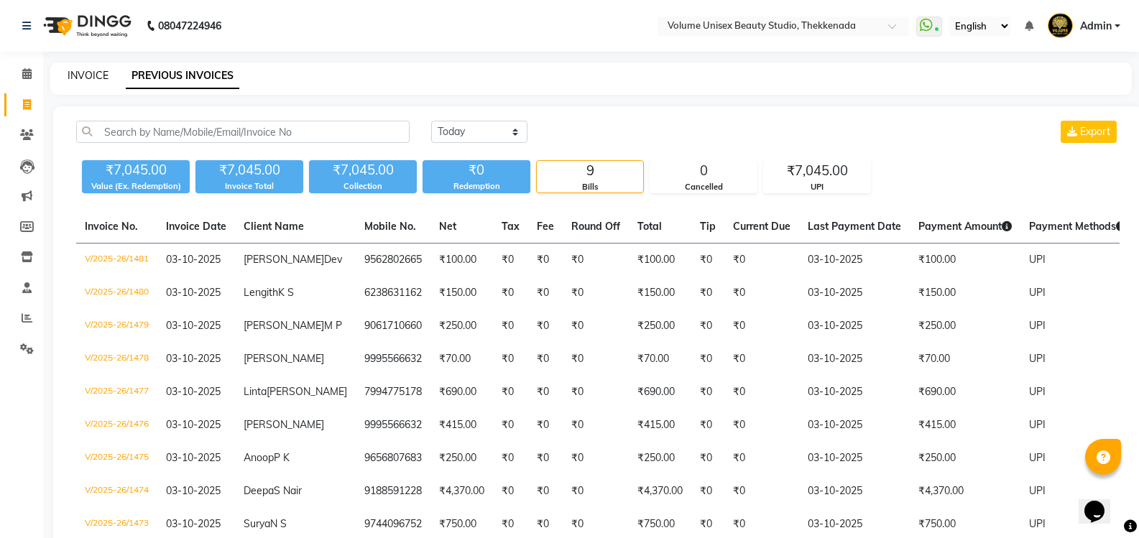
click at [93, 71] on link "INVOICE" at bounding box center [88, 75] width 41 height 13
select select "service"
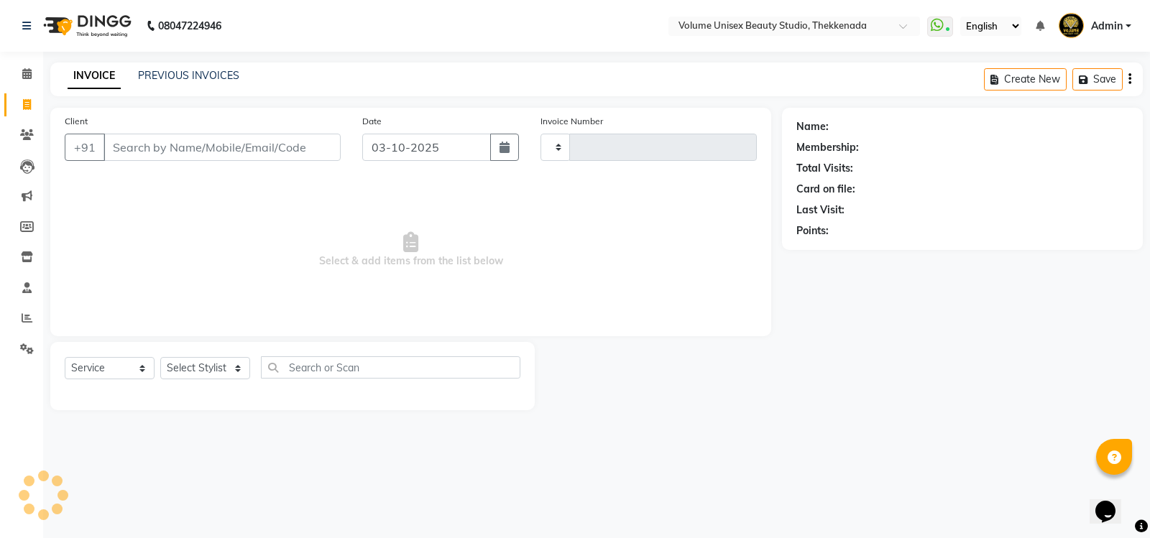
type input "1482"
select select "7432"
click at [263, 142] on input "Client" at bounding box center [221, 147] width 237 height 27
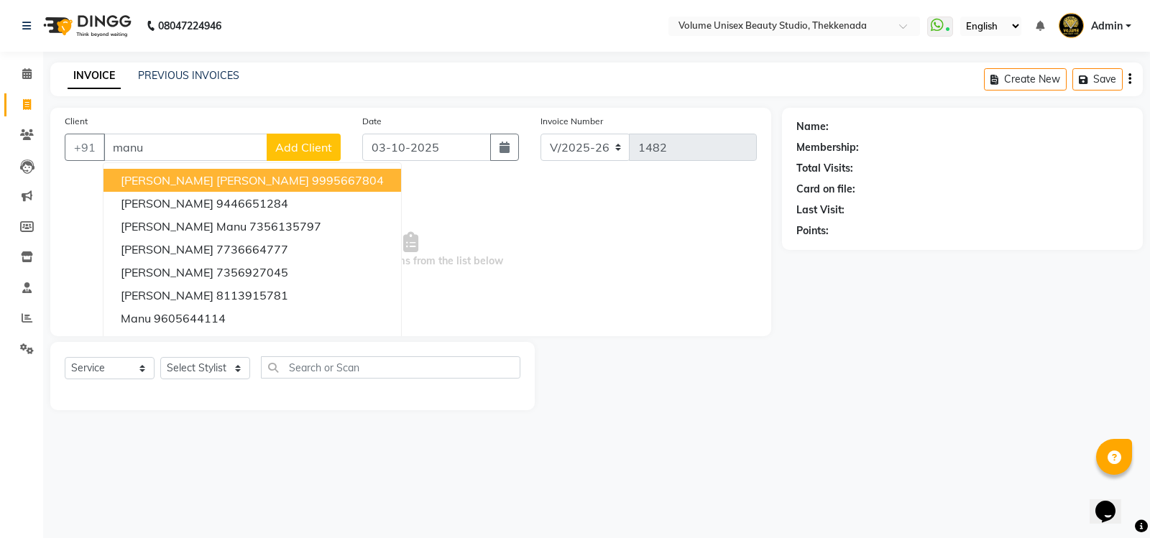
click at [188, 147] on input "manu" at bounding box center [185, 147] width 164 height 27
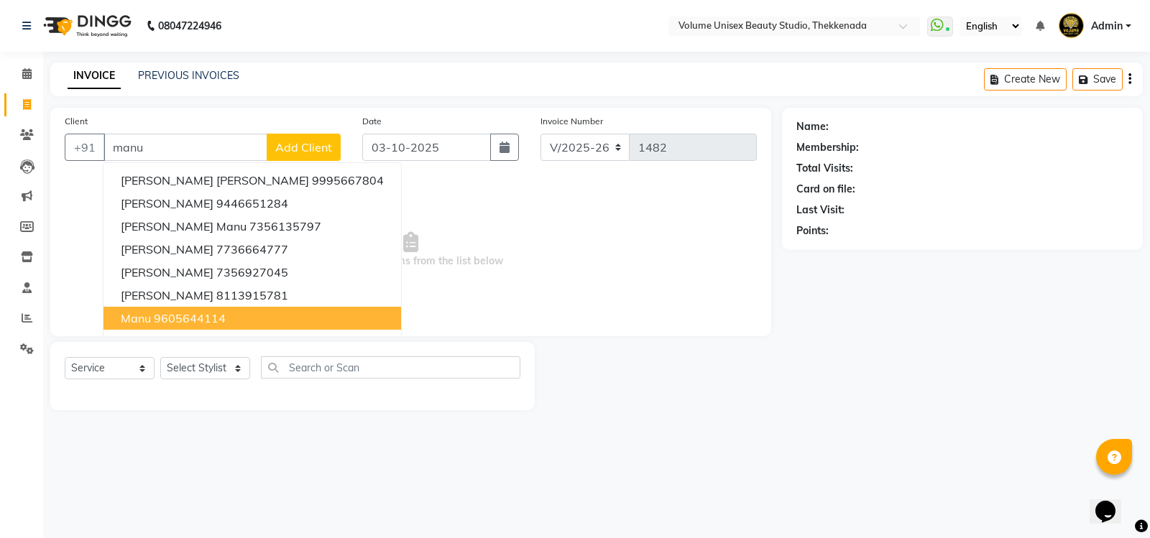
click at [204, 322] on ngb-highlight "9605644114" at bounding box center [190, 318] width 72 height 14
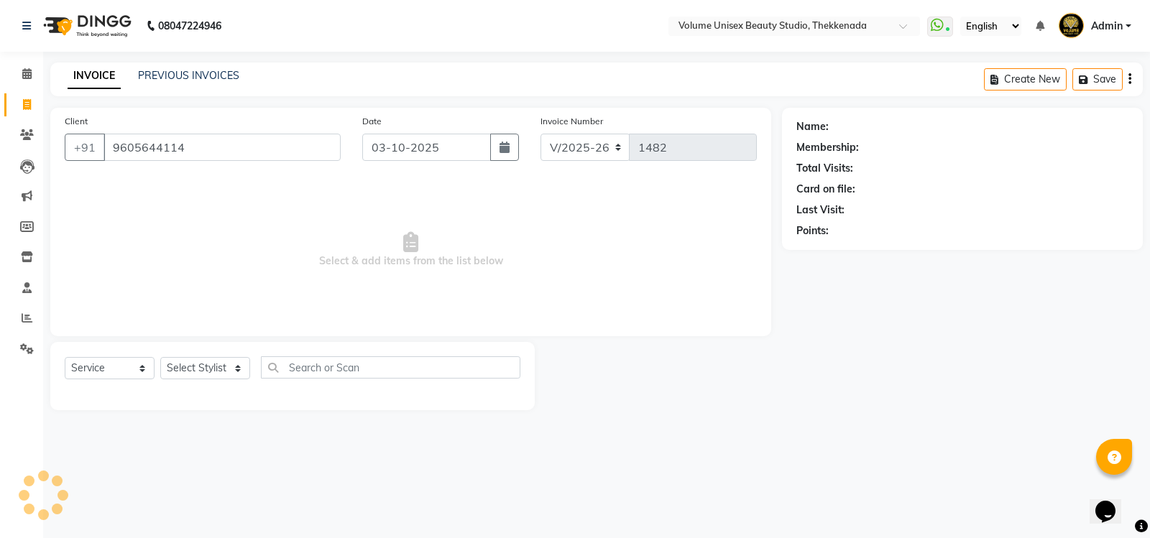
type input "9605644114"
select select "1: Object"
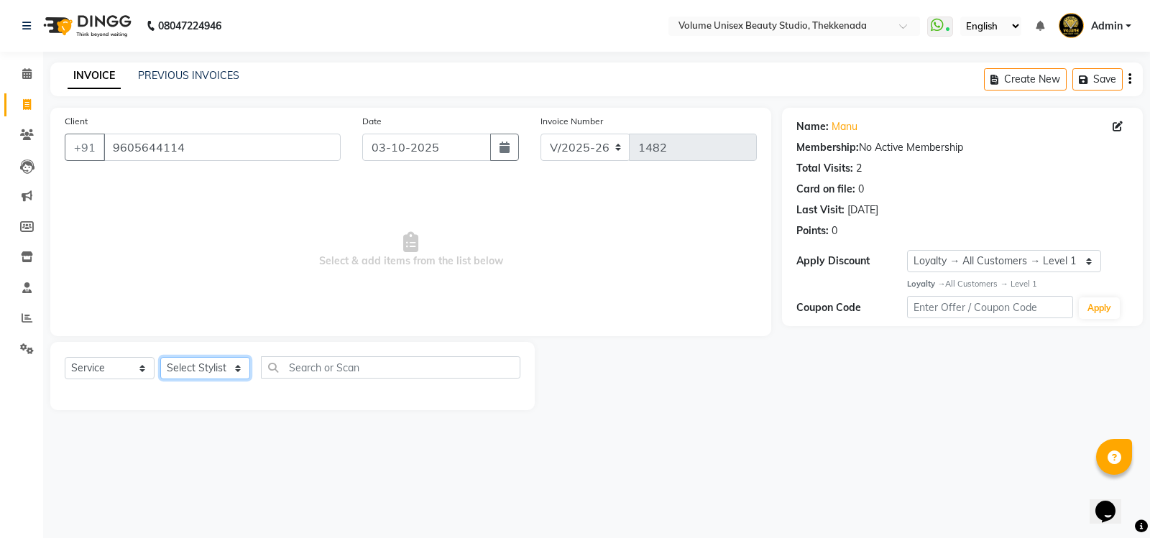
click at [241, 366] on select "Select Stylist [PERSON_NAME] [PERSON_NAME] [PERSON_NAME] [PERSON_NAME] [PERSON_…" at bounding box center [205, 368] width 90 height 22
select select "89555"
click at [160, 357] on select "Select Stylist [PERSON_NAME] [PERSON_NAME] [PERSON_NAME] [PERSON_NAME] [PERSON_…" at bounding box center [205, 368] width 90 height 22
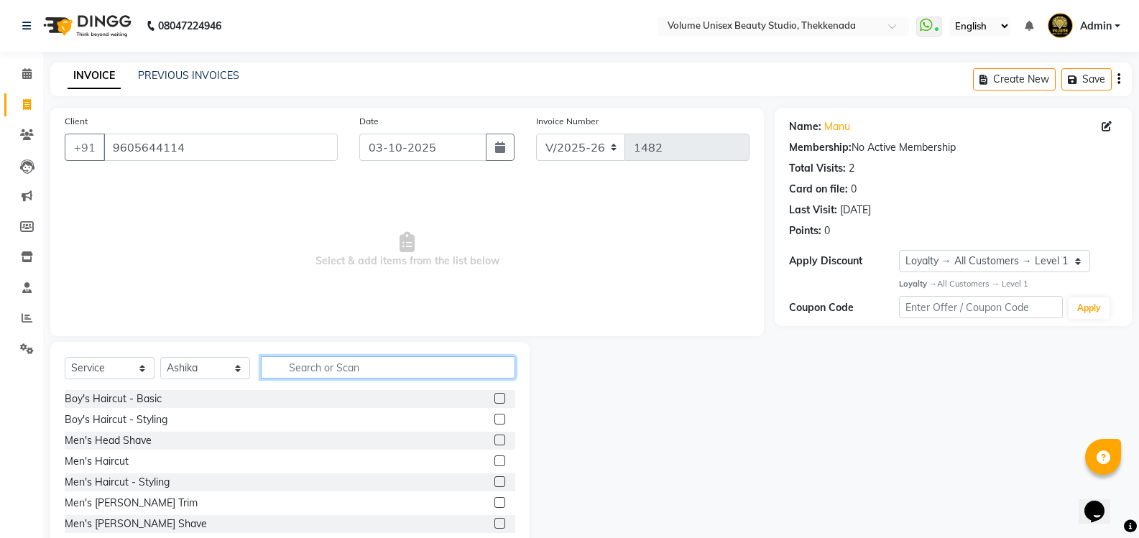
click at [338, 360] on input "text" at bounding box center [388, 367] width 254 height 22
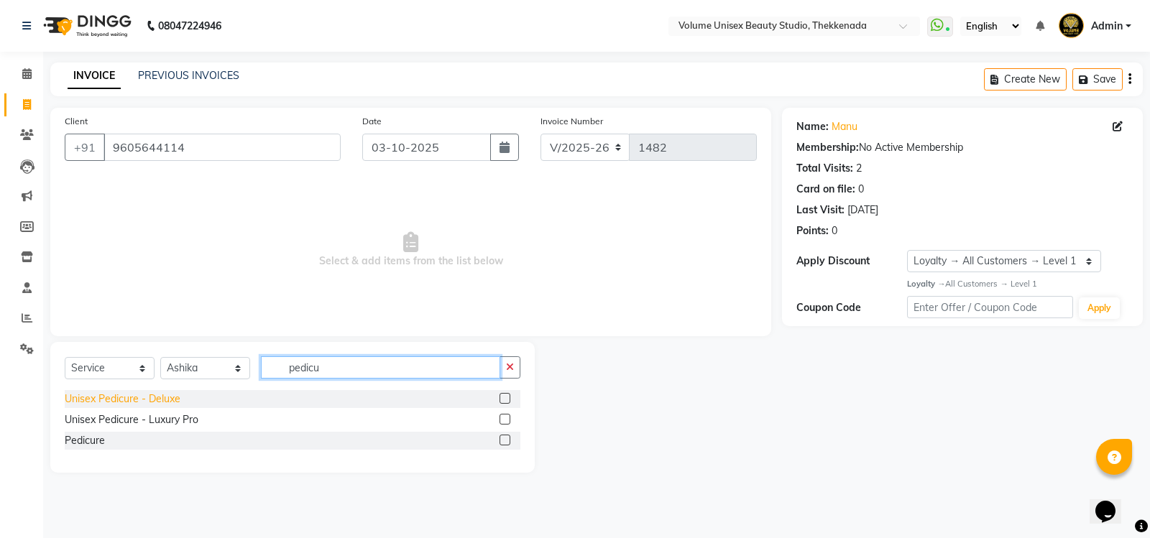
type input "pedicu"
click at [162, 399] on div "Unisex Pedicure - Deluxe" at bounding box center [123, 399] width 116 height 15
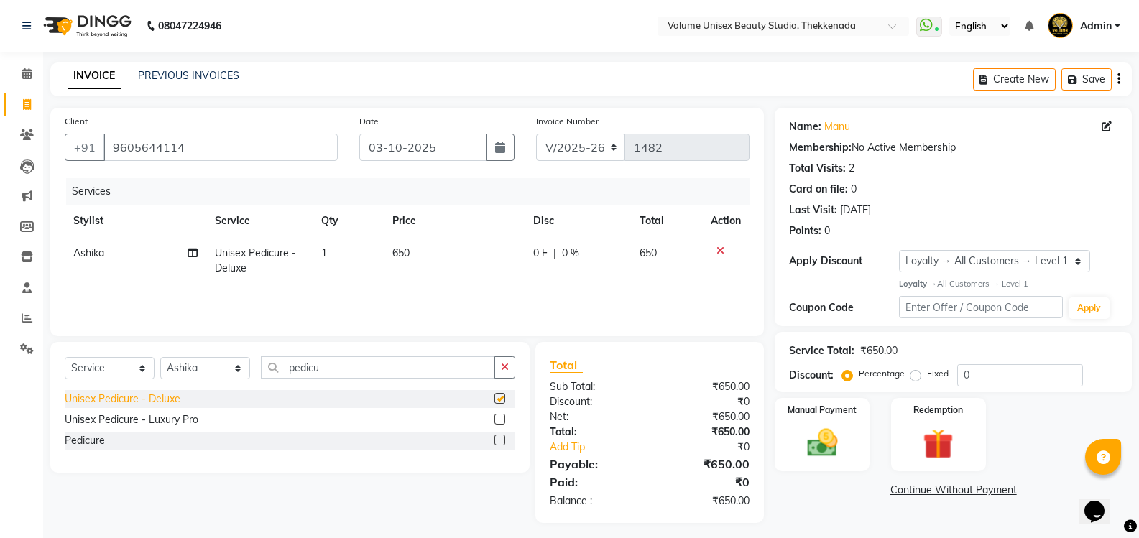
checkbox input "false"
click at [820, 441] on img at bounding box center [821, 443] width 51 height 37
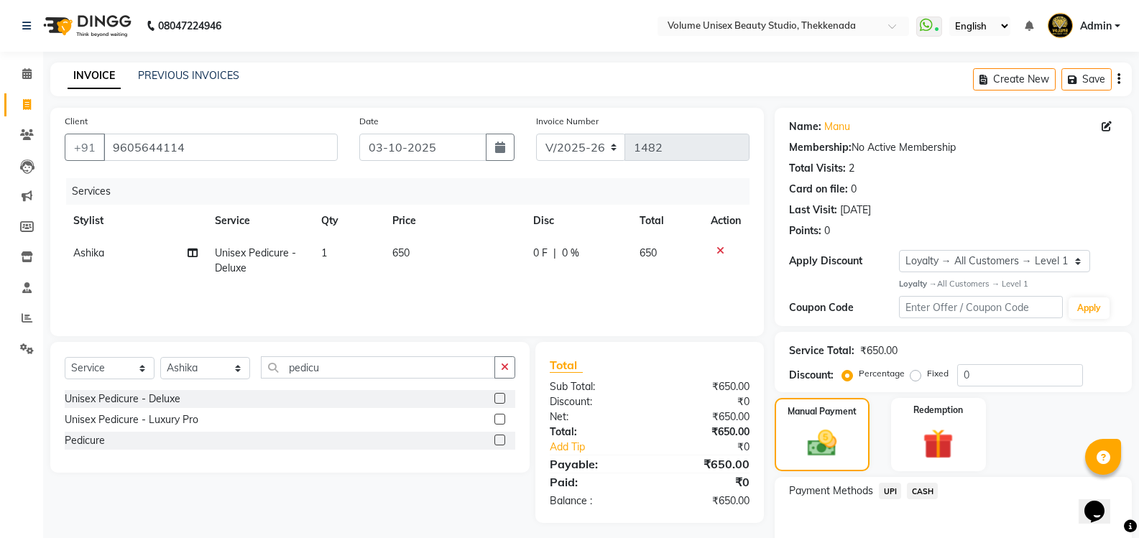
click at [892, 490] on span "UPI" at bounding box center [890, 491] width 22 height 17
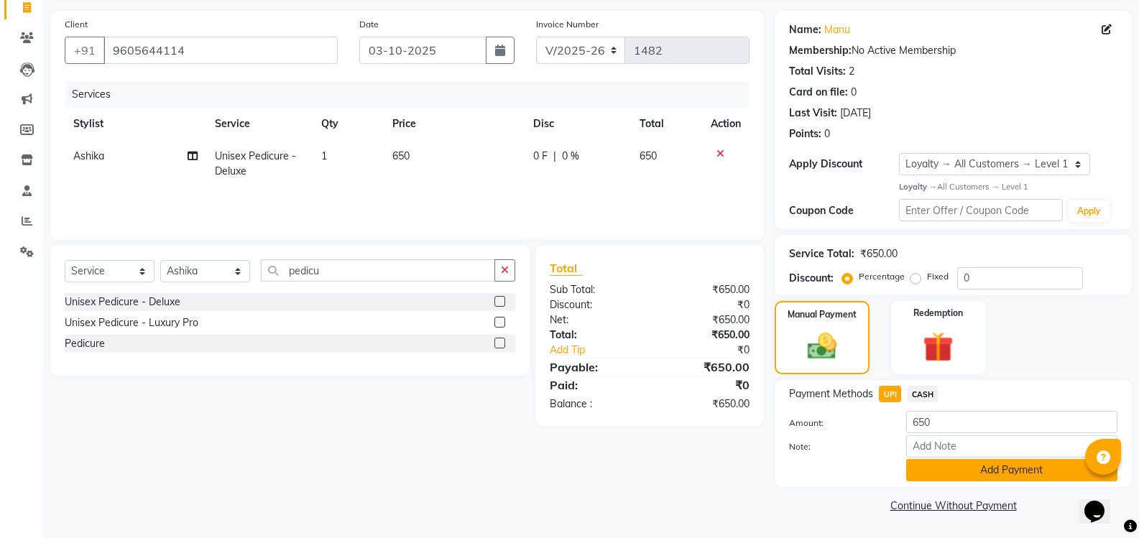
click at [960, 473] on button "Add Payment" at bounding box center [1011, 470] width 211 height 22
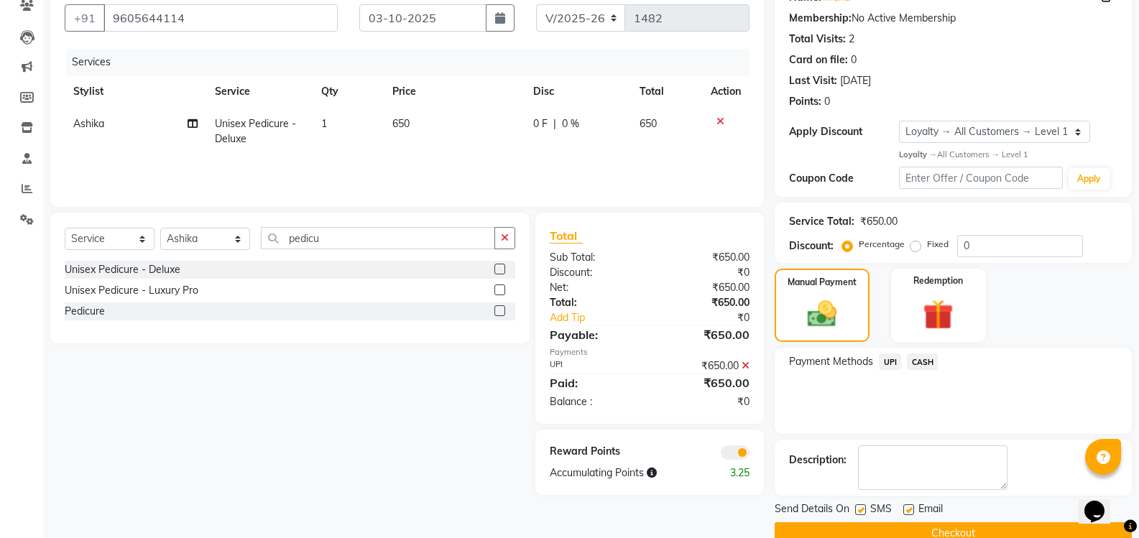
scroll to position [157, 0]
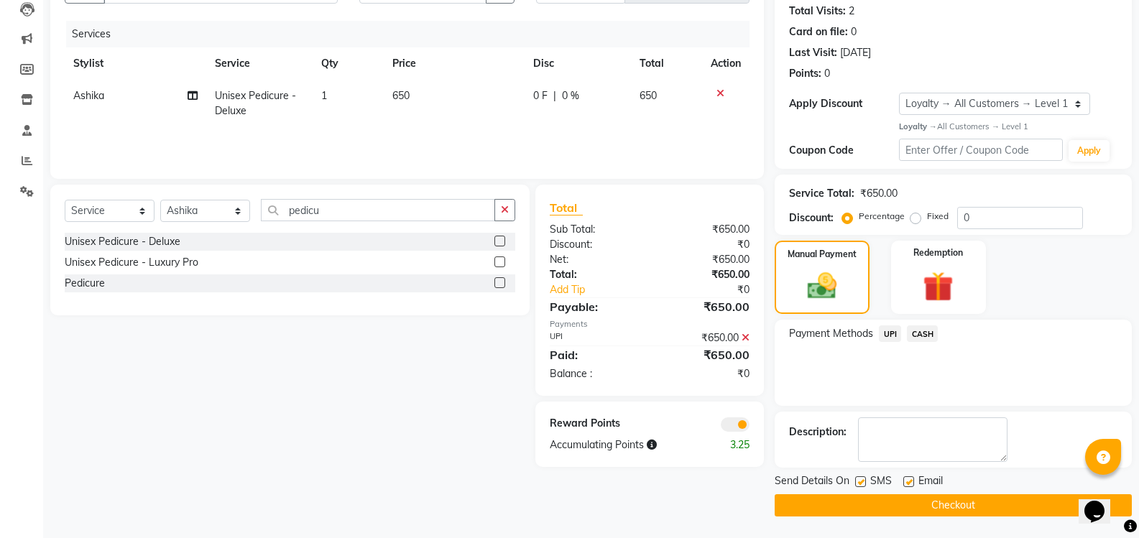
click at [946, 505] on button "Checkout" at bounding box center [953, 505] width 357 height 22
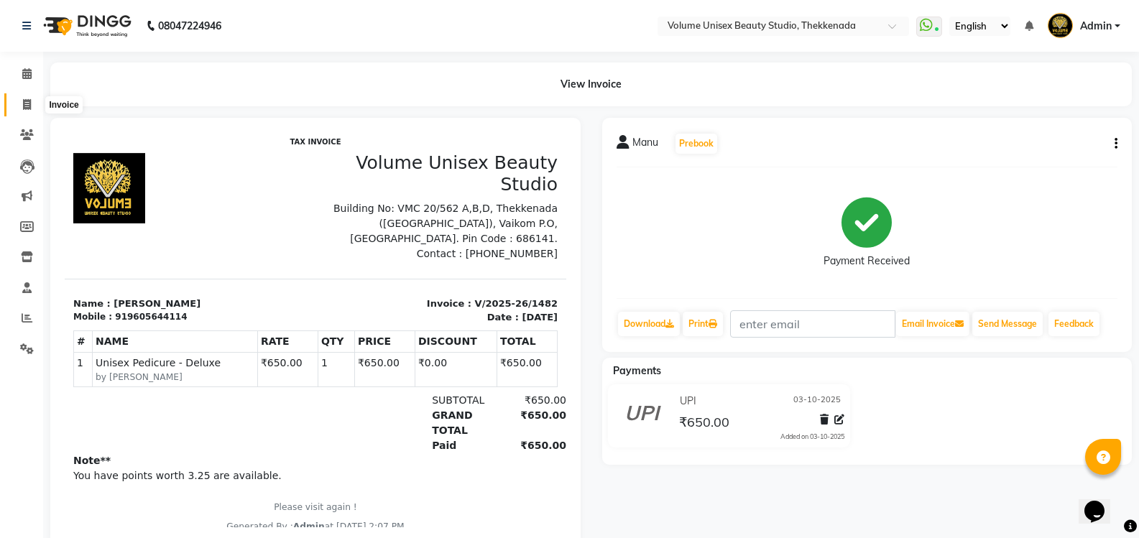
click at [32, 101] on span at bounding box center [26, 105] width 25 height 17
select select "service"
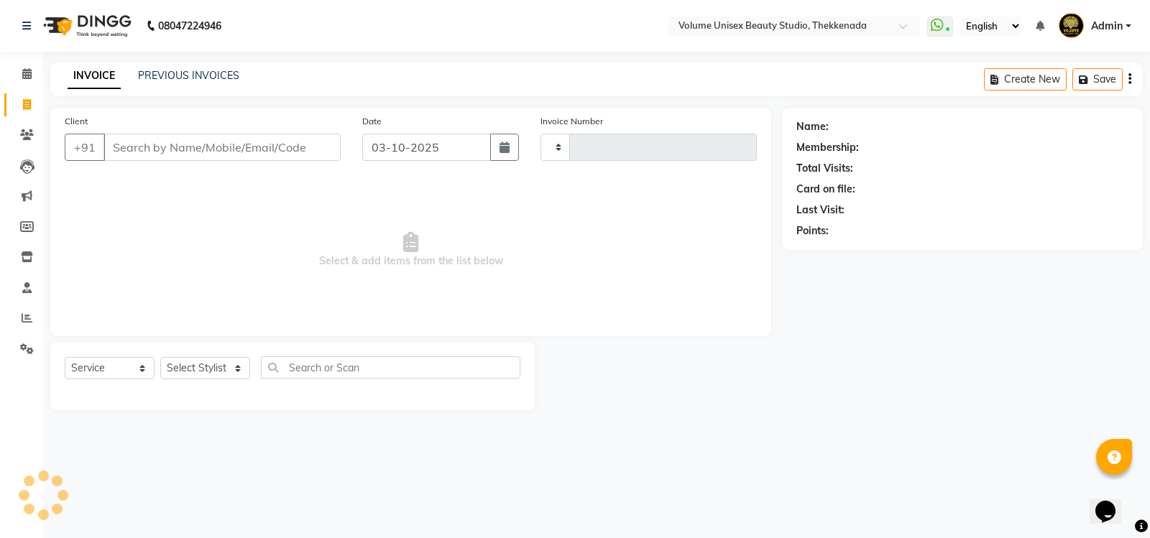
type input "1483"
select select "7432"
click at [190, 70] on link "PREVIOUS INVOICES" at bounding box center [188, 75] width 101 height 13
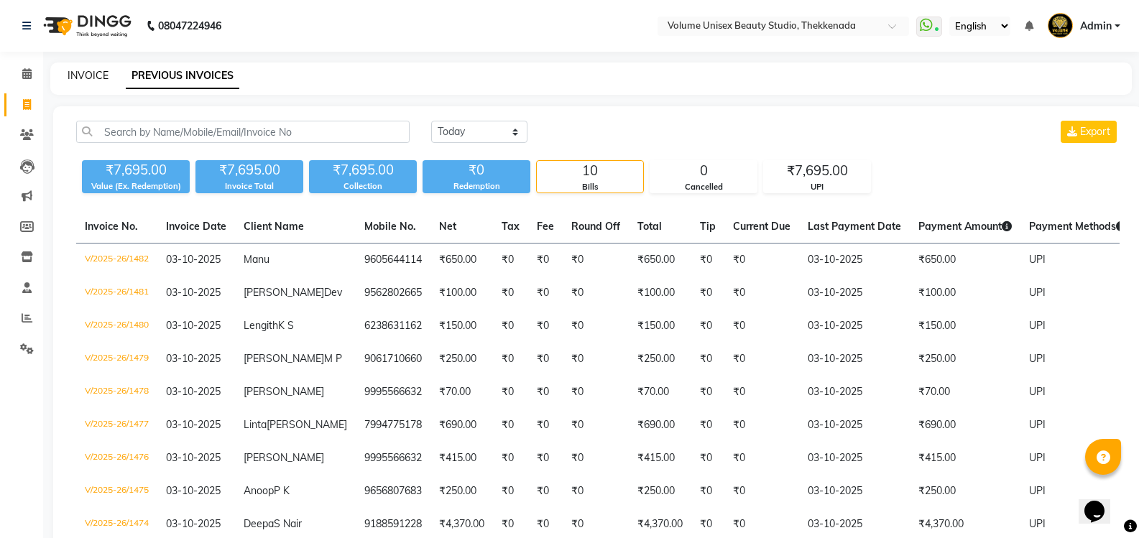
click at [91, 75] on link "INVOICE" at bounding box center [88, 75] width 41 height 13
select select "service"
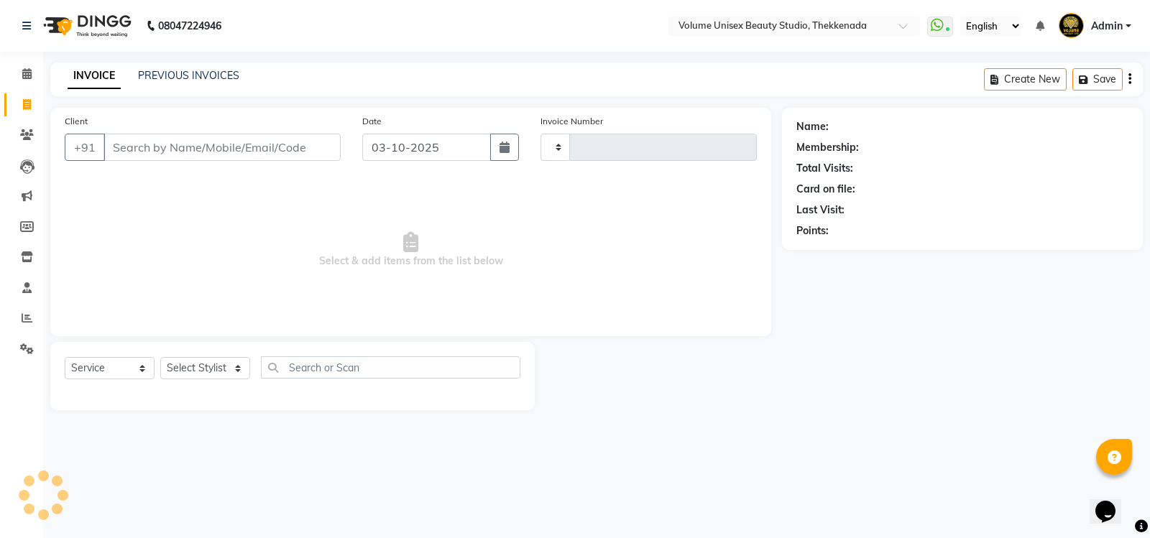
type input "1483"
select select "7432"
click at [190, 71] on link "PREVIOUS INVOICES" at bounding box center [188, 75] width 101 height 13
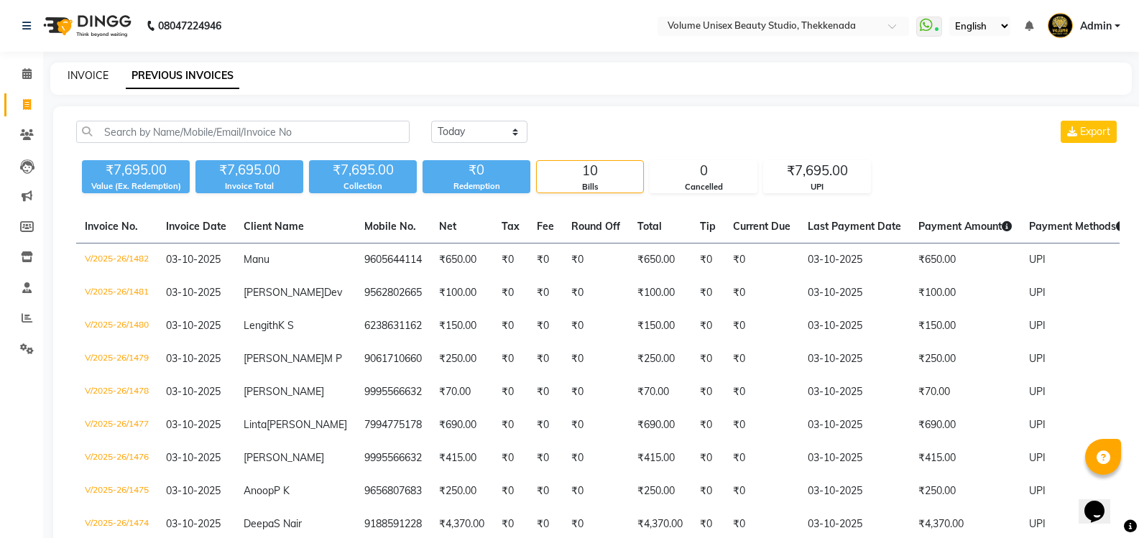
click at [88, 72] on link "INVOICE" at bounding box center [88, 75] width 41 height 13
select select "service"
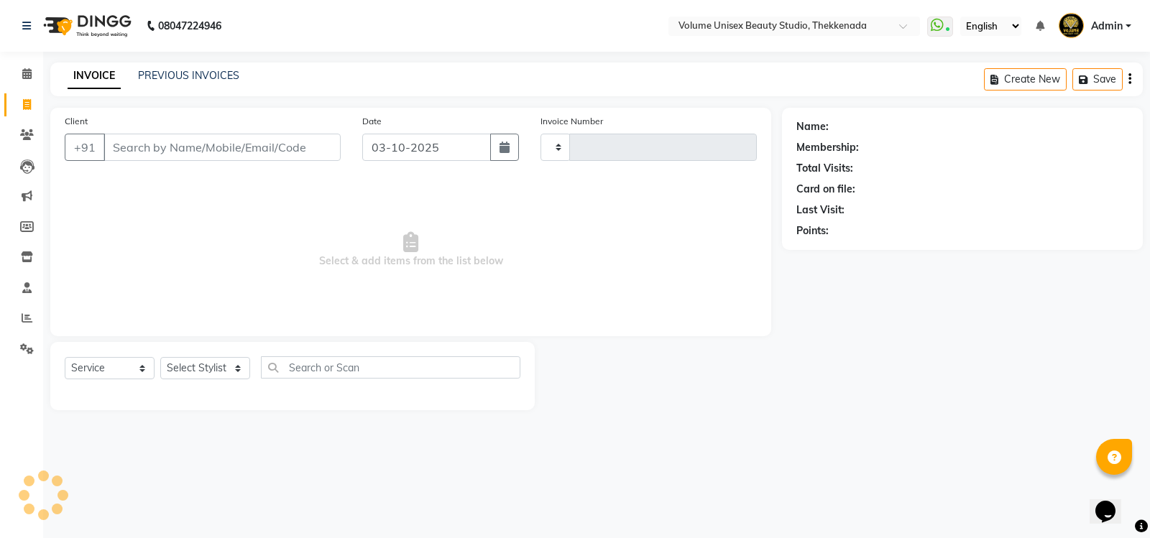
type input "1483"
select select "7432"
click at [176, 145] on input "Client" at bounding box center [221, 147] width 237 height 27
type input "6282659202"
click at [292, 146] on span "Add Client" at bounding box center [303, 147] width 57 height 14
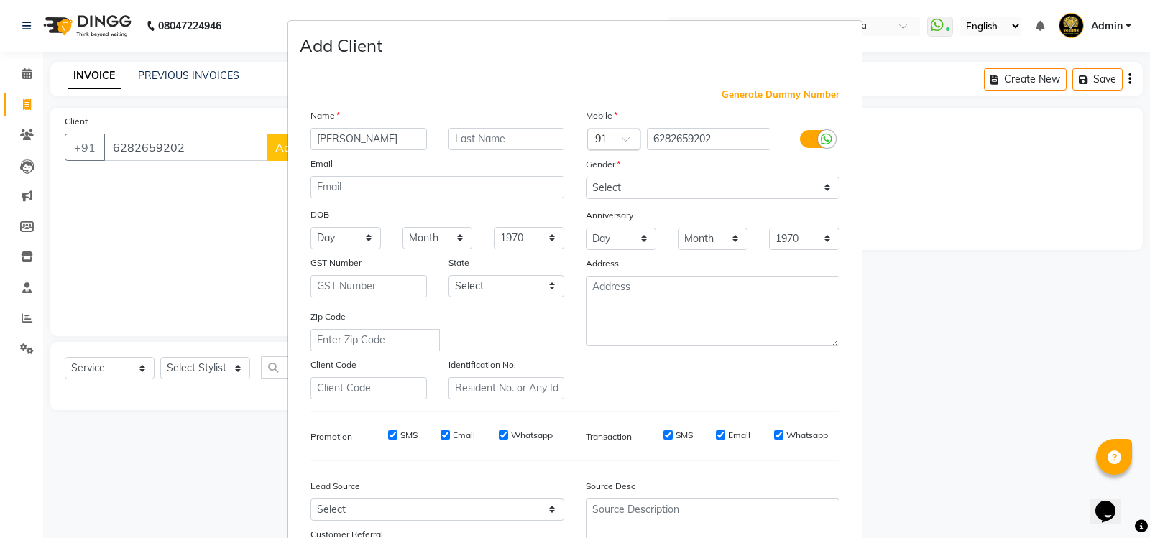
type input "Aiswarya"
type input "Joseph"
click at [820, 190] on select "Select Male Female Other Prefer Not To Say" at bounding box center [713, 188] width 254 height 22
select select "female"
click at [586, 177] on select "Select Male Female Other Prefer Not To Say" at bounding box center [713, 188] width 254 height 22
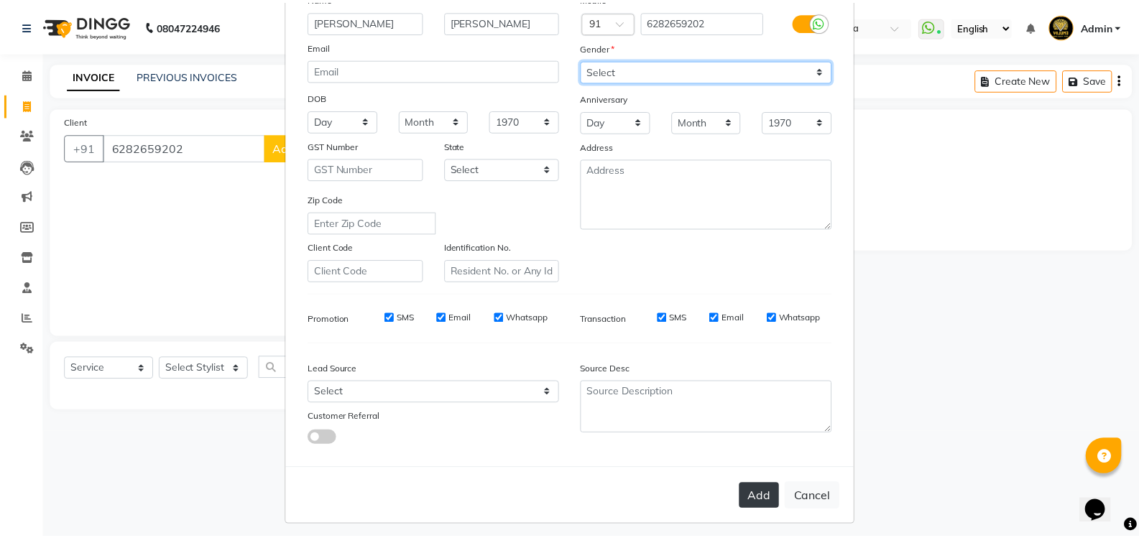
scroll to position [125, 0]
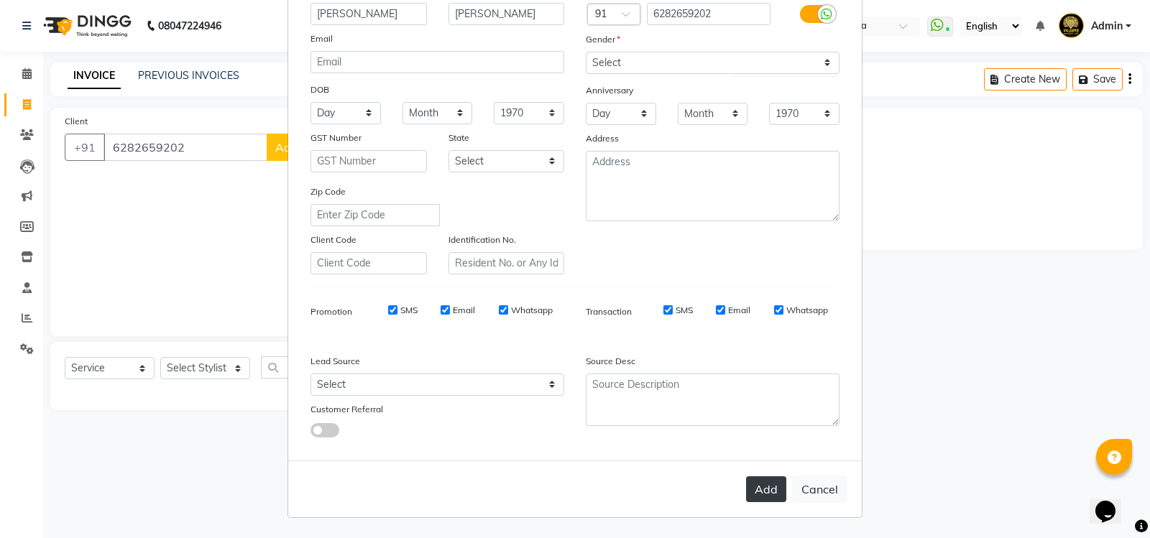
click at [757, 491] on button "Add" at bounding box center [766, 489] width 40 height 26
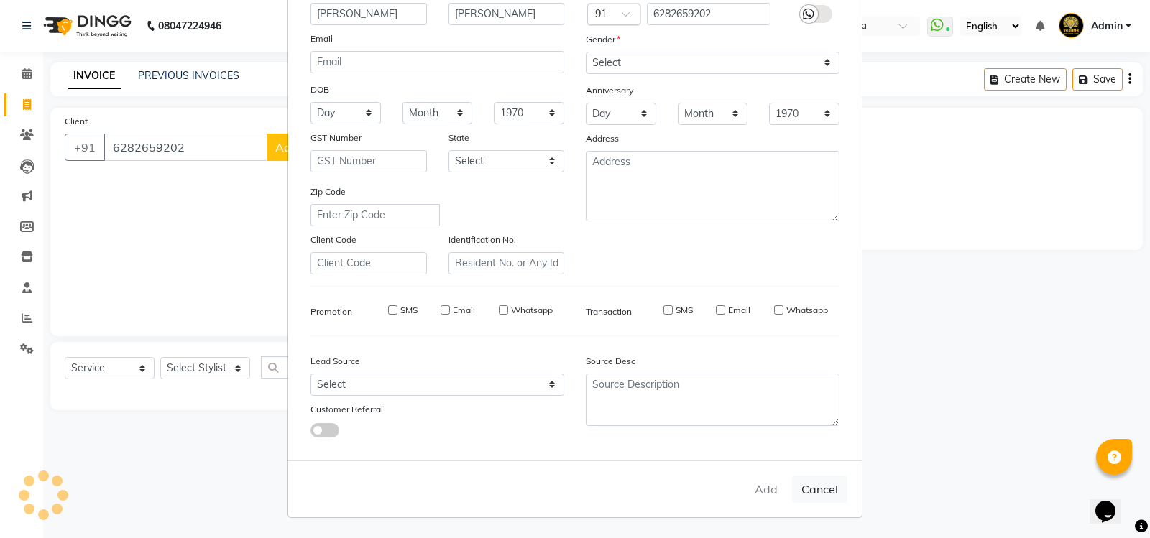
select select
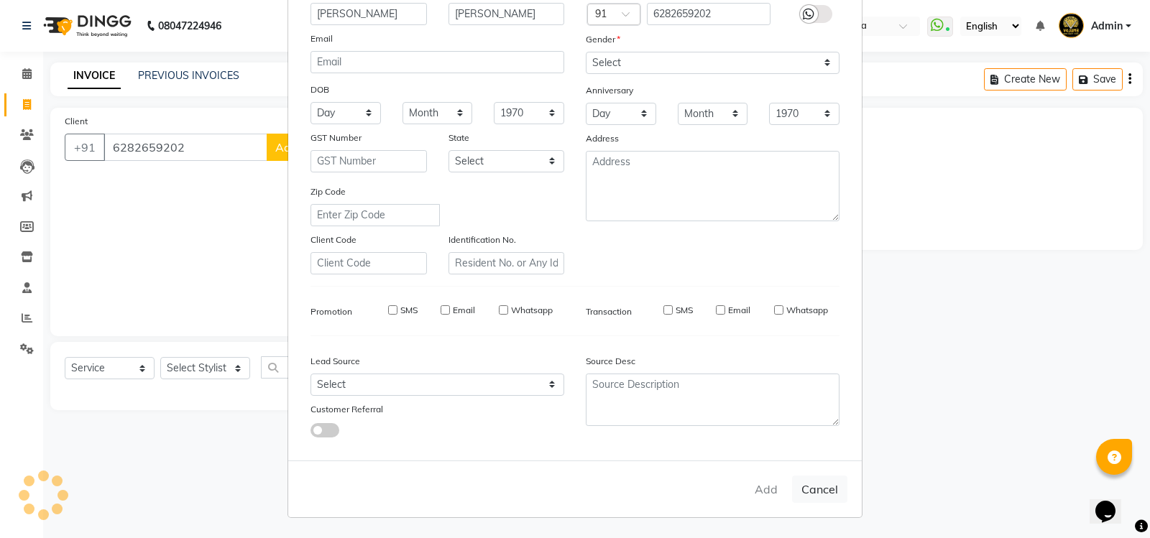
select select
checkbox input "false"
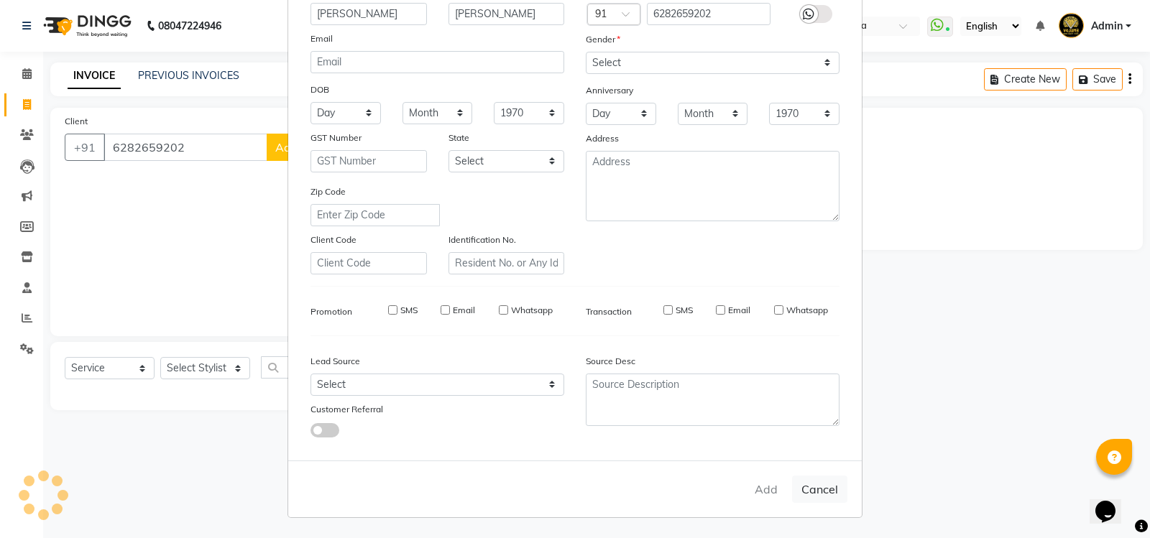
checkbox input "false"
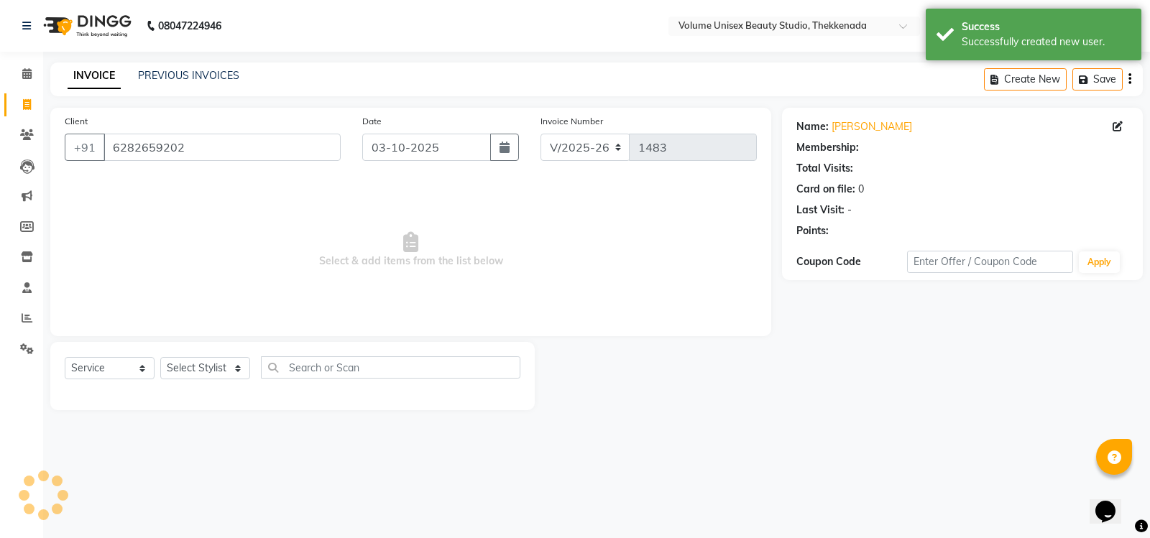
select select "1: Object"
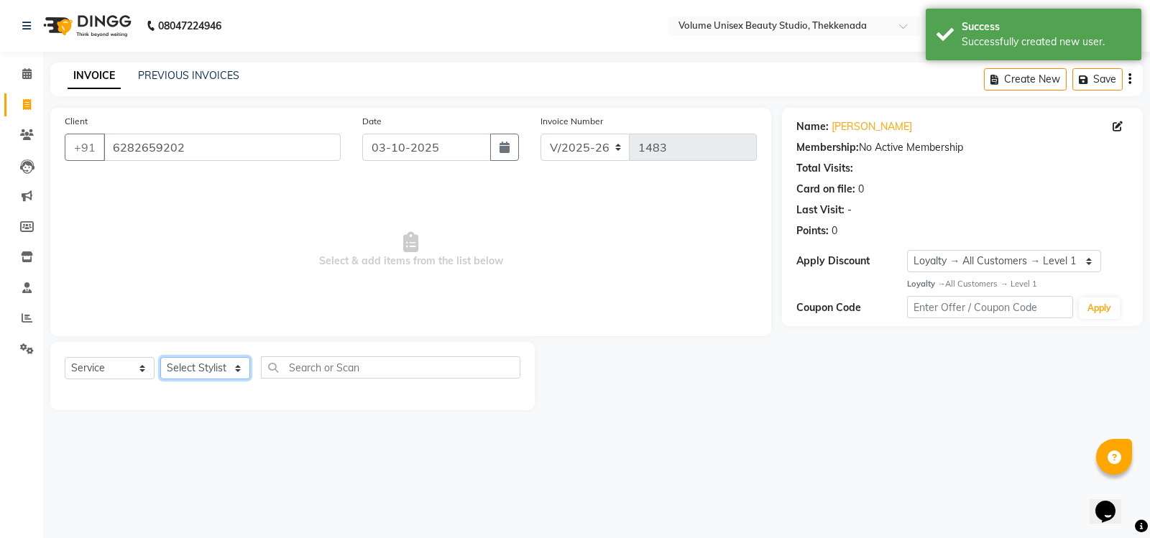
click at [240, 371] on select "Select Stylist [PERSON_NAME] [PERSON_NAME] [PERSON_NAME] [PERSON_NAME] [PERSON_…" at bounding box center [205, 368] width 90 height 22
select select "89555"
click at [160, 357] on select "Select Stylist [PERSON_NAME] [PERSON_NAME] [PERSON_NAME] [PERSON_NAME] [PERSON_…" at bounding box center [205, 368] width 90 height 22
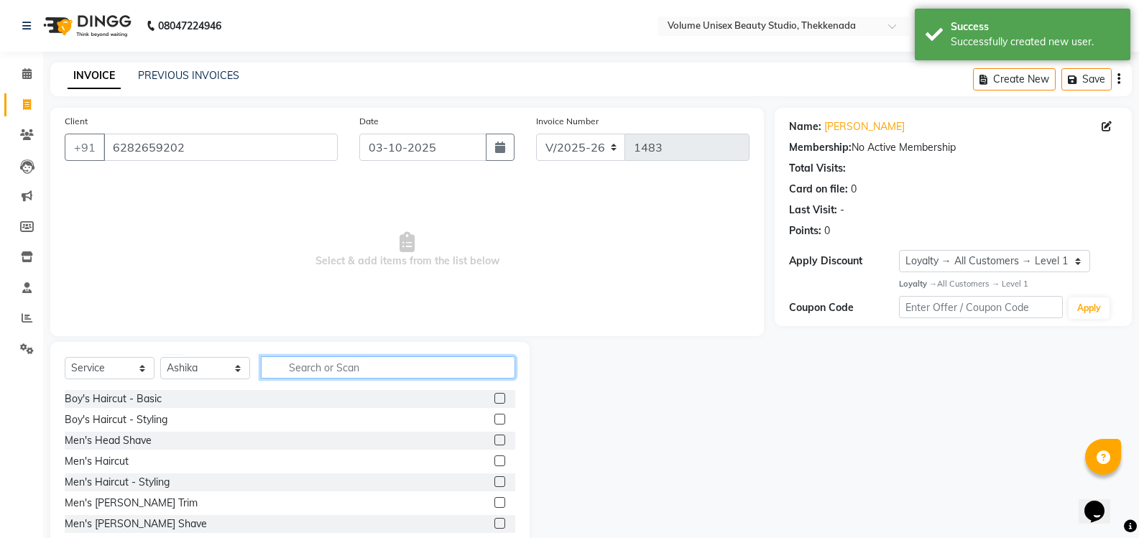
click at [364, 363] on input "text" at bounding box center [388, 367] width 254 height 22
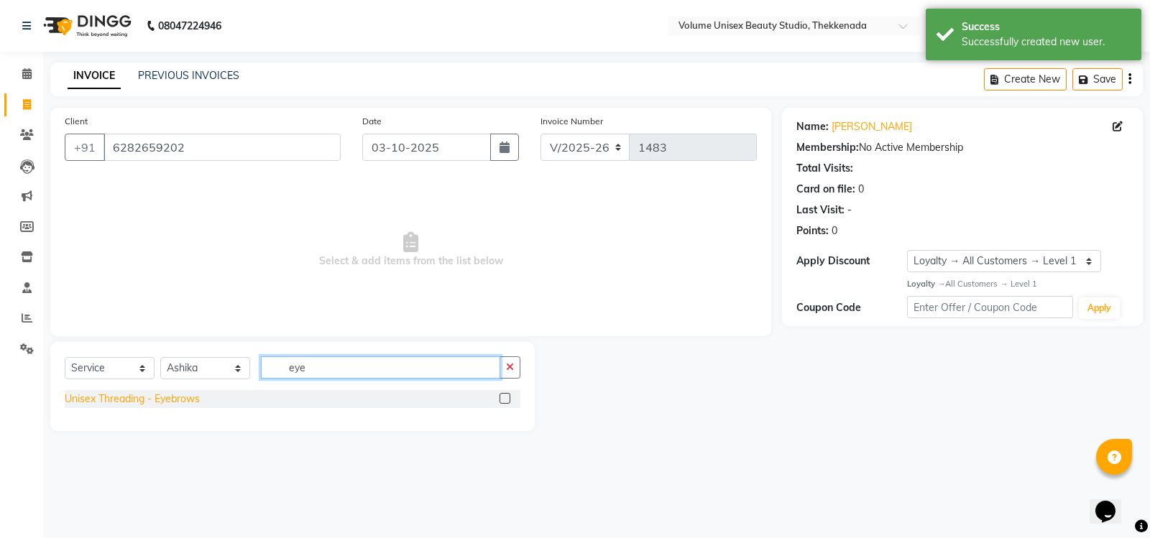
type input "eye"
click at [159, 403] on div "Unisex Threading - Eyebrows" at bounding box center [132, 399] width 135 height 15
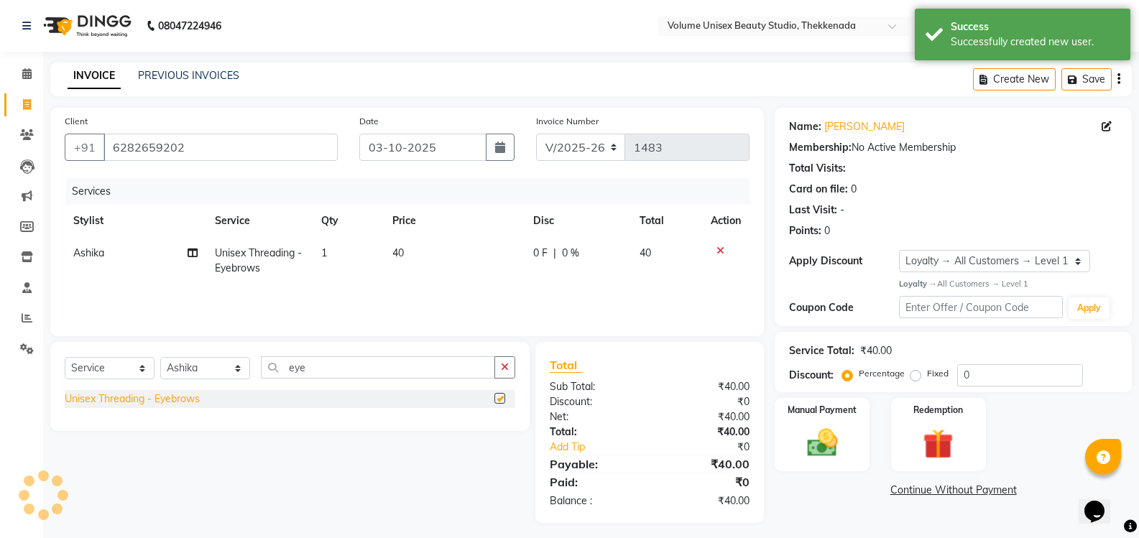
checkbox input "false"
click at [828, 444] on img at bounding box center [821, 443] width 51 height 37
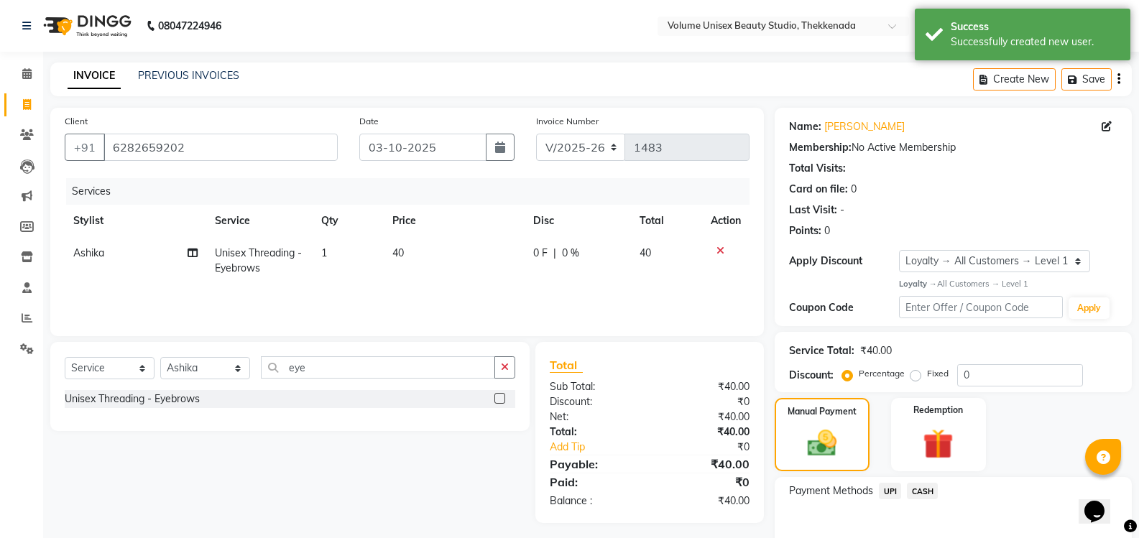
click at [892, 491] on span "UPI" at bounding box center [890, 491] width 22 height 17
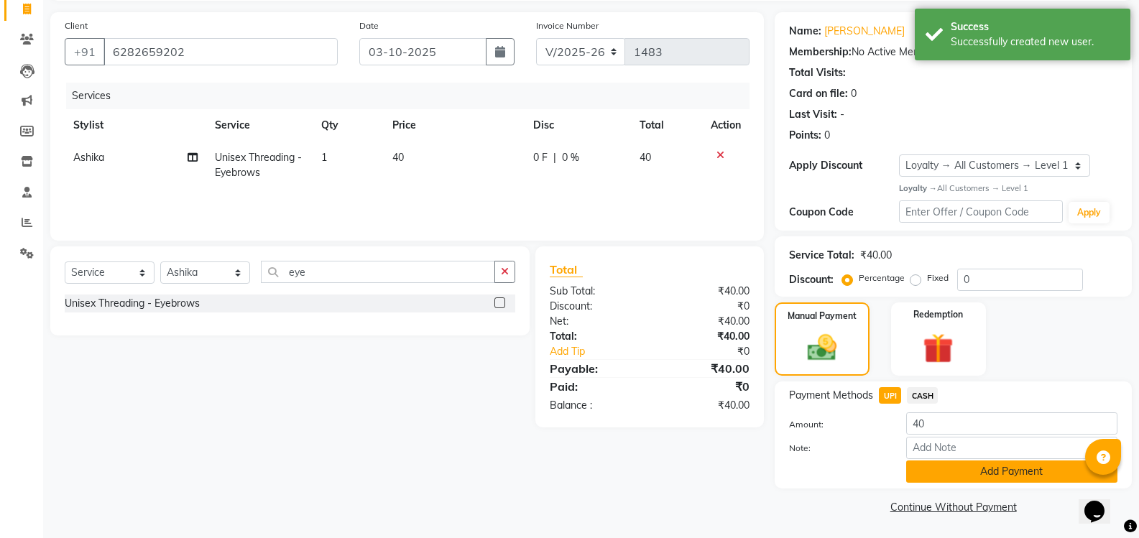
scroll to position [97, 0]
click at [984, 476] on button "Add Payment" at bounding box center [1011, 470] width 211 height 22
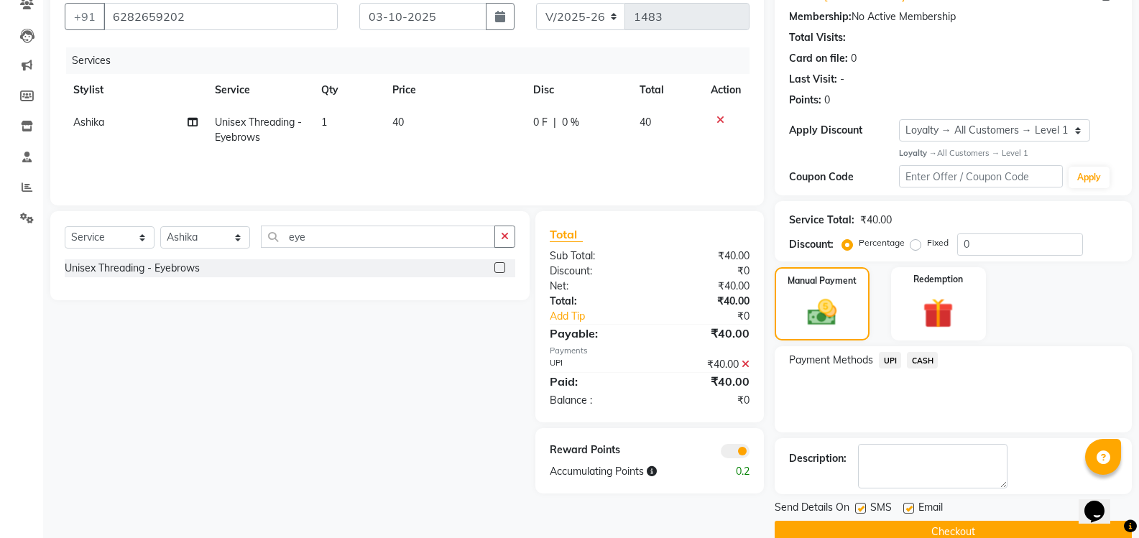
scroll to position [157, 0]
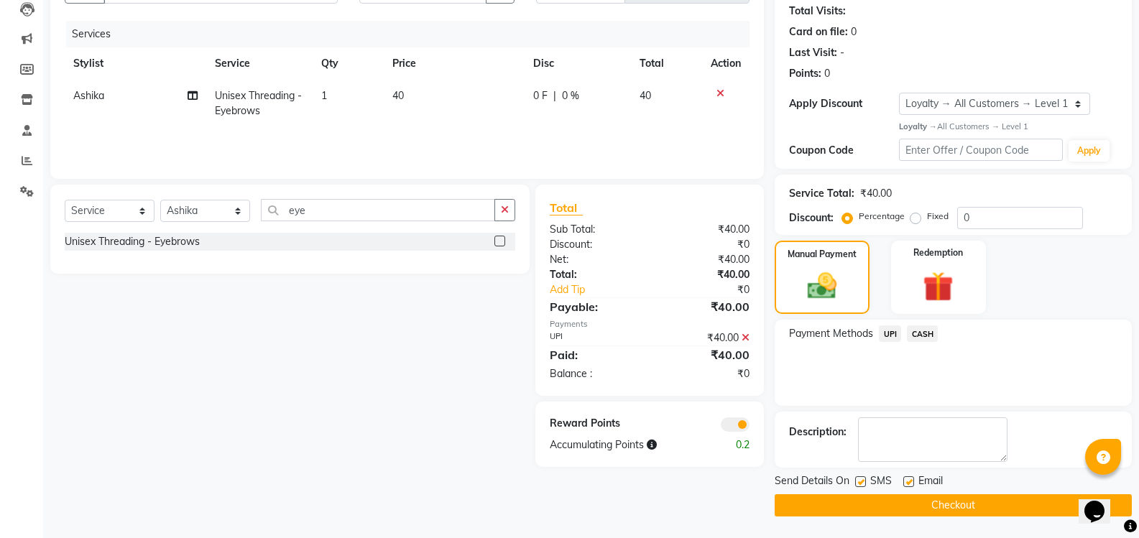
click at [887, 514] on button "Checkout" at bounding box center [953, 505] width 357 height 22
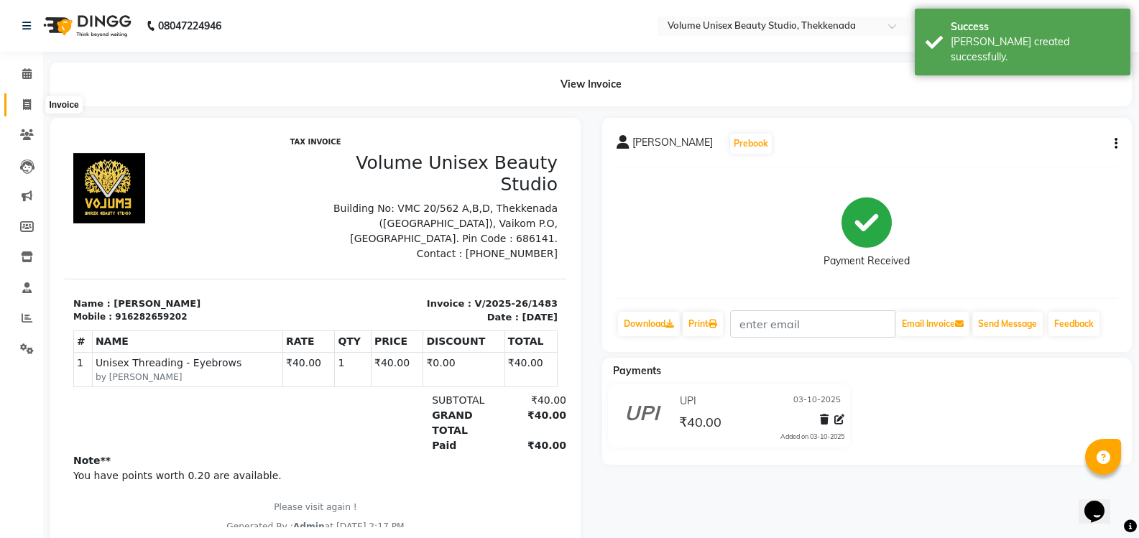
click at [30, 106] on icon at bounding box center [27, 104] width 8 height 11
select select "service"
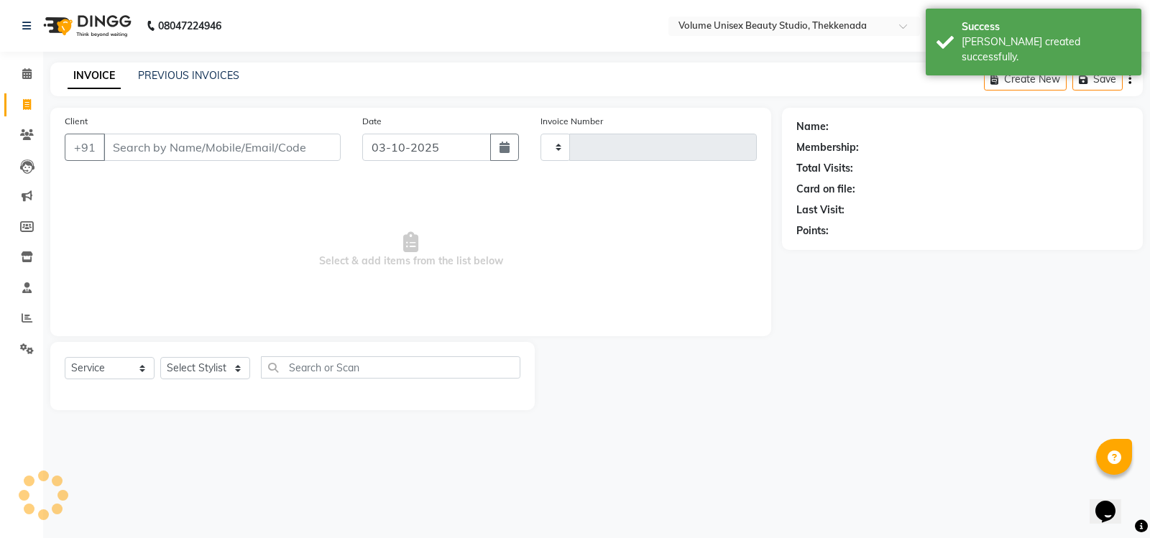
type input "1484"
select select "7432"
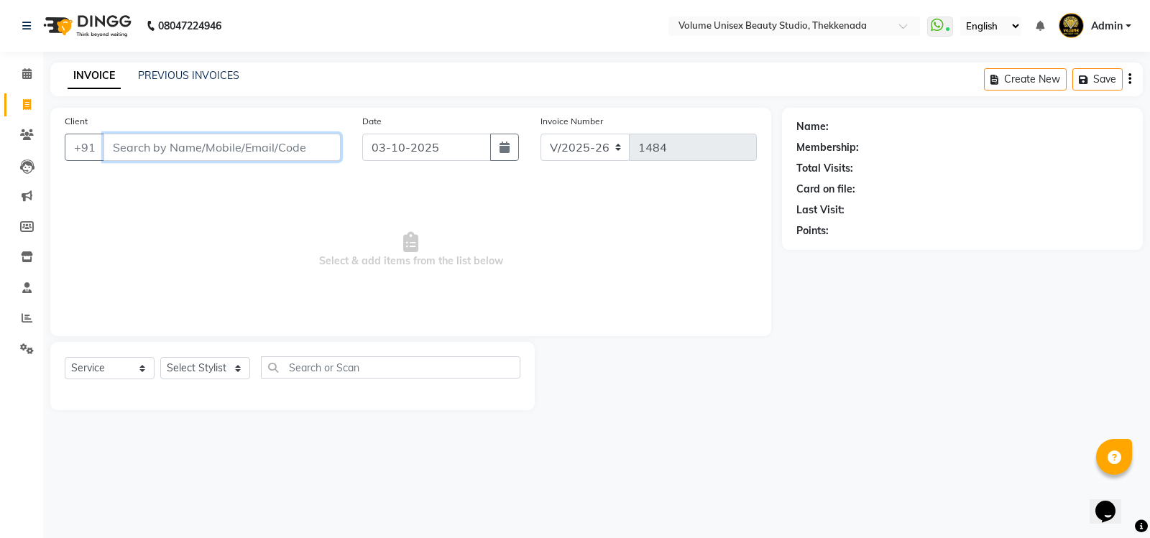
click at [166, 144] on input "Client" at bounding box center [221, 147] width 237 height 27
type input "9746233735"
click at [310, 148] on span "Add Client" at bounding box center [303, 147] width 57 height 14
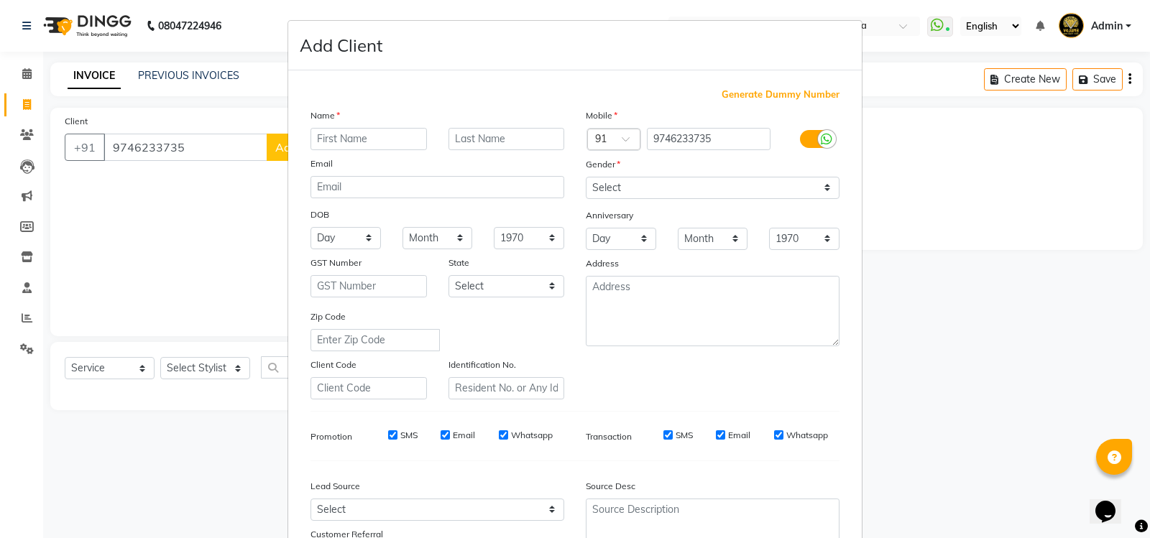
click at [338, 134] on input "text" at bounding box center [368, 139] width 116 height 22
type input "Sudheeshan"
click at [824, 190] on select "Select Male Female Other Prefer Not To Say" at bounding box center [713, 188] width 254 height 22
select select "male"
click at [586, 177] on select "Select Male Female Other Prefer Not To Say" at bounding box center [713, 188] width 254 height 22
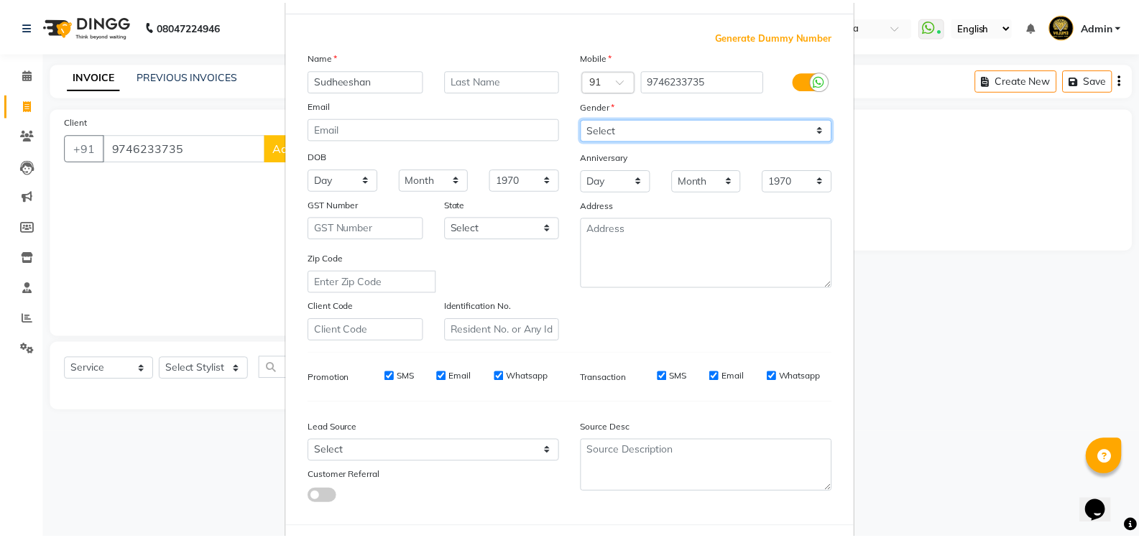
scroll to position [125, 0]
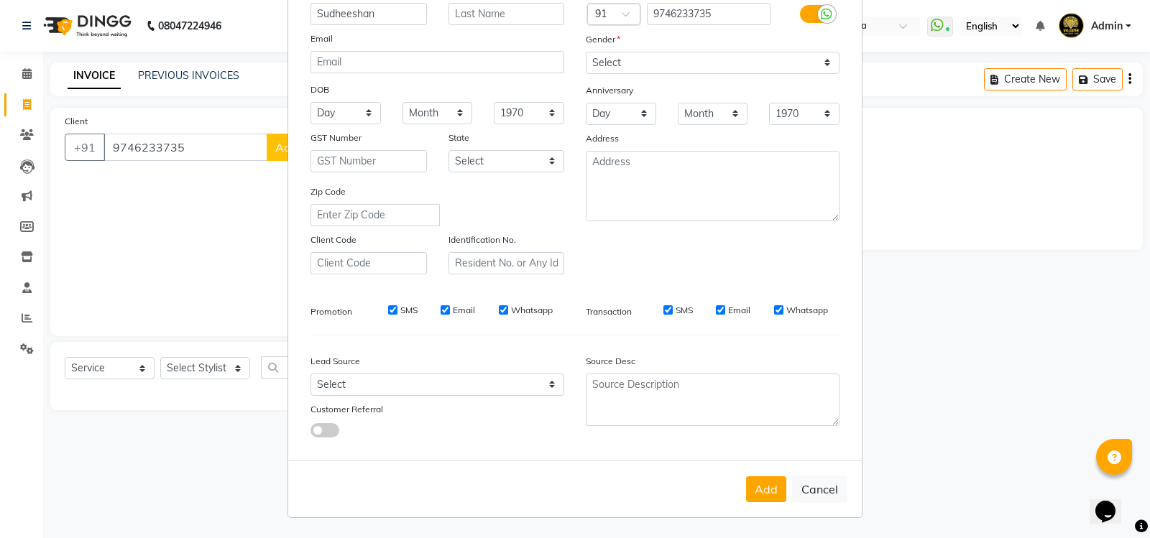
click at [757, 476] on button "Add" at bounding box center [766, 489] width 40 height 26
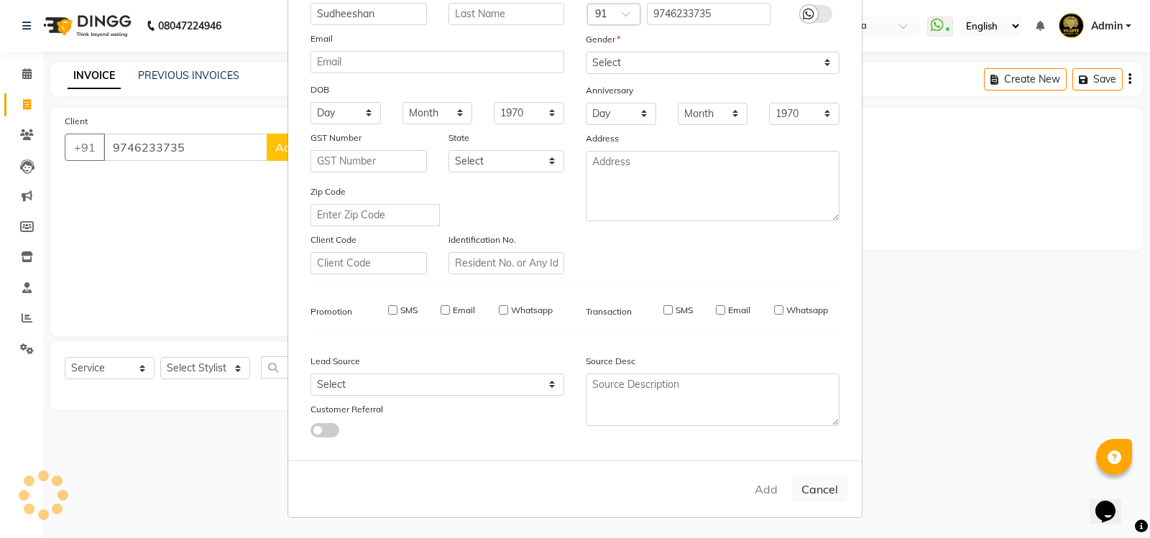
select select
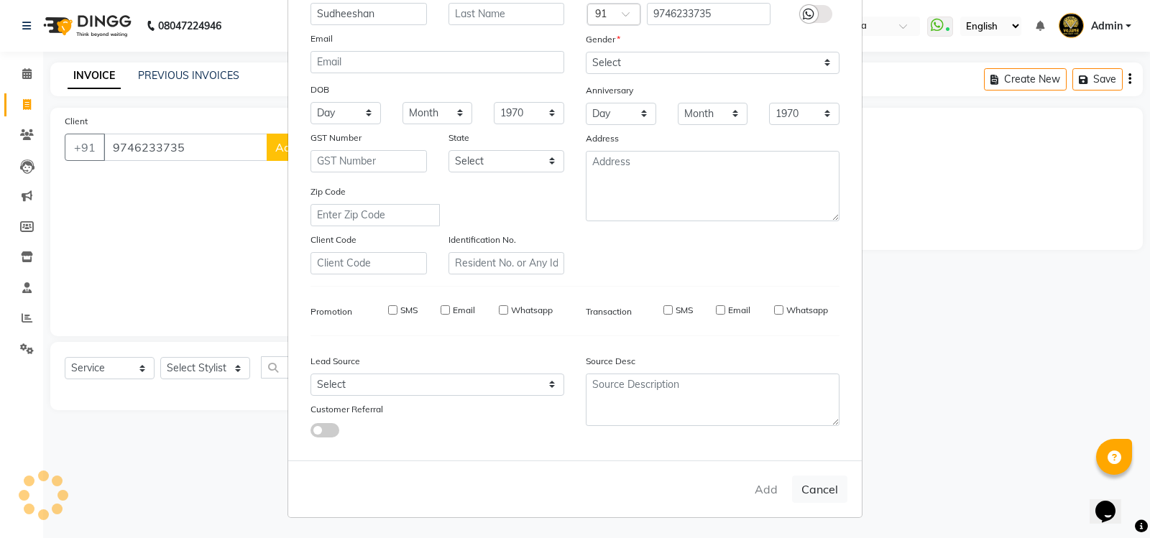
select select
checkbox input "false"
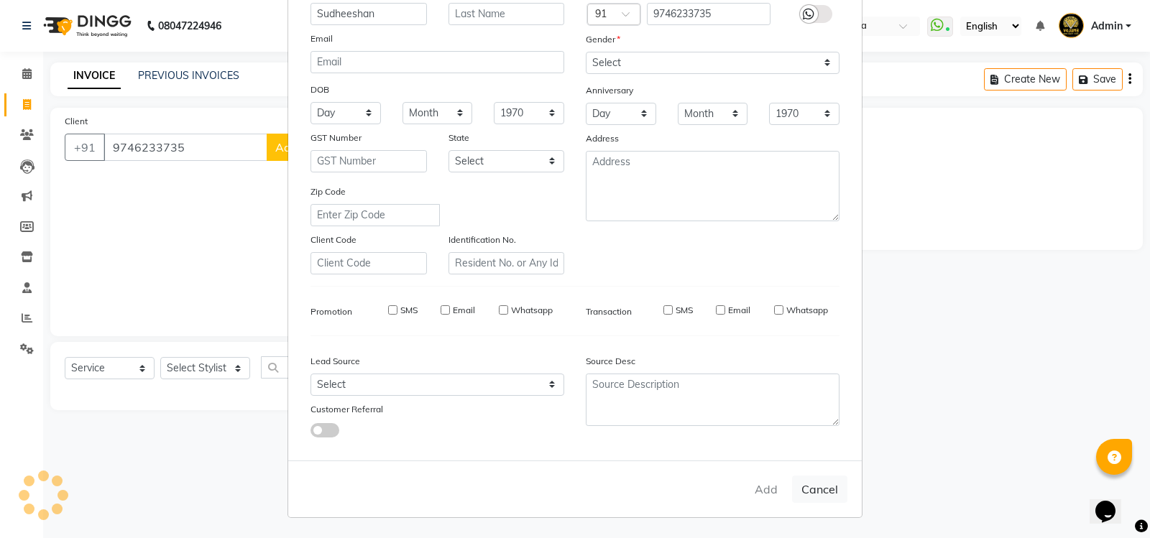
checkbox input "false"
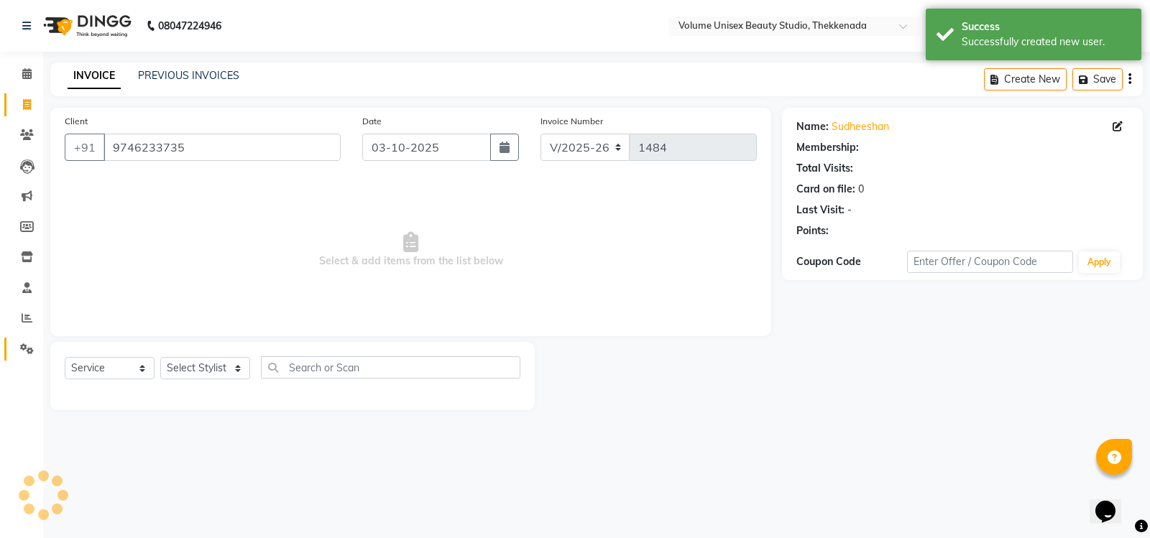
select select "1: Object"
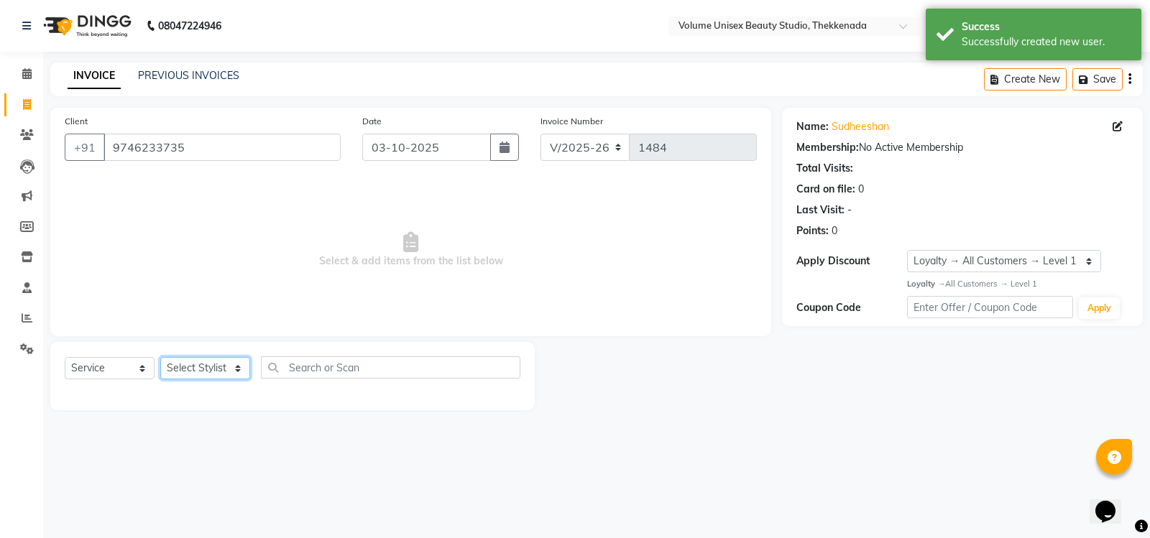
click at [239, 369] on select "Select Stylist [PERSON_NAME] [PERSON_NAME] [PERSON_NAME] [PERSON_NAME] [PERSON_…" at bounding box center [205, 368] width 90 height 22
select select "91920"
click at [160, 357] on select "Select Stylist [PERSON_NAME] [PERSON_NAME] [PERSON_NAME] [PERSON_NAME] [PERSON_…" at bounding box center [205, 368] width 90 height 22
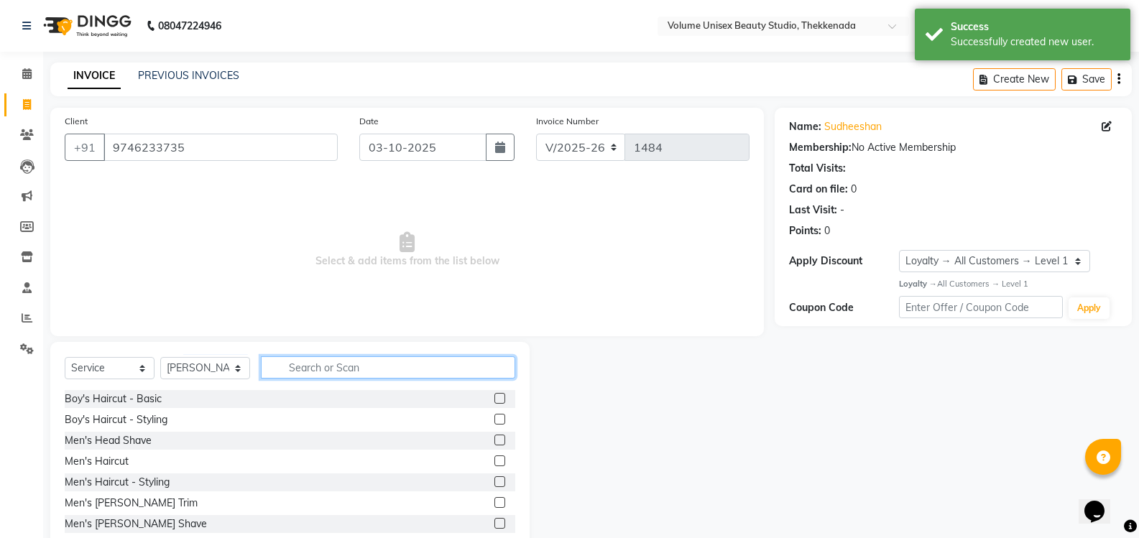
click at [327, 368] on input "text" at bounding box center [388, 367] width 254 height 22
click at [79, 466] on div "Men's Haircut" at bounding box center [97, 461] width 64 height 15
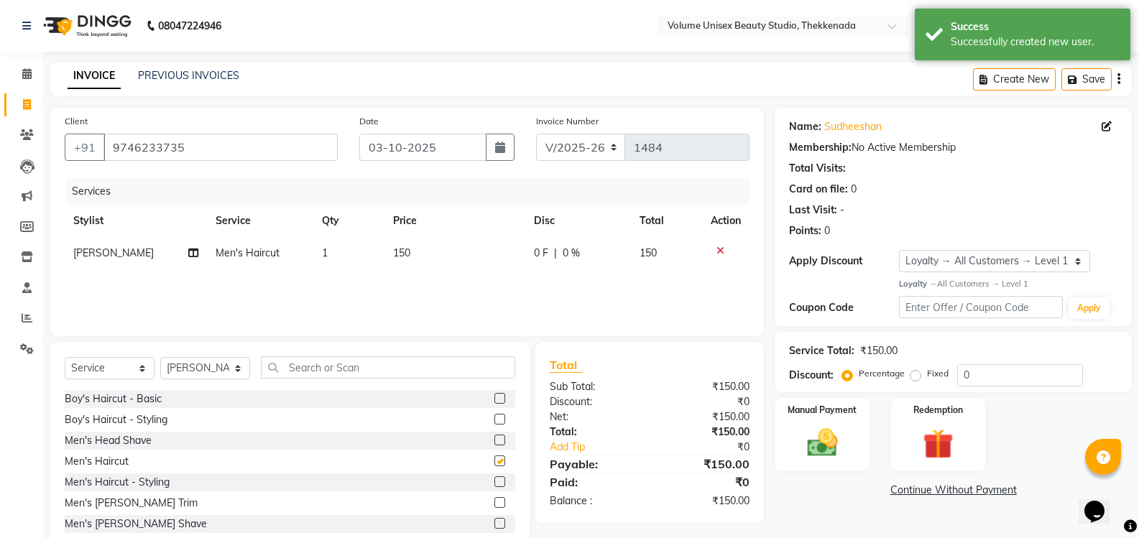
checkbox input "false"
click at [820, 440] on img at bounding box center [821, 443] width 51 height 37
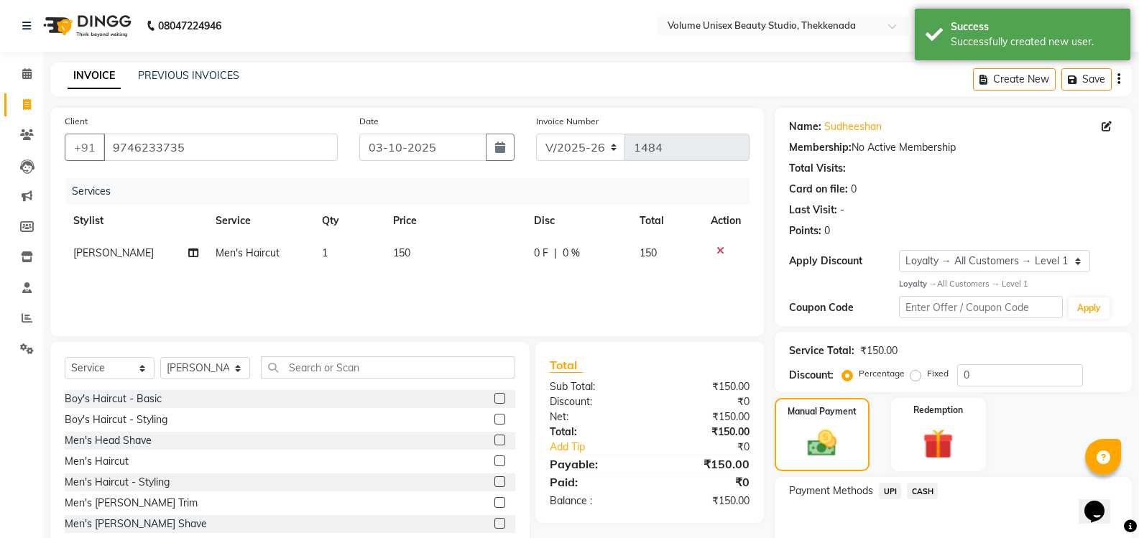
click at [891, 491] on span "UPI" at bounding box center [890, 491] width 22 height 17
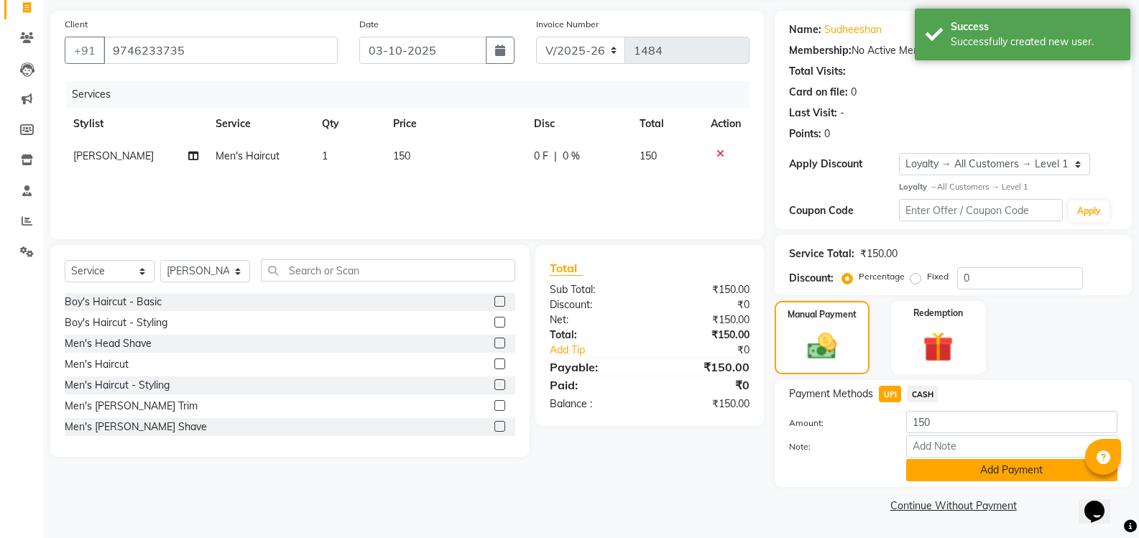
click at [964, 477] on button "Add Payment" at bounding box center [1011, 470] width 211 height 22
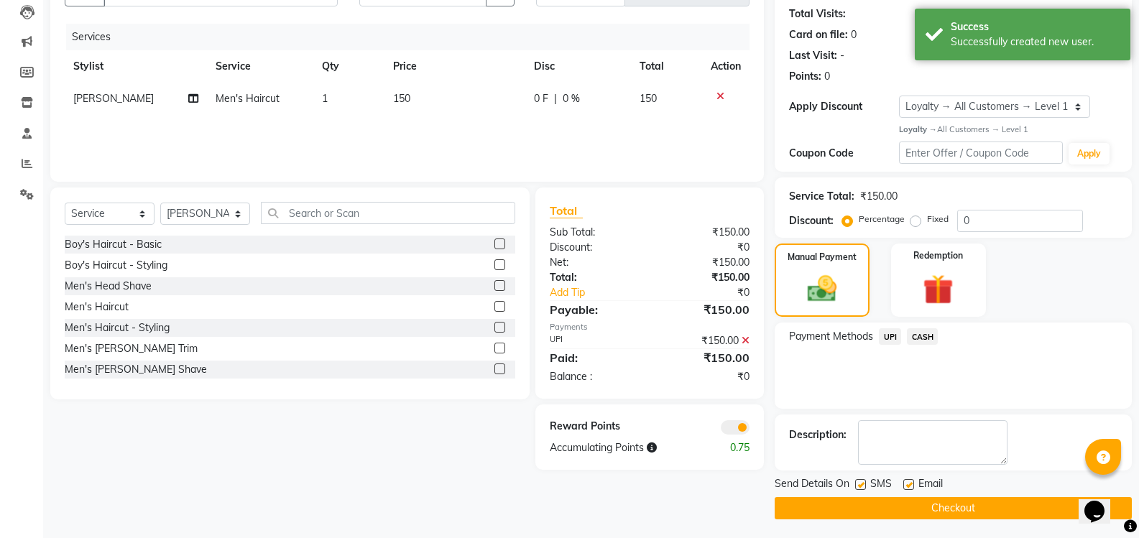
scroll to position [157, 0]
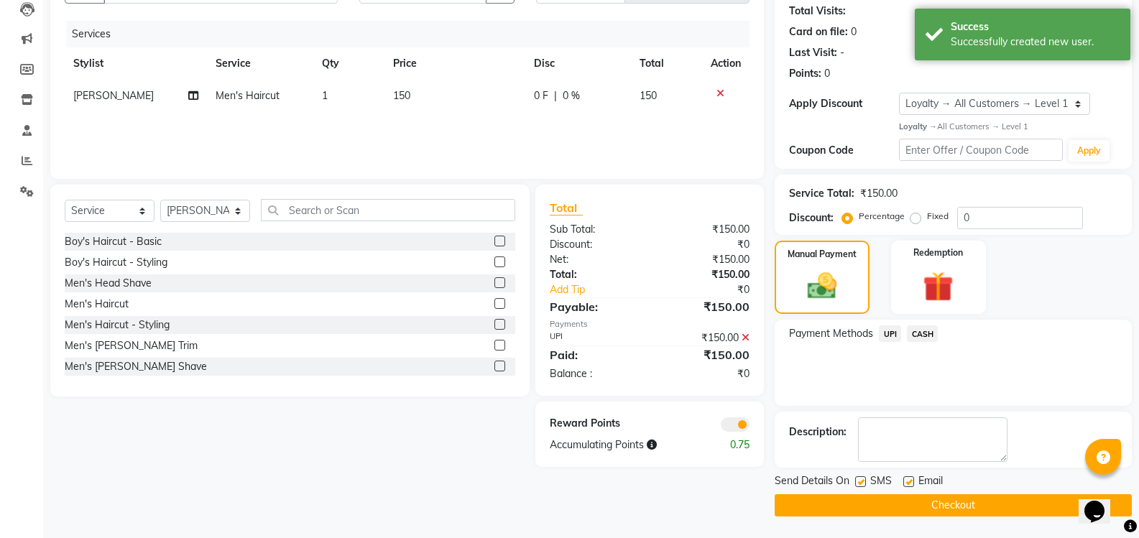
click at [943, 507] on button "Checkout" at bounding box center [953, 505] width 357 height 22
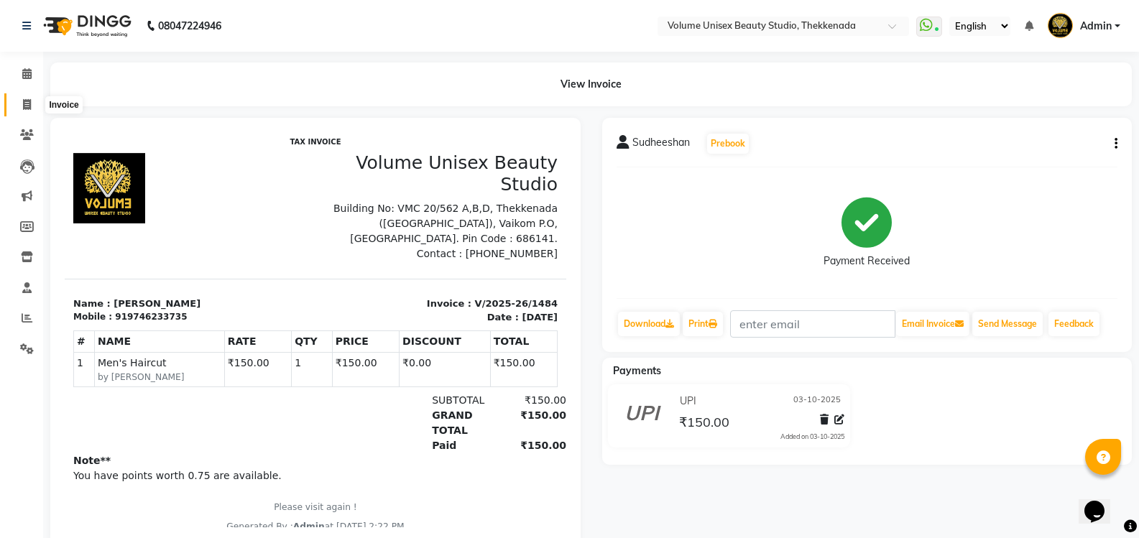
click at [28, 99] on icon at bounding box center [27, 104] width 8 height 11
select select "service"
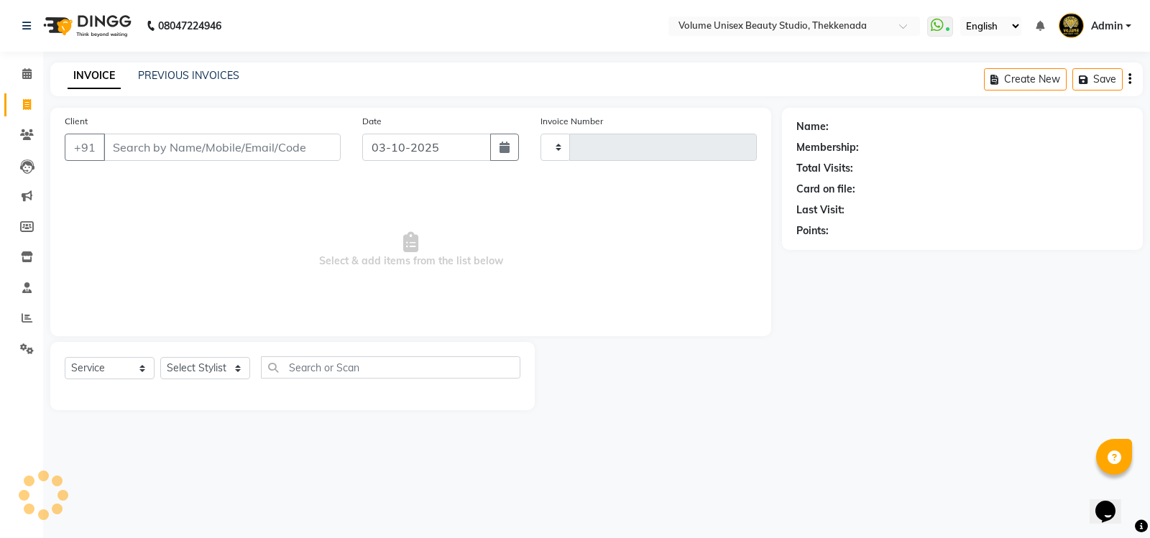
type input "1485"
select select "7432"
click at [185, 78] on link "PREVIOUS INVOICES" at bounding box center [188, 75] width 101 height 13
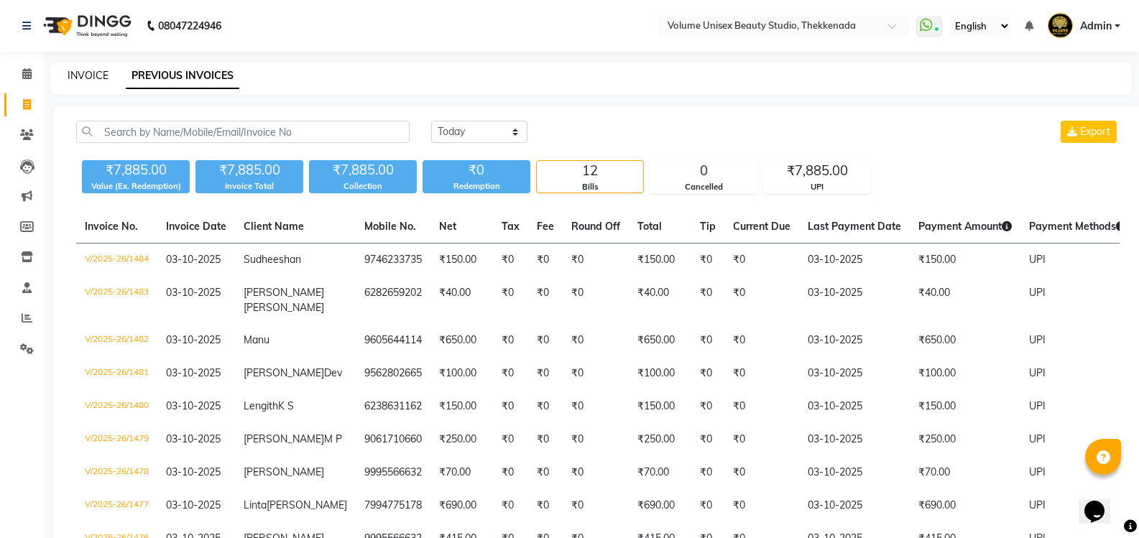
click at [84, 73] on link "INVOICE" at bounding box center [88, 75] width 41 height 13
select select "7432"
select select "service"
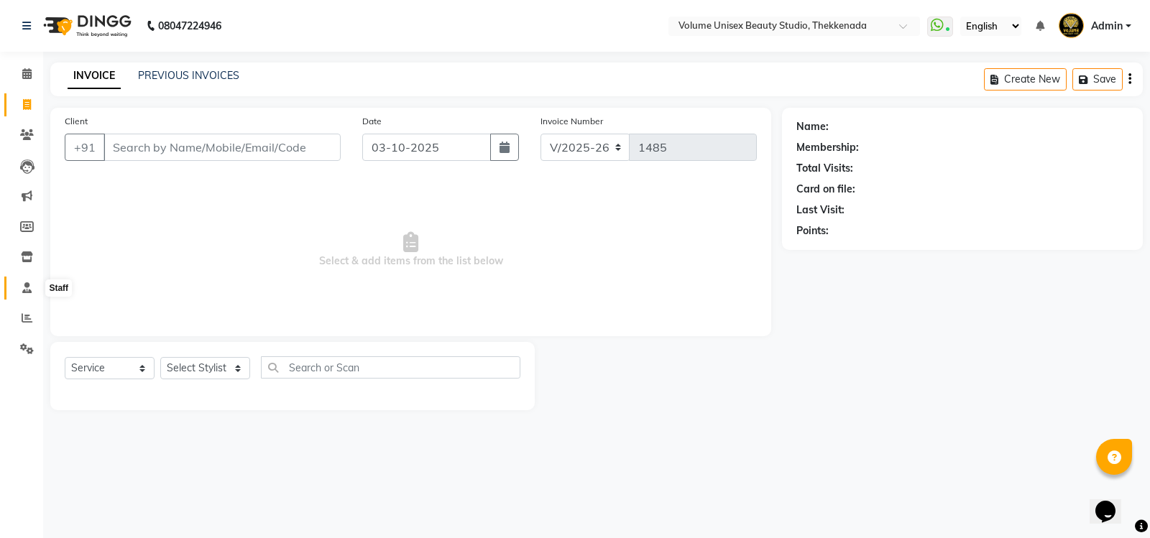
click at [23, 287] on icon at bounding box center [26, 287] width 9 height 11
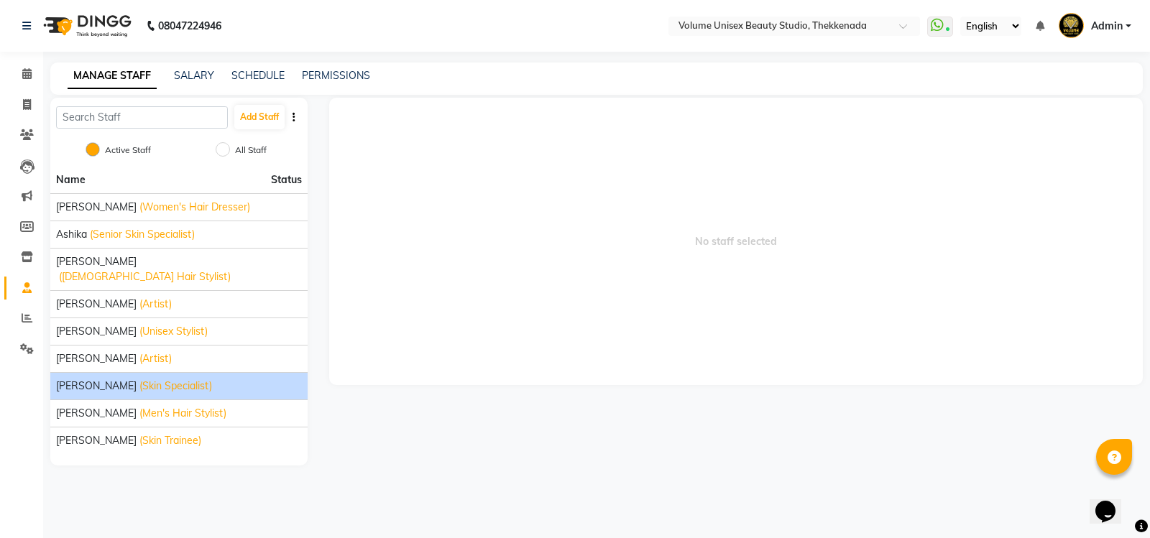
click at [91, 379] on span "[PERSON_NAME]" at bounding box center [96, 386] width 80 height 15
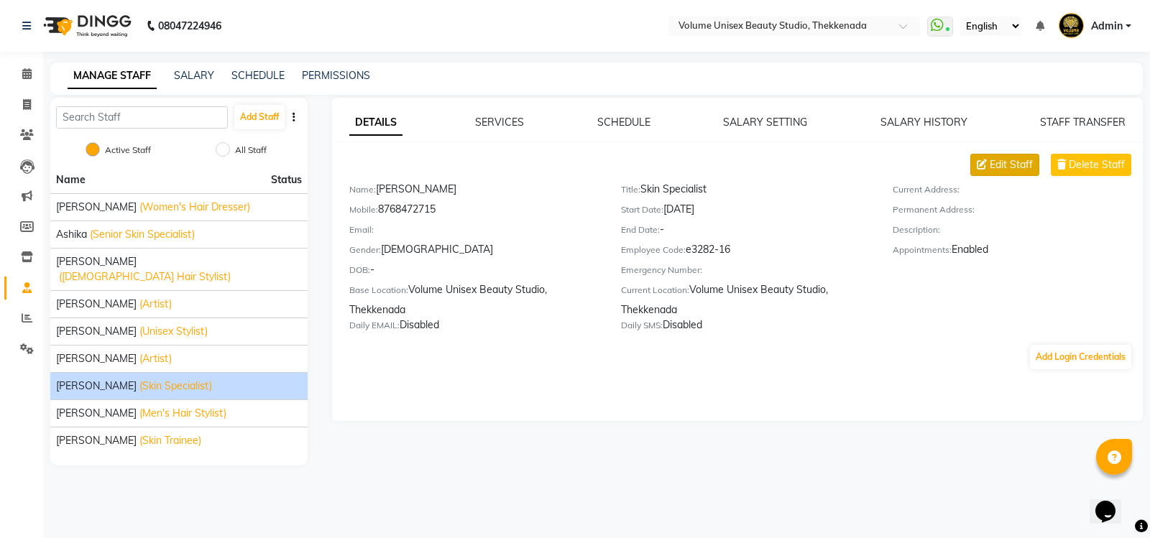
click at [1002, 161] on span "Edit Staff" at bounding box center [1010, 164] width 43 height 15
select select "female"
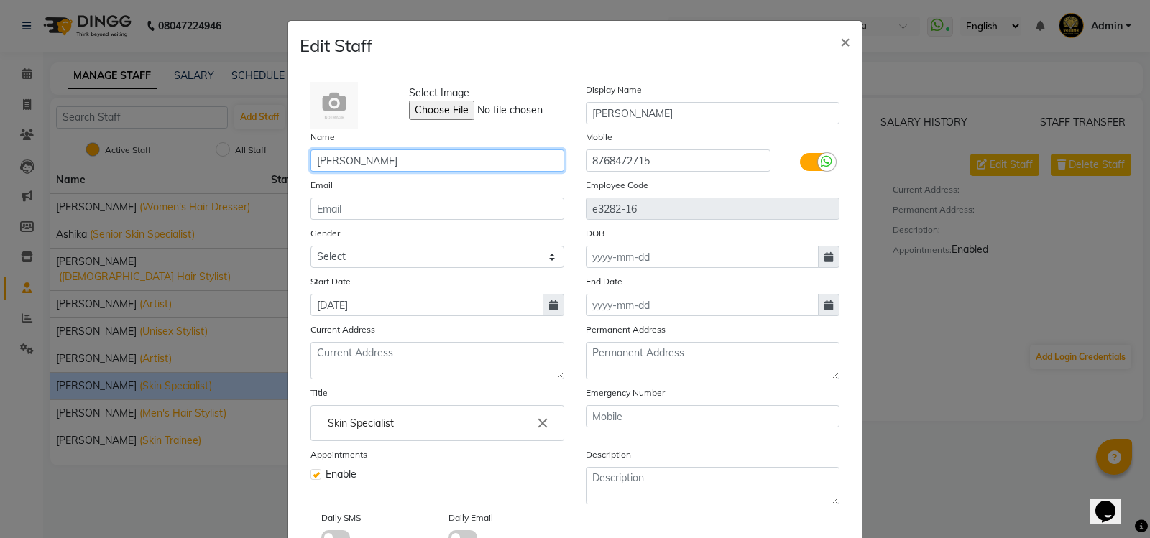
click at [339, 162] on input "[PERSON_NAME]" at bounding box center [437, 160] width 254 height 22
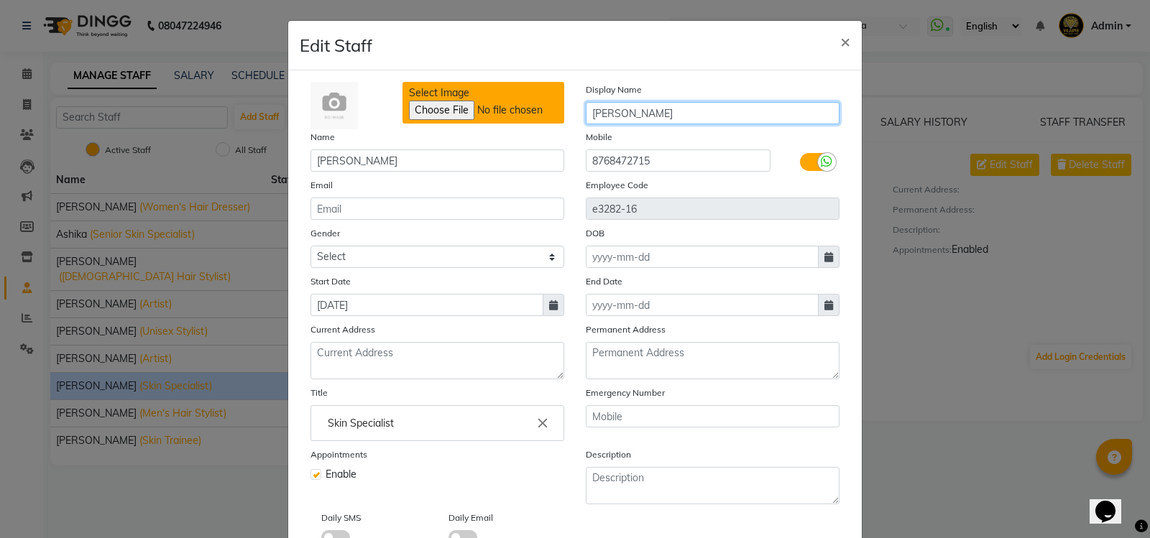
drag, startPoint x: 661, startPoint y: 114, endPoint x: 456, endPoint y: 114, distance: 205.5
click at [463, 114] on div "Select Image Display Name Neha Tamang" at bounding box center [575, 105] width 550 height 47
drag, startPoint x: 652, startPoint y: 114, endPoint x: 511, endPoint y: 109, distance: 140.9
click at [512, 110] on div "Select Image Display Name Pramita Lama" at bounding box center [575, 105] width 550 height 47
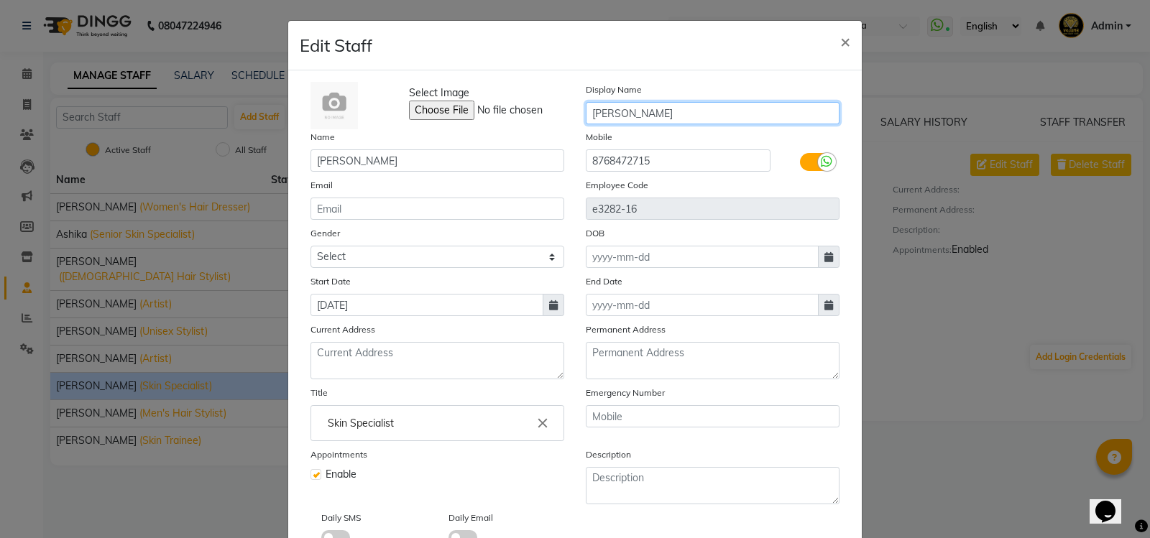
type input "Pramita Lama"
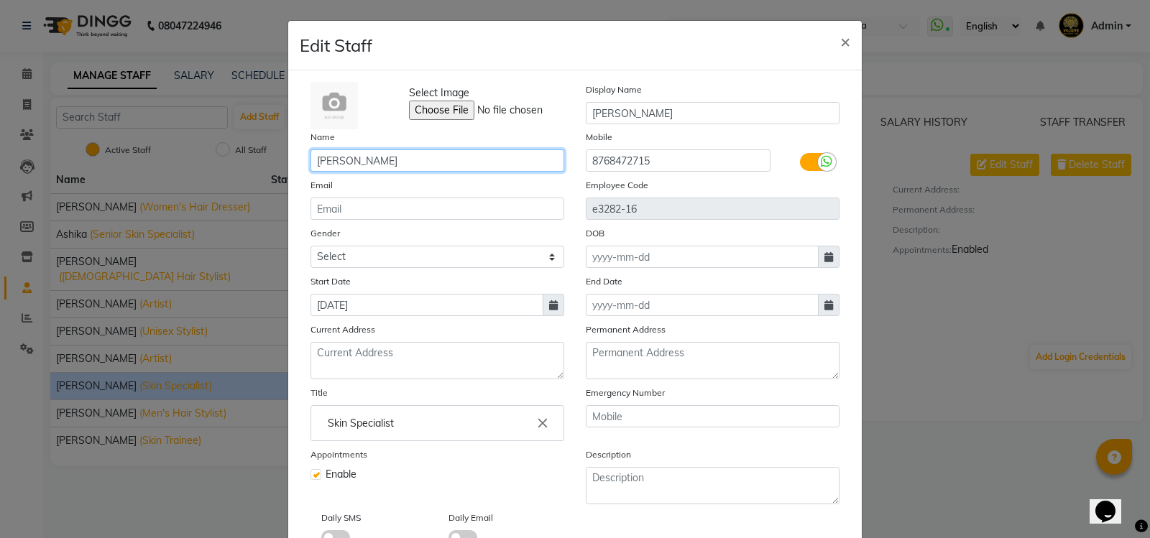
click at [404, 154] on input "[PERSON_NAME]" at bounding box center [437, 160] width 254 height 22
paste input "Pramita Lama"
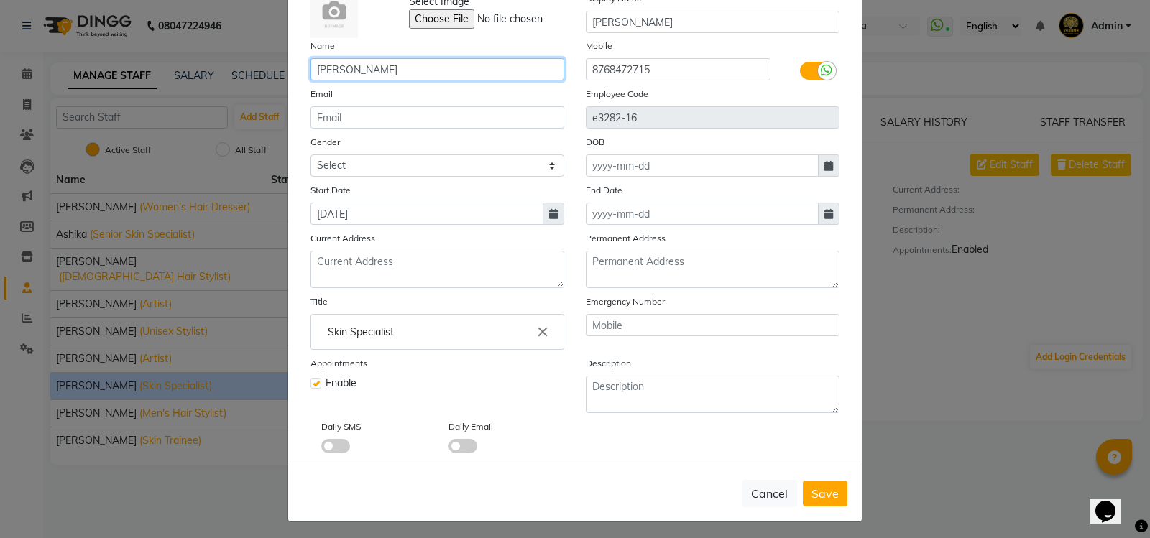
scroll to position [96, 0]
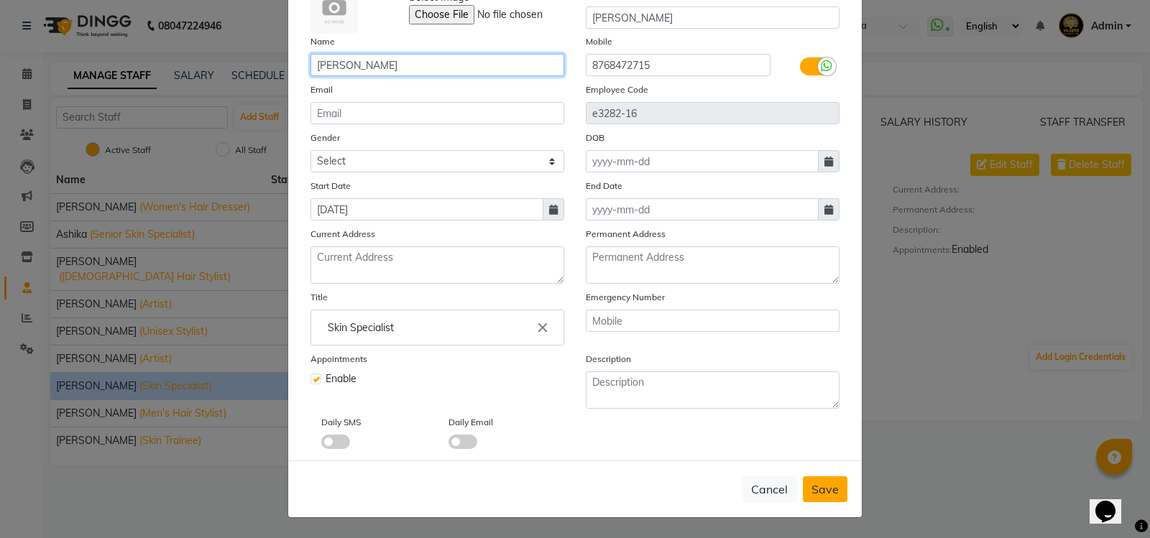
type input "Pramita Lama"
click at [803, 488] on button "Save" at bounding box center [825, 489] width 45 height 26
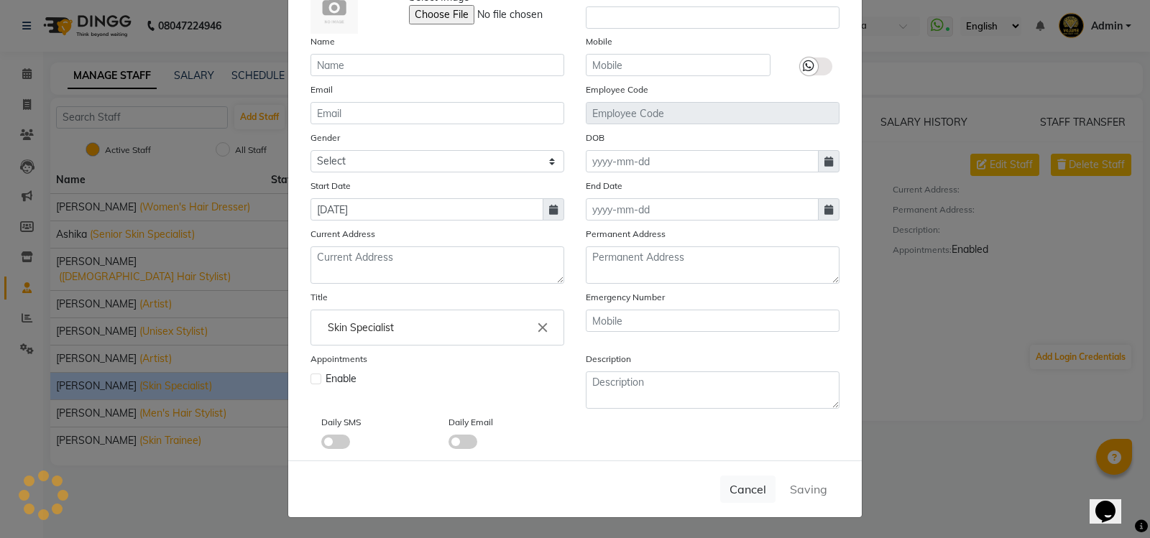
select select
checkbox input "false"
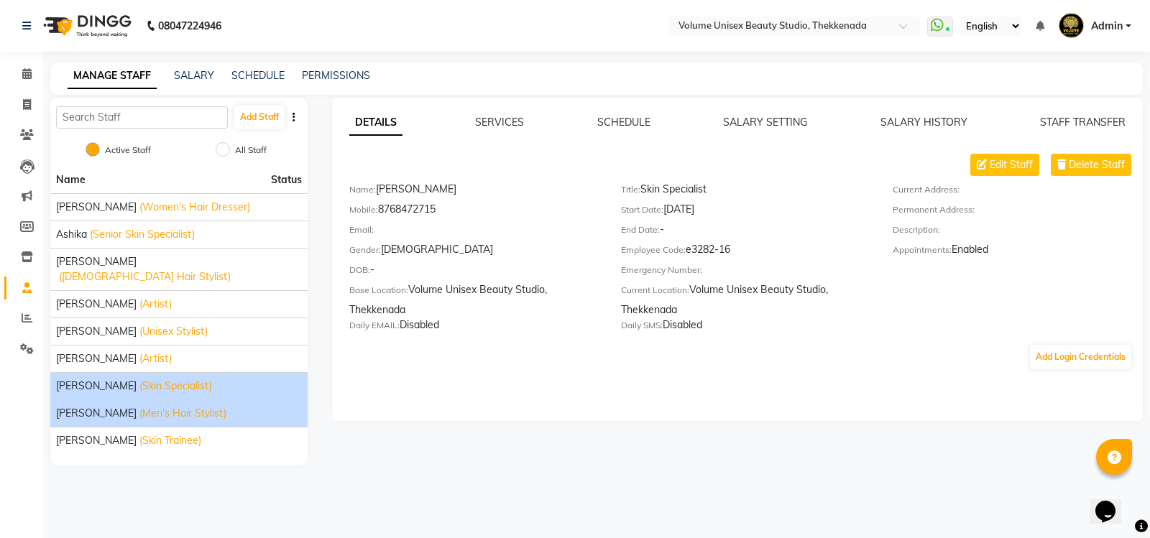
click at [98, 406] on span "[PERSON_NAME]" at bounding box center [96, 413] width 80 height 15
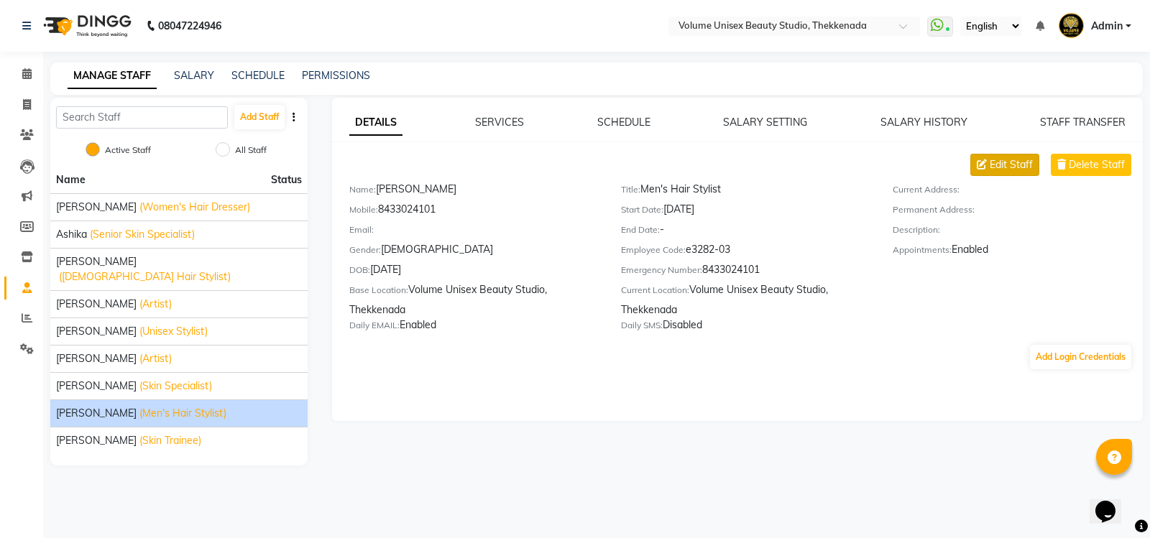
click at [1004, 166] on span "Edit Staff" at bounding box center [1010, 164] width 43 height 15
select select "male"
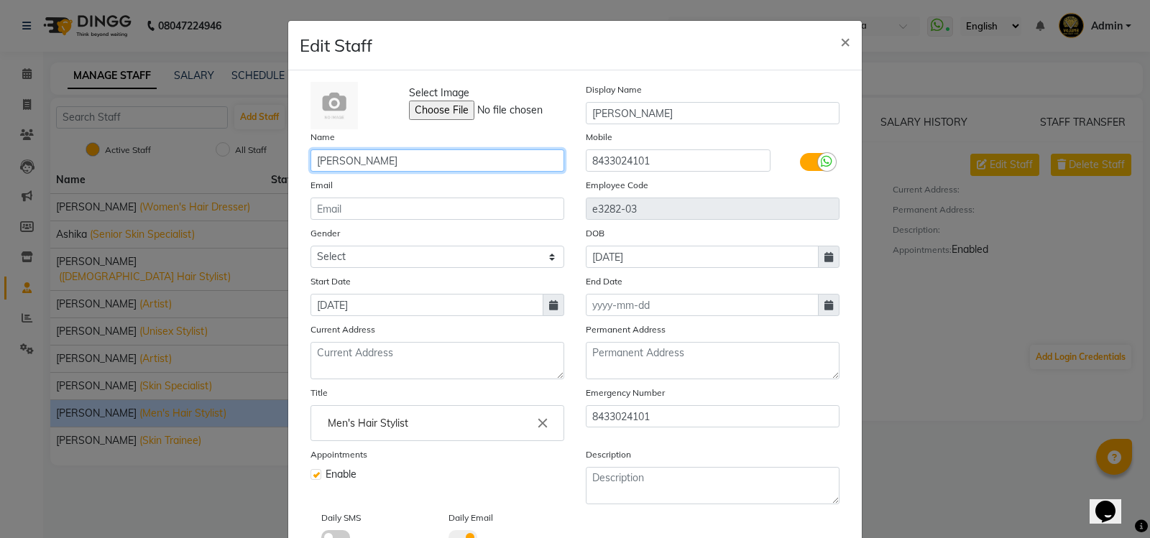
drag, startPoint x: 395, startPoint y: 163, endPoint x: 249, endPoint y: 157, distance: 146.7
click at [250, 159] on ngb-modal-window "Edit Staff × Select Image Display Name Salman Name Thausir Salman Mobile 843302…" at bounding box center [575, 269] width 1150 height 538
drag, startPoint x: 424, startPoint y: 156, endPoint x: 404, endPoint y: 157, distance: 19.5
click at [422, 156] on input "[PERSON_NAME]" at bounding box center [437, 160] width 254 height 22
click at [362, 158] on input "[PERSON_NAME]" at bounding box center [437, 160] width 254 height 22
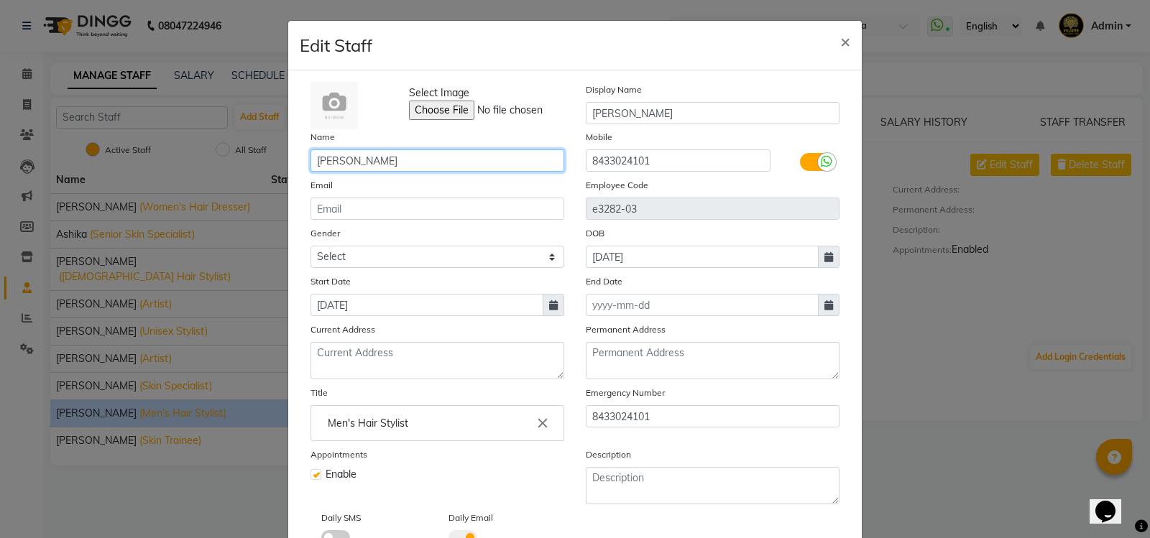
drag, startPoint x: 394, startPoint y: 162, endPoint x: 346, endPoint y: 159, distance: 48.2
click at [346, 159] on input "[PERSON_NAME]" at bounding box center [437, 160] width 254 height 22
type input "Thausir"
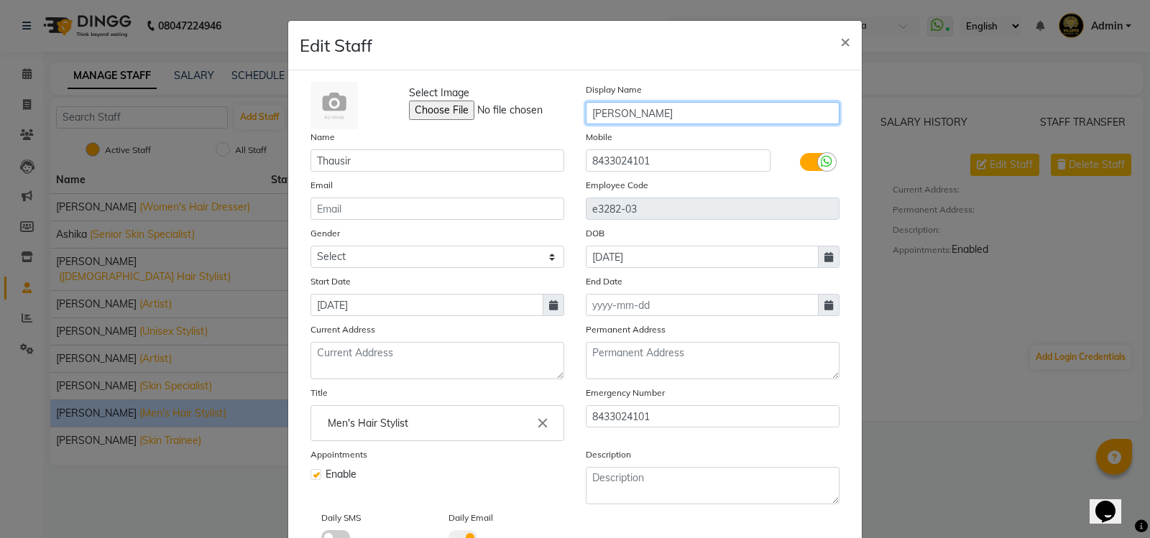
click at [630, 109] on input "Salman" at bounding box center [713, 113] width 254 height 22
paste input "Thausir"
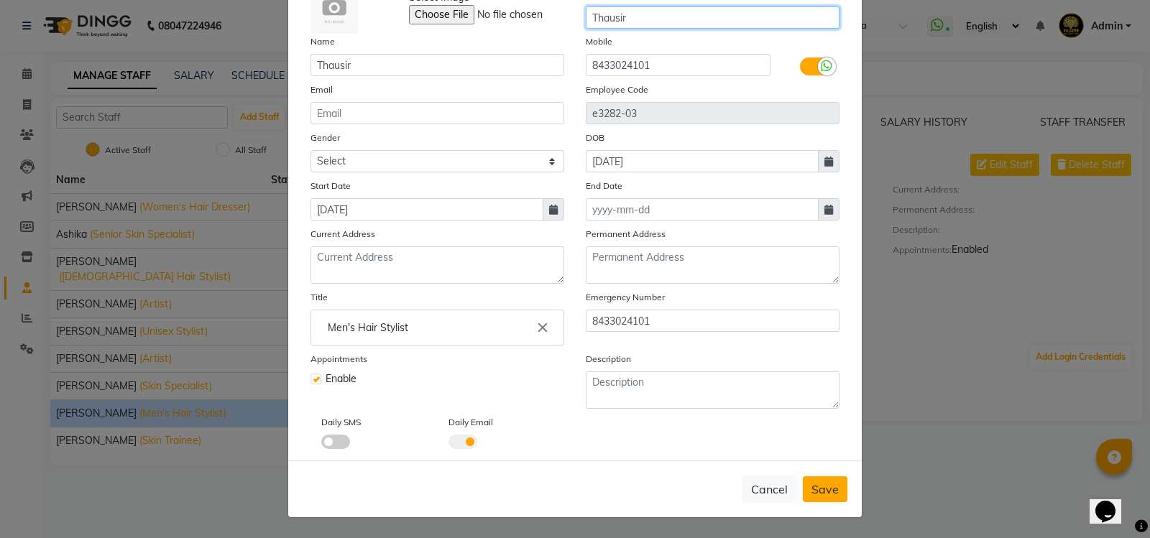
type input "Thausir"
click at [811, 483] on span "Save" at bounding box center [824, 489] width 27 height 14
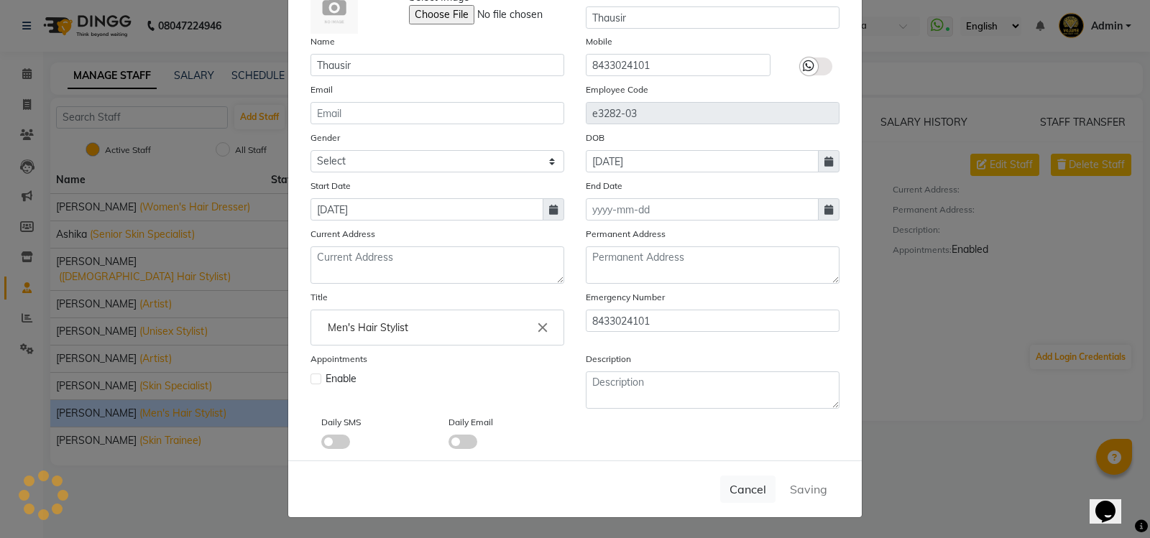
select select
checkbox input "false"
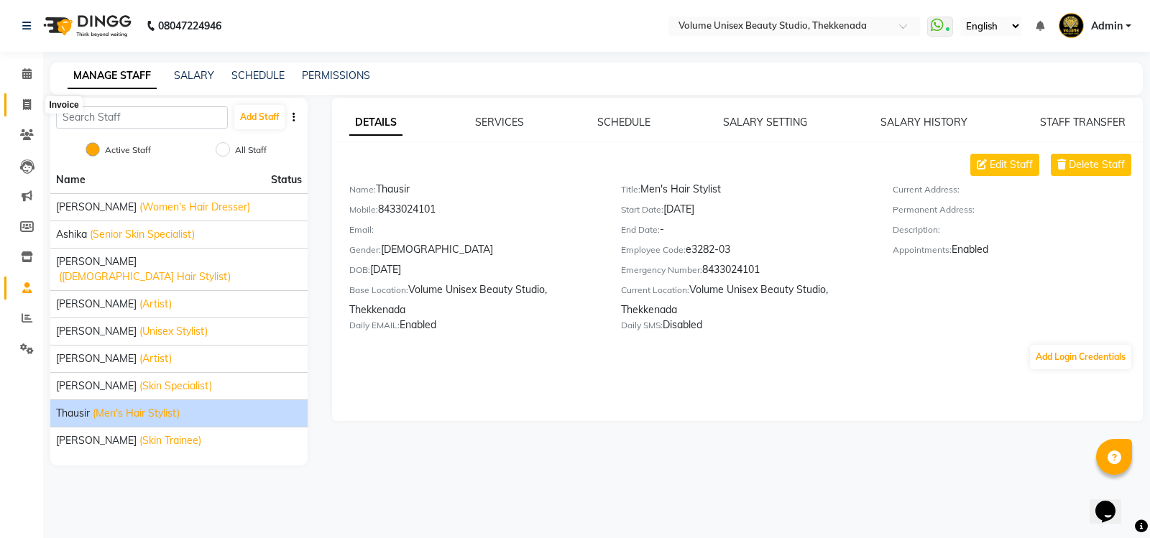
click at [26, 104] on icon at bounding box center [27, 104] width 8 height 11
select select "service"
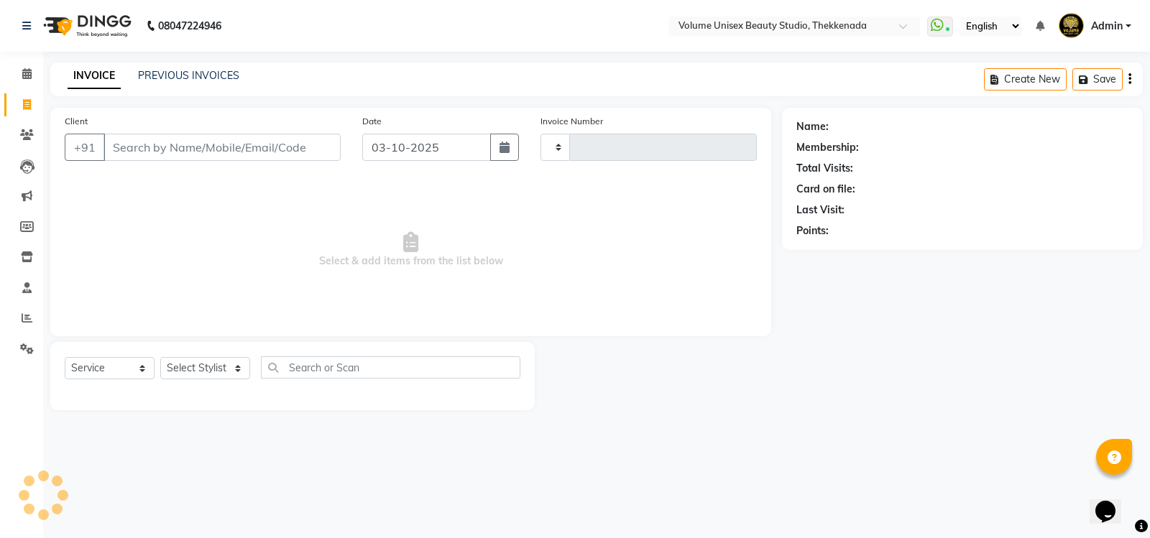
type input "1485"
select select "7432"
click at [133, 147] on input "Client" at bounding box center [221, 147] width 237 height 27
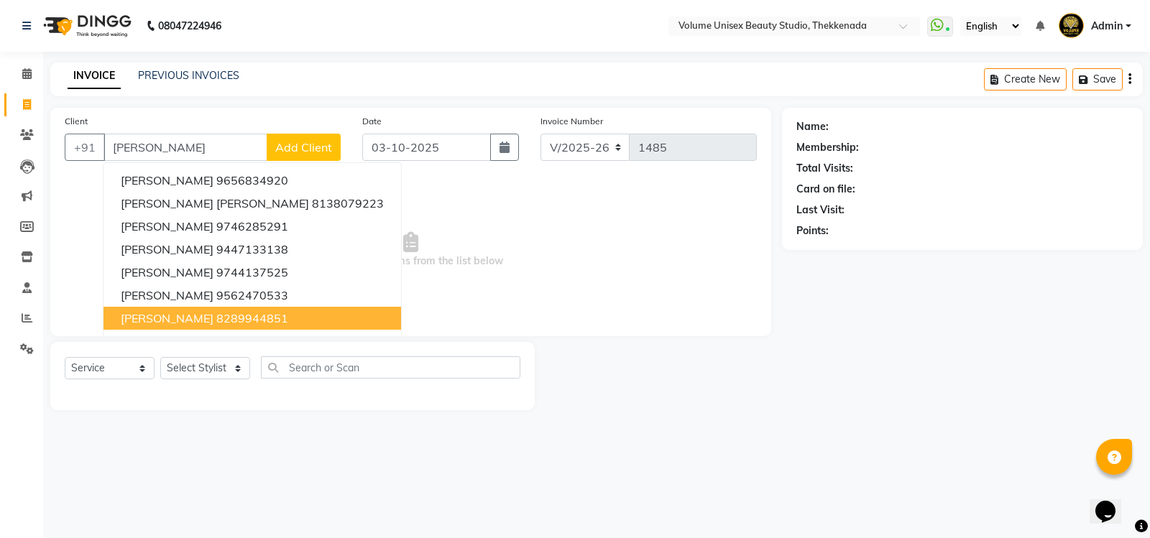
click at [231, 320] on ngb-highlight "8289944851" at bounding box center [252, 318] width 72 height 14
type input "8289944851"
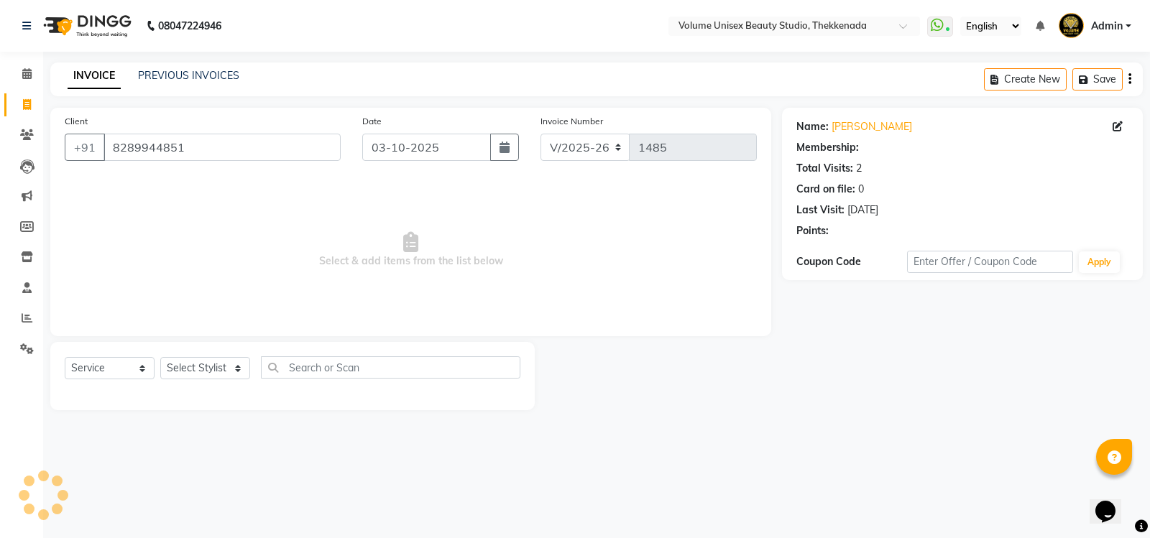
select select "1: Object"
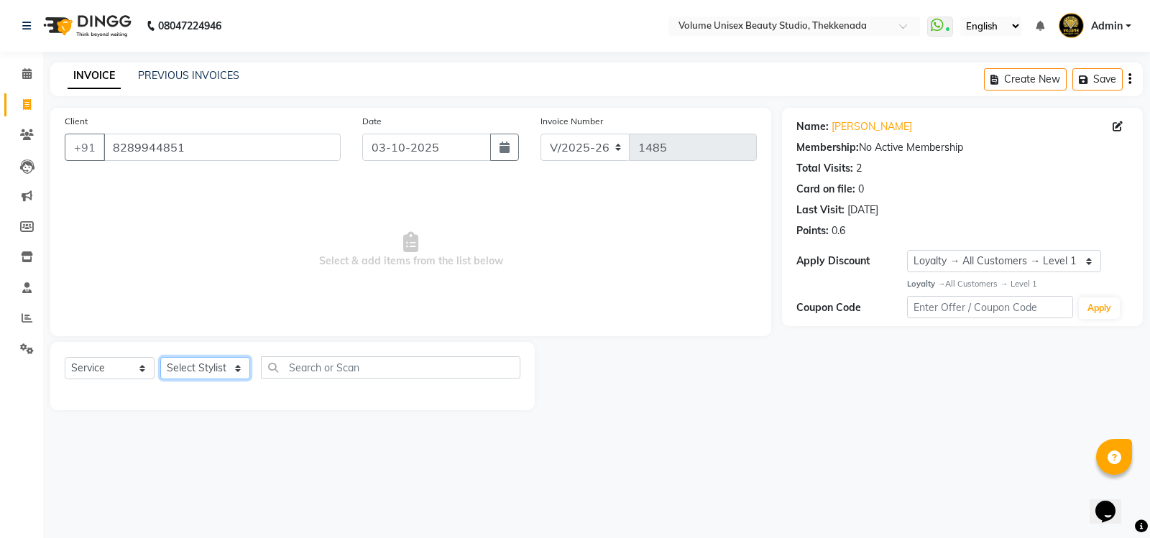
click at [213, 376] on select "Select Stylist Adarsh Ashika Ayaan Khan Bimal Krishnan Firoj Khan Neethu S Kuma…" at bounding box center [205, 368] width 90 height 22
select select "89910"
click at [160, 357] on select "Select Stylist Adarsh Ashika Ayaan Khan Bimal Krishnan Firoj Khan Neethu S Kuma…" at bounding box center [205, 368] width 90 height 22
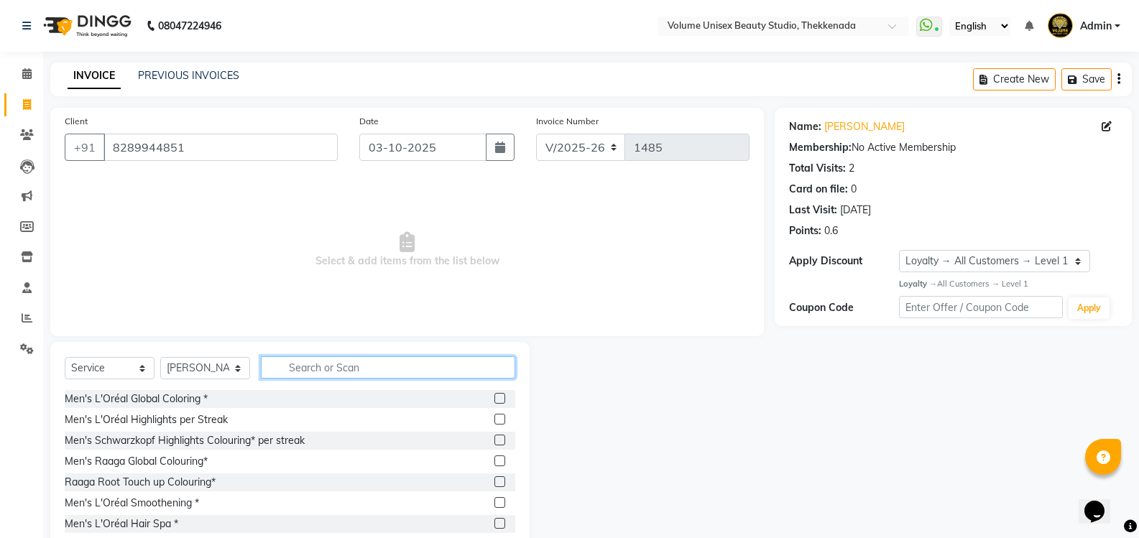
click at [305, 369] on input "text" at bounding box center [388, 367] width 254 height 22
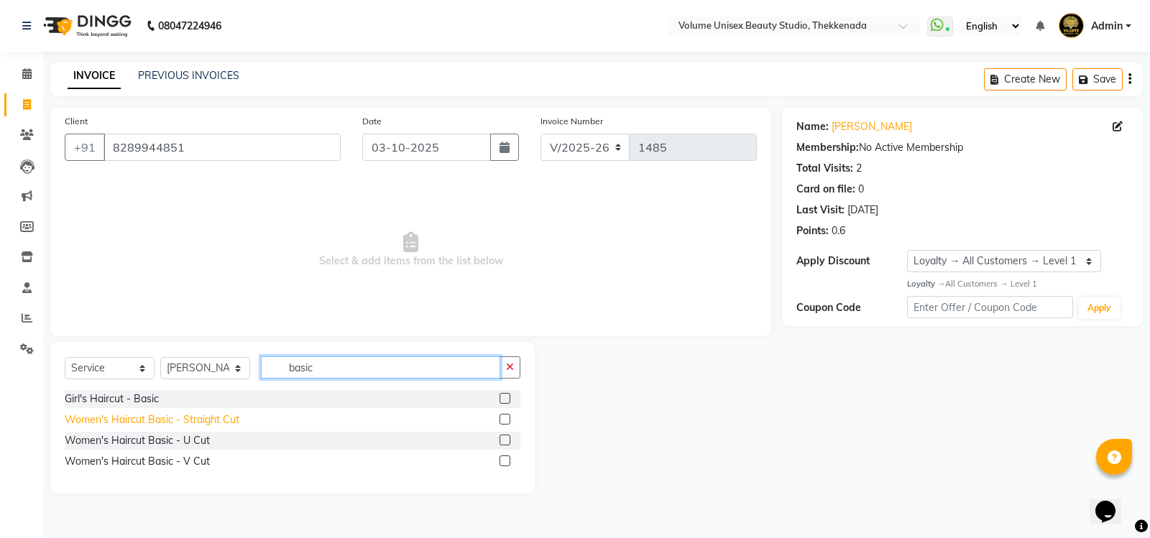
type input "basic"
click at [200, 417] on div "Women's Haircut Basic - Straight Cut" at bounding box center [152, 419] width 175 height 15
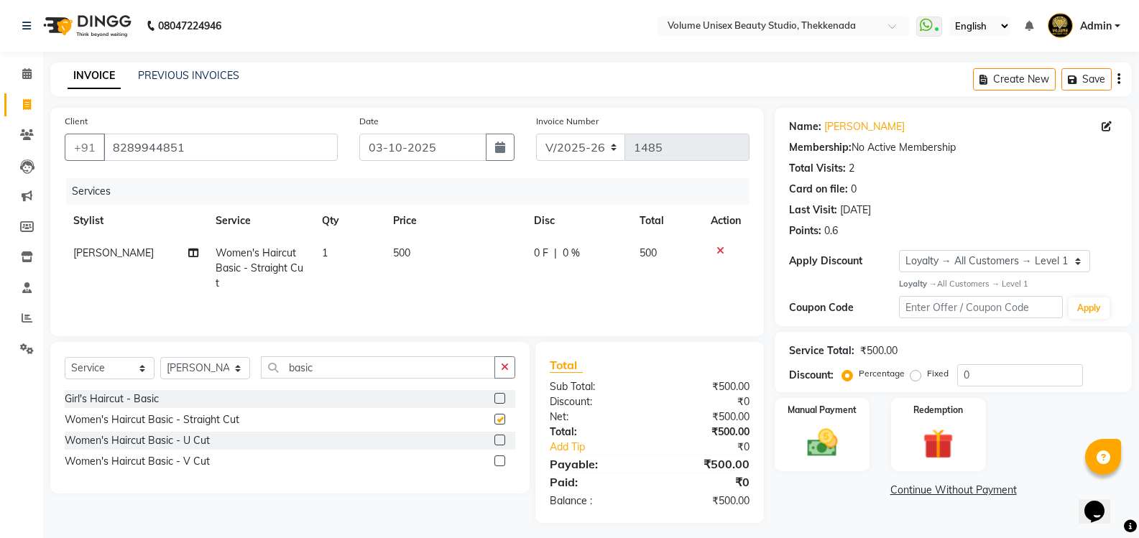
checkbox input "false"
click at [825, 451] on img at bounding box center [821, 443] width 51 height 37
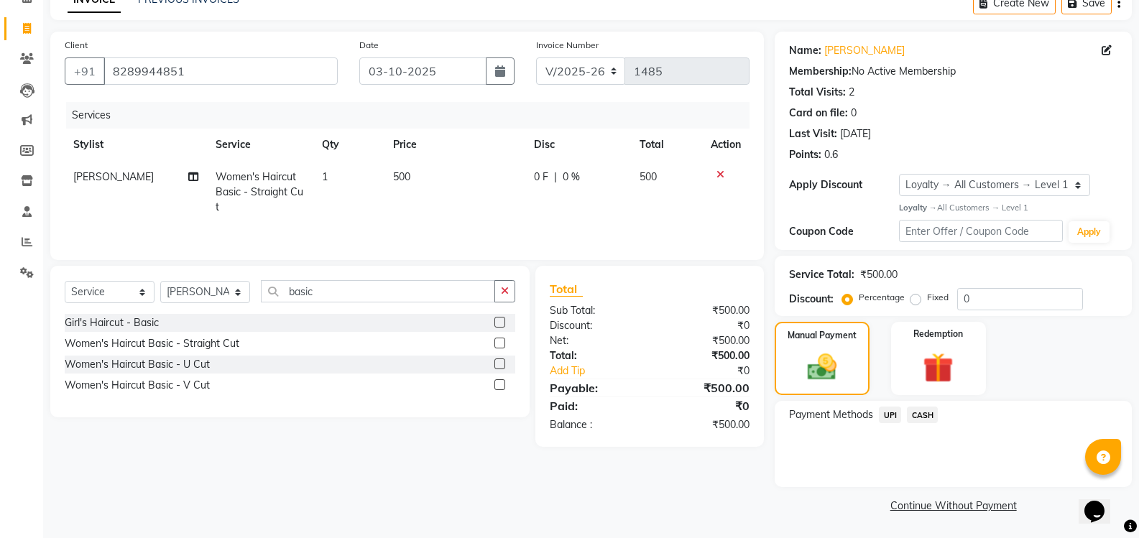
click at [894, 415] on span "UPI" at bounding box center [890, 415] width 22 height 17
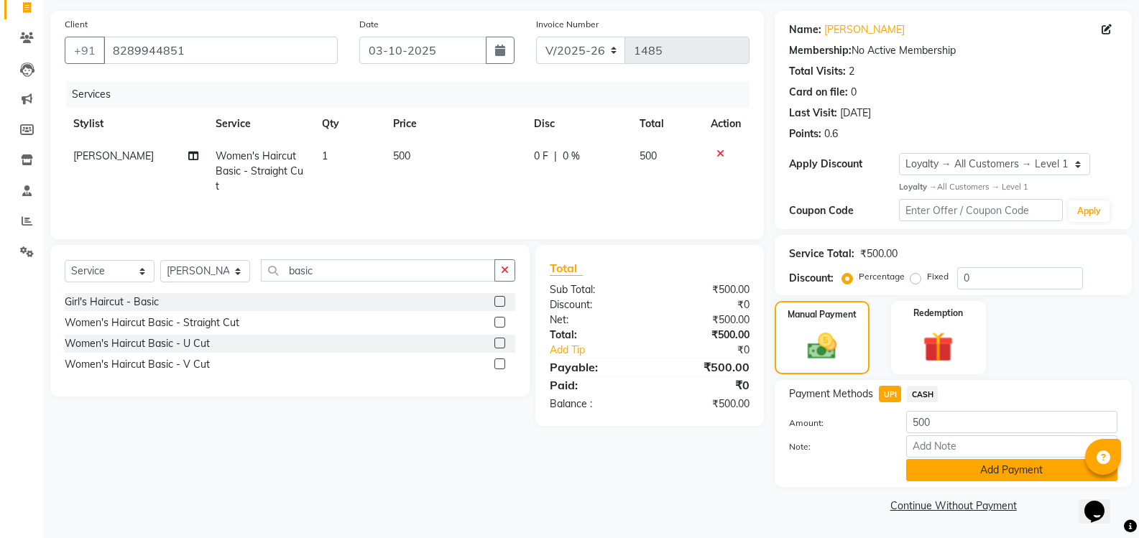
click at [977, 463] on button "Add Payment" at bounding box center [1011, 470] width 211 height 22
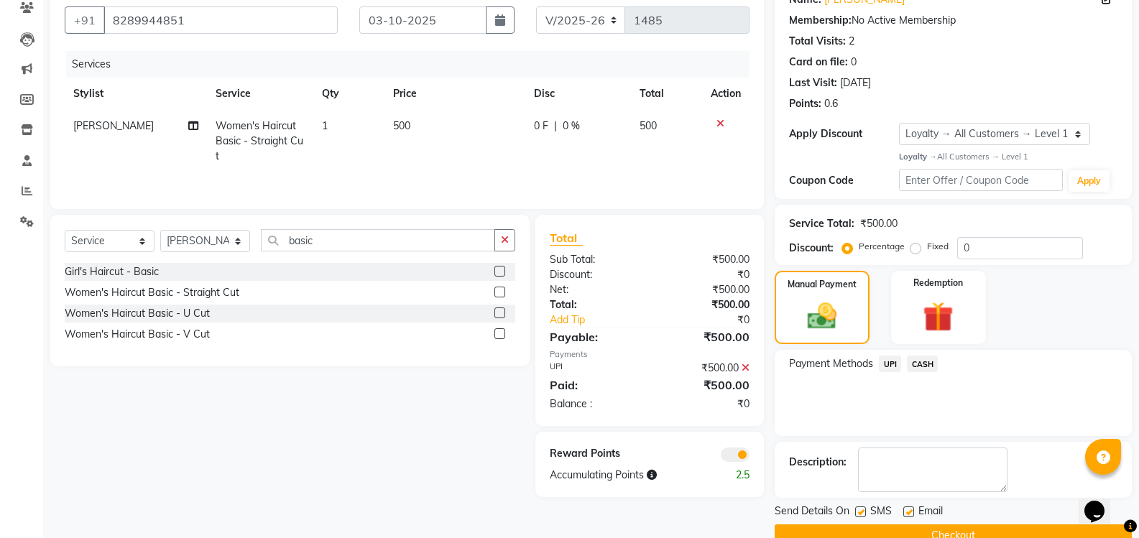
scroll to position [157, 0]
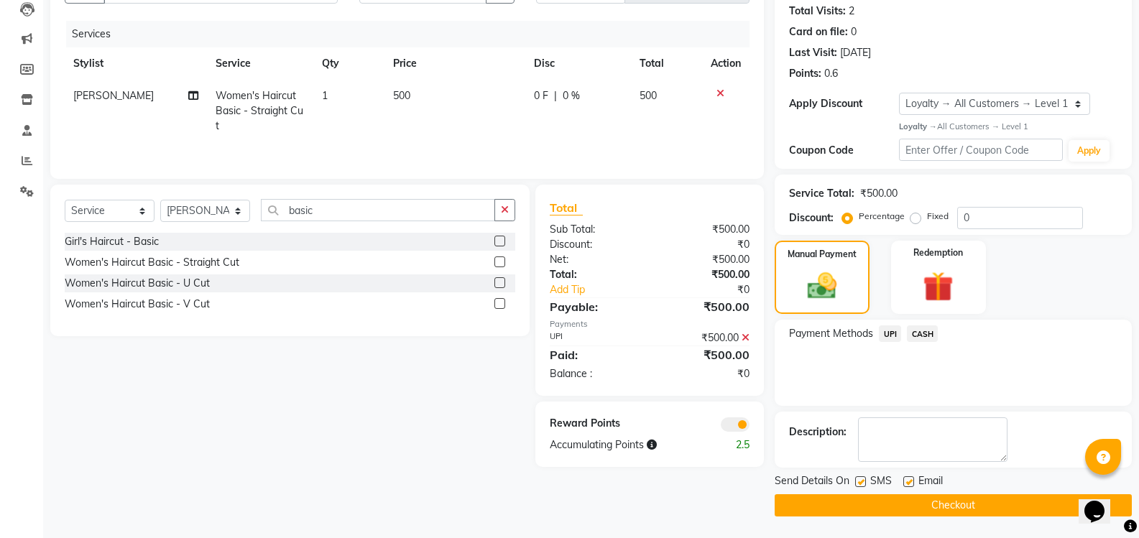
click at [980, 509] on button "Checkout" at bounding box center [953, 505] width 357 height 22
